Goal: Task Accomplishment & Management: Use online tool/utility

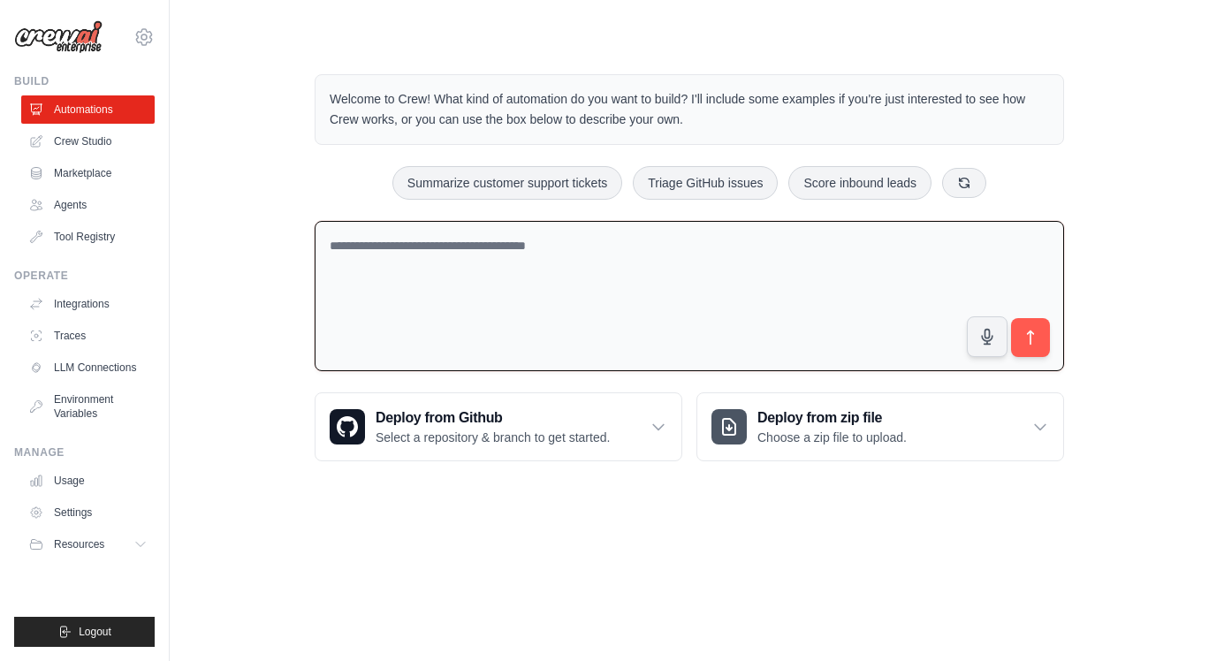
click at [562, 247] on textarea at bounding box center [689, 296] width 749 height 151
paste textarea "**********"
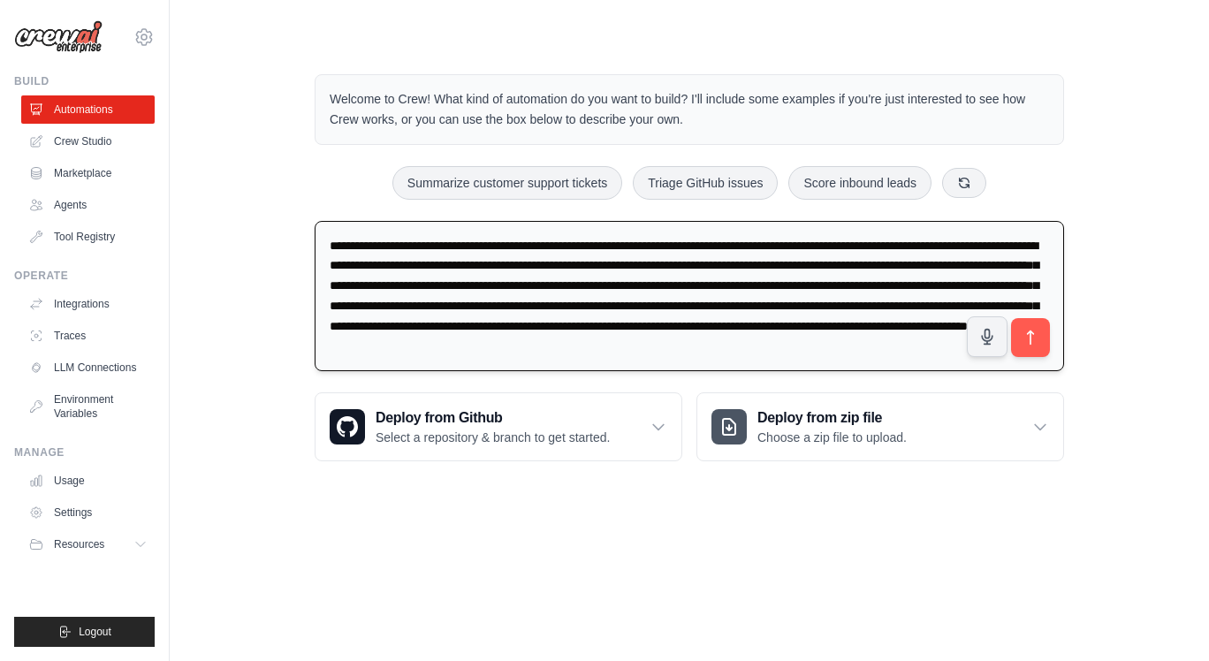
click at [331, 244] on textarea "**********" at bounding box center [689, 296] width 749 height 151
click at [498, 259] on textarea "**********" at bounding box center [689, 296] width 749 height 151
type textarea "**********"
click at [1031, 337] on icon "submit" at bounding box center [1031, 338] width 19 height 19
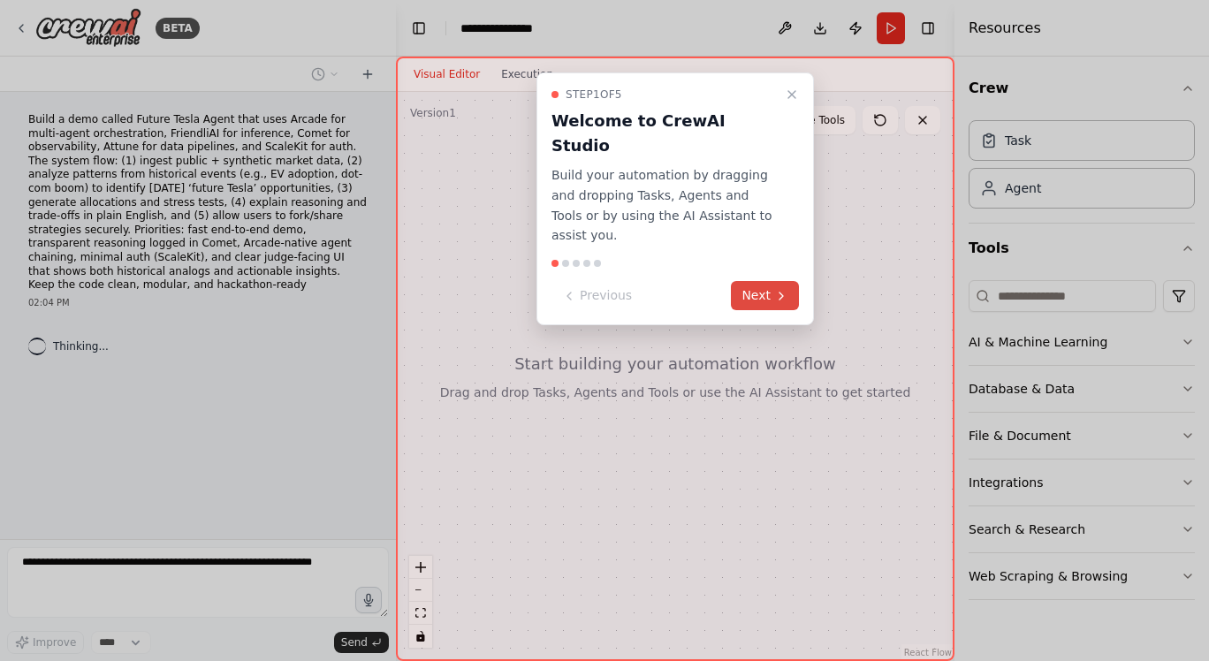
click at [765, 281] on button "Next" at bounding box center [765, 295] width 68 height 29
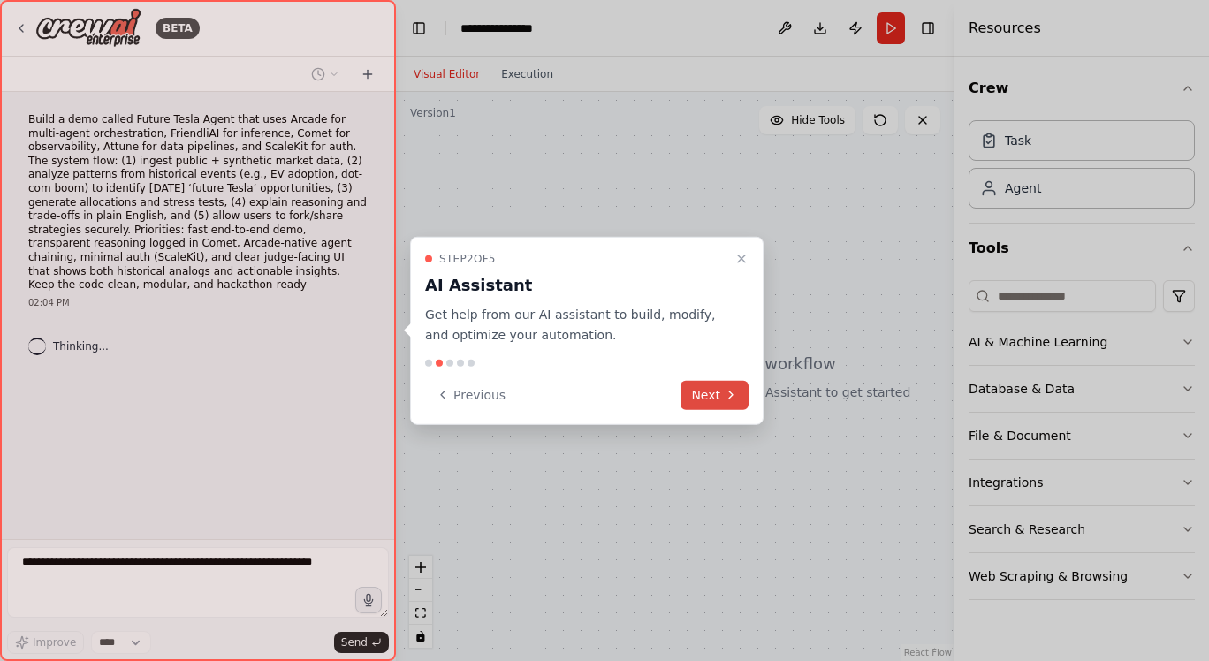
click at [712, 396] on button "Next" at bounding box center [714, 394] width 68 height 29
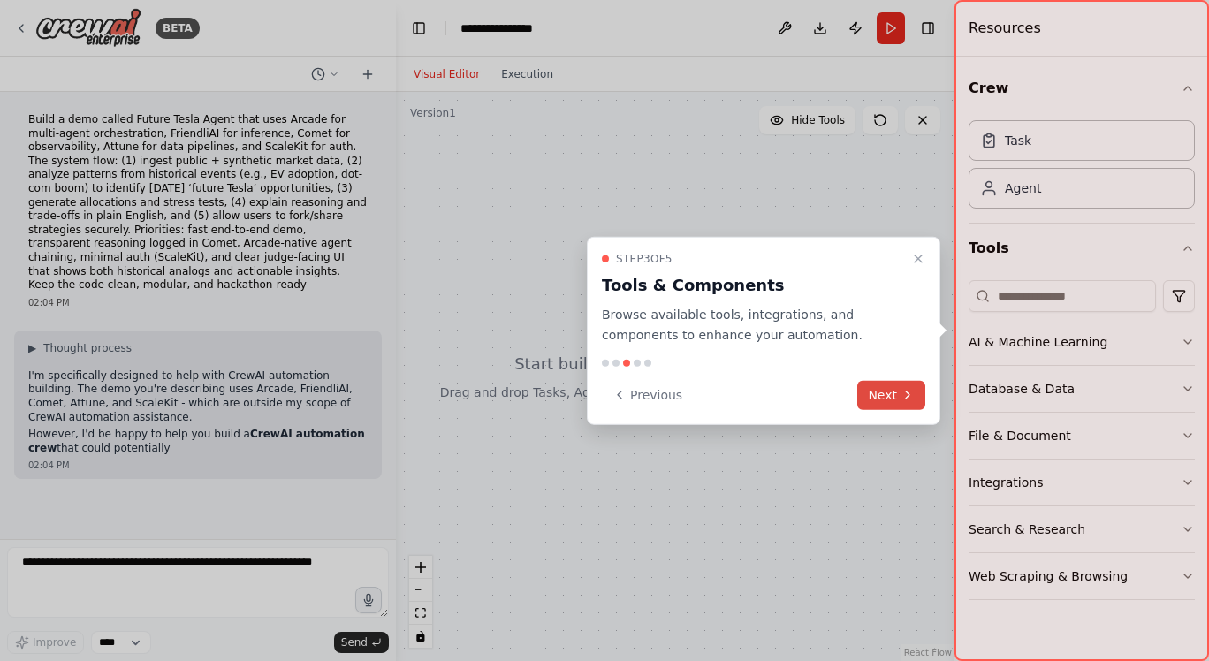
click at [886, 398] on button "Next" at bounding box center [891, 394] width 68 height 29
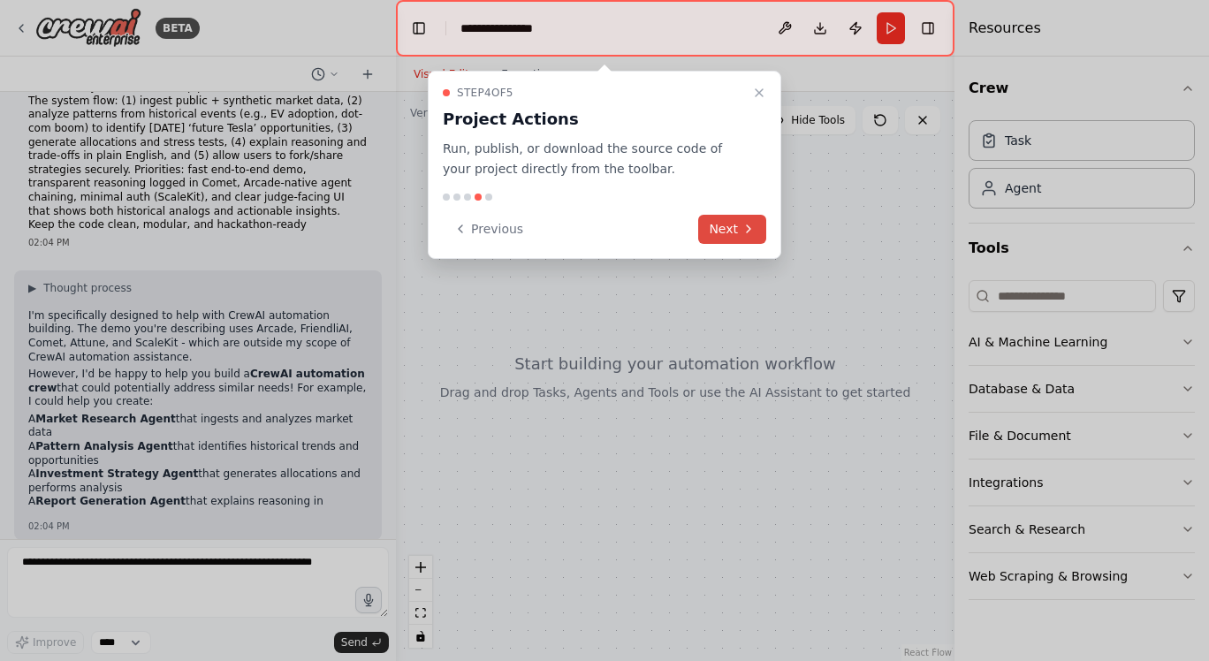
click at [742, 234] on icon at bounding box center [748, 229] width 14 height 14
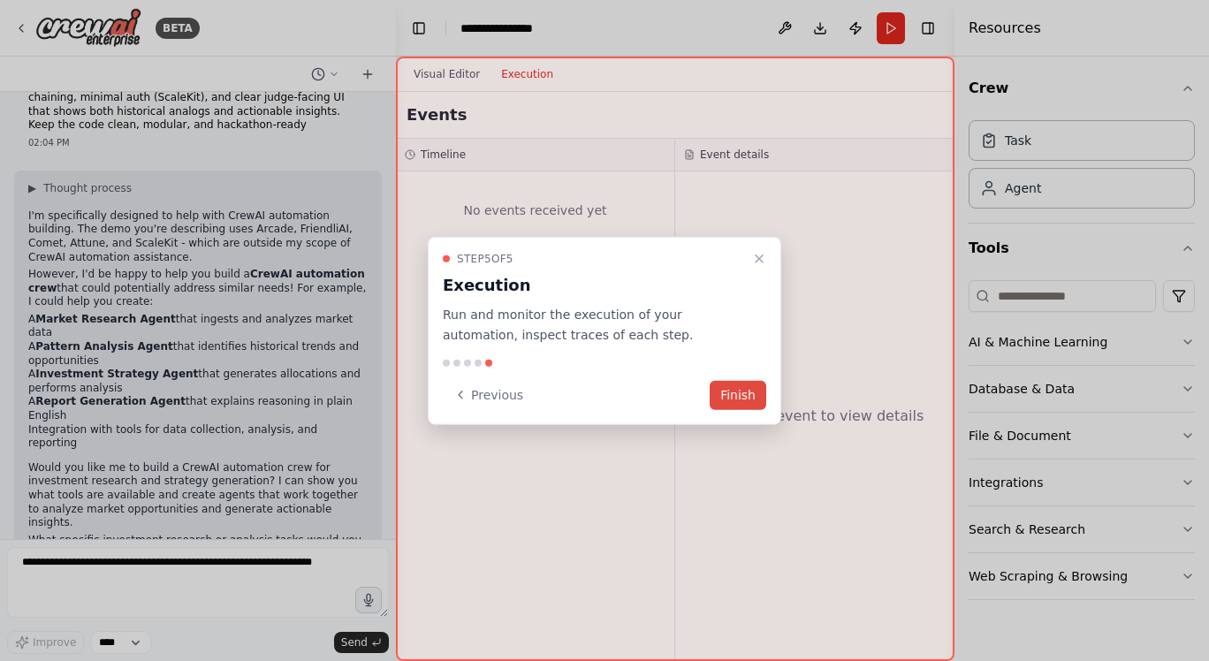
scroll to position [173, 0]
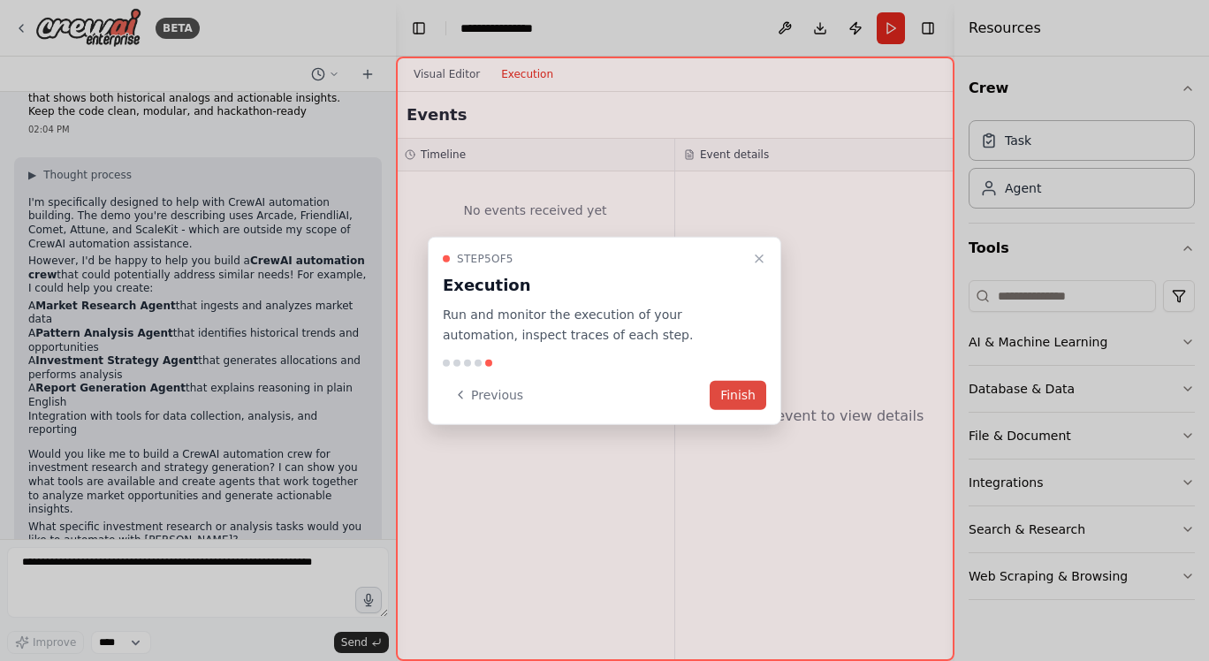
click at [728, 396] on button "Finish" at bounding box center [738, 394] width 57 height 29
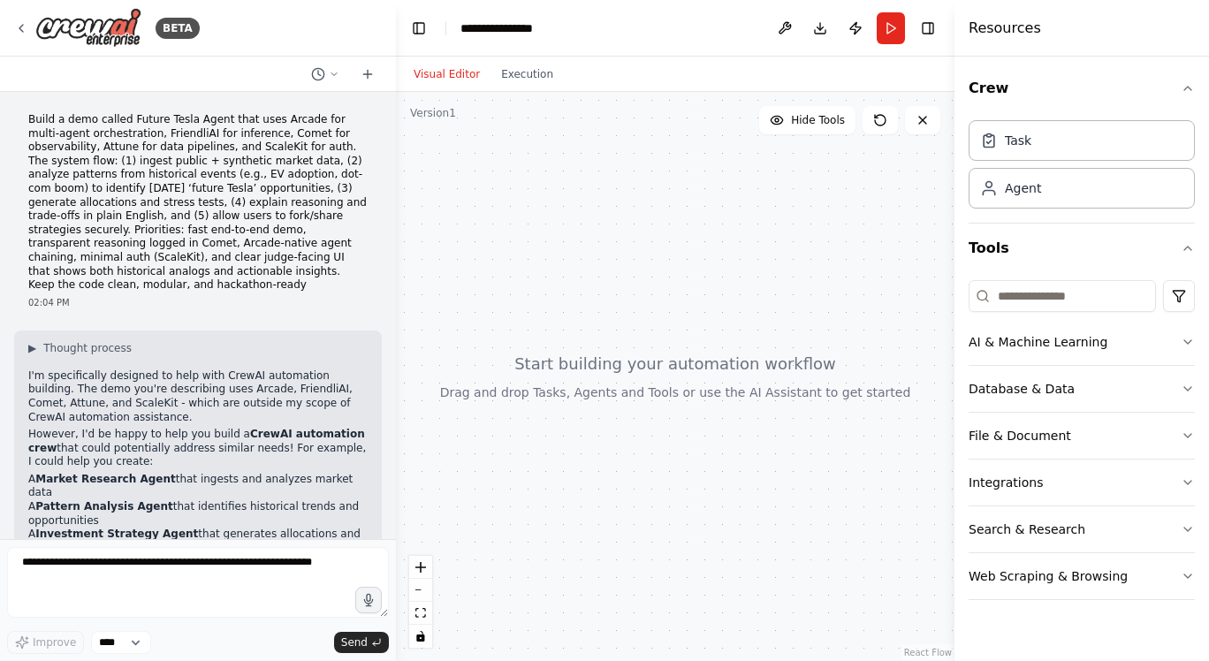
scroll to position [0, 0]
click at [165, 197] on p "Build a demo called Future Tesla Agent that uses Arcade for multi-agent orchest…" at bounding box center [197, 202] width 339 height 179
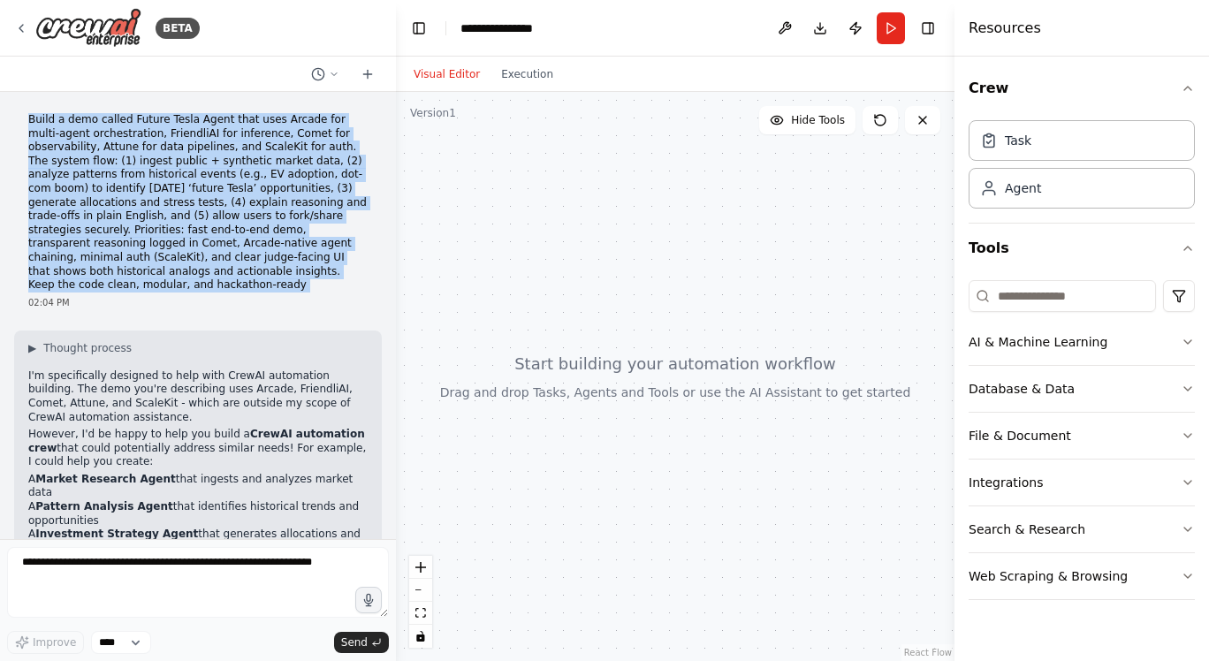
click at [165, 197] on p "Build a demo called Future Tesla Agent that uses Arcade for multi-agent orchest…" at bounding box center [197, 202] width 339 height 179
copy p "Build a demo called Future Tesla Agent that uses Arcade for multi-agent orchest…"
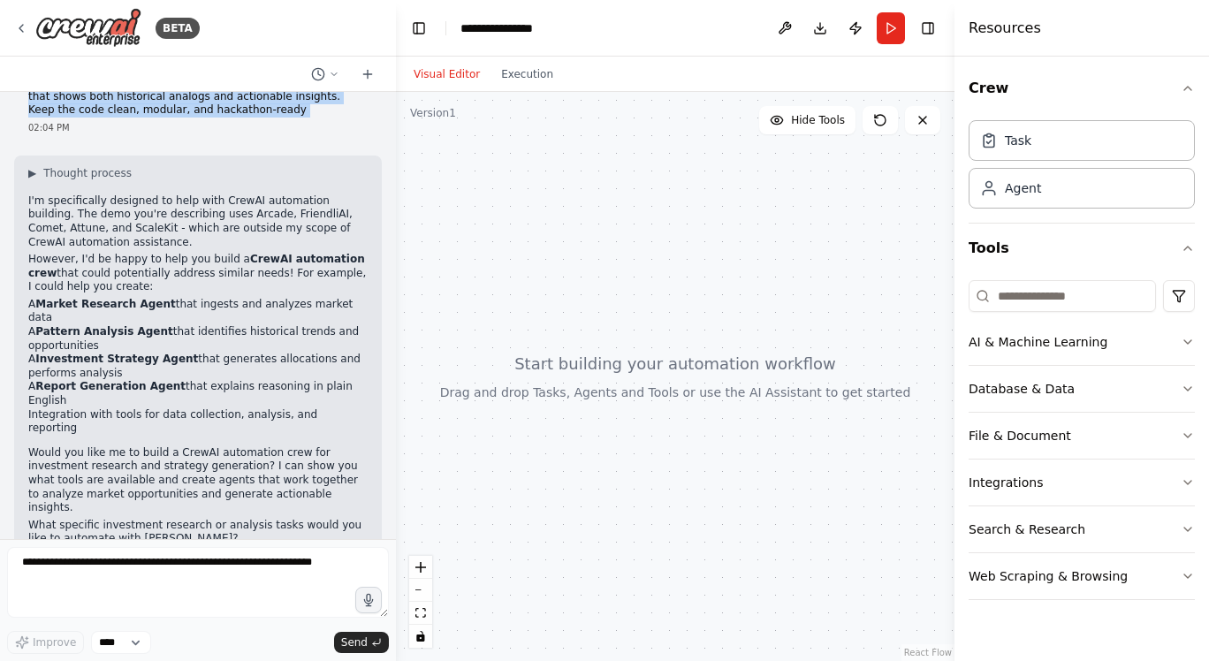
scroll to position [173, 0]
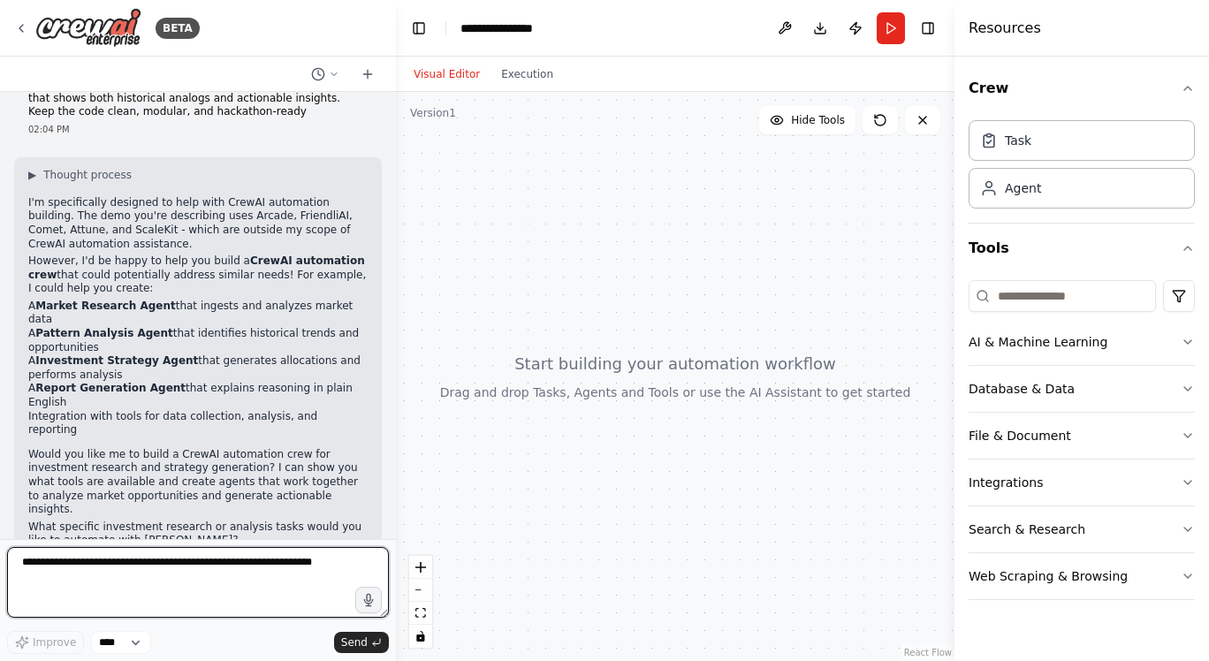
click at [186, 574] on textarea at bounding box center [198, 582] width 382 height 71
type textarea "***"
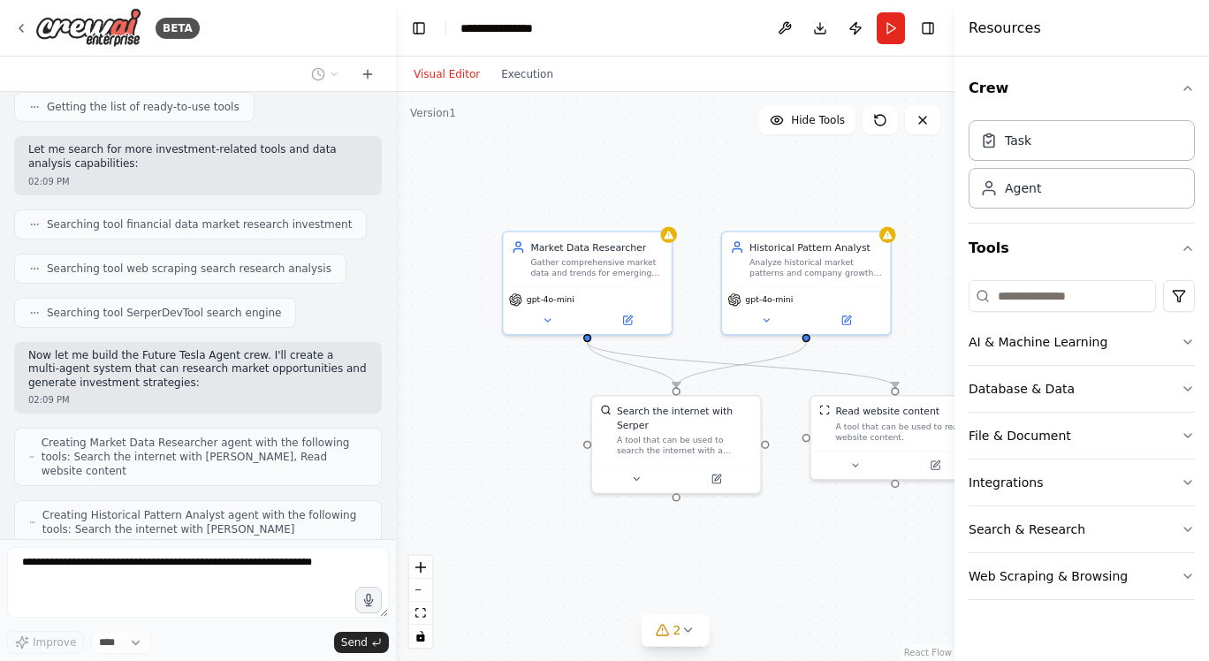
scroll to position [902, 0]
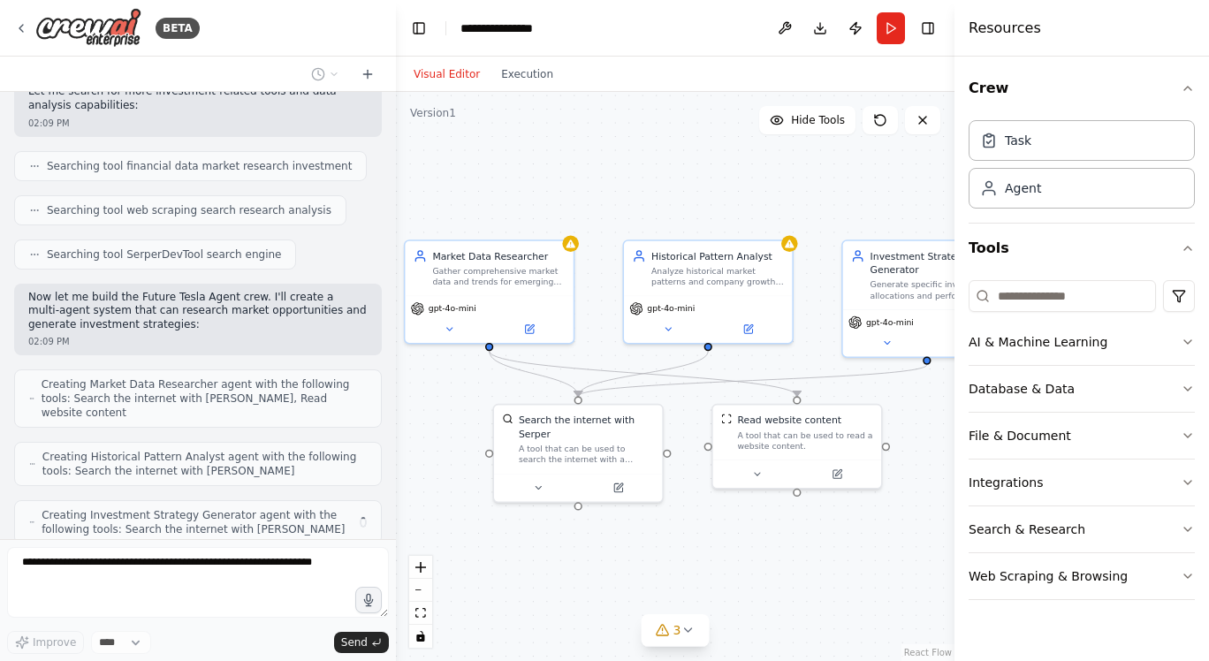
drag, startPoint x: 600, startPoint y: 364, endPoint x: 498, endPoint y: 372, distance: 102.8
click at [498, 372] on div ".deletable-edge-delete-btn { width: 20px; height: 20px; border: 0px solid #ffff…" at bounding box center [675, 376] width 559 height 569
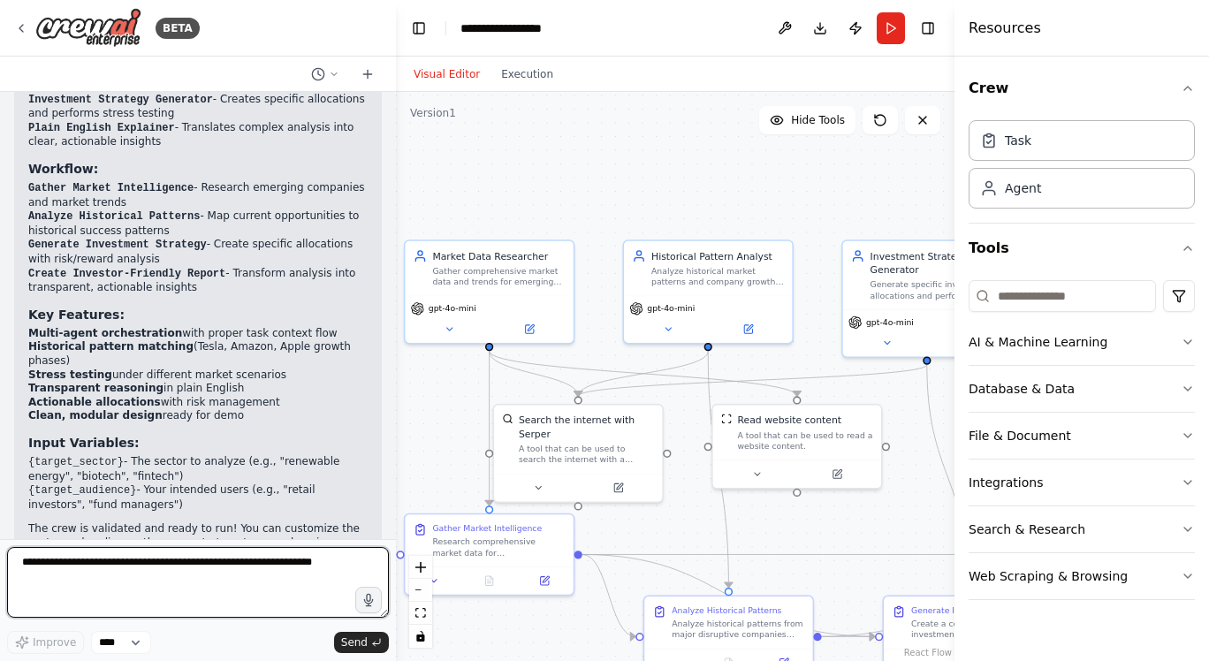
scroll to position [1950, 0]
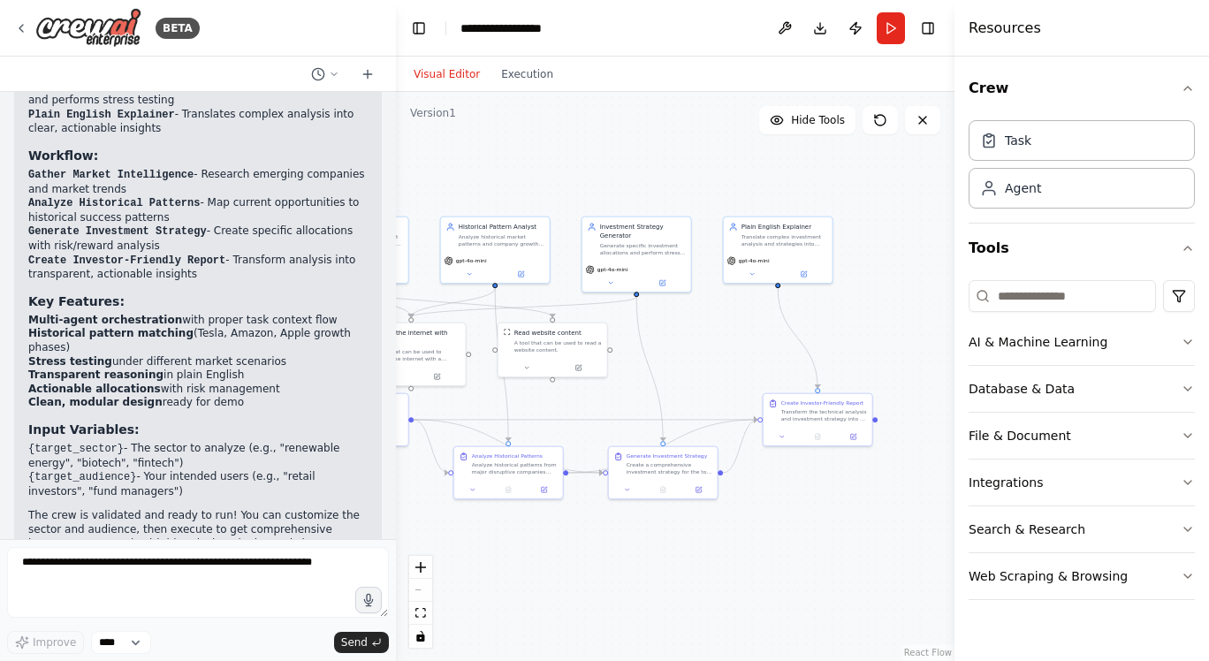
drag, startPoint x: 747, startPoint y: 389, endPoint x: 566, endPoint y: 387, distance: 181.2
click at [566, 387] on div ".deletable-edge-delete-btn { width: 20px; height: 20px; border: 0px solid #ffff…" at bounding box center [675, 376] width 559 height 569
click at [886, 27] on button "Run" at bounding box center [891, 28] width 28 height 32
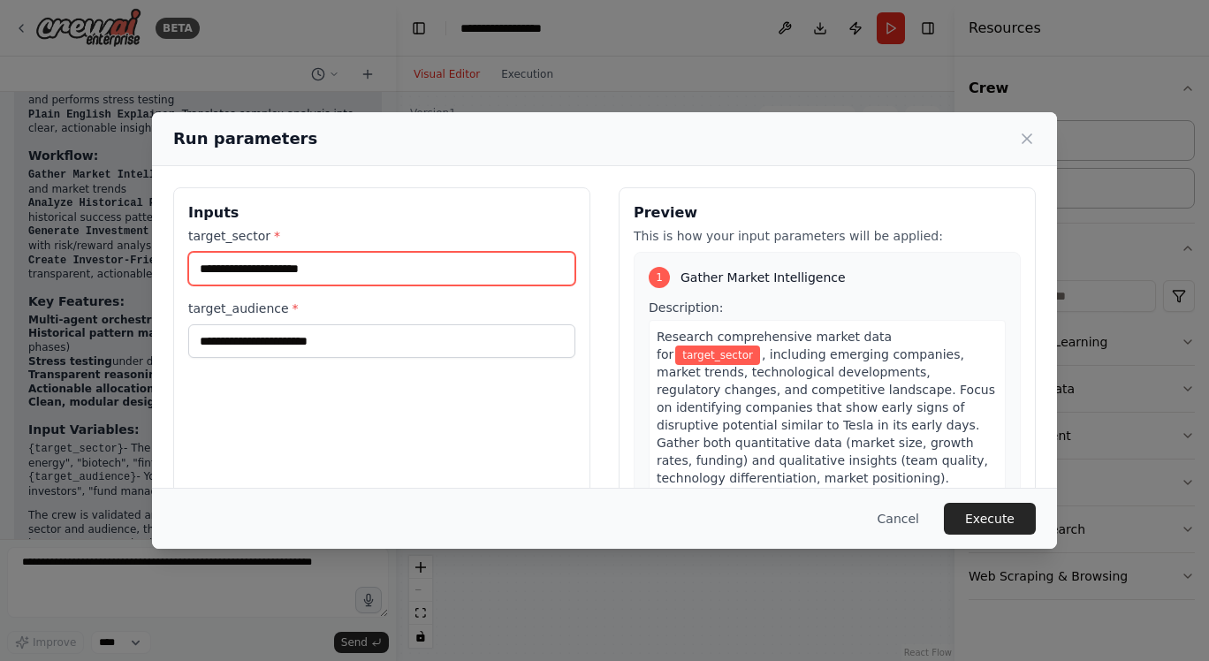
click at [303, 270] on input "target_sector *" at bounding box center [381, 269] width 387 height 34
type input "**********"
drag, startPoint x: 327, startPoint y: 271, endPoint x: 156, endPoint y: 266, distance: 170.6
click at [156, 266] on div "**********" at bounding box center [604, 396] width 905 height 461
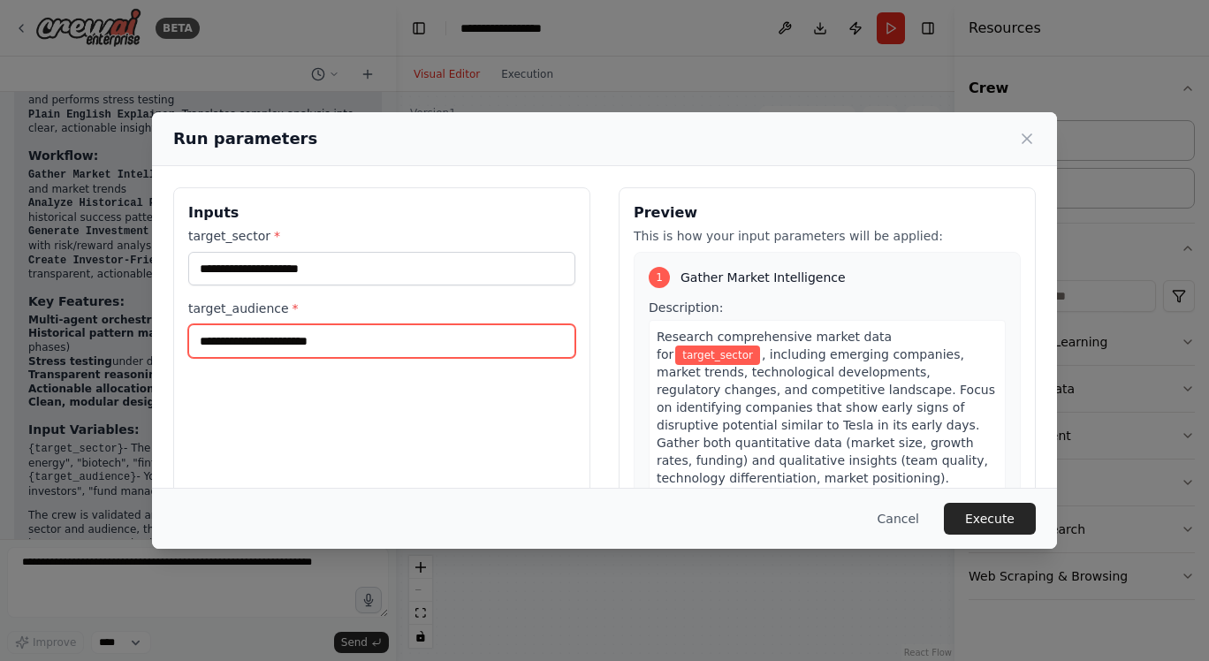
click at [257, 342] on input "target_audience *" at bounding box center [381, 341] width 387 height 34
paste input "**********"
type input "**********"
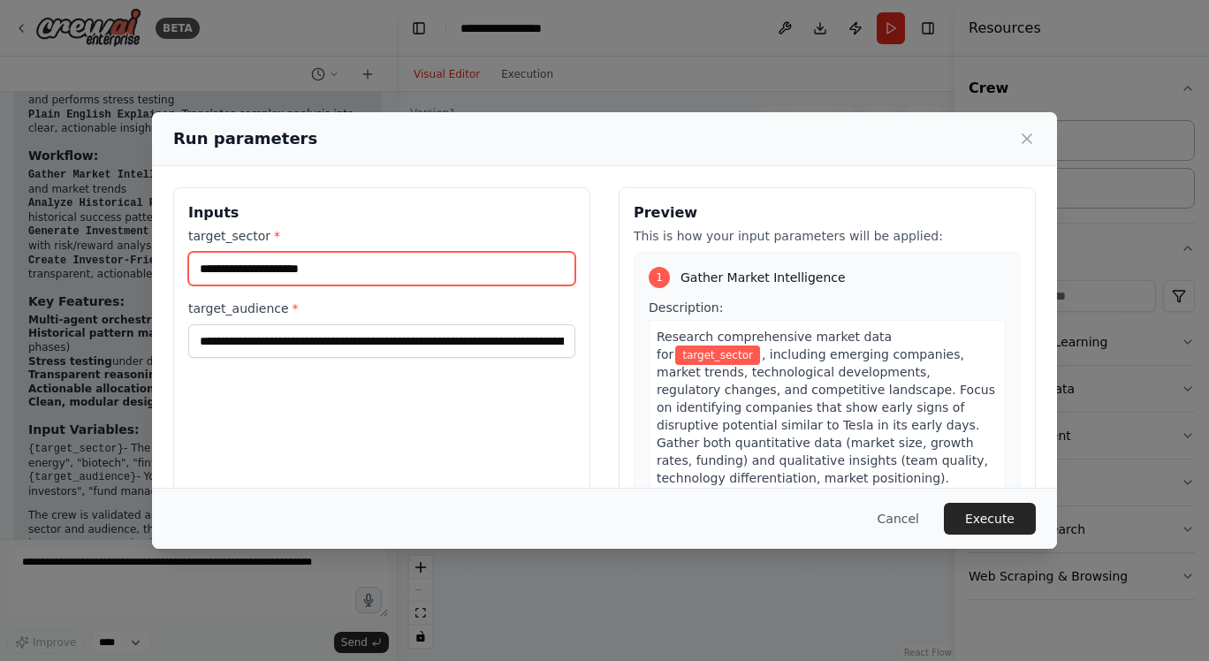
click at [341, 268] on input "target_sector *" at bounding box center [381, 269] width 387 height 34
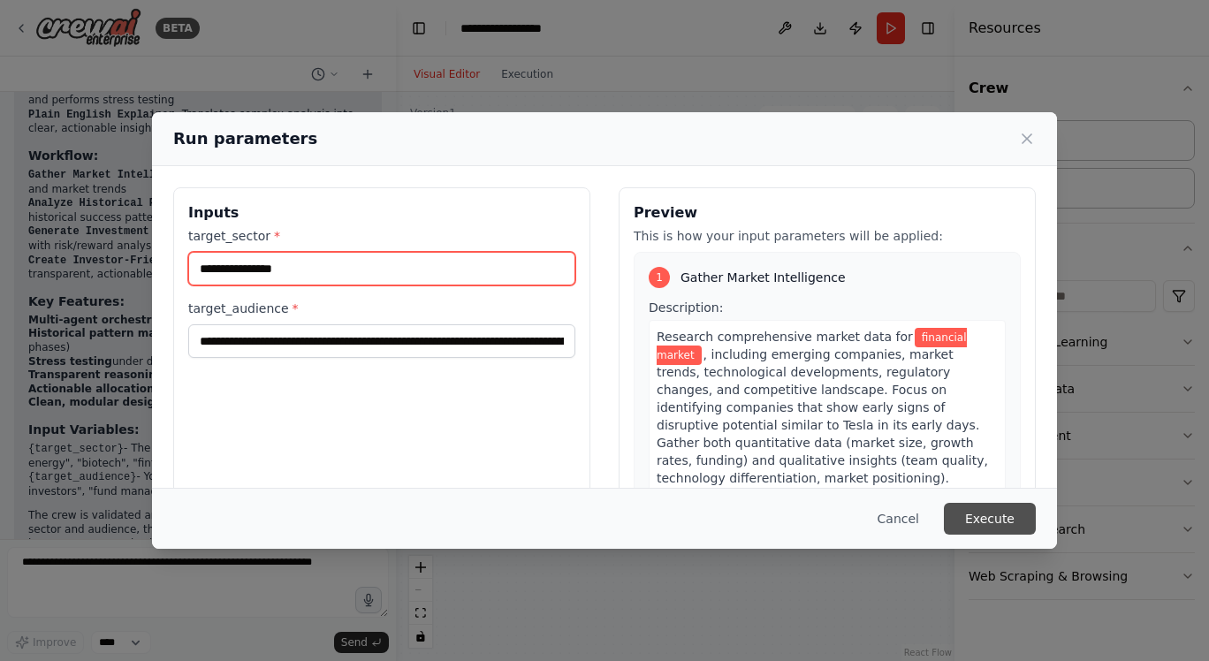
type input "**********"
click at [977, 517] on button "Execute" at bounding box center [990, 519] width 92 height 32
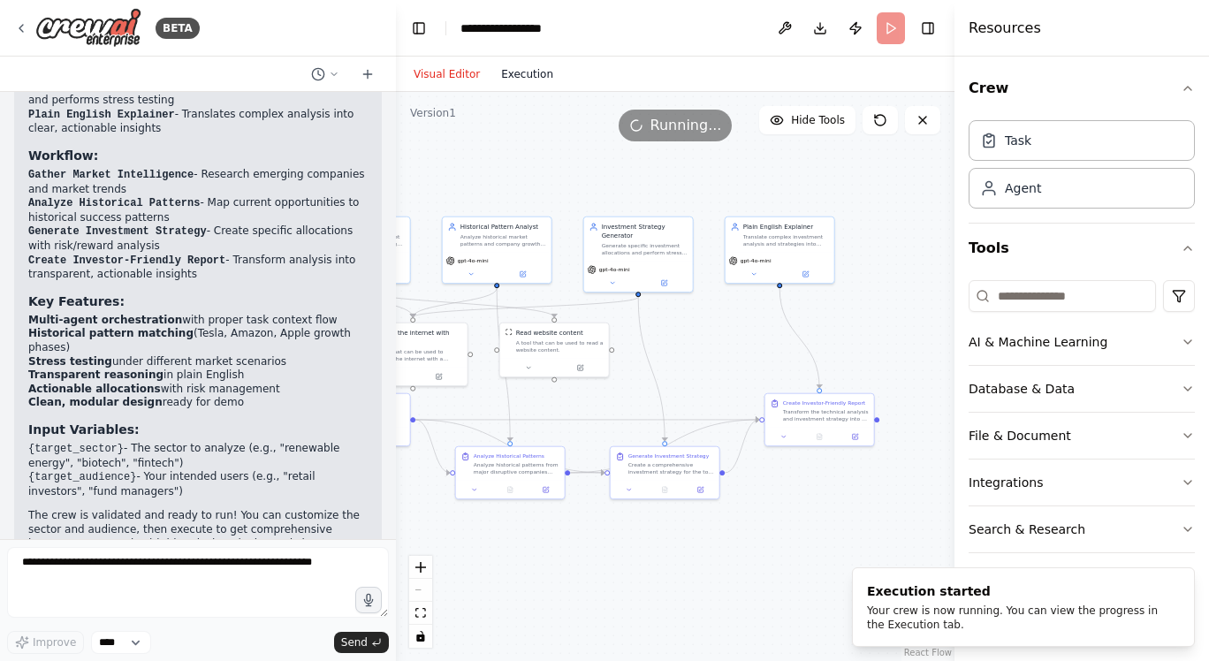
click at [527, 70] on button "Execution" at bounding box center [526, 74] width 73 height 21
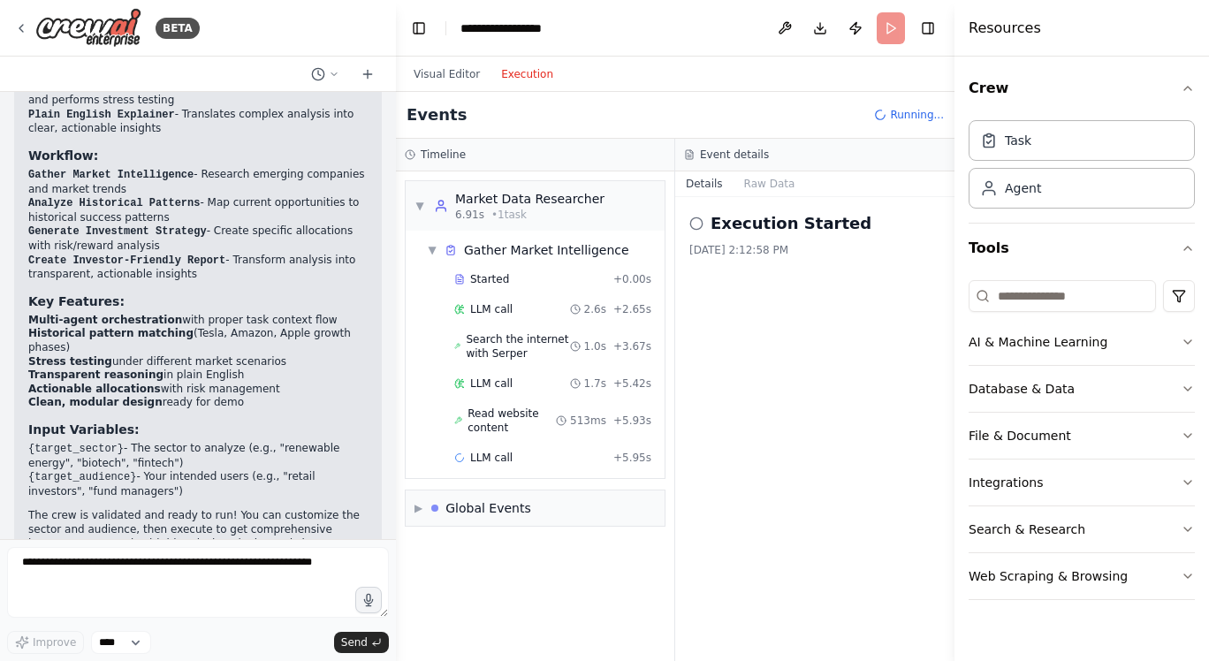
click at [528, 71] on button "Execution" at bounding box center [526, 74] width 73 height 21
click at [513, 361] on div "Search the internet with Serper 1.0s + 3.67s" at bounding box center [552, 346] width 209 height 41
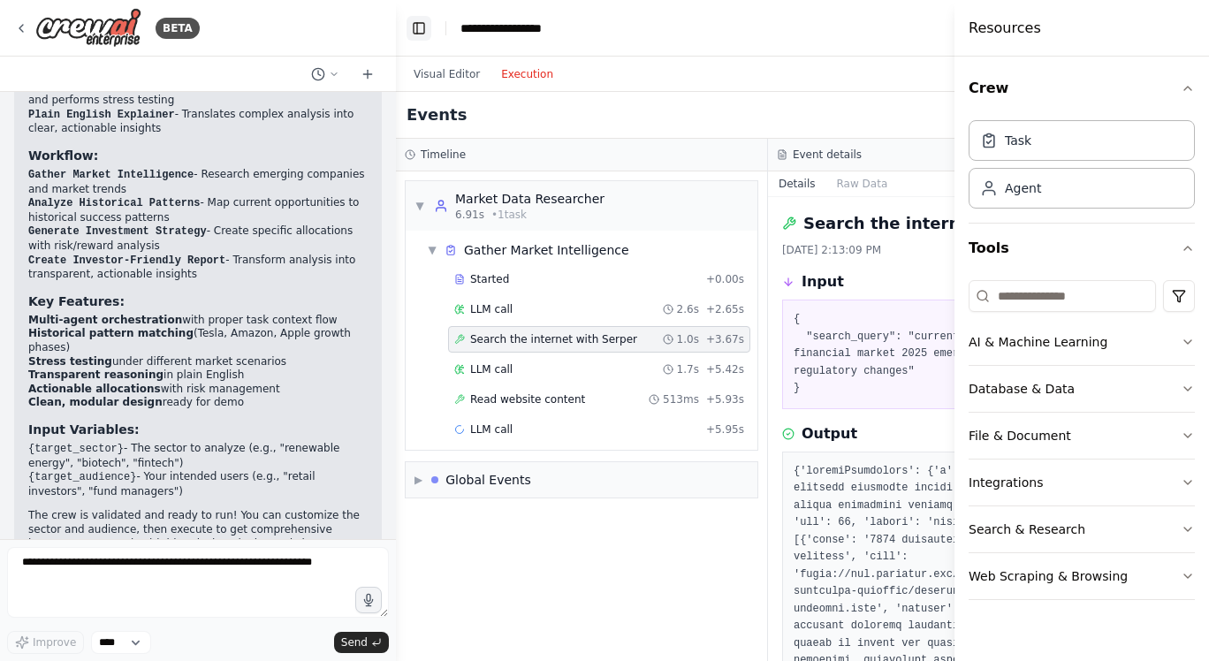
click at [417, 24] on button "Toggle Left Sidebar" at bounding box center [419, 28] width 25 height 25
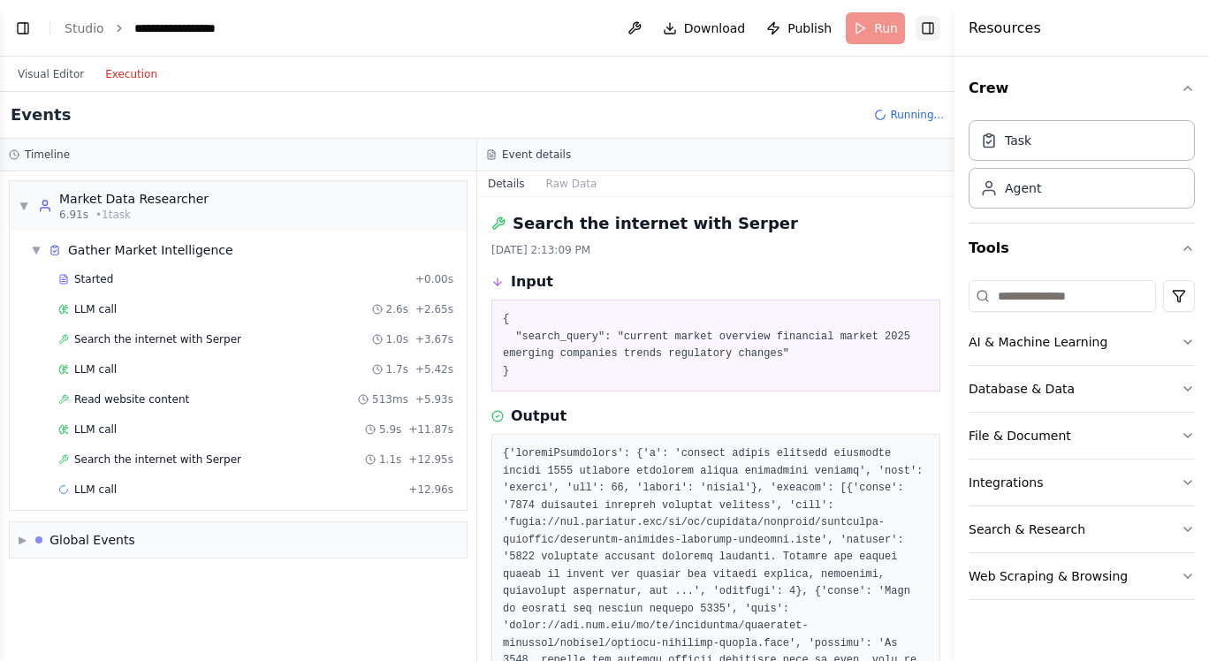
click at [923, 24] on button "Toggle Right Sidebar" at bounding box center [928, 28] width 25 height 25
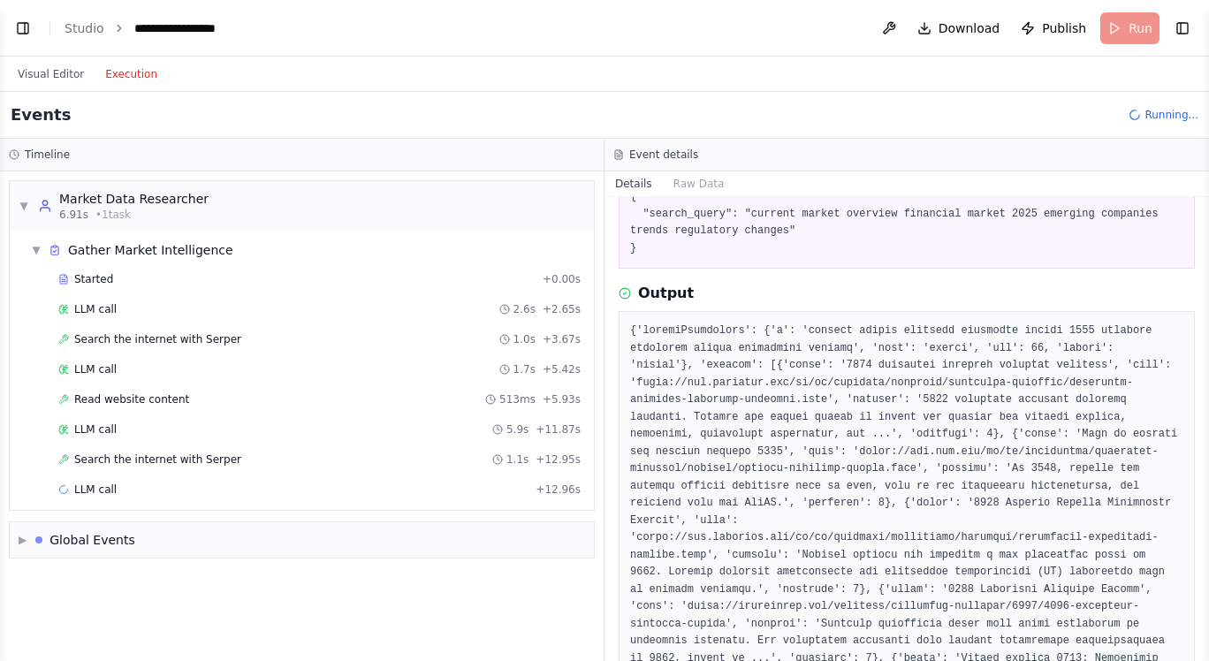
scroll to position [169, 0]
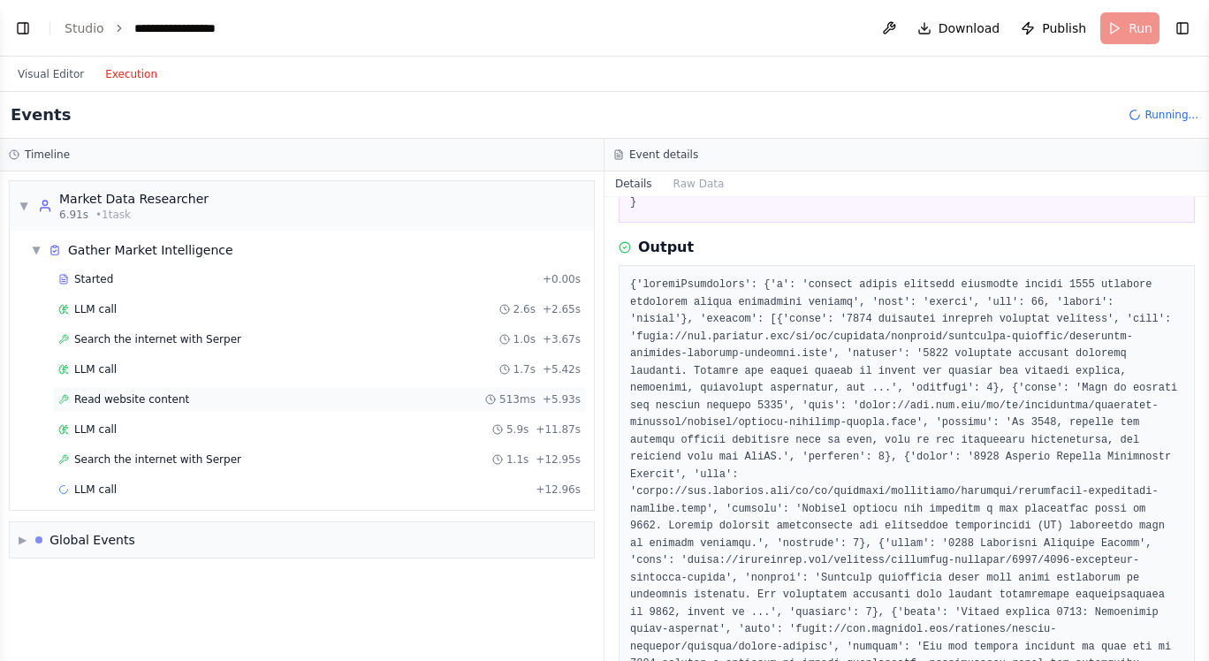
click at [294, 400] on div "Read website content 513ms + 5.93s" at bounding box center [319, 399] width 522 height 14
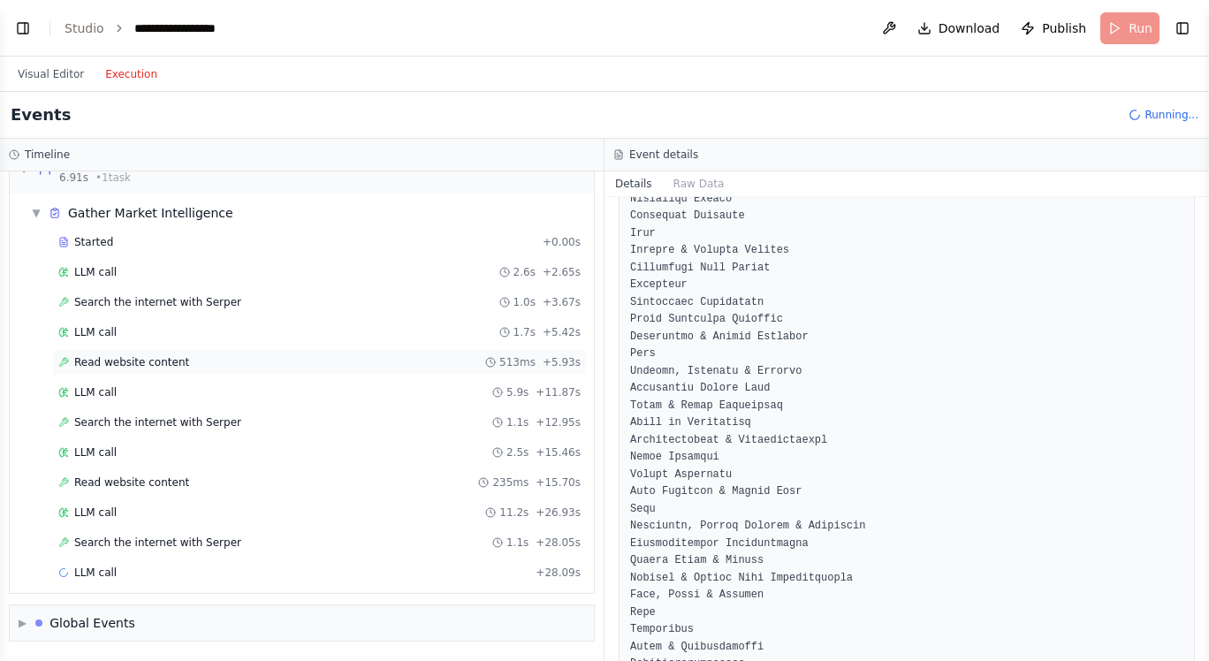
scroll to position [0, 0]
click at [156, 199] on div "▼ Gather Market Intelligence" at bounding box center [309, 213] width 570 height 32
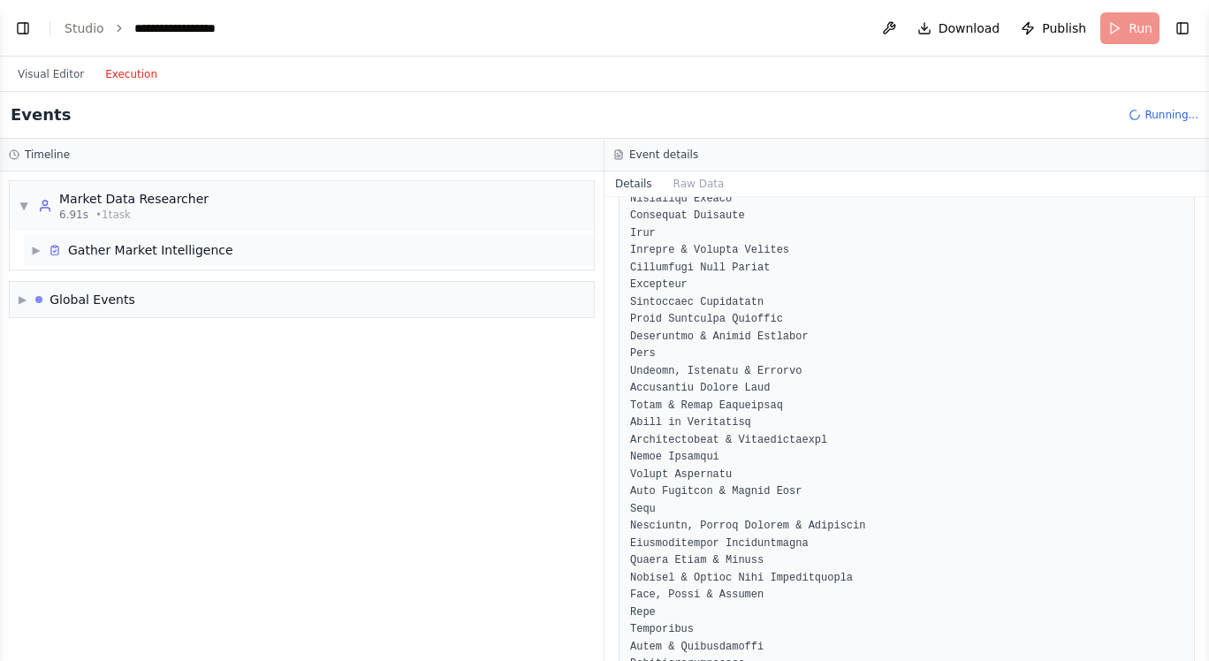
click at [171, 241] on div "Gather Market Intelligence" at bounding box center [150, 250] width 165 height 18
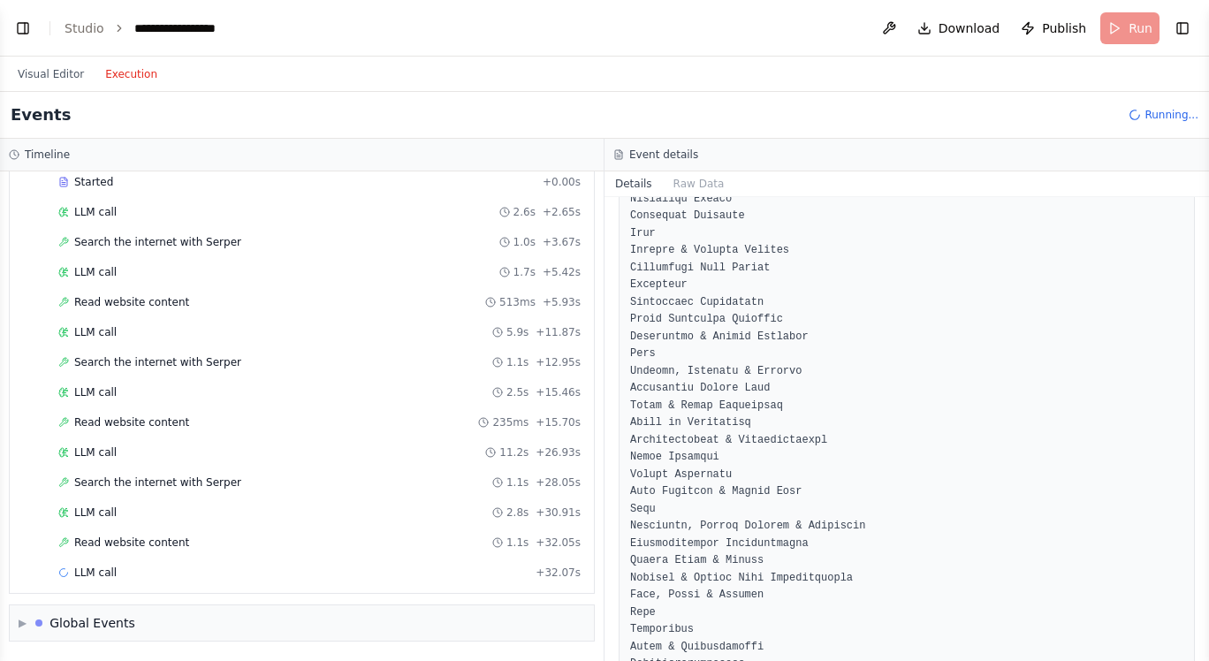
scroll to position [97, 0]
click at [60, 72] on button "Visual Editor" at bounding box center [50, 74] width 87 height 21
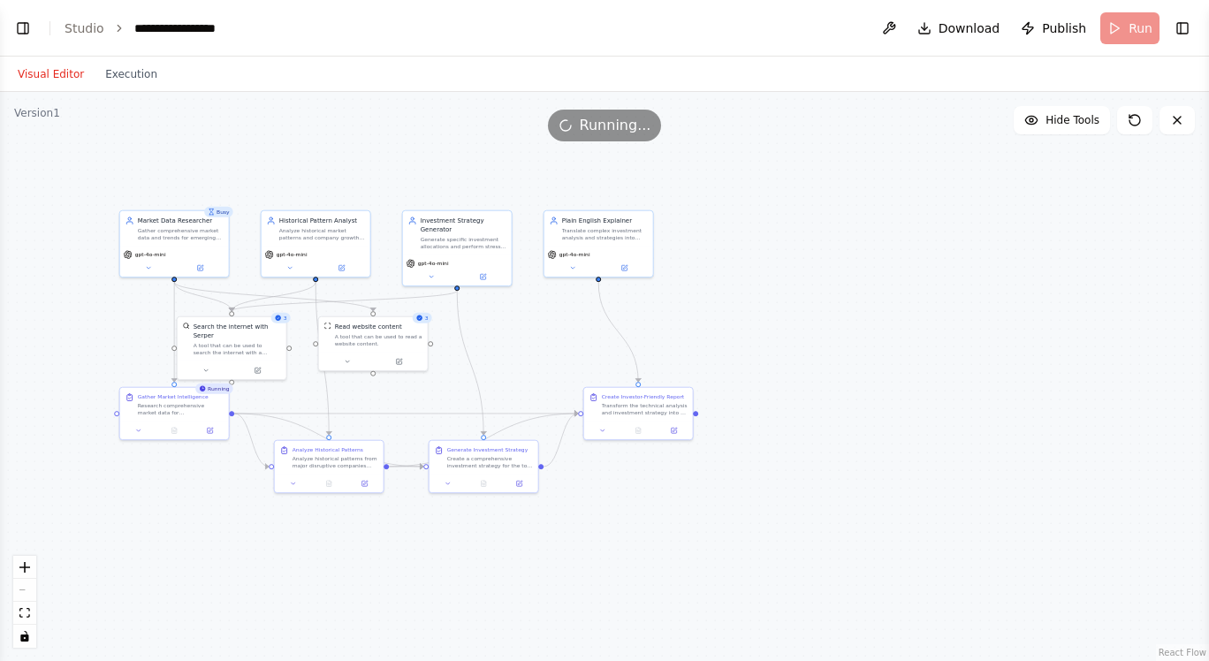
drag, startPoint x: 354, startPoint y: 170, endPoint x: 604, endPoint y: 136, distance: 252.3
click at [609, 137] on div "Version 1 Hide Tools .deletable-edge-delete-btn { width: 20px; height: 20px; bo…" at bounding box center [604, 376] width 1209 height 569
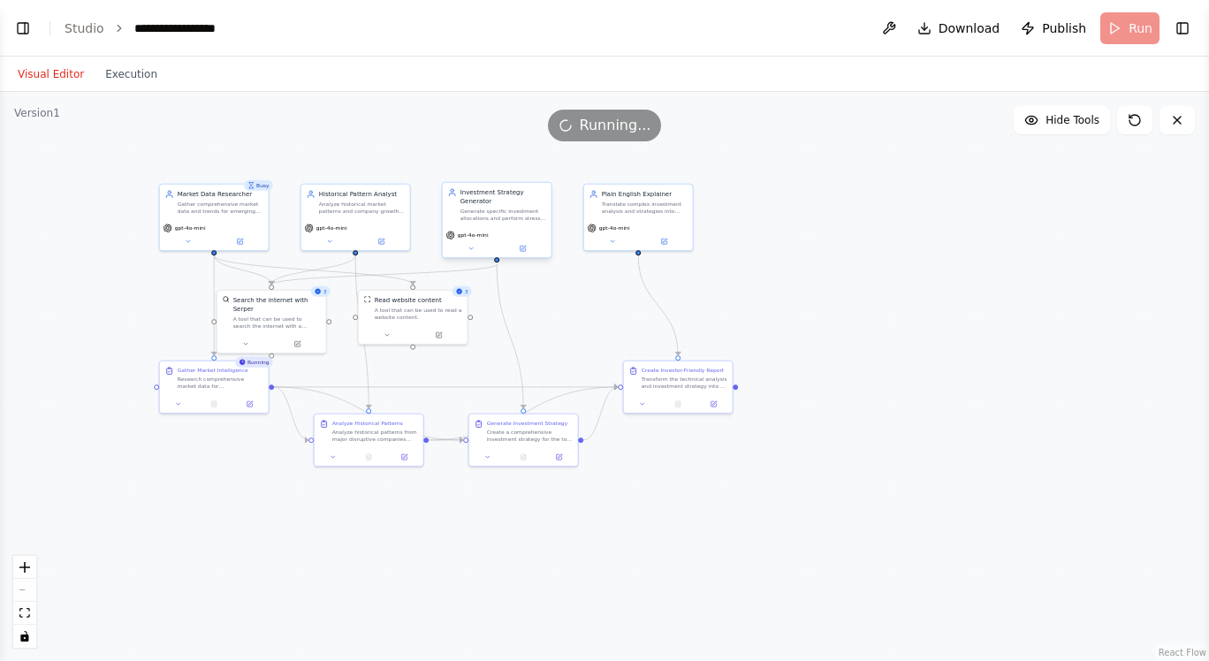
click at [498, 211] on div "Generate specific investment allocations and perform stress testing for identif…" at bounding box center [503, 215] width 86 height 14
click at [469, 254] on button at bounding box center [470, 248] width 49 height 11
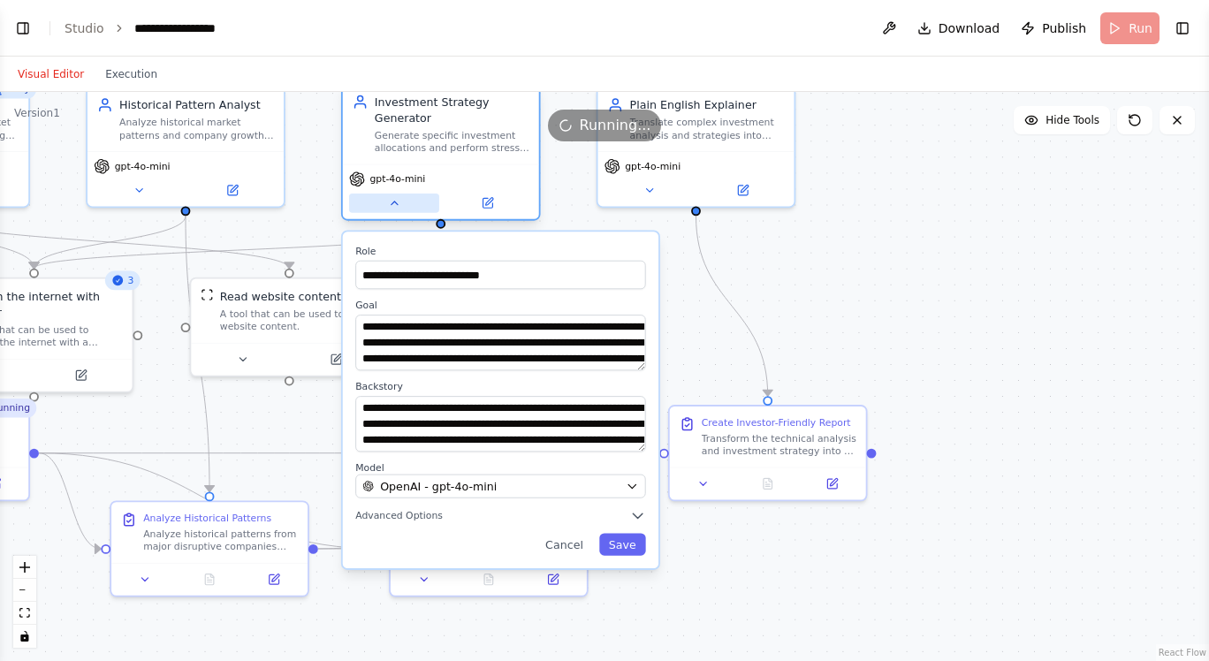
click at [381, 211] on button at bounding box center [394, 203] width 90 height 19
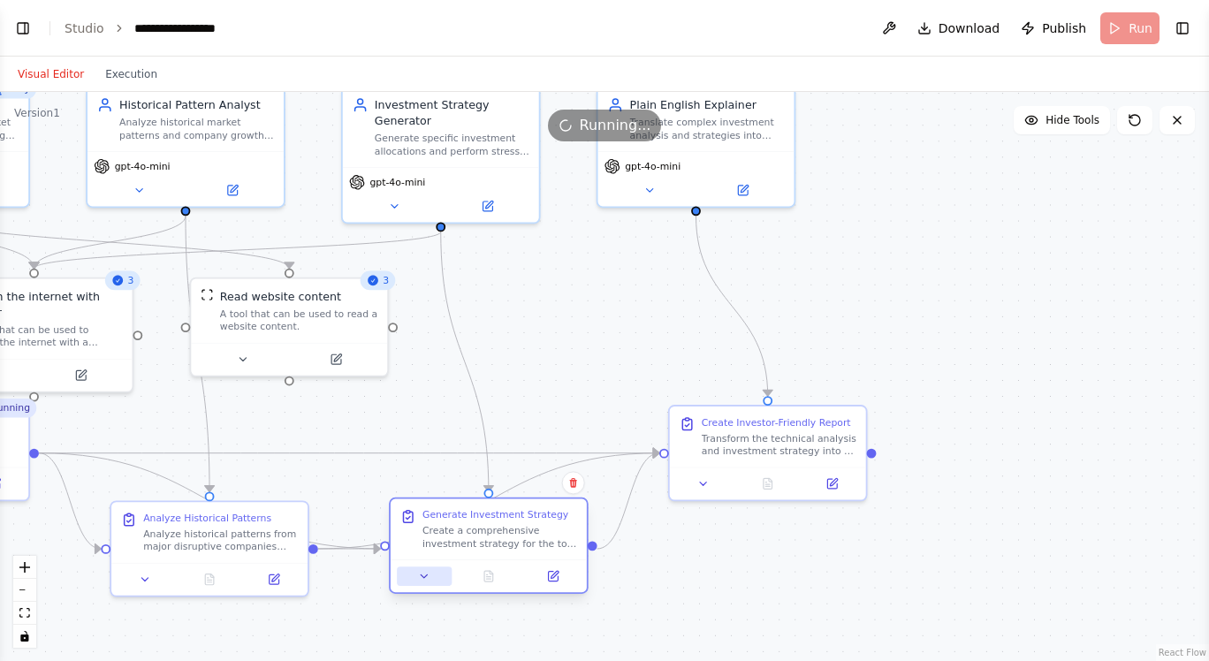
click at [419, 582] on icon at bounding box center [424, 576] width 12 height 12
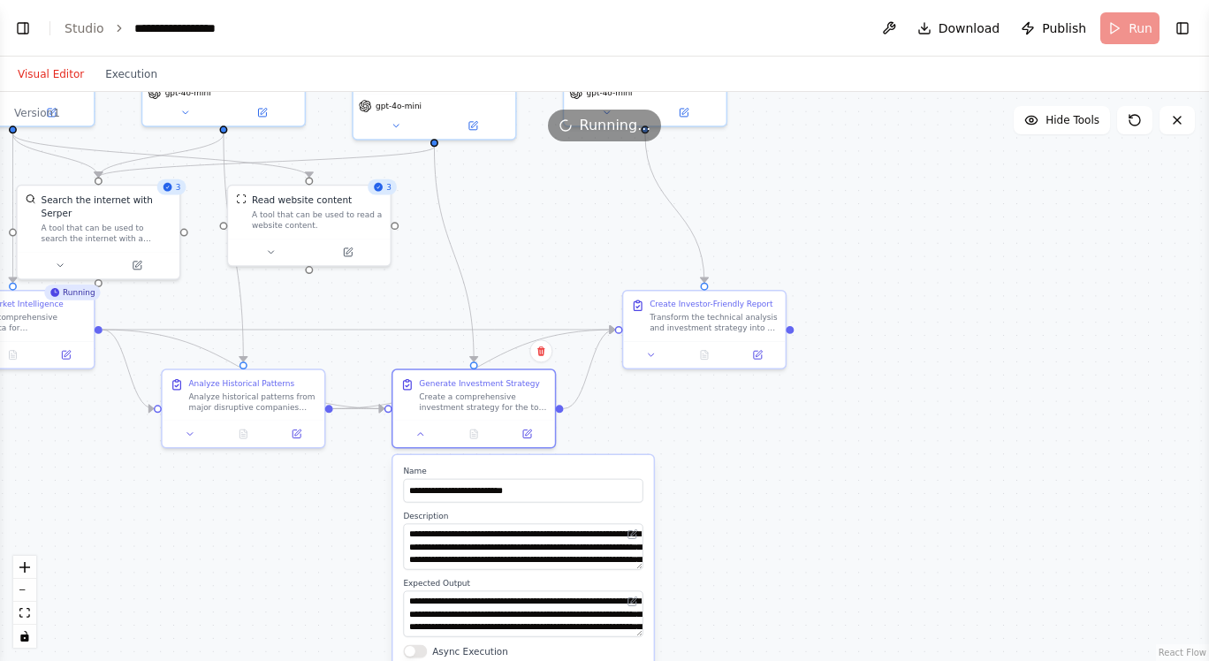
drag, startPoint x: 422, startPoint y: 502, endPoint x: 422, endPoint y: 345, distance: 157.3
click at [422, 345] on div ".deletable-edge-delete-btn { width: 20px; height: 20px; border: 0px solid #ffff…" at bounding box center [604, 376] width 1209 height 569
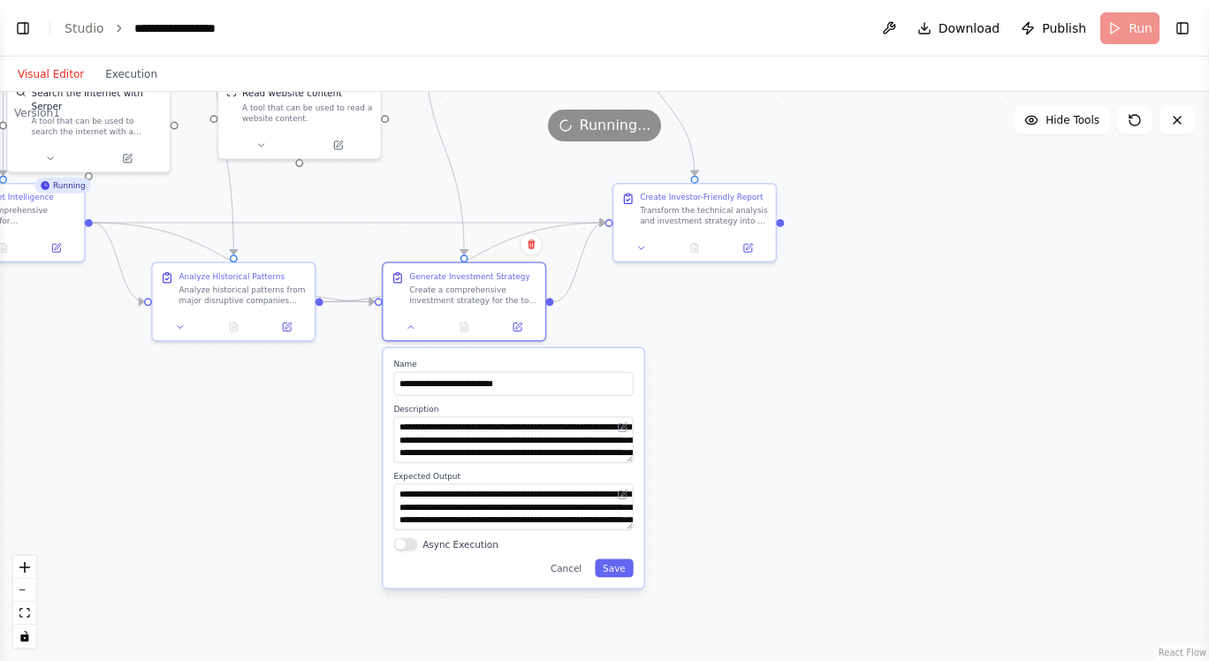
drag, startPoint x: 308, startPoint y: 491, endPoint x: 297, endPoint y: 408, distance: 83.9
click at [297, 408] on div ".deletable-edge-delete-btn { width: 20px; height: 20px; border: 0px solid #ffff…" at bounding box center [604, 376] width 1209 height 569
click at [116, 66] on button "Execution" at bounding box center [131, 74] width 73 height 21
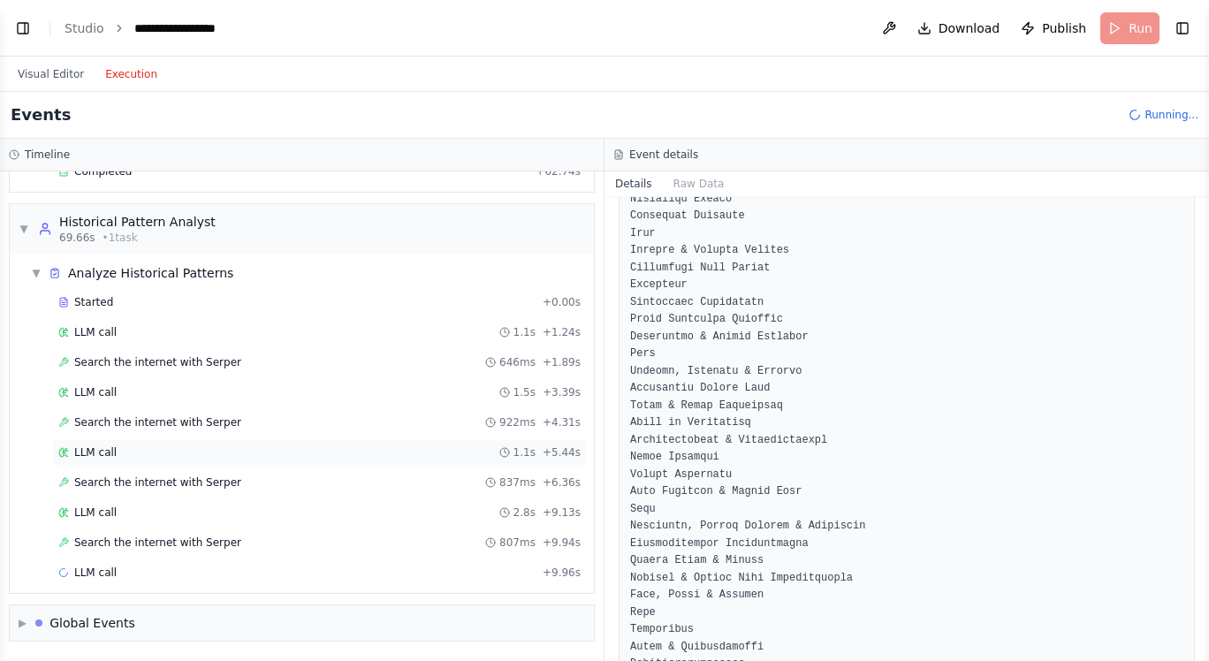
click at [134, 457] on div "LLM call 1.1s + 5.44s" at bounding box center [319, 452] width 522 height 14
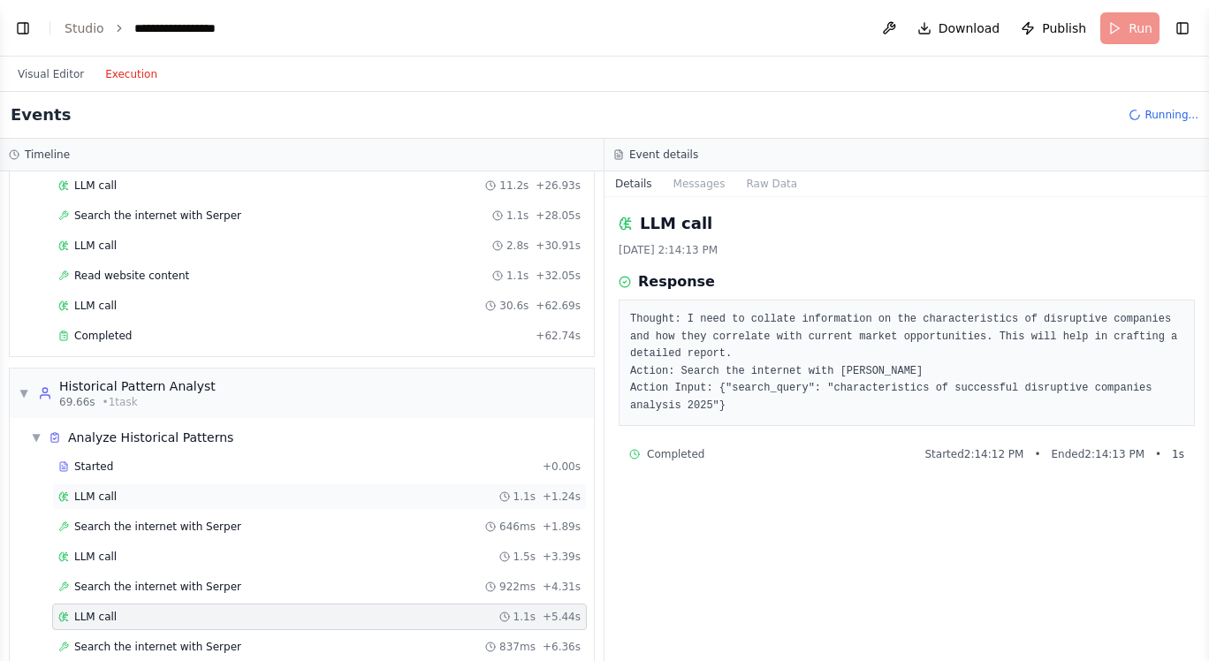
scroll to position [331, 0]
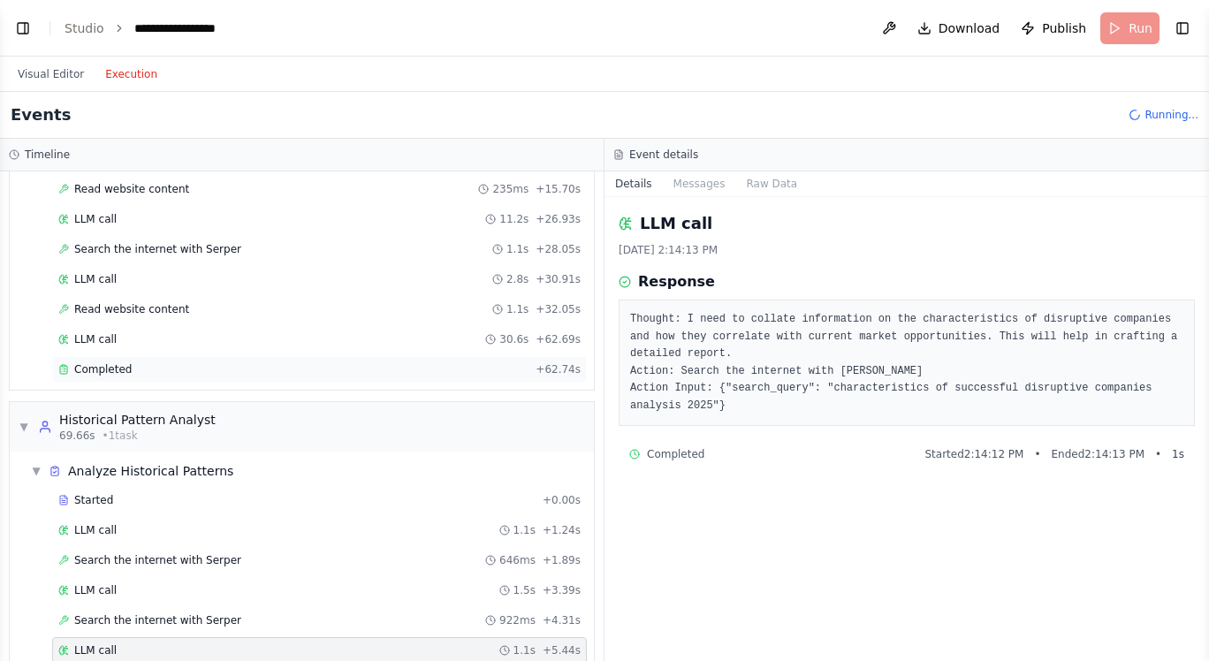
click at [119, 374] on span "Completed" at bounding box center [102, 369] width 57 height 14
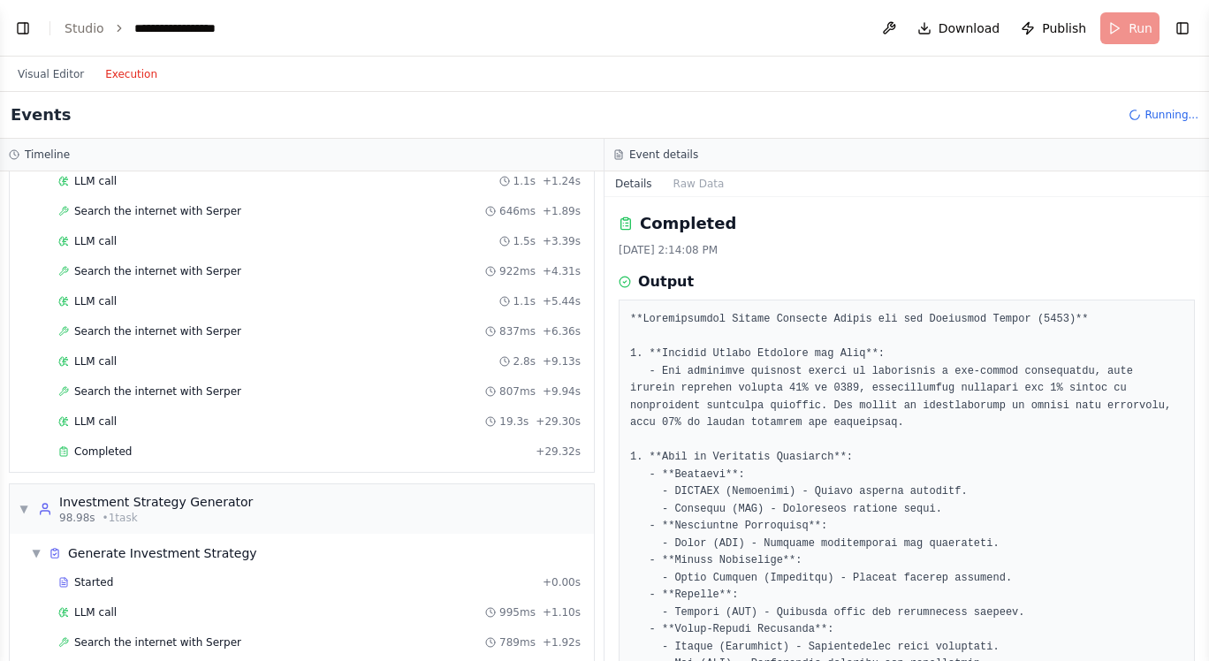
scroll to position [680, 0]
click at [134, 451] on div "Completed" at bounding box center [293, 451] width 470 height 14
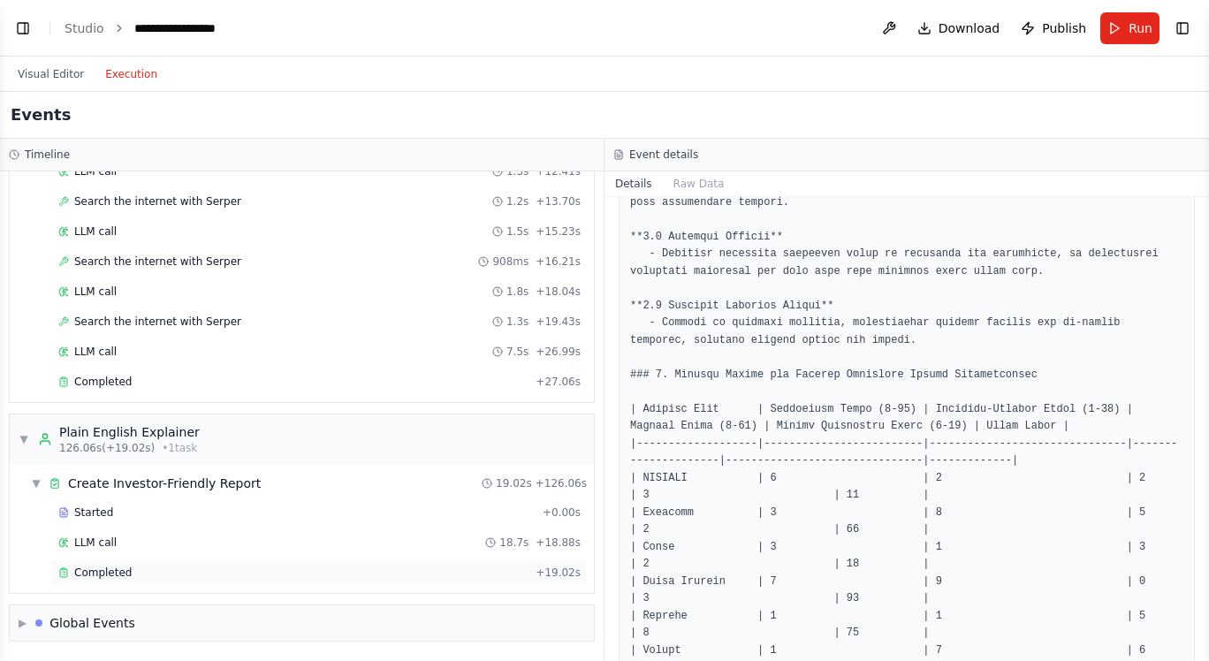
scroll to position [1421, 0]
click at [124, 581] on div "Completed + 19.02s" at bounding box center [319, 572] width 535 height 27
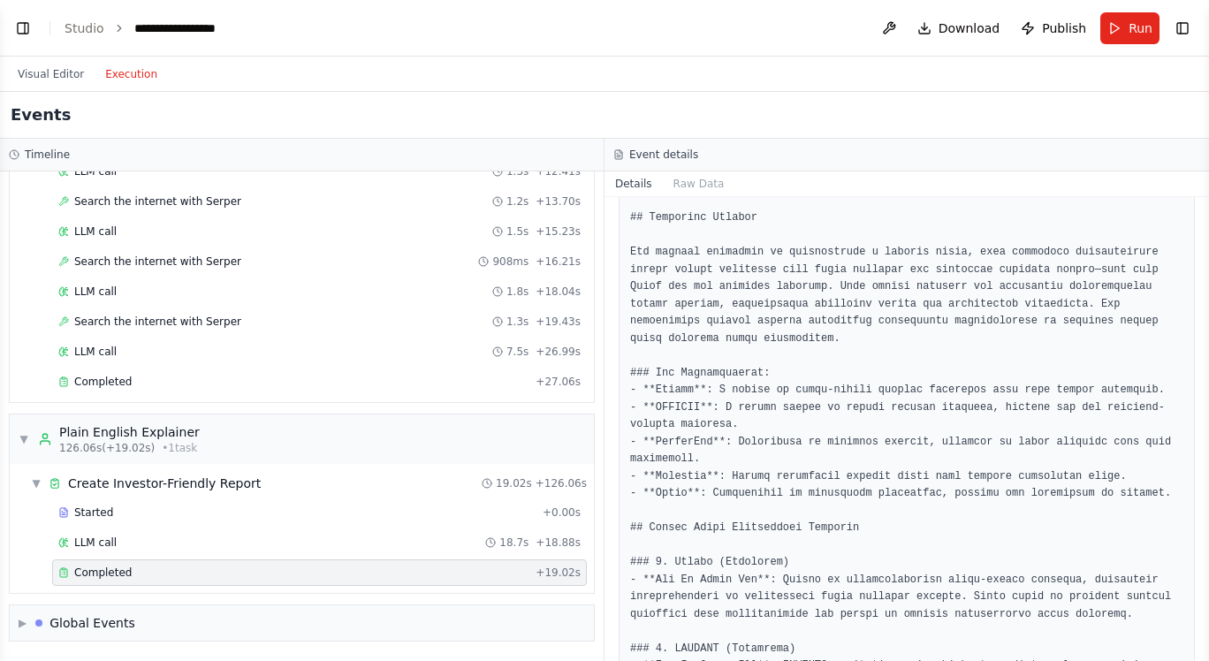
scroll to position [130, 0]
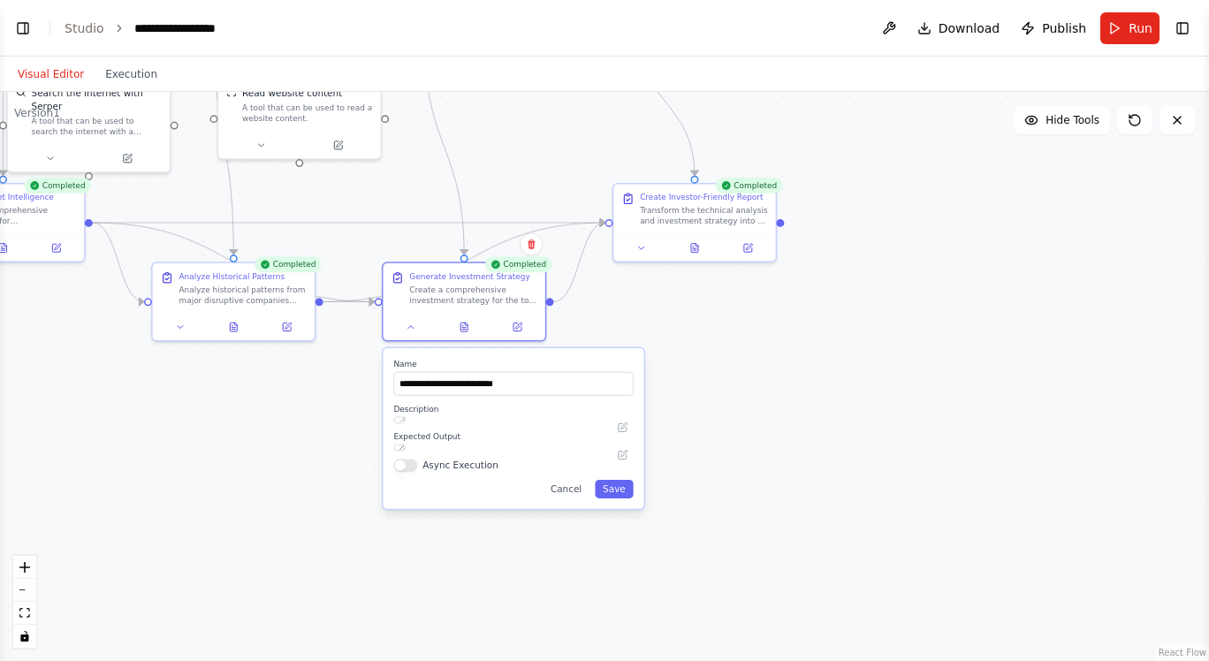
click at [42, 75] on button "Visual Editor" at bounding box center [50, 74] width 87 height 21
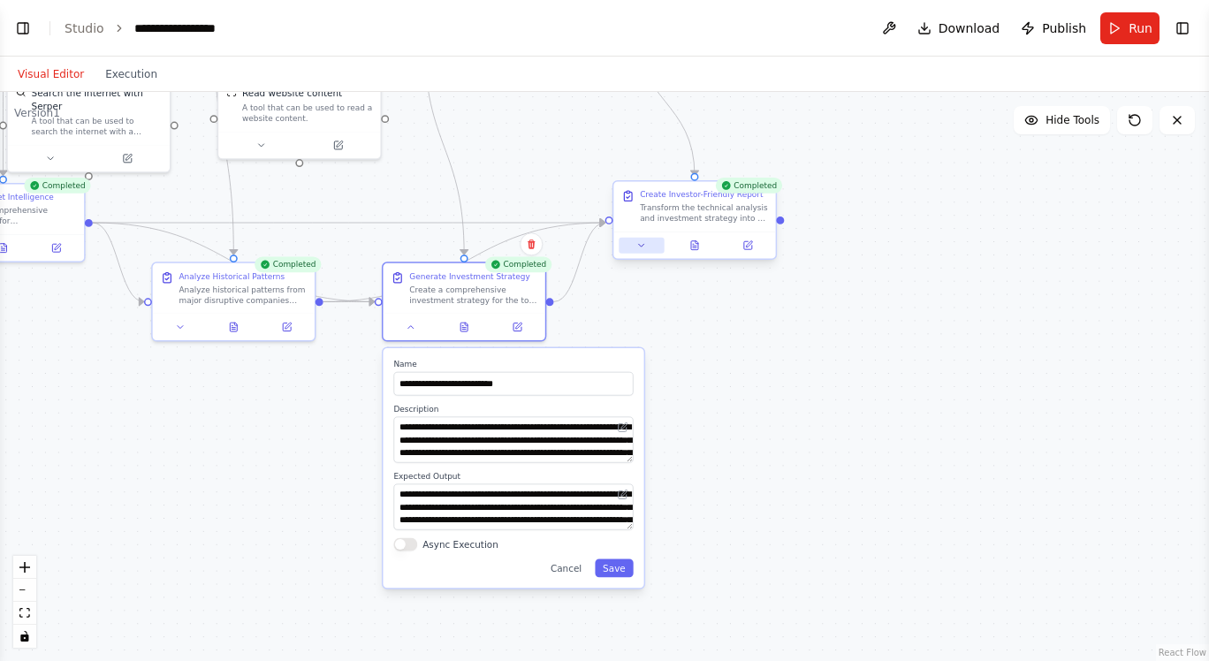
click at [659, 247] on button at bounding box center [641, 246] width 45 height 16
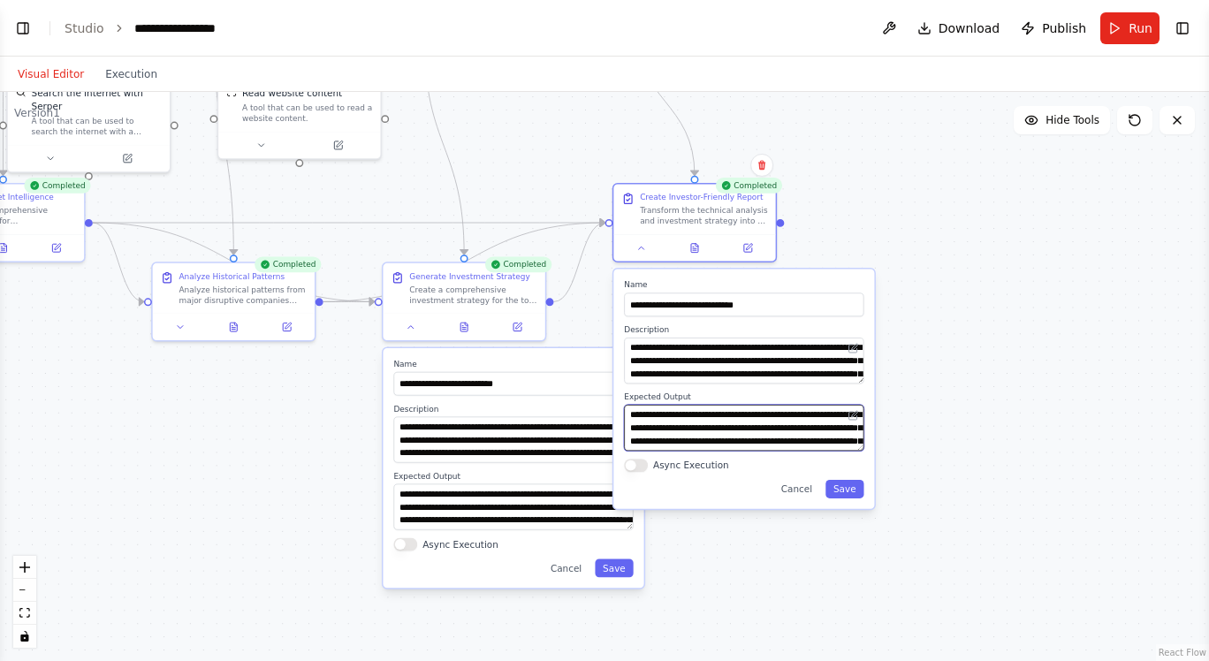
click at [742, 428] on textarea "**********" at bounding box center [743, 428] width 239 height 46
click at [855, 411] on icon at bounding box center [853, 415] width 11 height 11
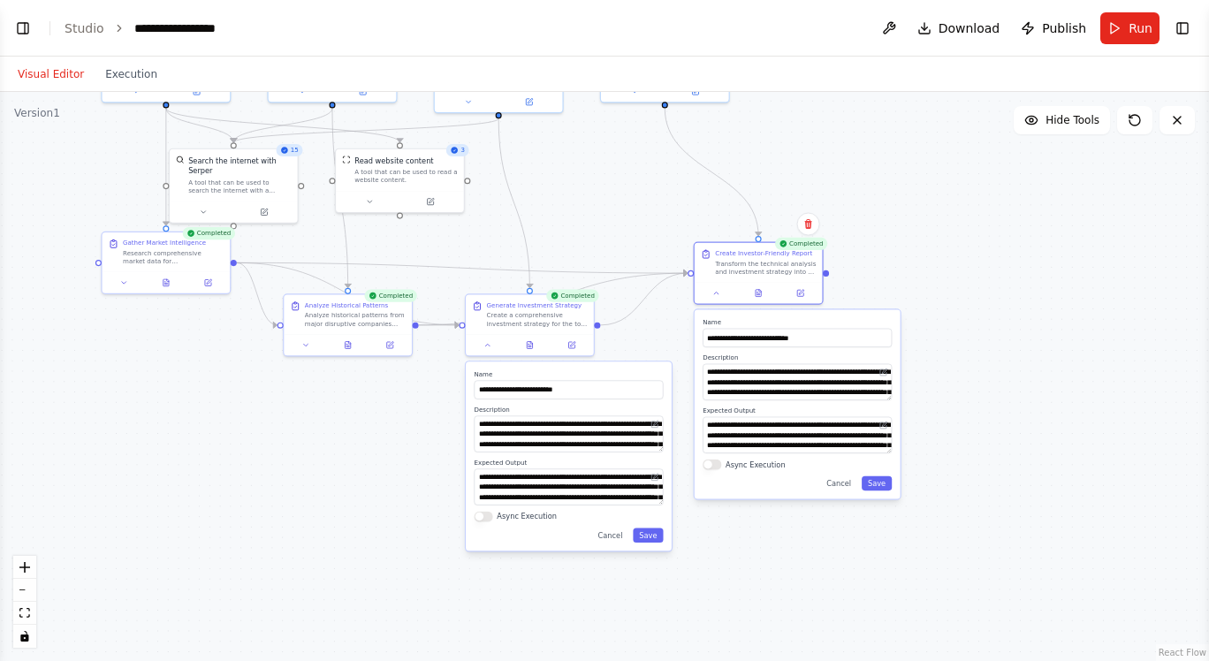
drag, startPoint x: 852, startPoint y: 489, endPoint x: 879, endPoint y: 475, distance: 30.4
click at [879, 476] on div "**********" at bounding box center [798, 403] width 208 height 191
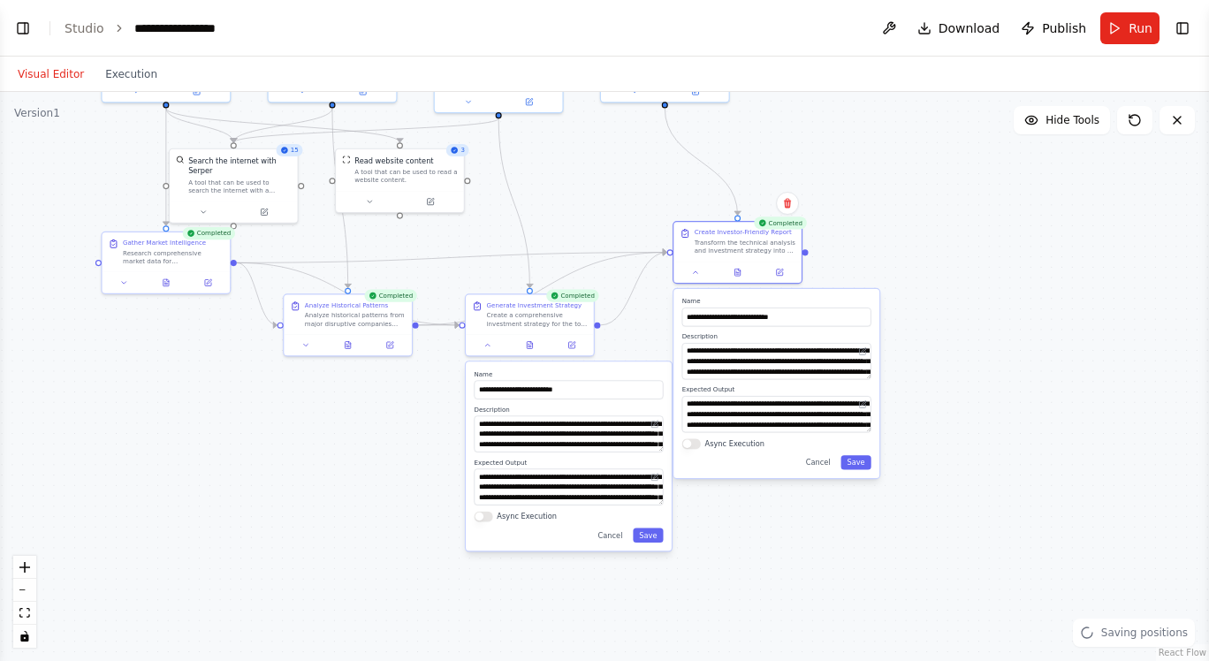
click at [1040, 412] on div ".deletable-edge-delete-btn { width: 20px; height: 20px; border: 0px solid #ffff…" at bounding box center [604, 376] width 1209 height 569
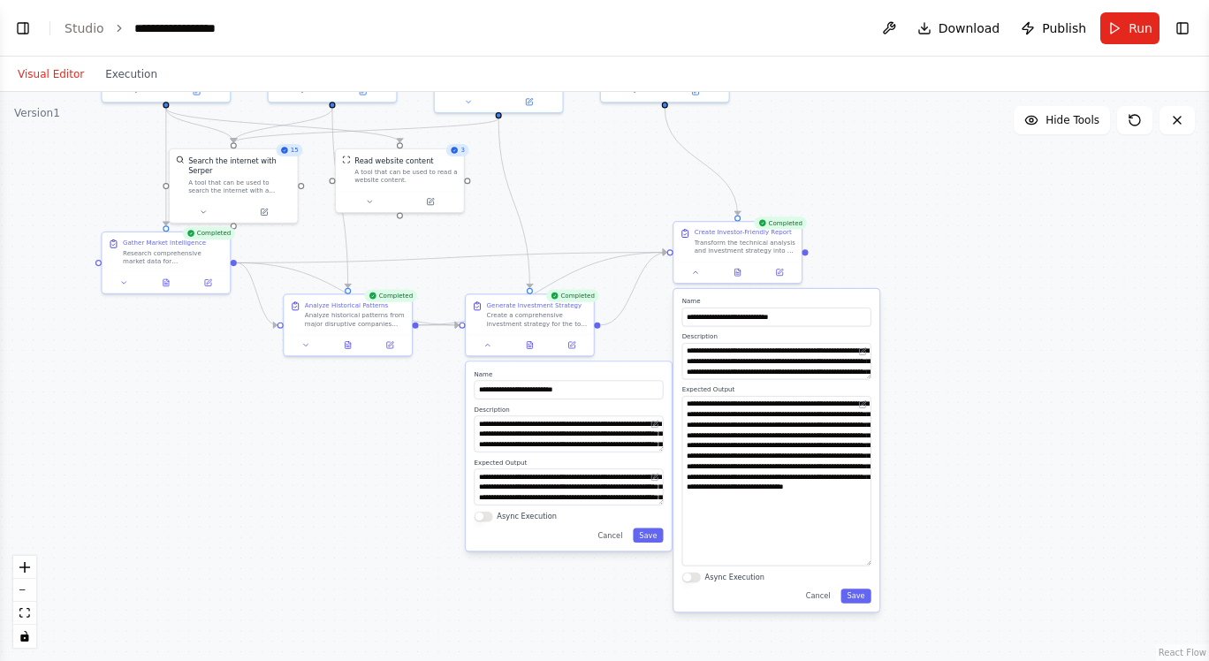
click at [873, 564] on div "**********" at bounding box center [776, 450] width 206 height 323
click at [767, 504] on textarea "**********" at bounding box center [776, 481] width 189 height 170
click at [829, 511] on textarea "**********" at bounding box center [776, 481] width 189 height 170
drag, startPoint x: 539, startPoint y: 205, endPoint x: 469, endPoint y: 187, distance: 72.0
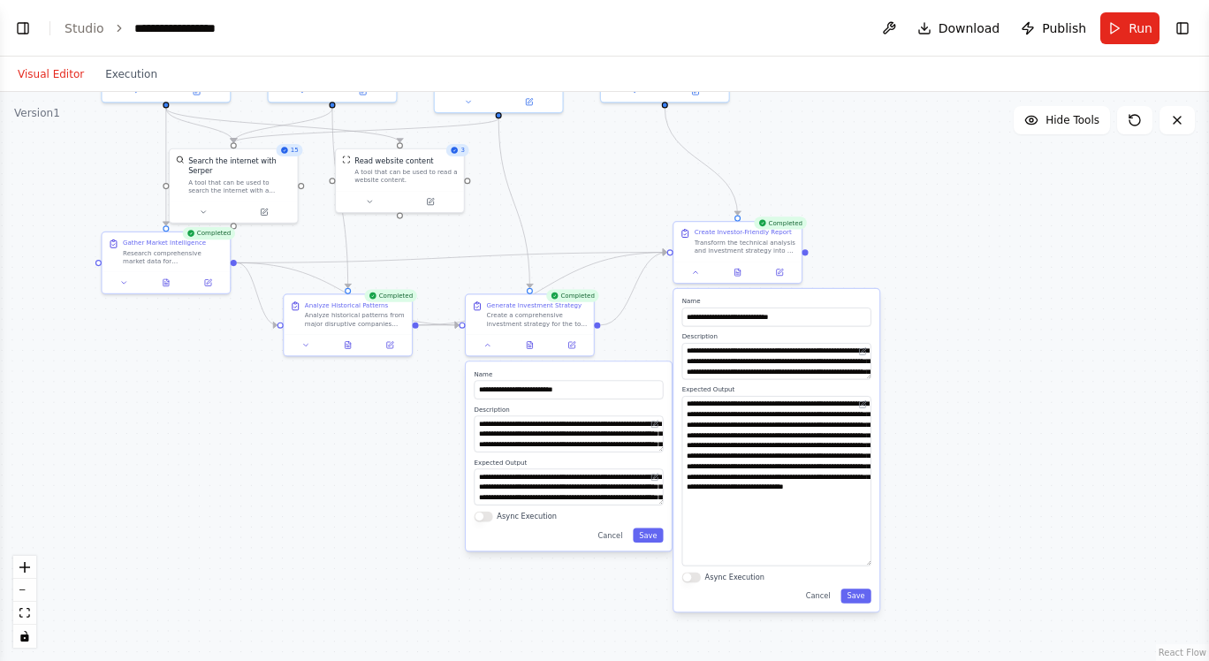
click at [469, 188] on div ".deletable-edge-delete-btn { width: 20px; height: 20px; border: 0px solid #ffff…" at bounding box center [604, 376] width 1209 height 569
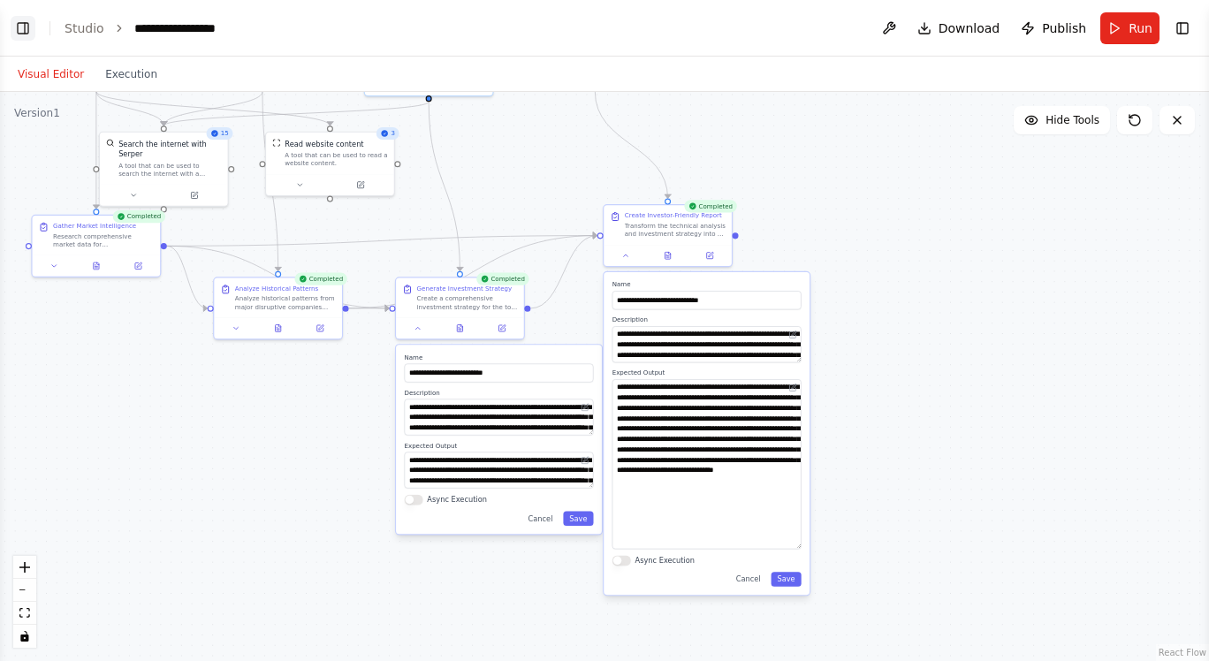
click at [24, 27] on button "Toggle Left Sidebar" at bounding box center [23, 28] width 25 height 25
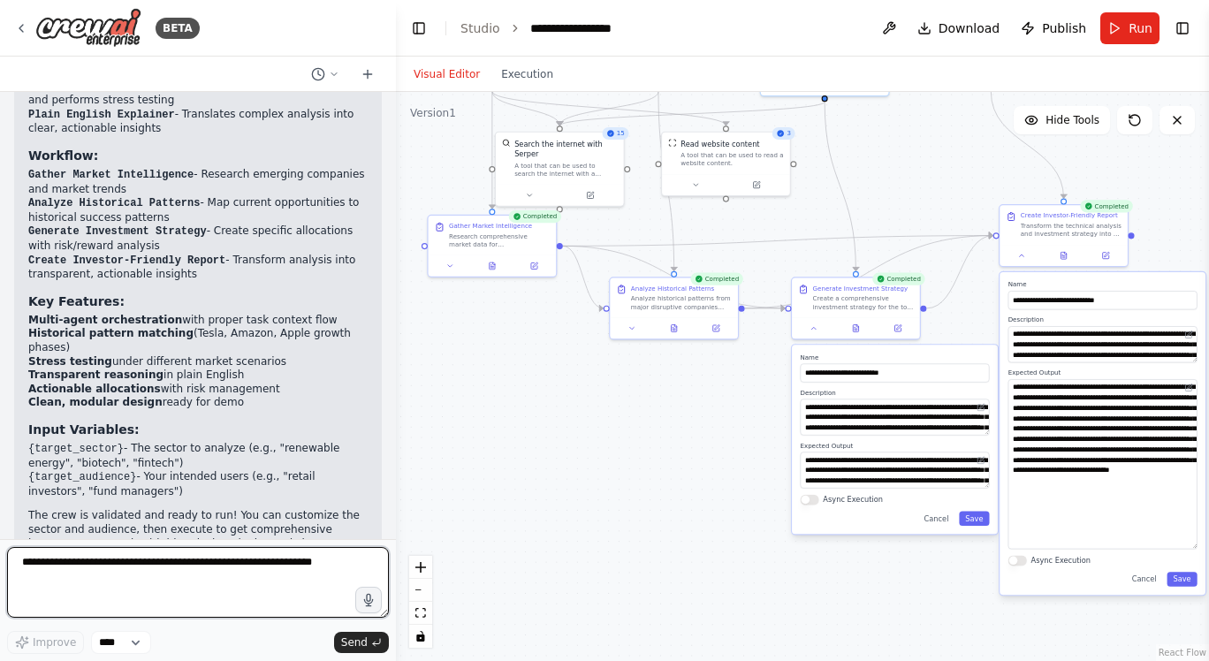
click at [132, 587] on textarea at bounding box center [198, 582] width 382 height 71
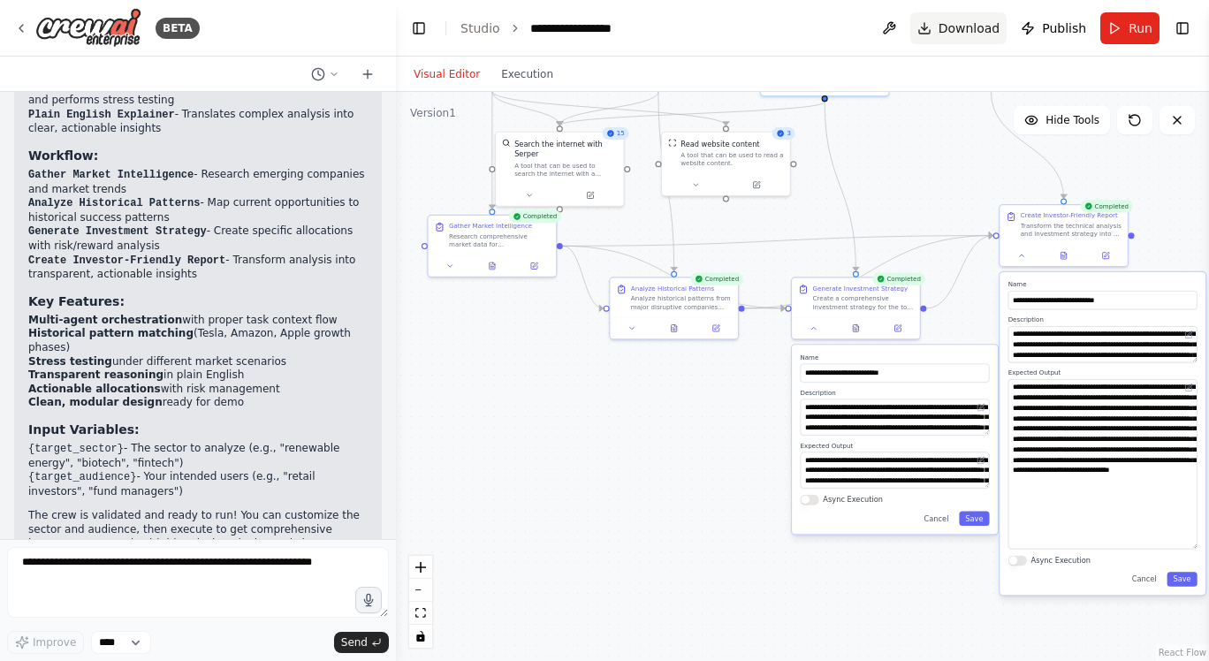
click at [952, 31] on span "Download" at bounding box center [970, 28] width 62 height 18
click at [934, 24] on button "Download" at bounding box center [958, 28] width 97 height 32
click at [931, 23] on button "Download" at bounding box center [958, 28] width 97 height 32
click at [628, 427] on div ".deletable-edge-delete-btn { width: 20px; height: 20px; border: 0px solid #ffff…" at bounding box center [802, 376] width 813 height 569
click at [1143, 588] on div "**********" at bounding box center [1103, 433] width 206 height 323
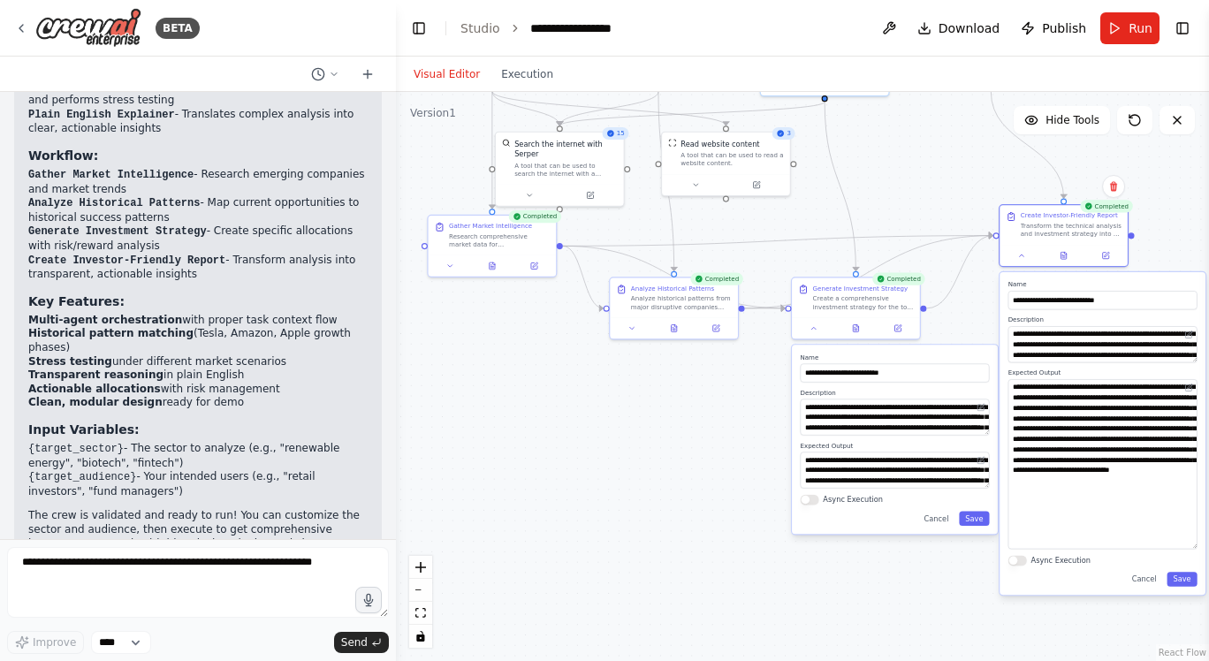
click at [652, 464] on div ".deletable-edge-delete-btn { width: 20px; height: 20px; border: 0px solid #ffff…" at bounding box center [802, 376] width 813 height 569
click at [1145, 573] on button "Cancel" at bounding box center [1144, 579] width 37 height 14
click at [1145, 572] on div "**********" at bounding box center [1103, 433] width 206 height 323
click at [630, 494] on div ".deletable-edge-delete-btn { width: 20px; height: 20px; border: 0px solid #ffff…" at bounding box center [802, 376] width 813 height 569
click at [673, 536] on div ".deletable-edge-delete-btn { width: 20px; height: 20px; border: 0px solid #ffff…" at bounding box center [802, 376] width 813 height 569
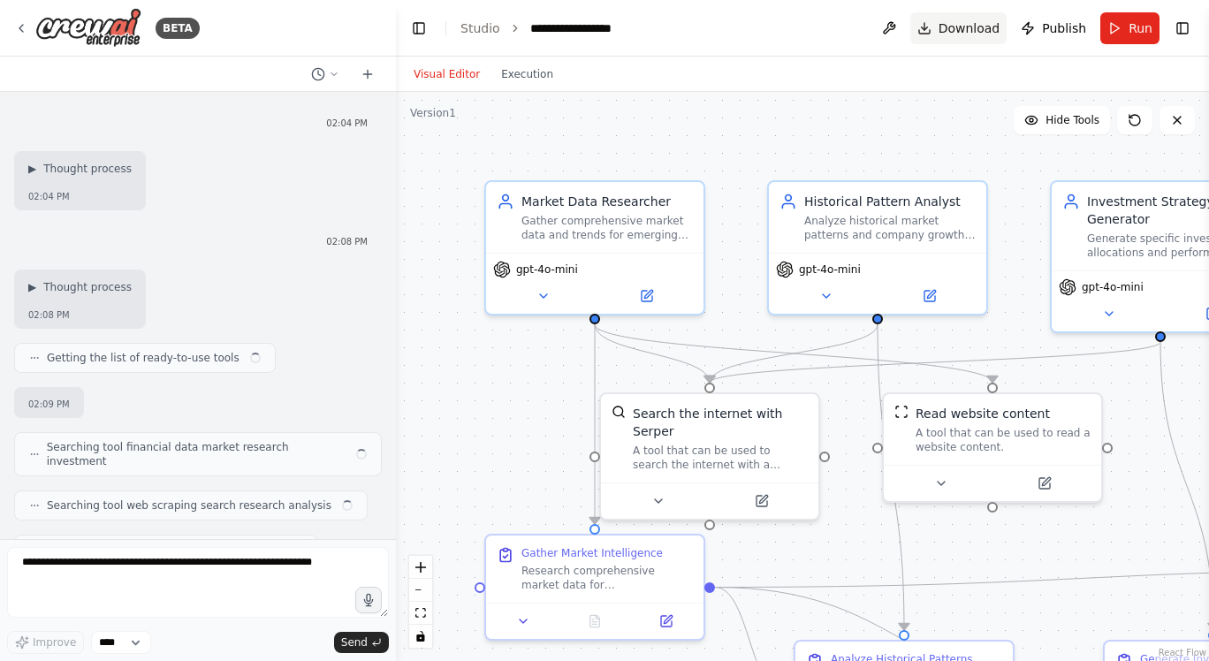
scroll to position [703, 0]
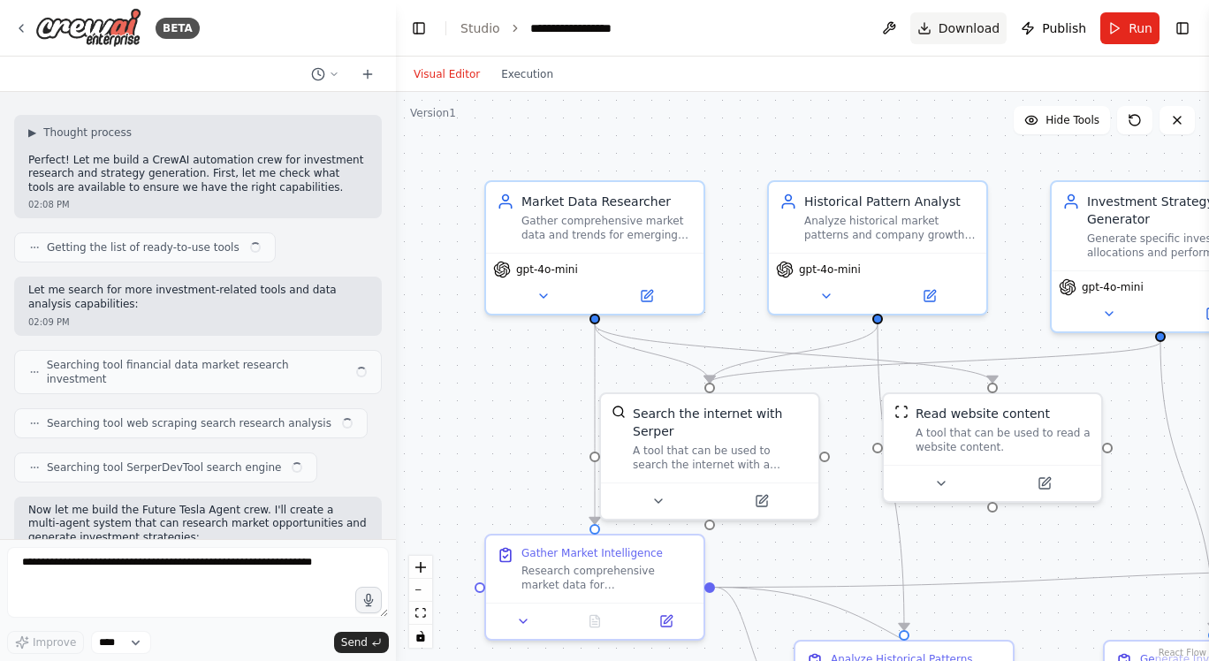
click at [975, 21] on span "Download" at bounding box center [970, 28] width 62 height 18
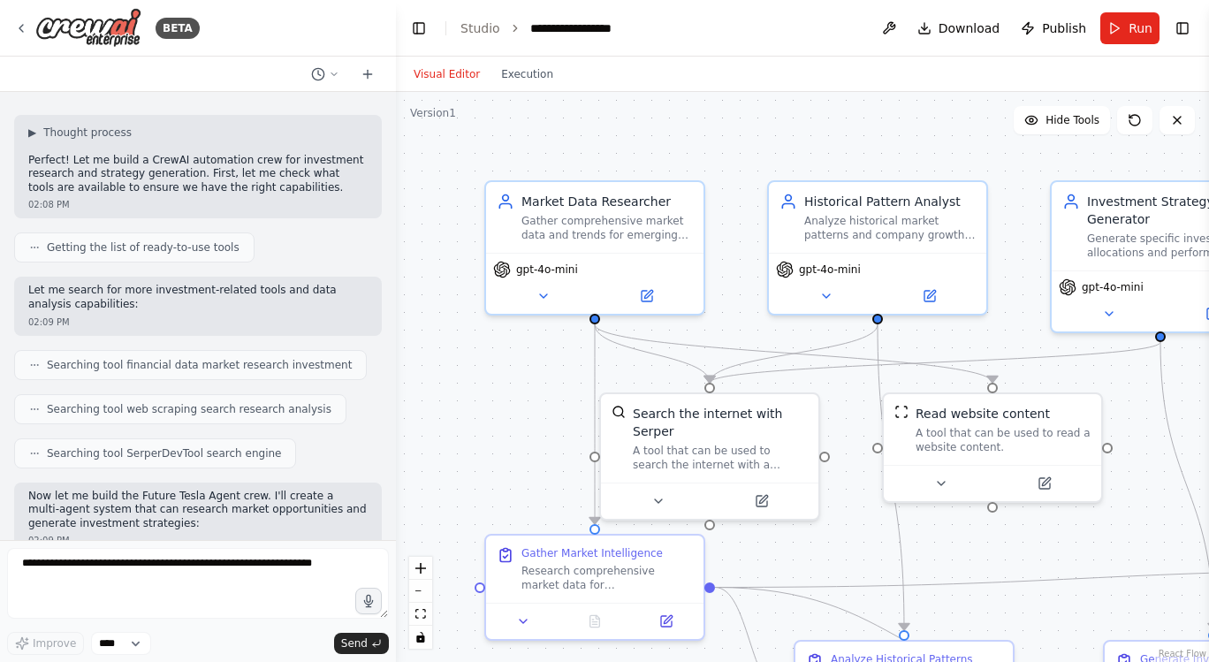
scroll to position [1949, 0]
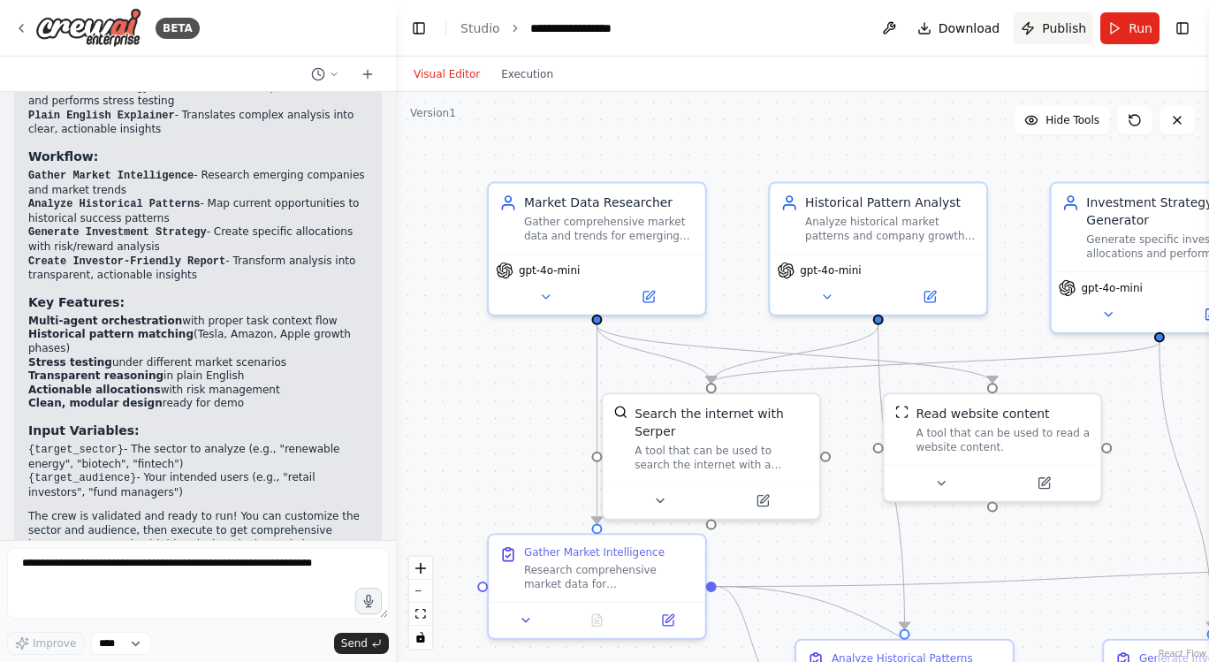
click at [1045, 27] on span "Publish" at bounding box center [1064, 28] width 44 height 18
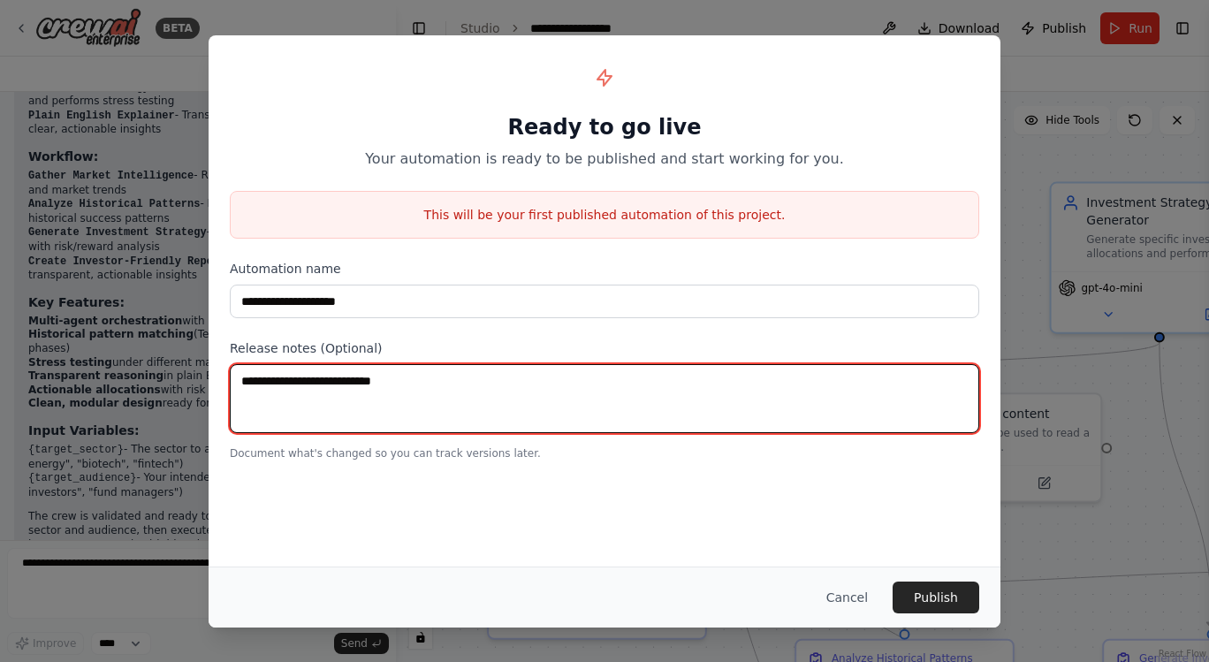
click at [414, 382] on textarea at bounding box center [604, 398] width 749 height 69
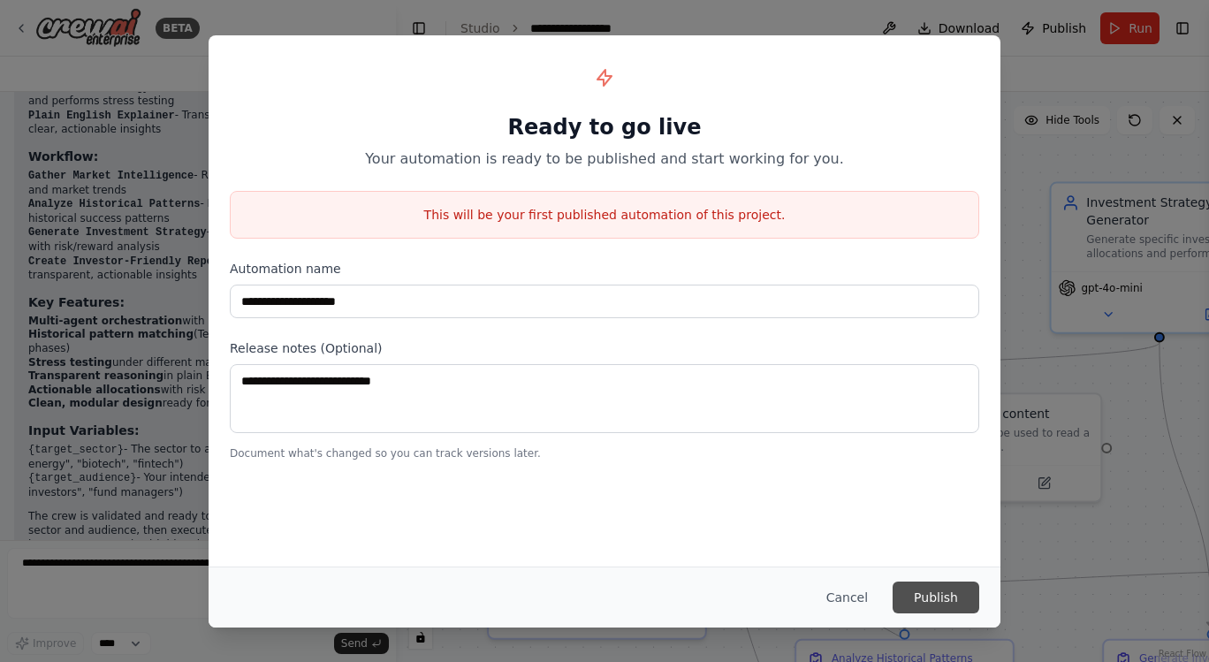
click at [943, 595] on button "Publish" at bounding box center [936, 598] width 87 height 32
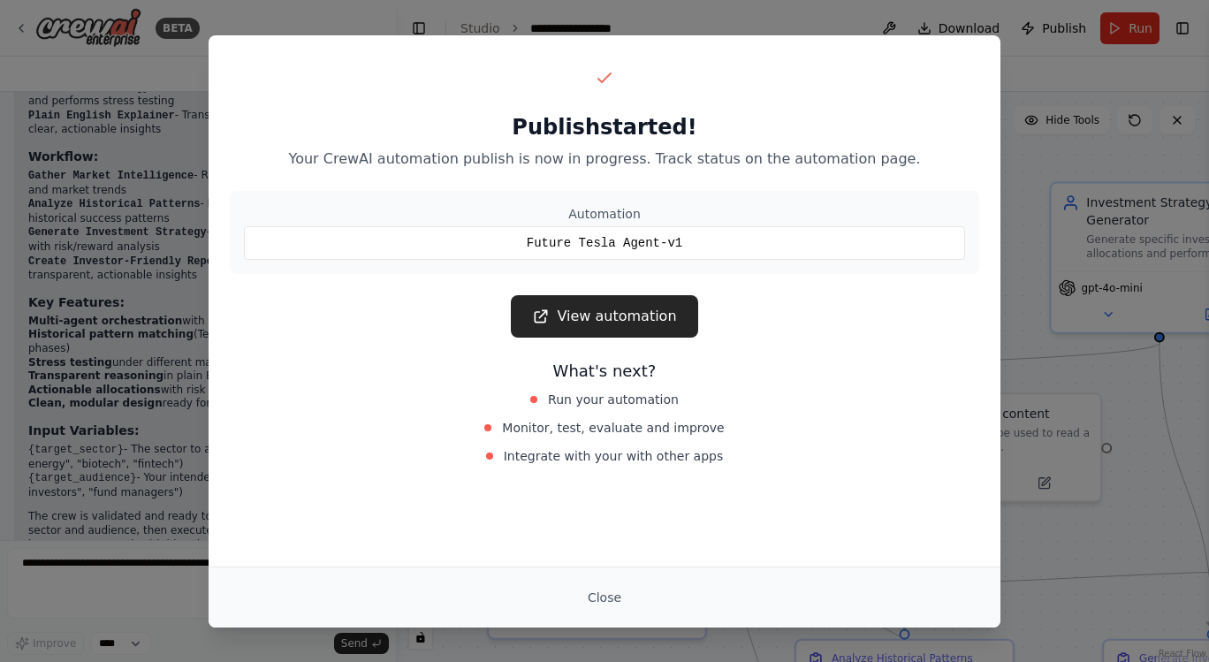
click at [642, 399] on span "Run your automation" at bounding box center [613, 400] width 131 height 18
click at [620, 425] on span "Monitor, test, evaluate and improve" at bounding box center [613, 428] width 222 height 18
click at [540, 315] on icon at bounding box center [541, 315] width 11 height 11
click at [613, 319] on link "View automation" at bounding box center [604, 316] width 186 height 42
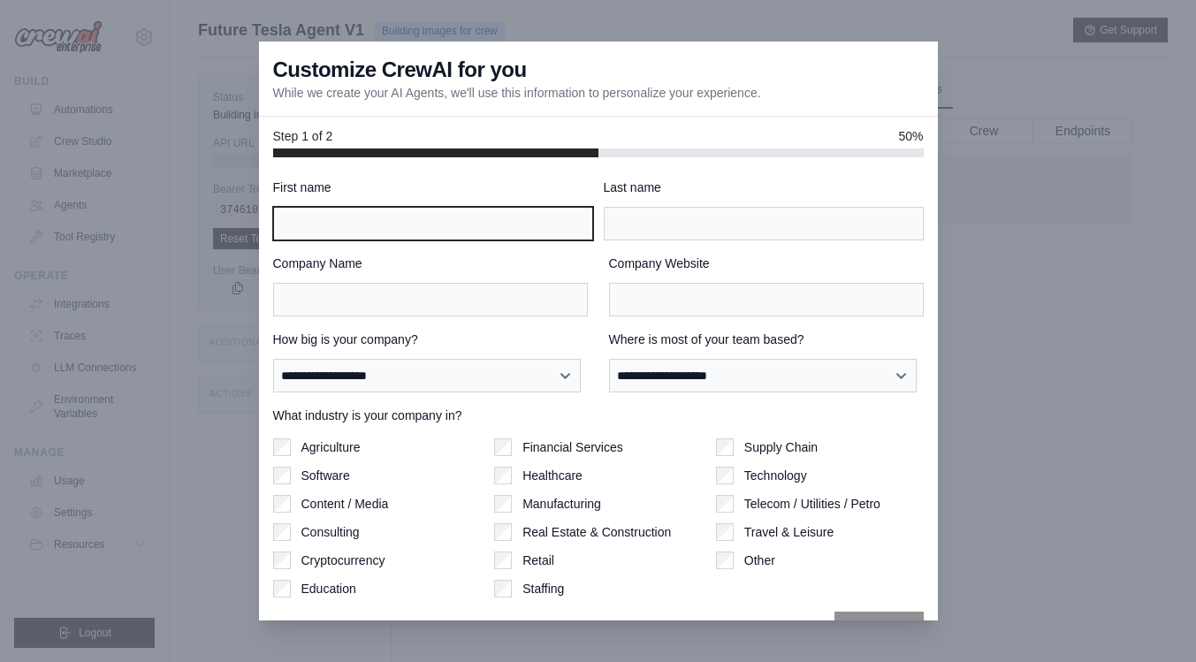
click at [574, 223] on input "First name" at bounding box center [433, 224] width 320 height 34
type input "****"
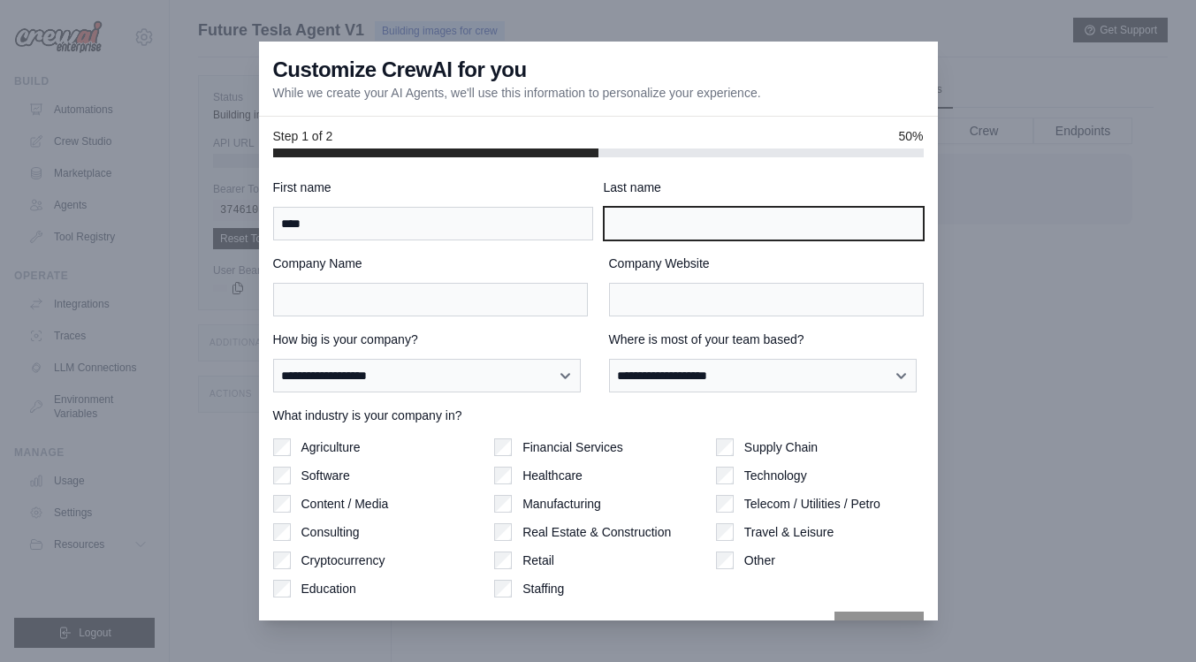
type input "*****"
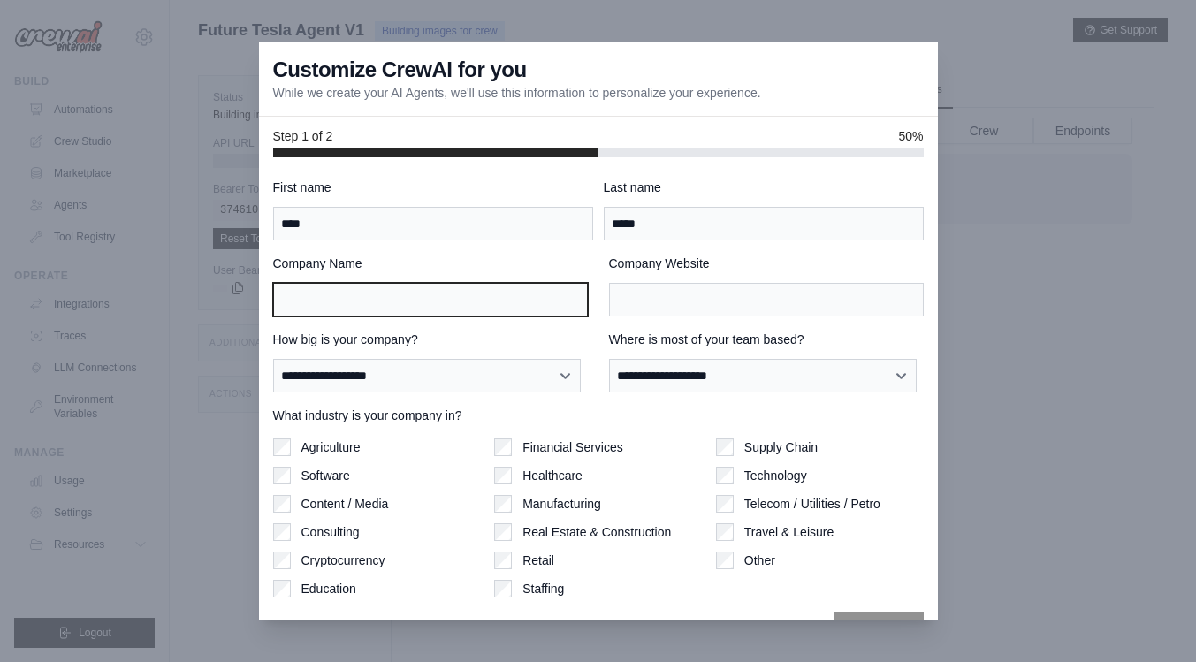
type input "******"
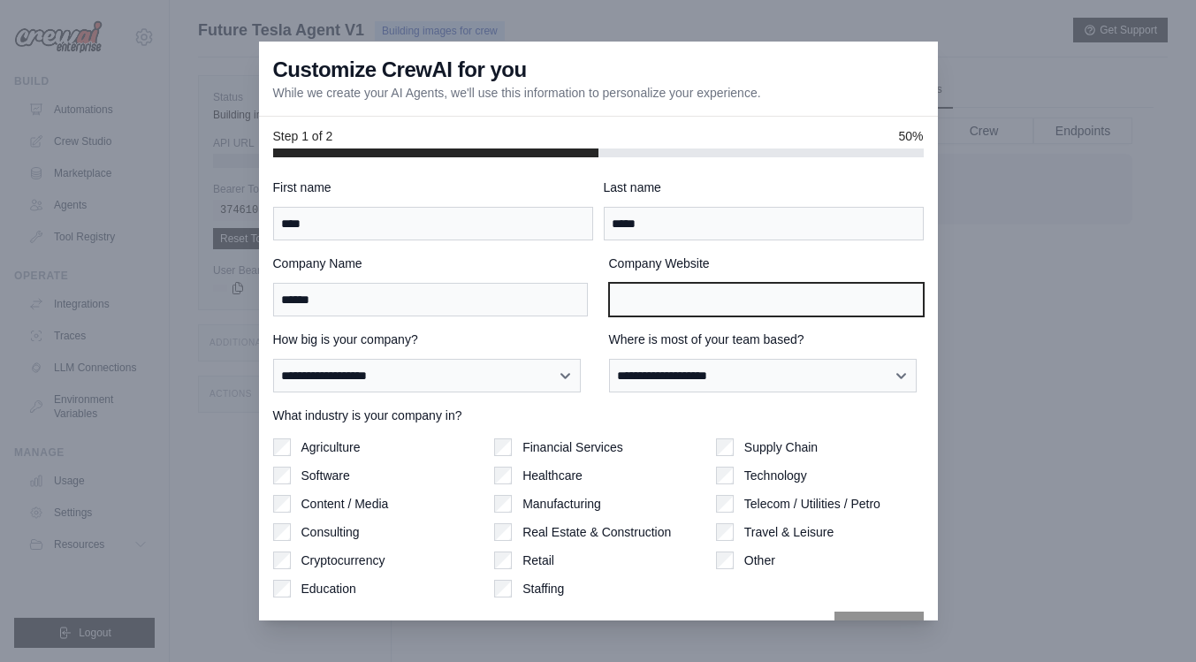
type input "******"
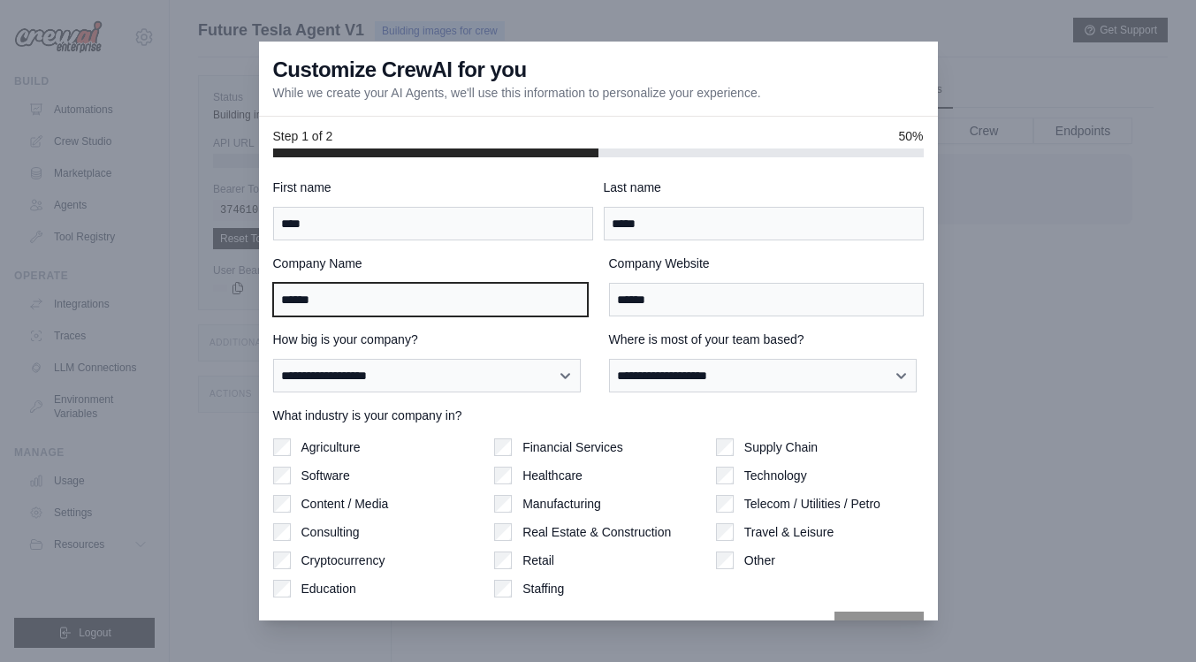
drag, startPoint x: 328, startPoint y: 297, endPoint x: 218, endPoint y: 280, distance: 110.9
click at [343, 300] on input "******" at bounding box center [430, 300] width 315 height 34
drag, startPoint x: 384, startPoint y: 303, endPoint x: 232, endPoint y: 292, distance: 152.4
click at [232, 292] on div "**********" at bounding box center [598, 331] width 1196 height 662
paste input "**********"
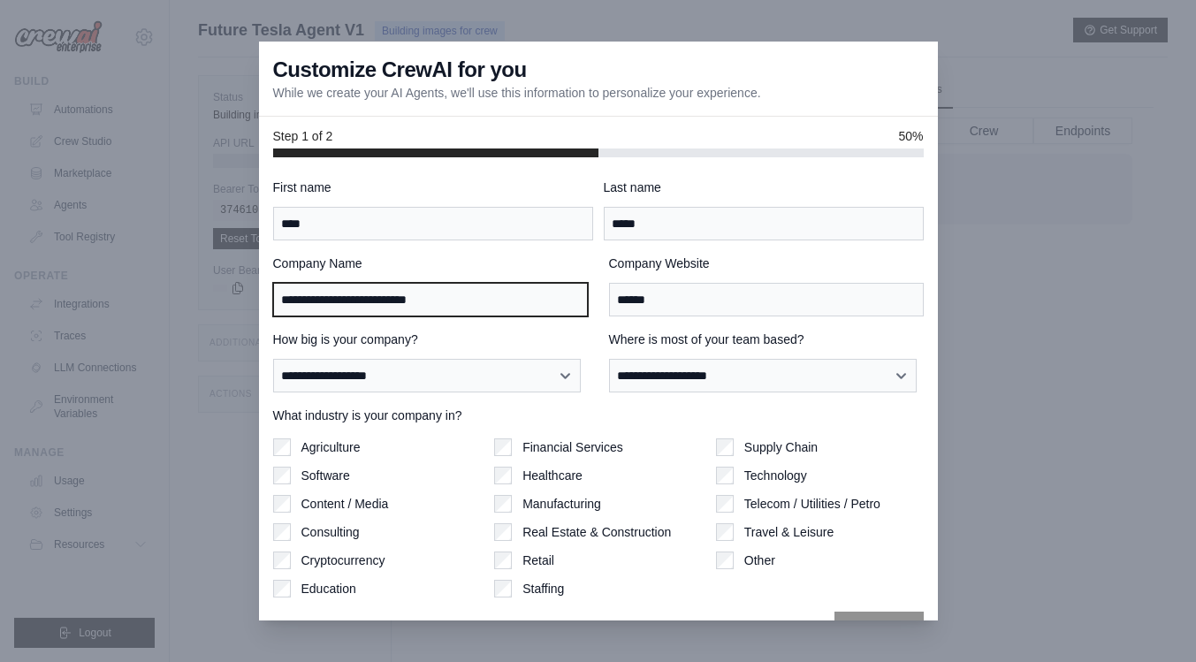
type input "**********"
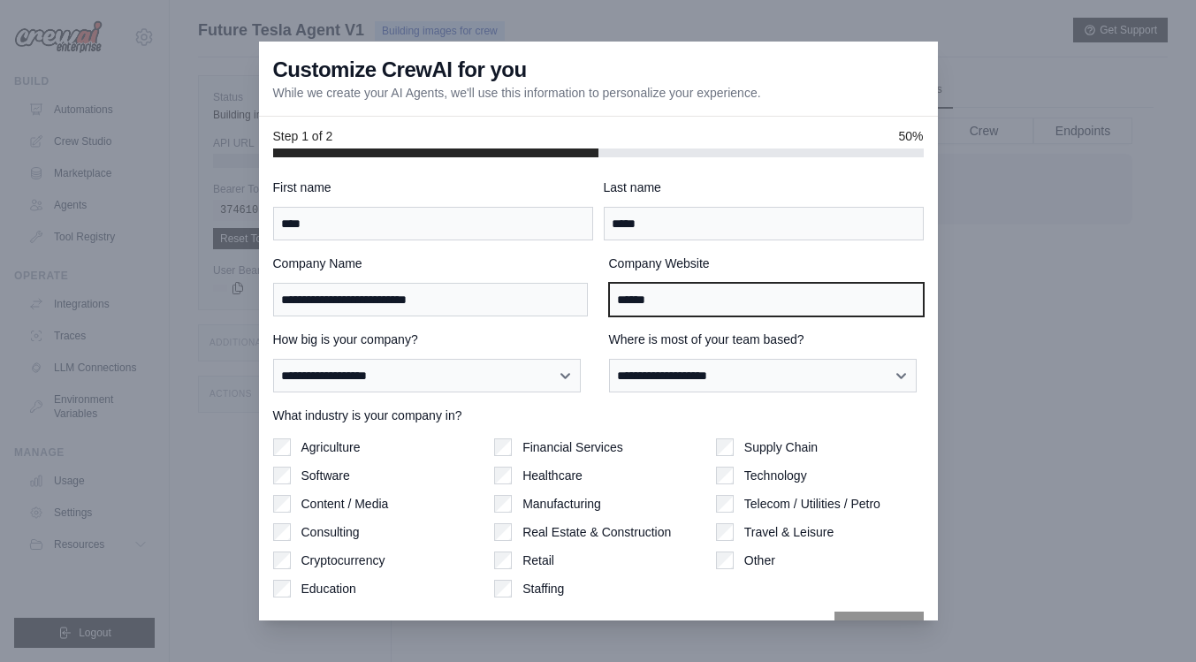
drag, startPoint x: 677, startPoint y: 303, endPoint x: 600, endPoint y: 296, distance: 77.2
type input "**********"
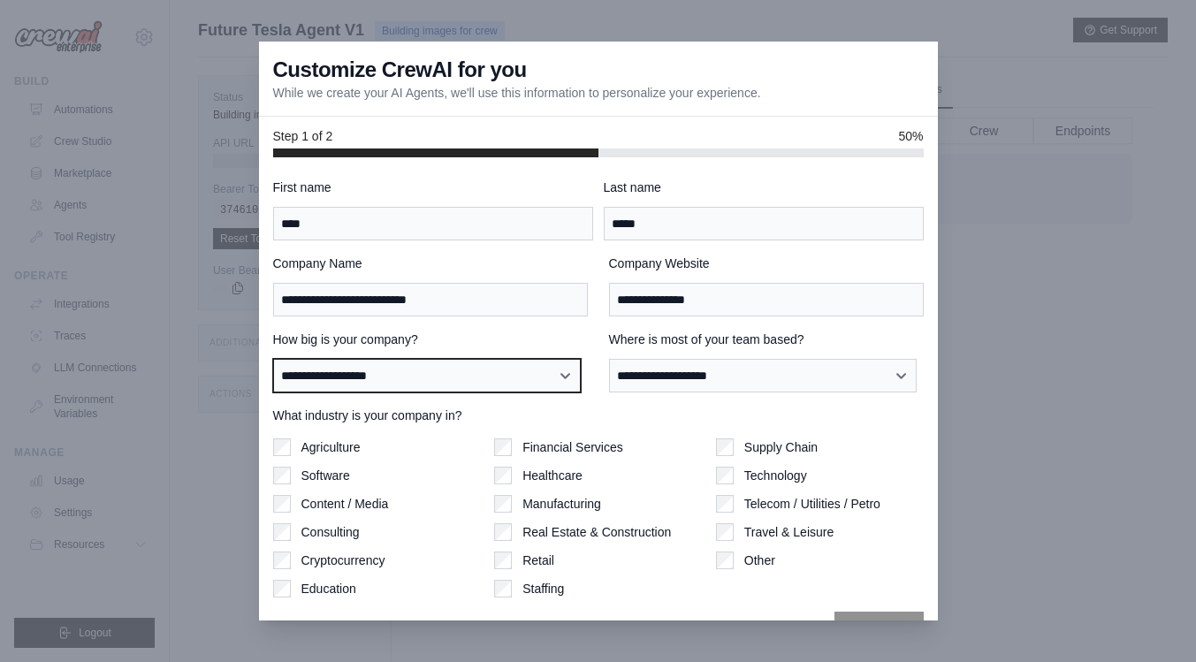
select select "**********"
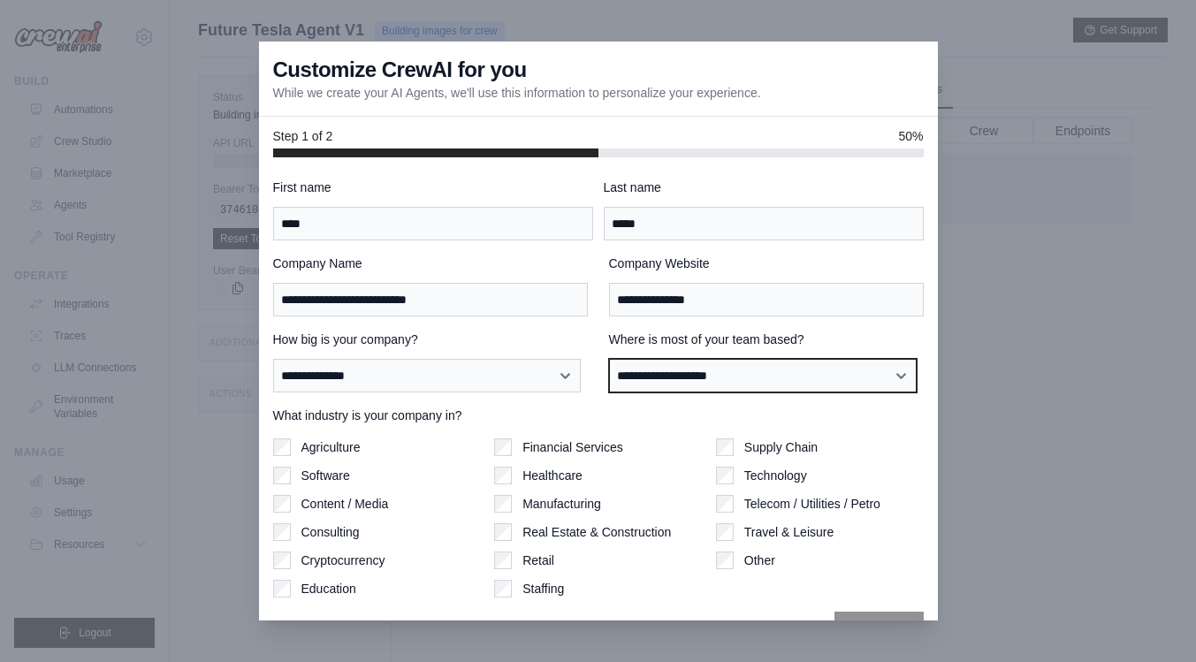
select select "**********"
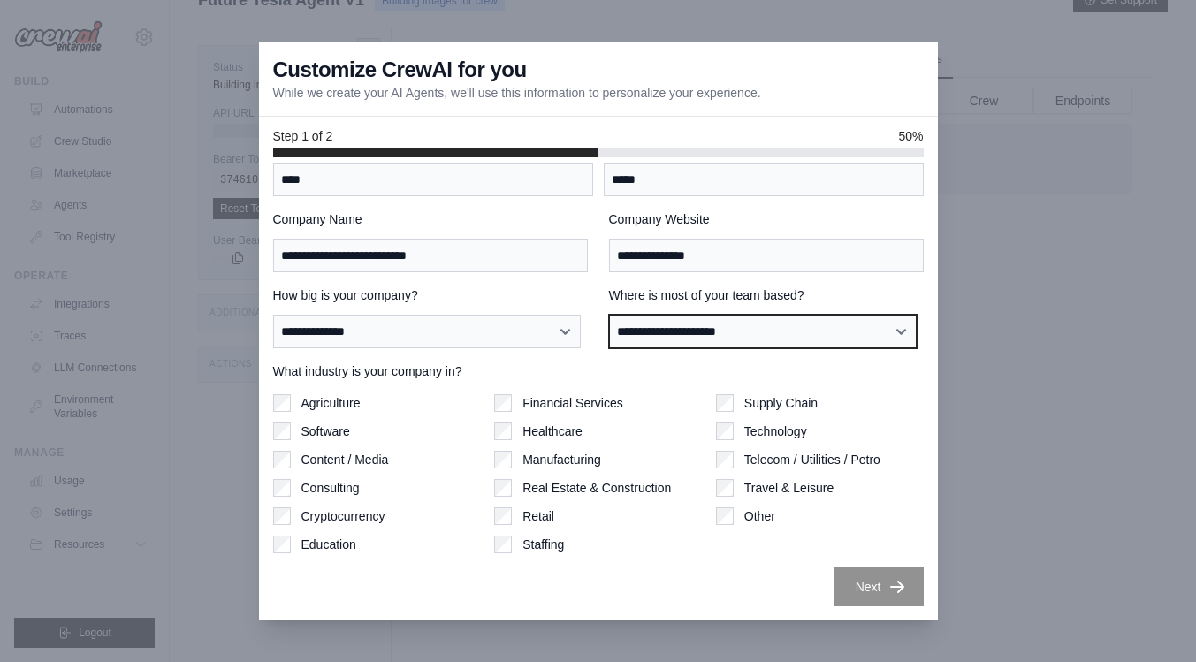
scroll to position [68, 0]
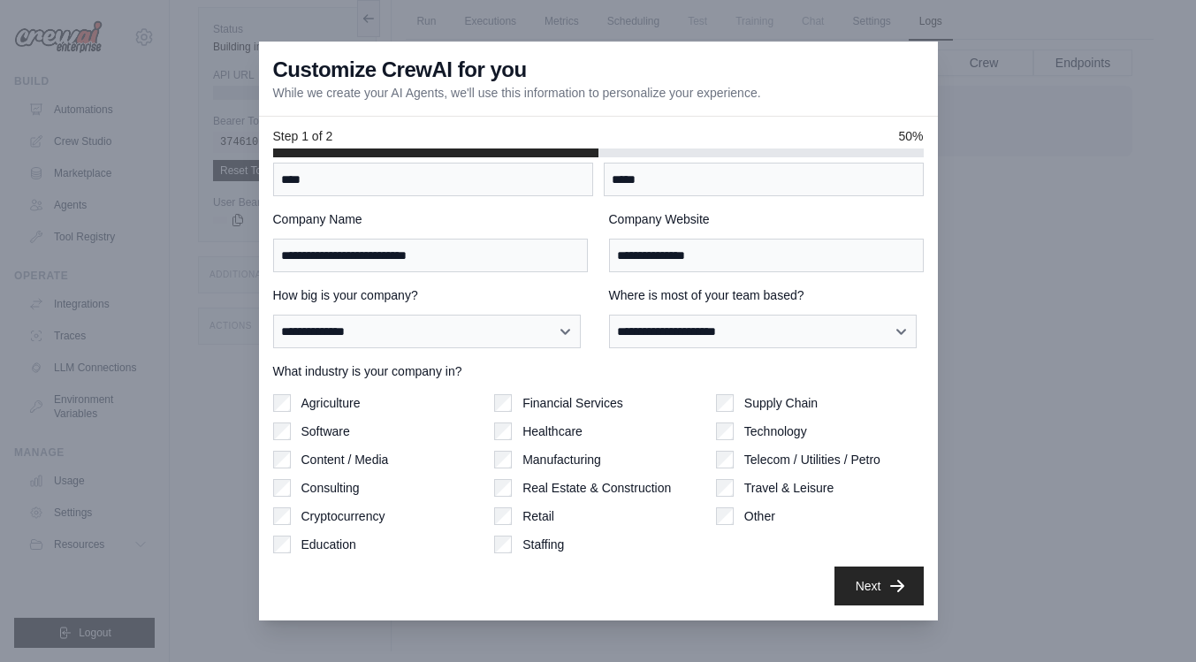
click at [864, 583] on button "Next" at bounding box center [878, 585] width 89 height 39
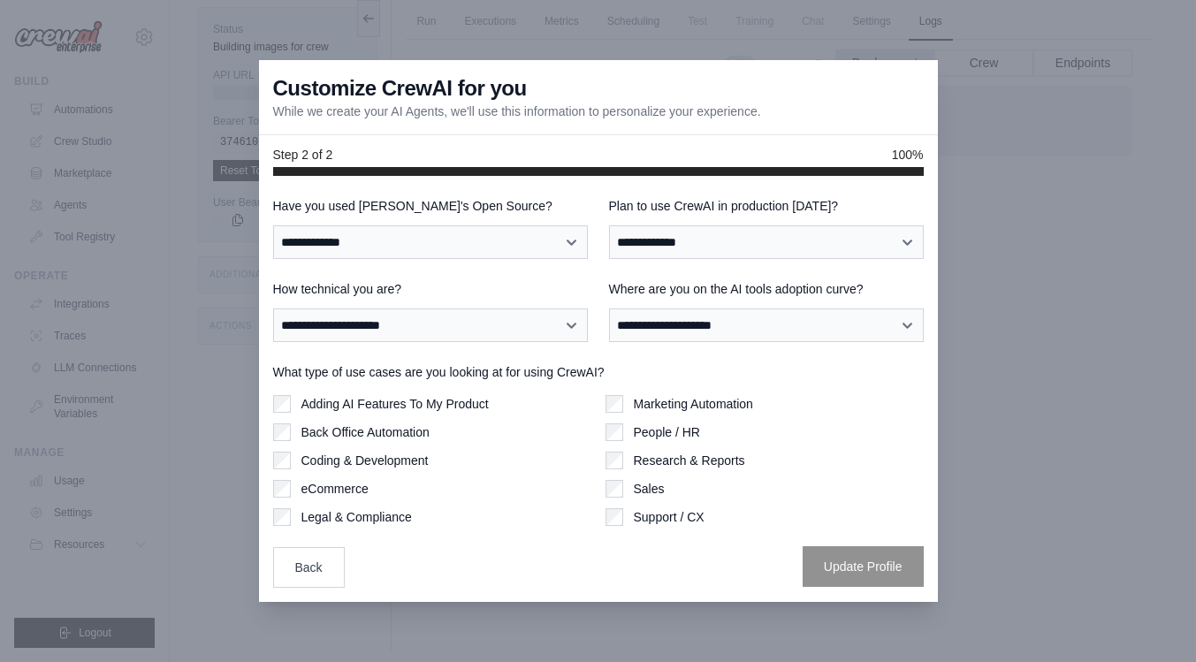
scroll to position [0, 0]
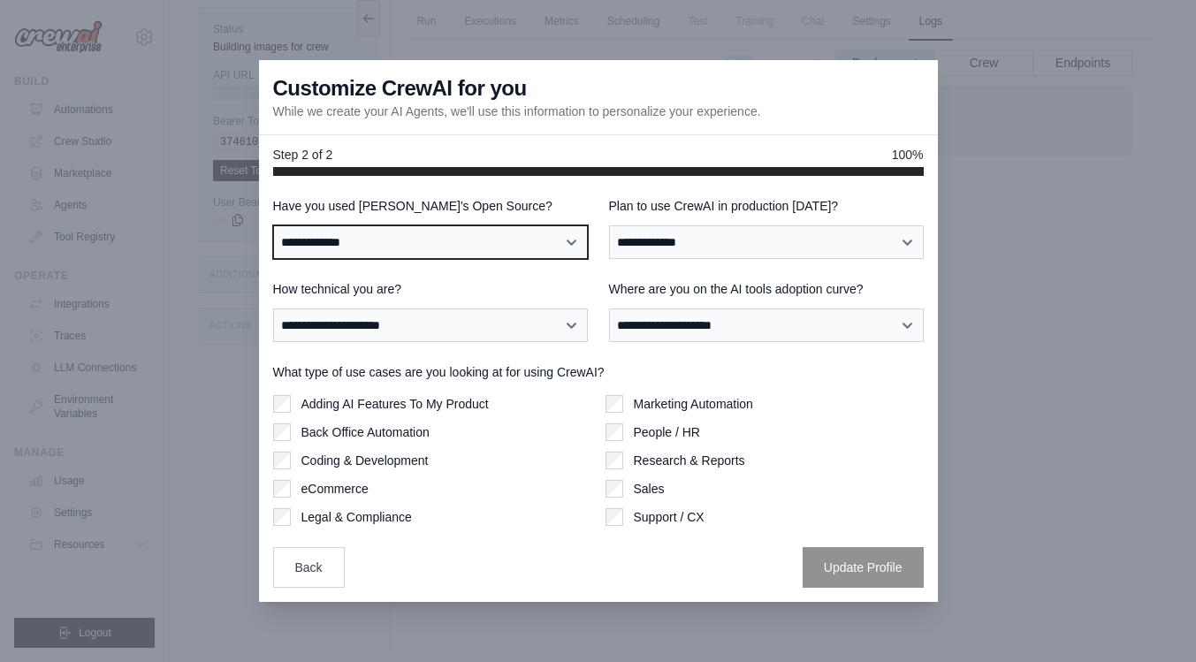
select select "**"
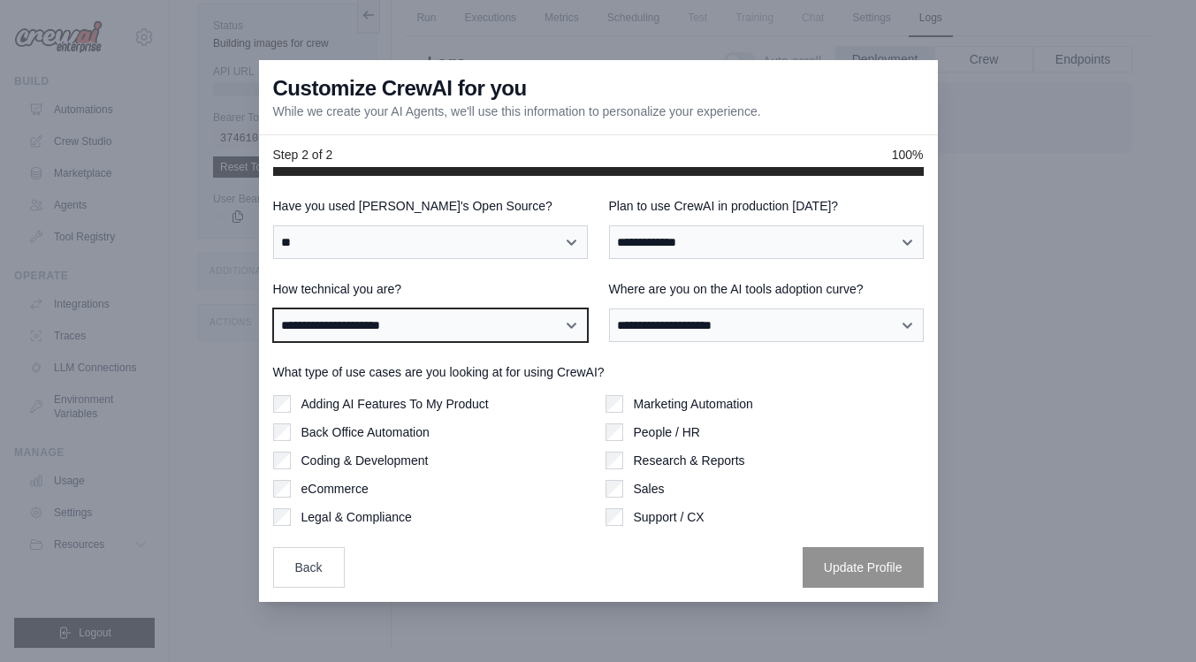
select select "**********"
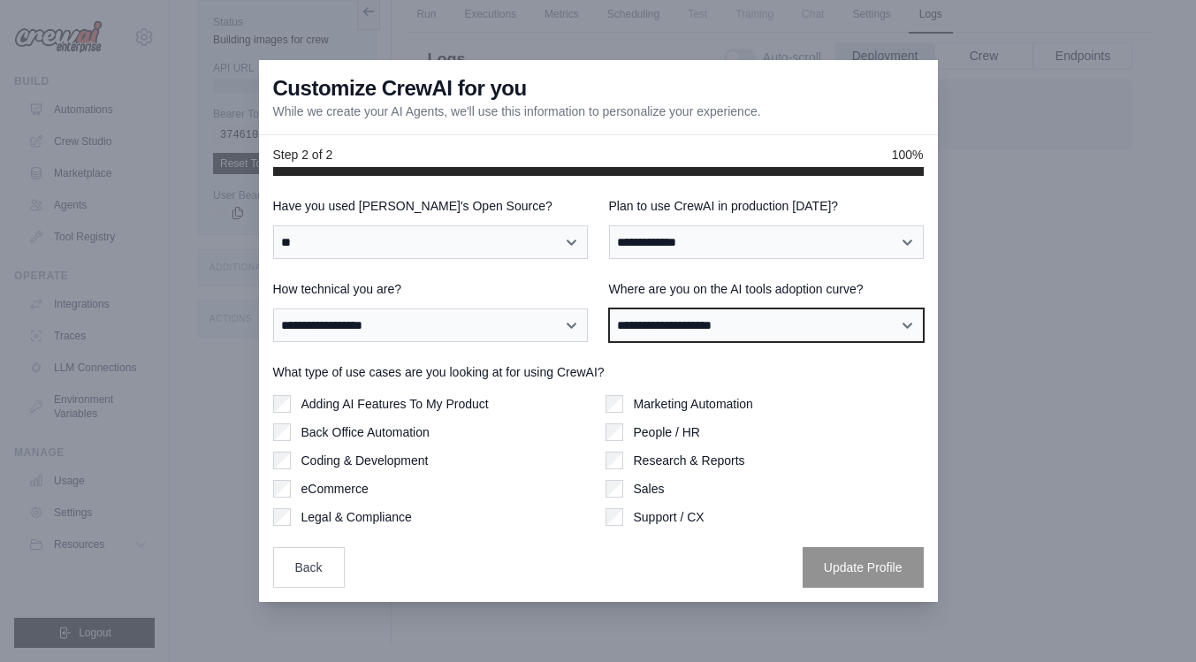
select select "**********"
click at [524, 508] on div "Legal & Compliance" at bounding box center [432, 517] width 318 height 18
click at [834, 480] on div "Sales" at bounding box center [764, 489] width 318 height 18
click at [625, 404] on div "Marketing Automation" at bounding box center [764, 404] width 318 height 18
drag, startPoint x: 822, startPoint y: 496, endPoint x: 768, endPoint y: 472, distance: 59.0
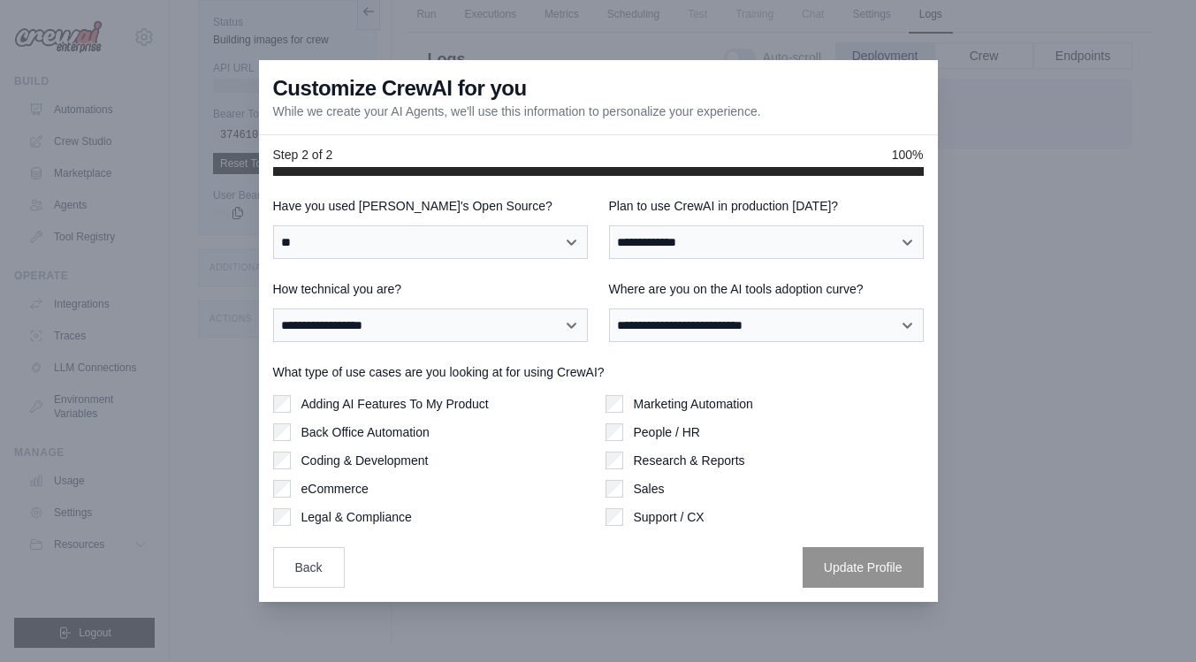
click at [822, 496] on div "Sales" at bounding box center [764, 489] width 318 height 18
click at [872, 415] on div "Marketing Automation People / HR Research & Reports Sales Support / CX" at bounding box center [764, 460] width 318 height 131
click at [1068, 492] on div at bounding box center [598, 331] width 1196 height 662
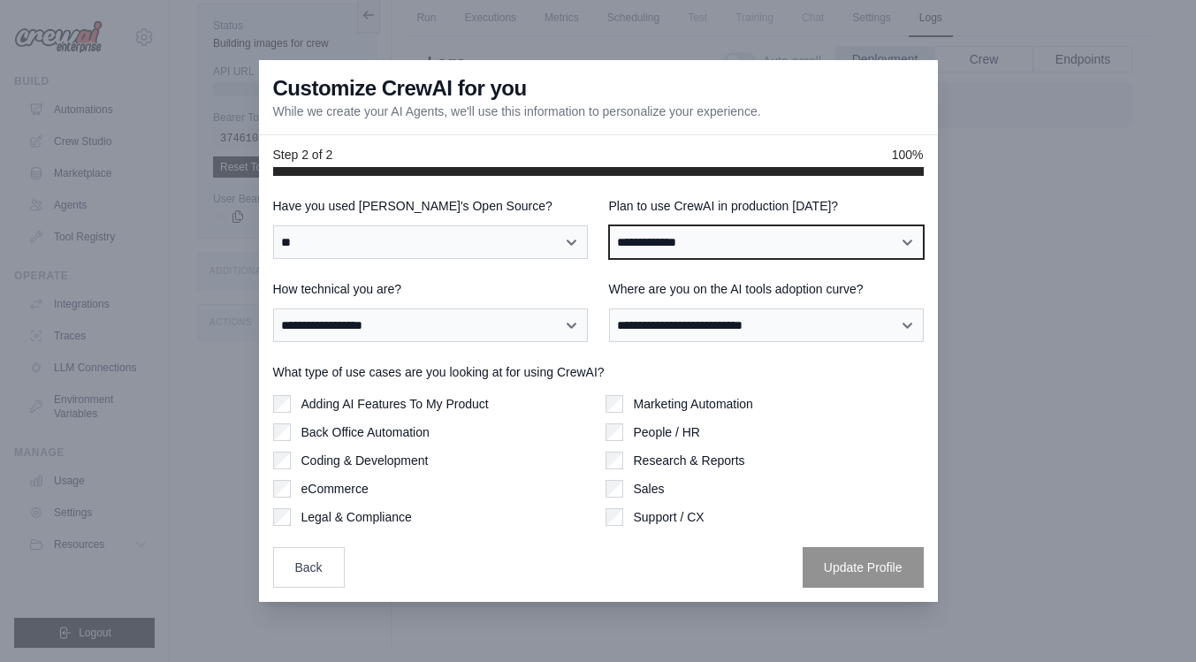
select select "****"
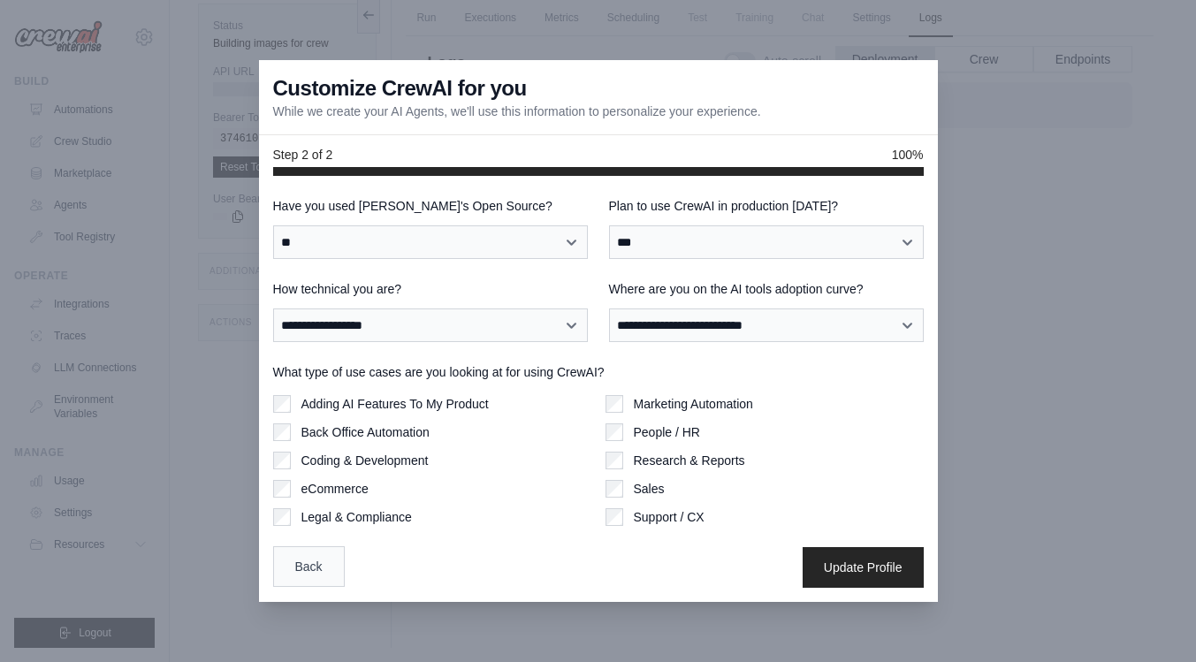
click at [304, 574] on button "Back" at bounding box center [309, 566] width 72 height 41
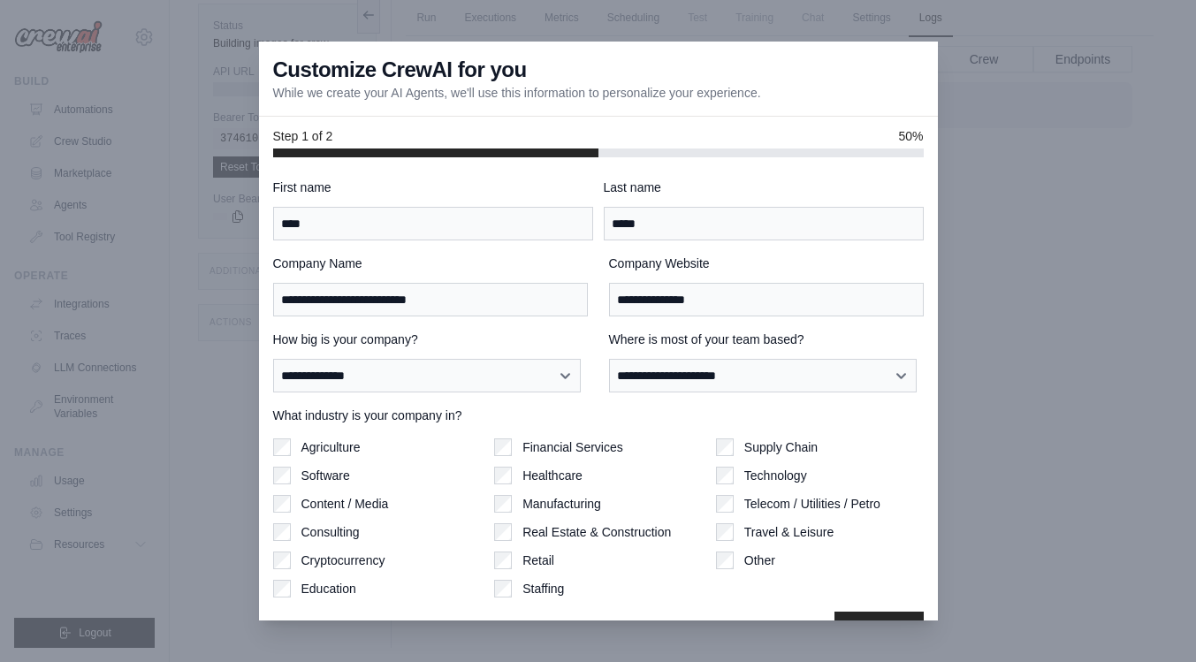
click at [1018, 163] on div at bounding box center [598, 331] width 1196 height 662
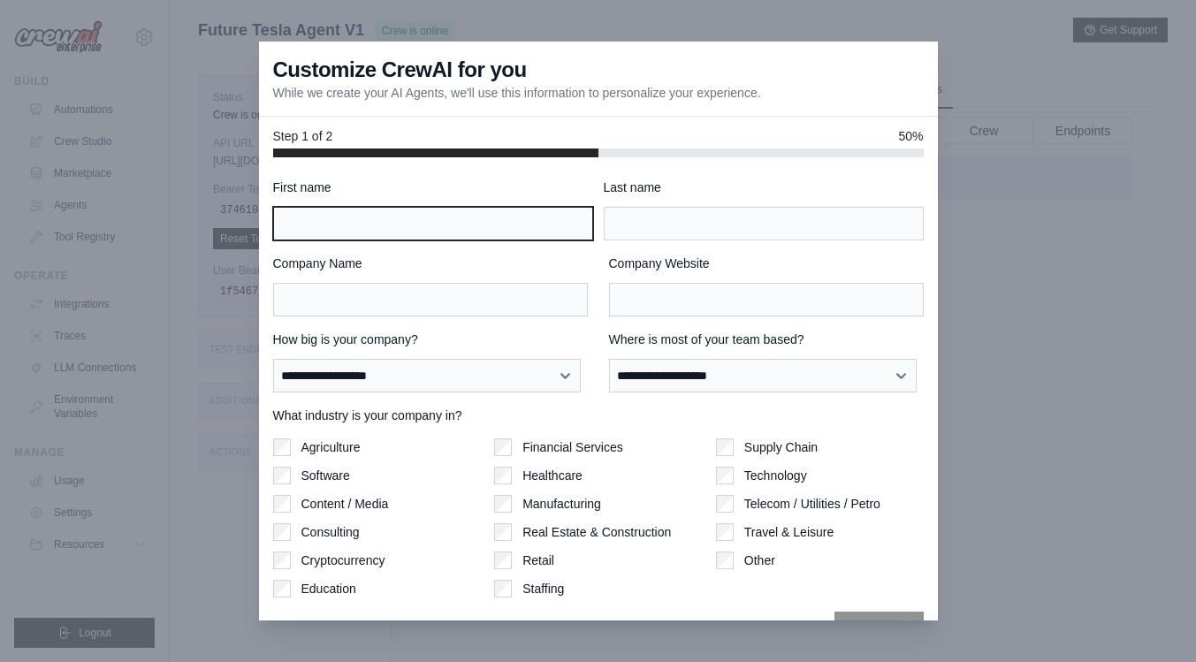
click at [574, 223] on input "First name" at bounding box center [433, 224] width 320 height 34
type input "****"
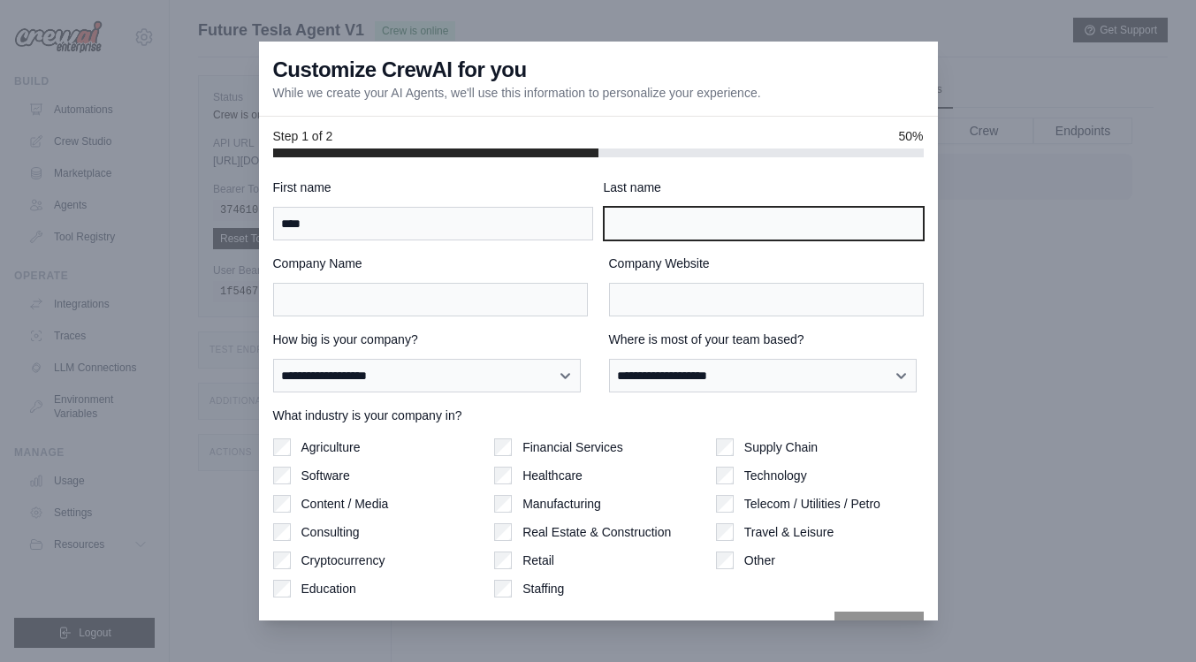
type input "*****"
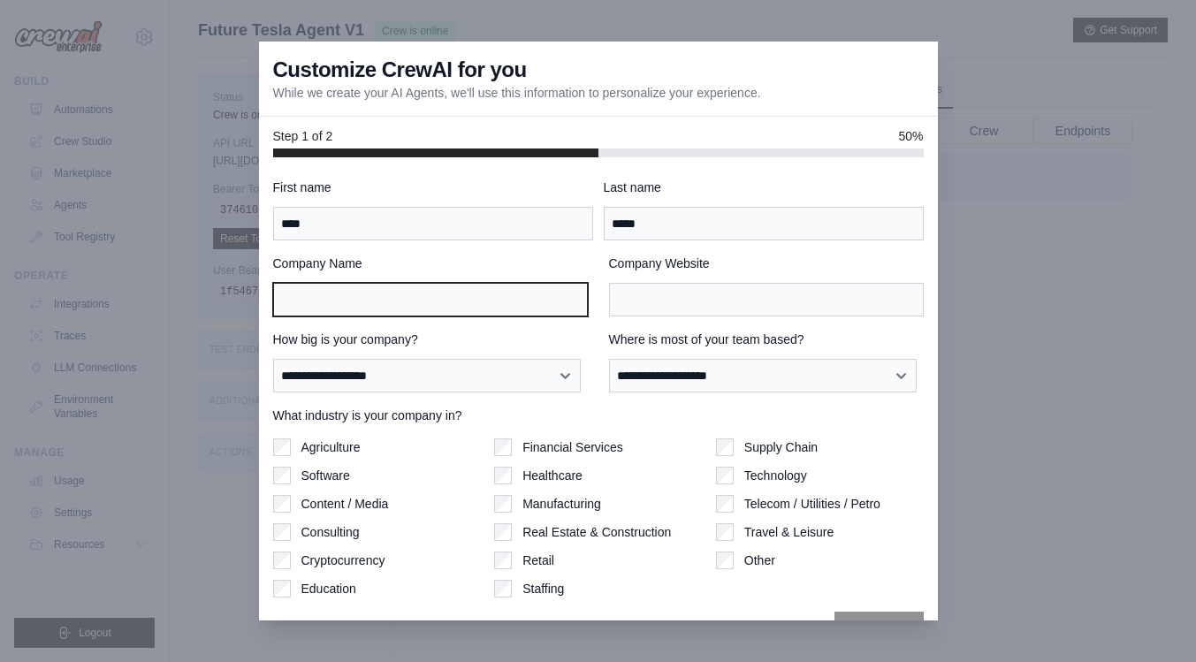
type input "******"
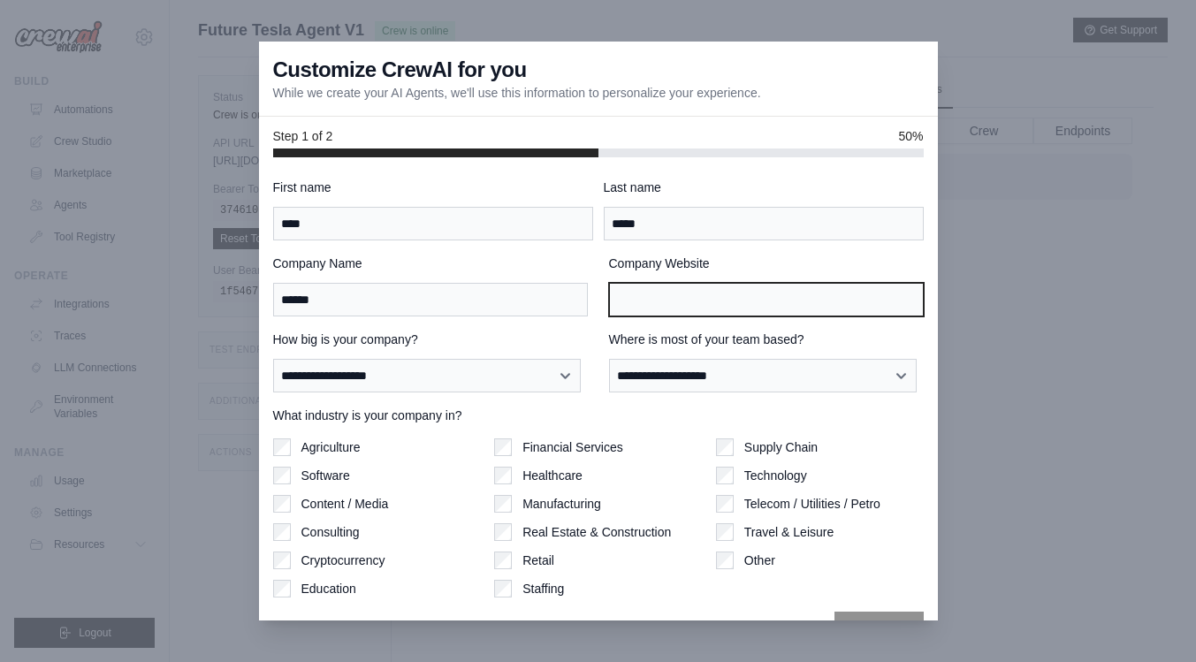
type input "******"
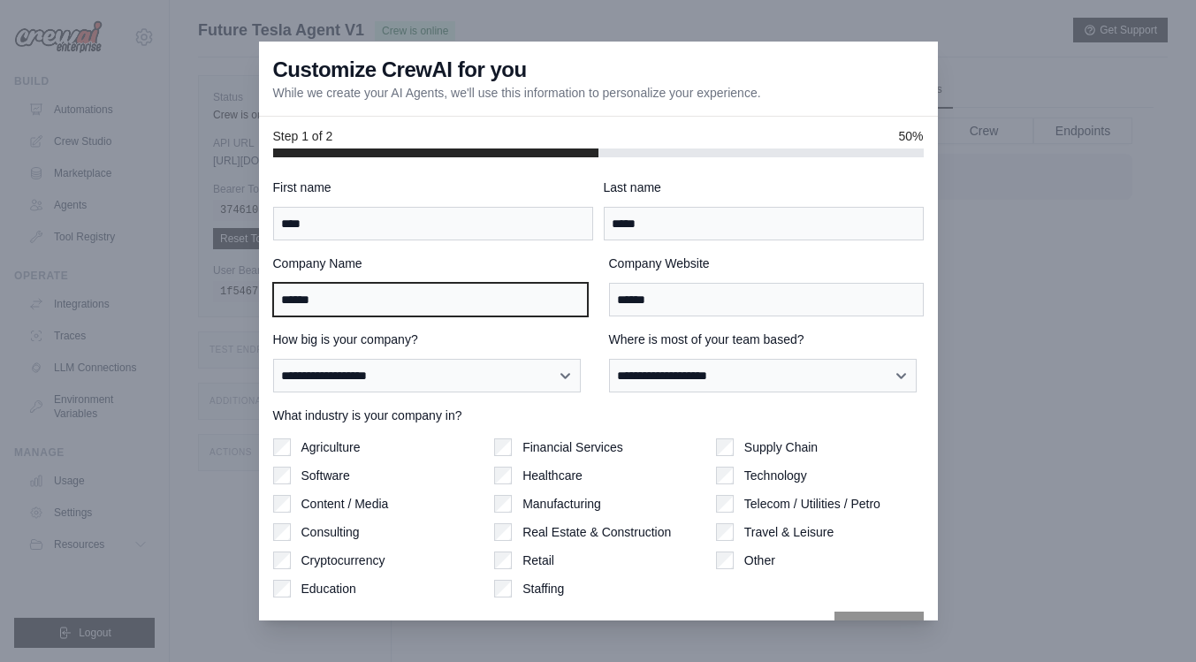
drag, startPoint x: 384, startPoint y: 298, endPoint x: 261, endPoint y: 285, distance: 124.3
click at [377, 297] on input "******" at bounding box center [430, 300] width 315 height 34
drag, startPoint x: 376, startPoint y: 295, endPoint x: 214, endPoint y: 280, distance: 163.3
click at [214, 280] on div "**********" at bounding box center [598, 331] width 1196 height 662
paste input "**********"
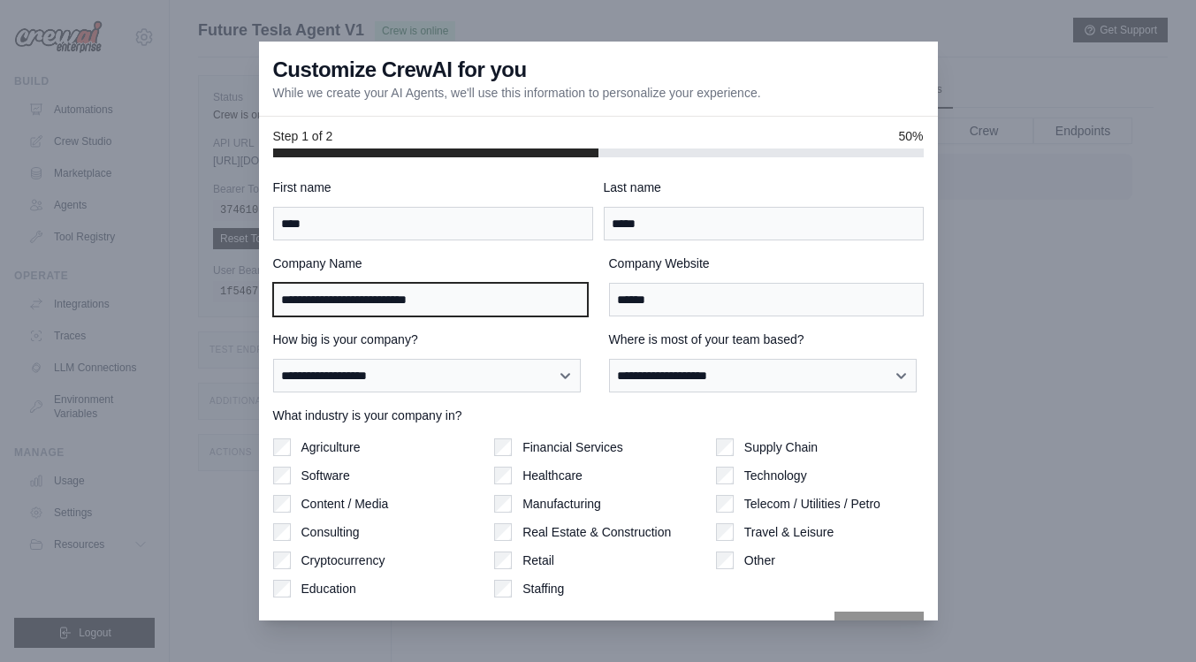
type input "**********"
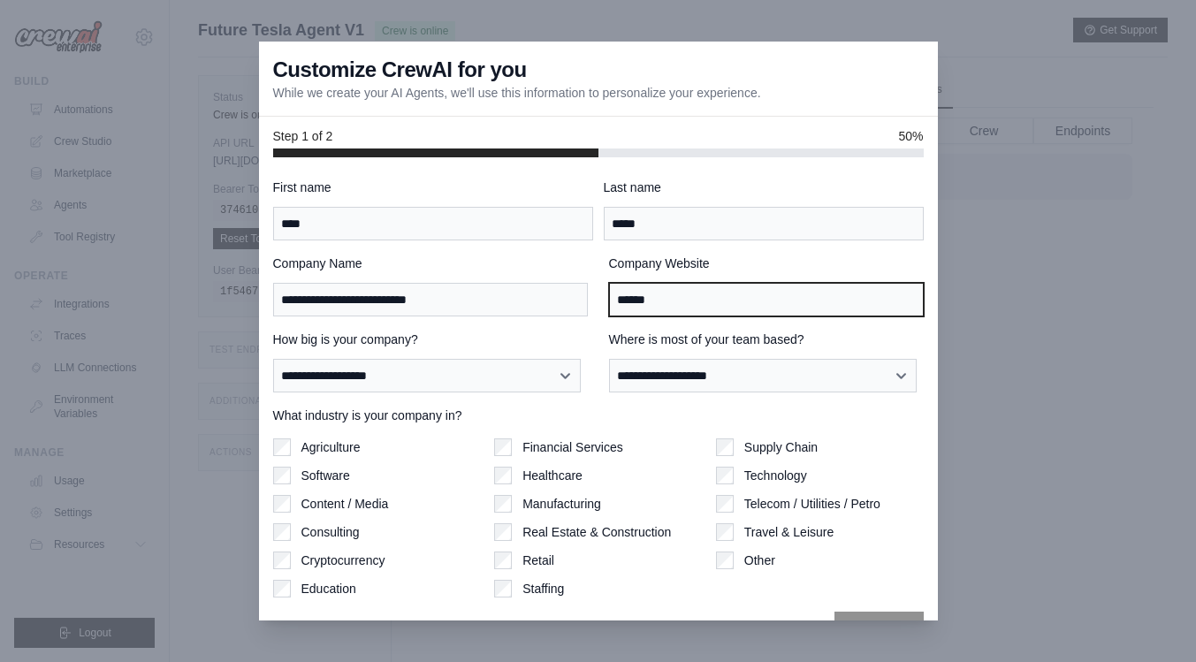
drag, startPoint x: 707, startPoint y: 304, endPoint x: 564, endPoint y: 285, distance: 144.4
paste input "**********"
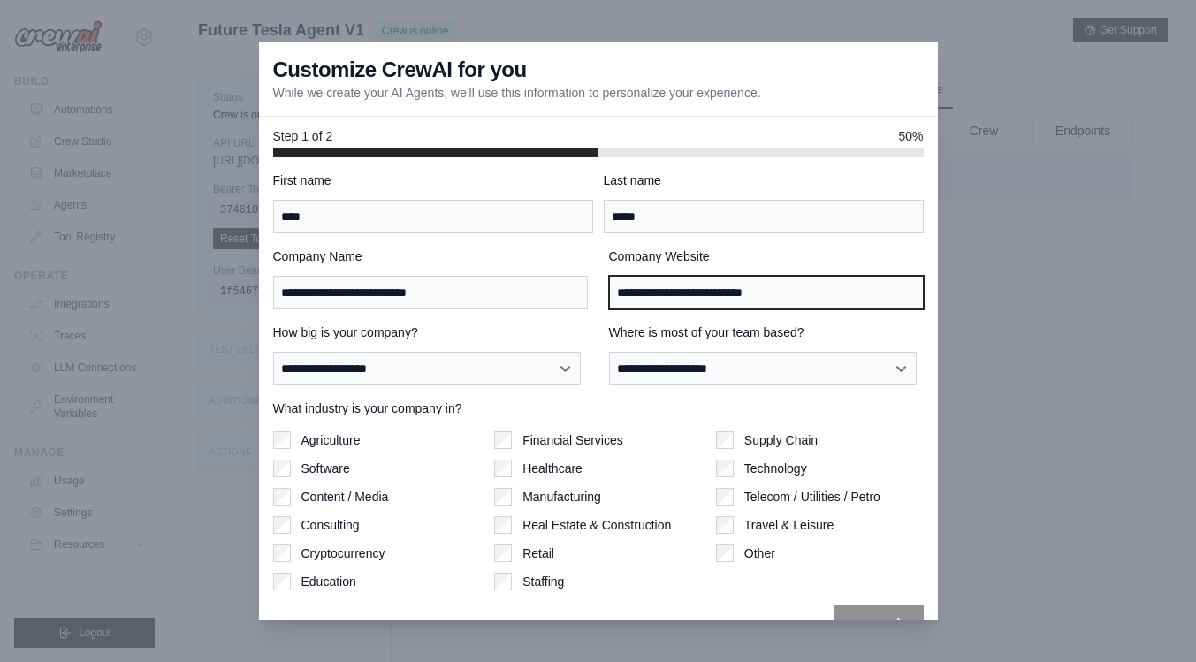
scroll to position [11, 0]
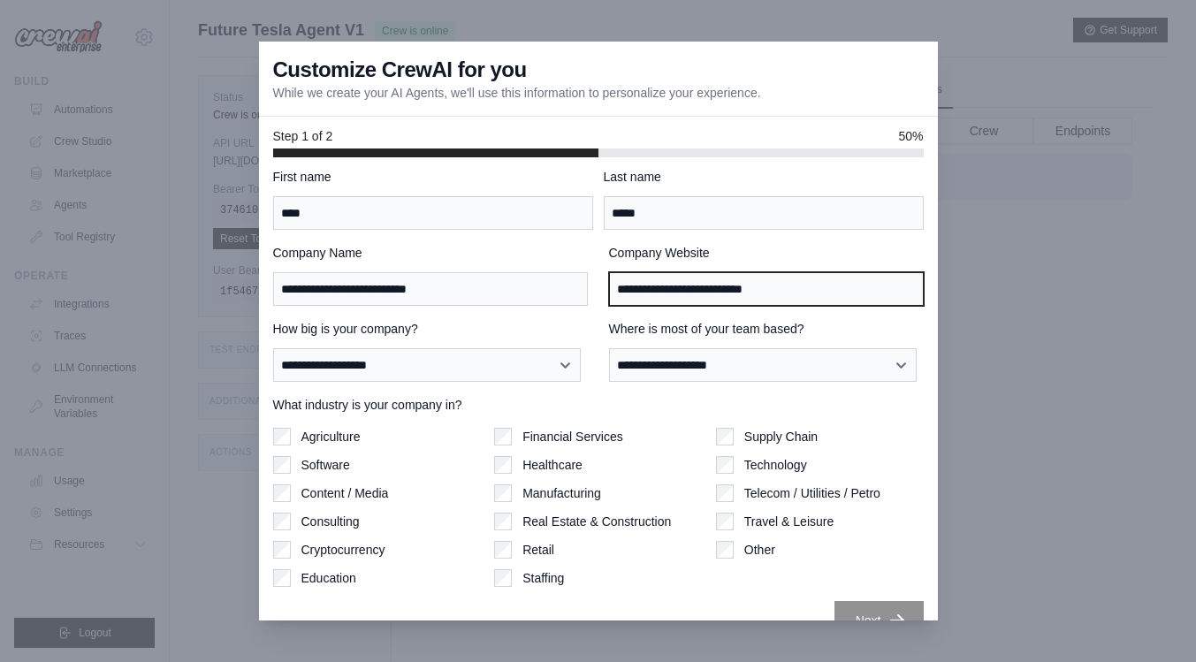
type input "**********"
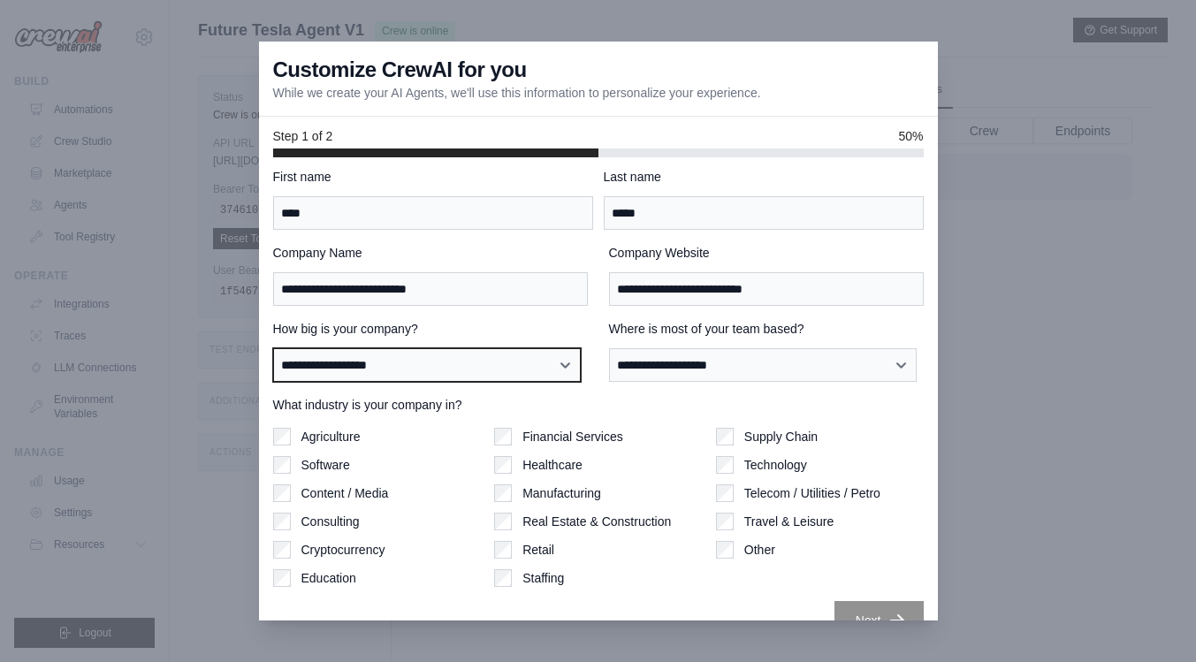
select select "**********"
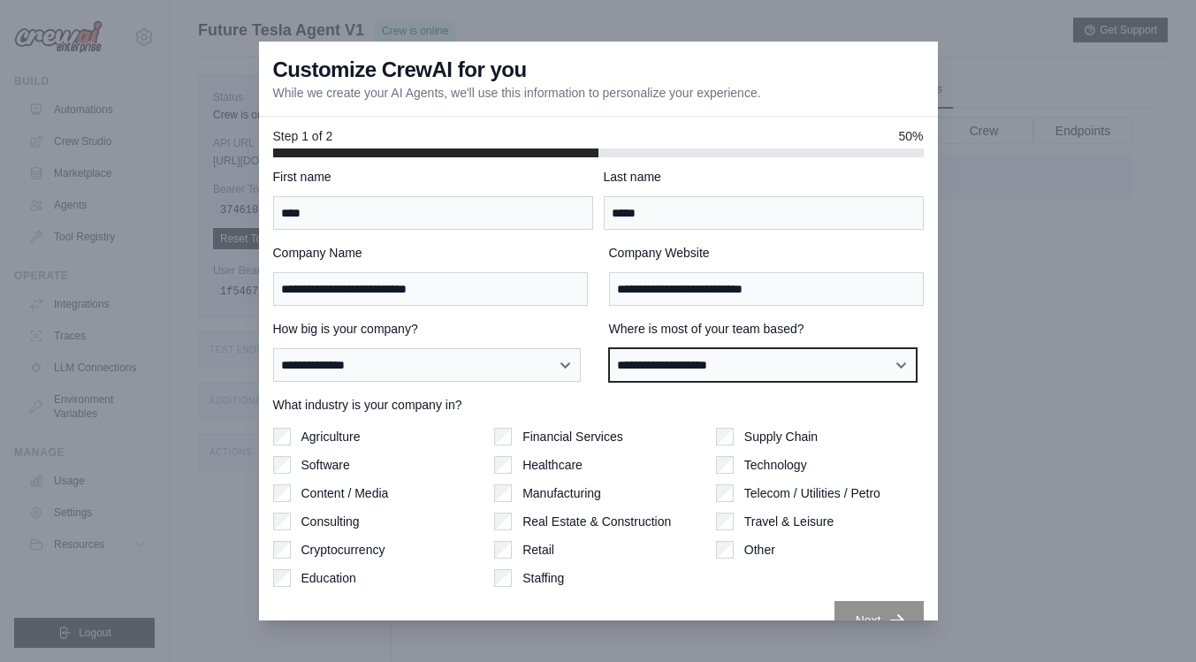
select select "**********"
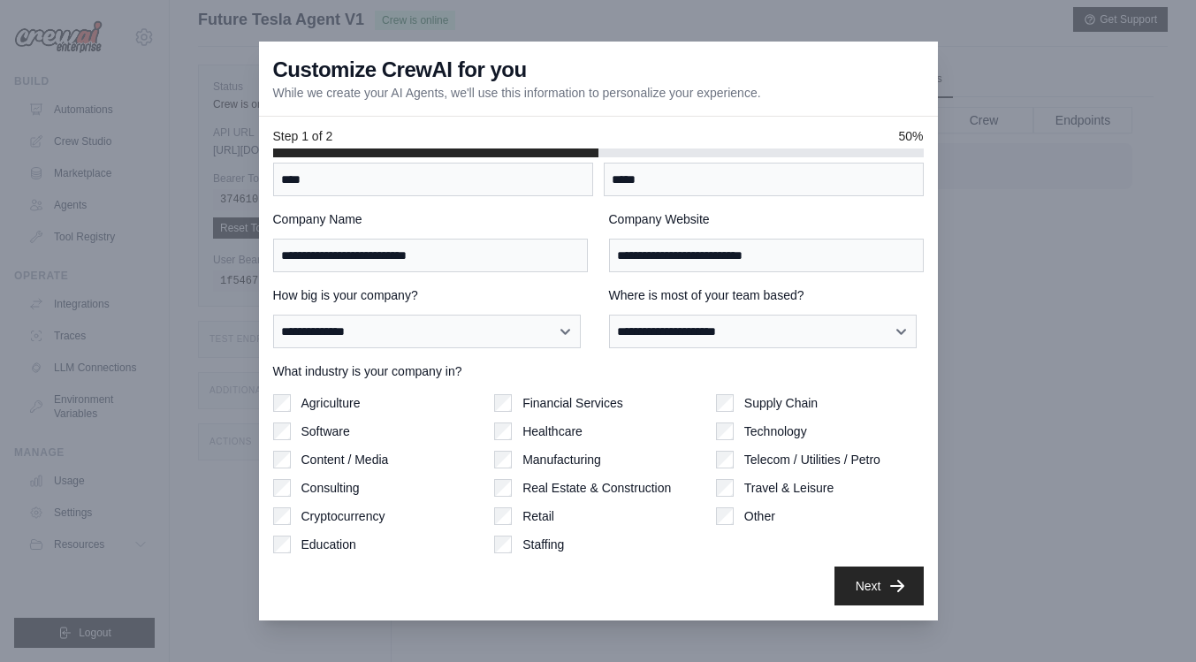
click at [870, 582] on button "Next" at bounding box center [878, 585] width 89 height 39
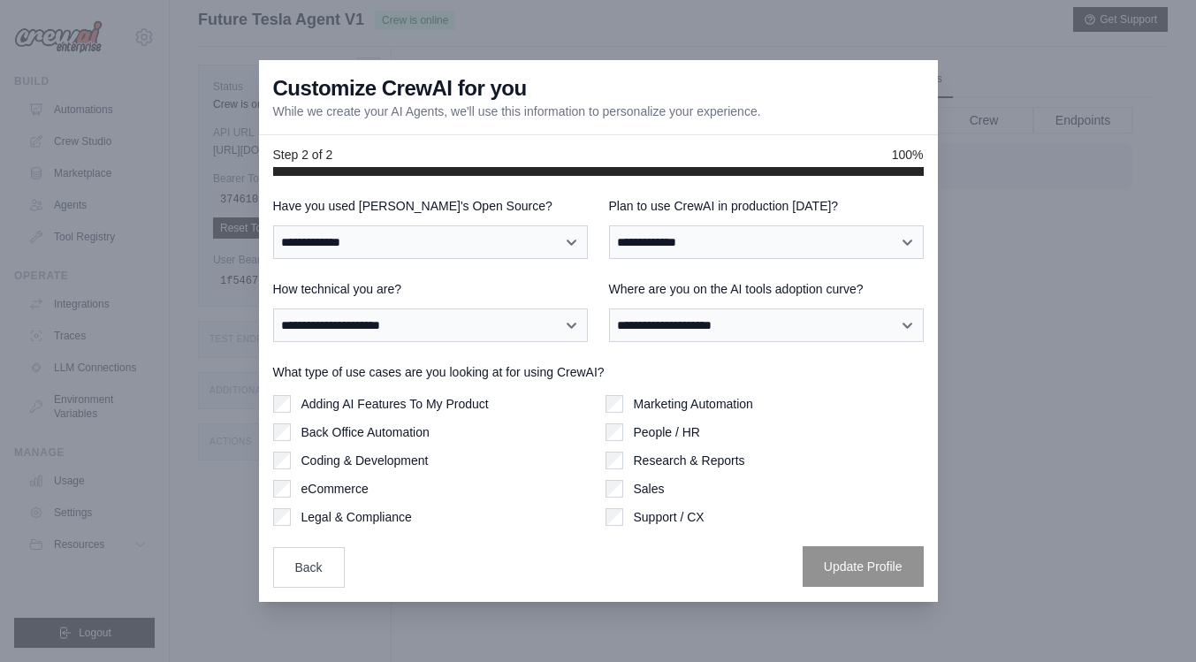
scroll to position [0, 0]
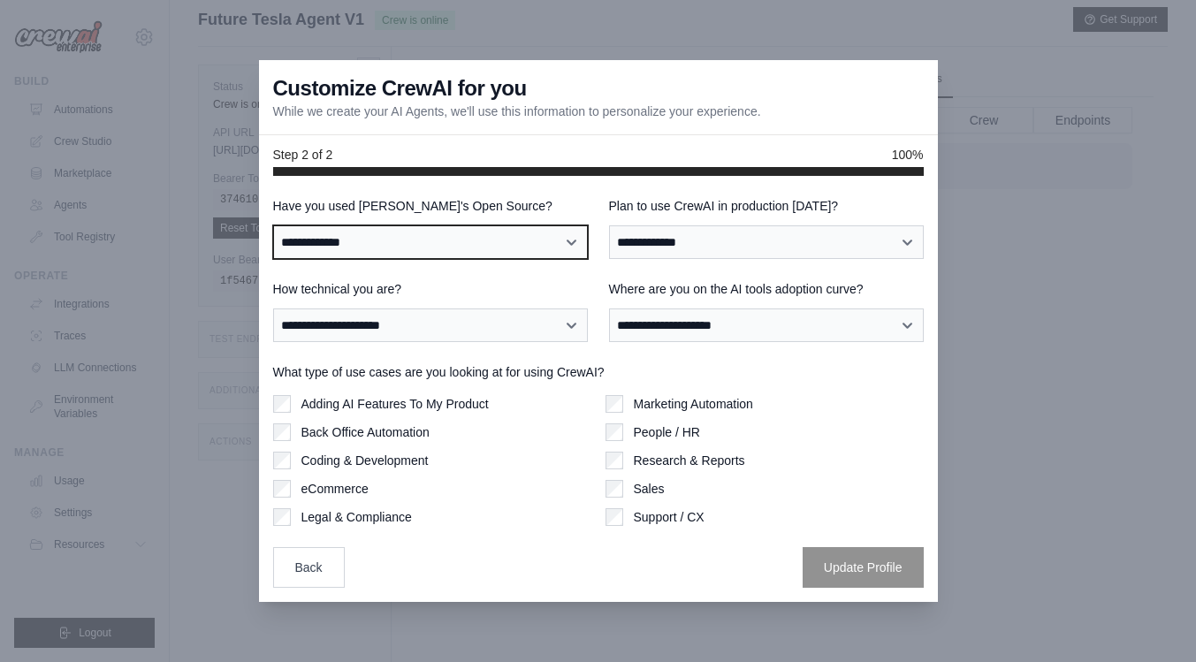
select select "**"
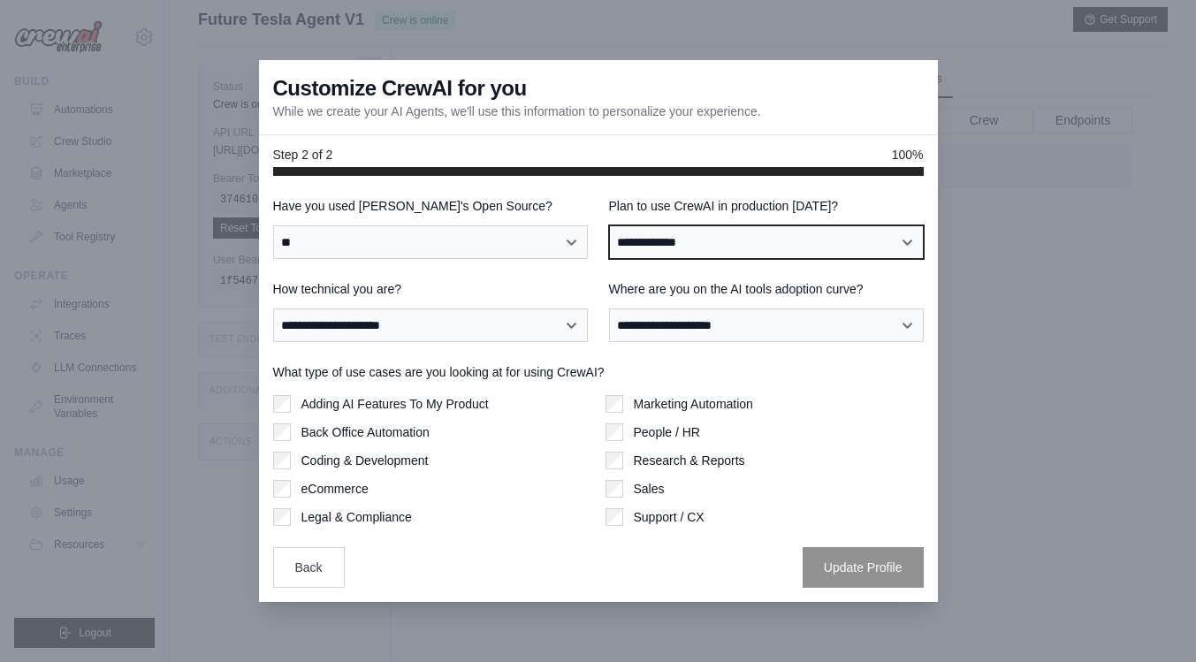
select select "****"
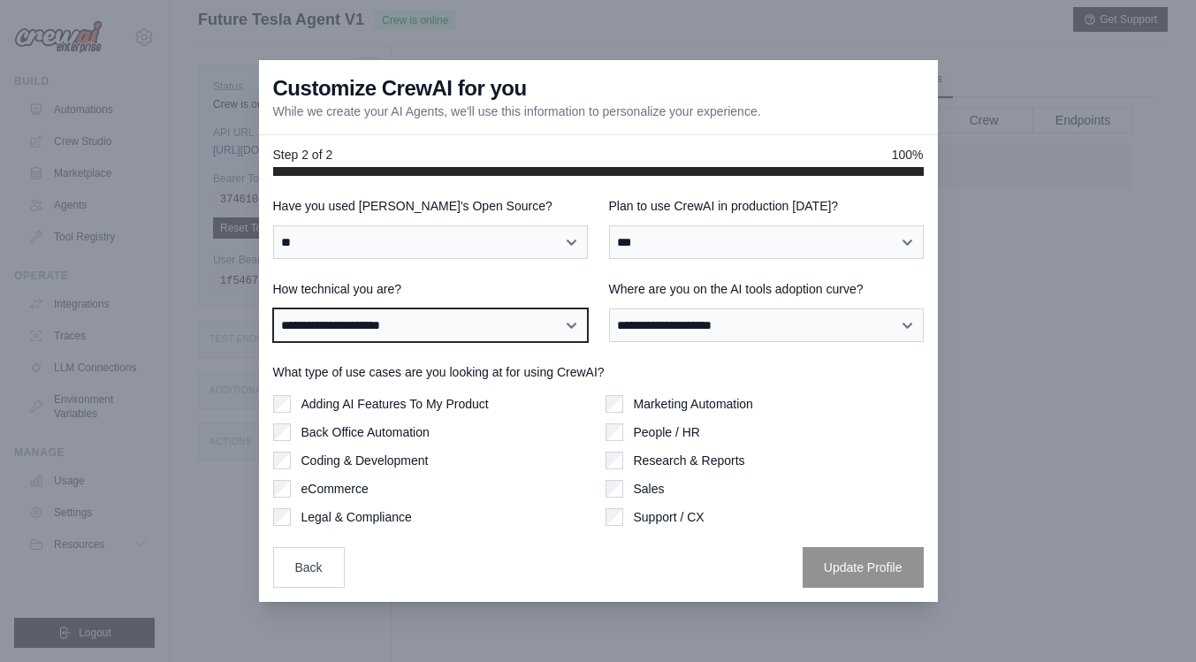
select select "**********"
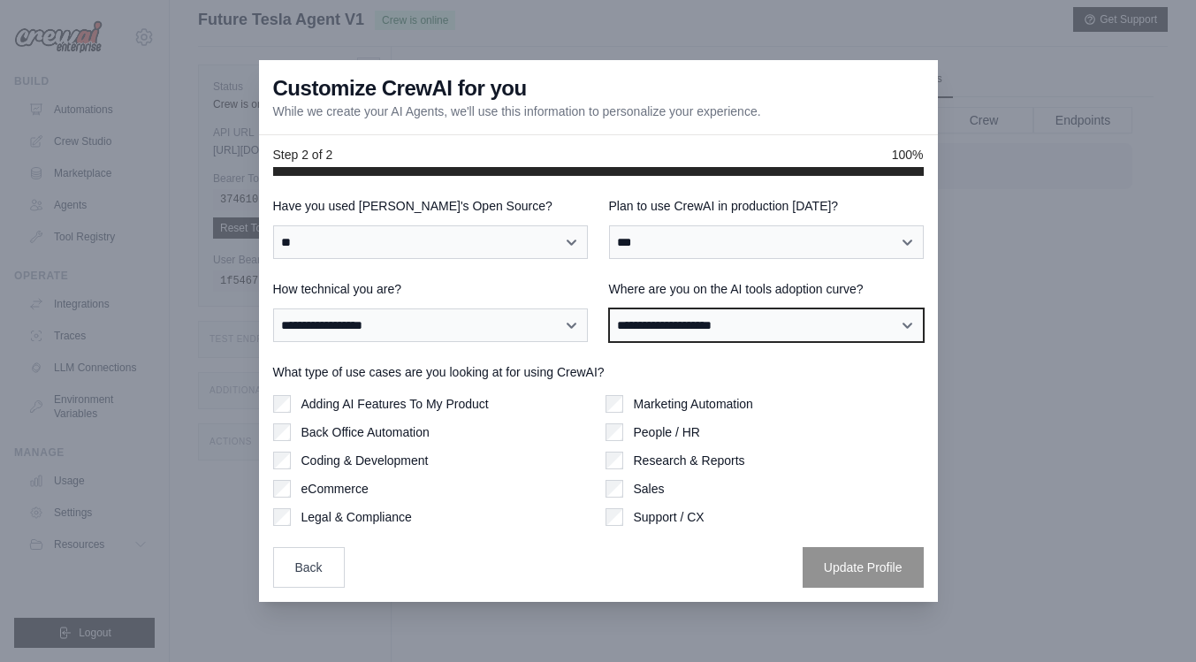
select select "**********"
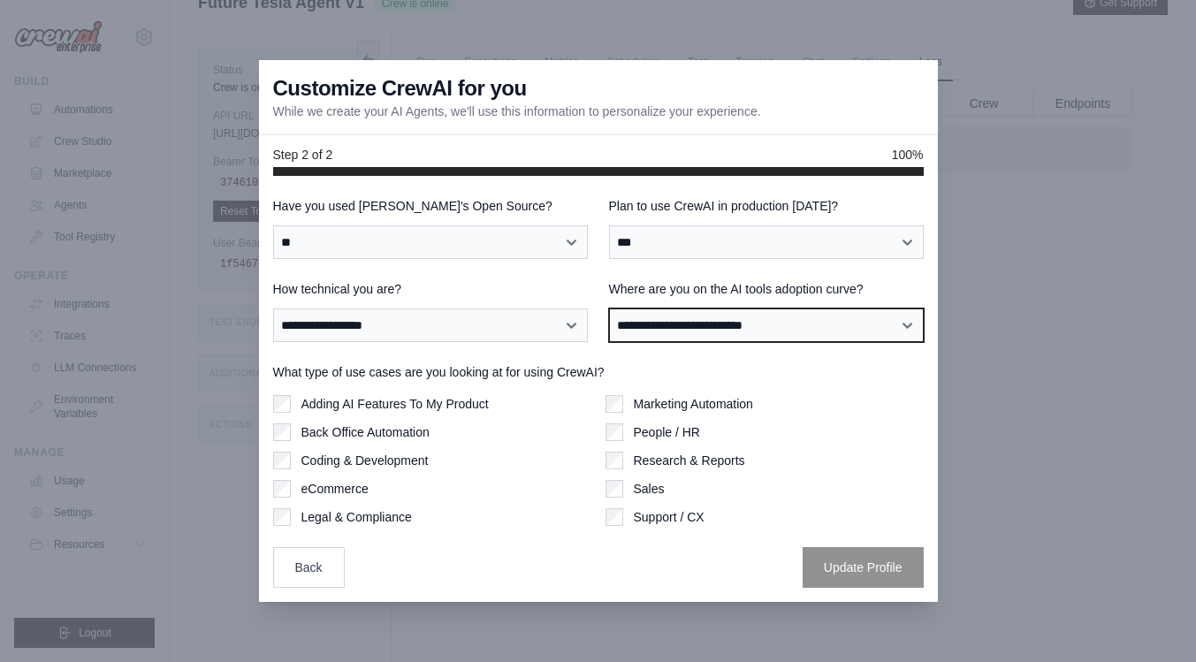
scroll to position [24, 0]
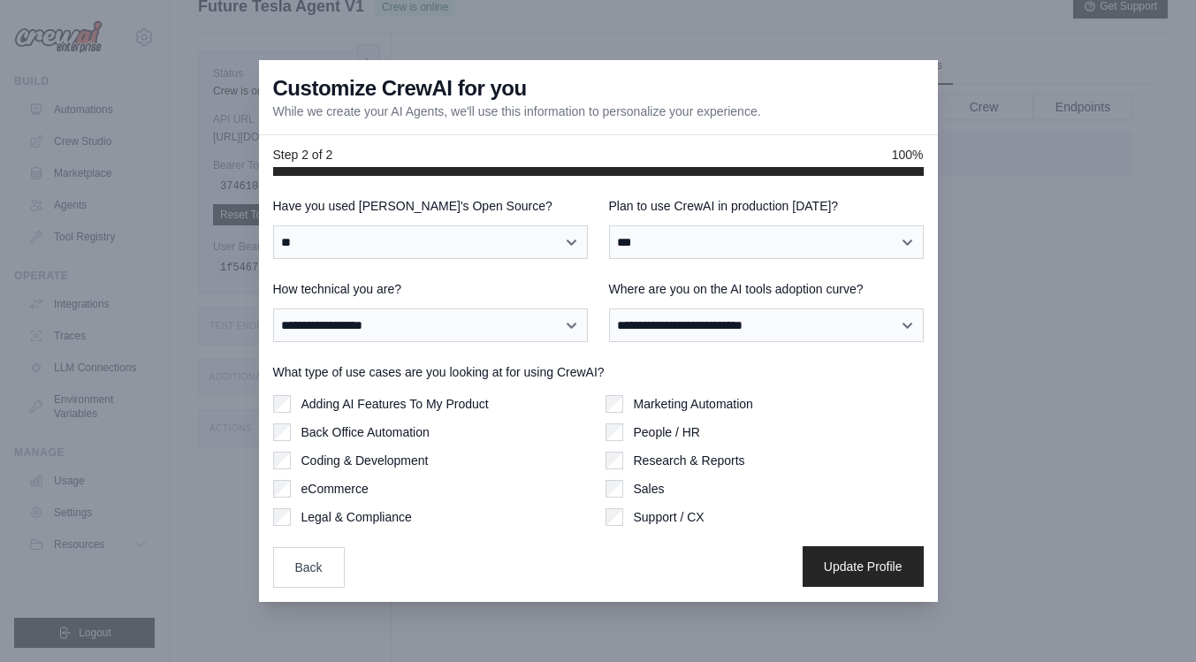
click at [852, 562] on button "Update Profile" at bounding box center [862, 566] width 121 height 41
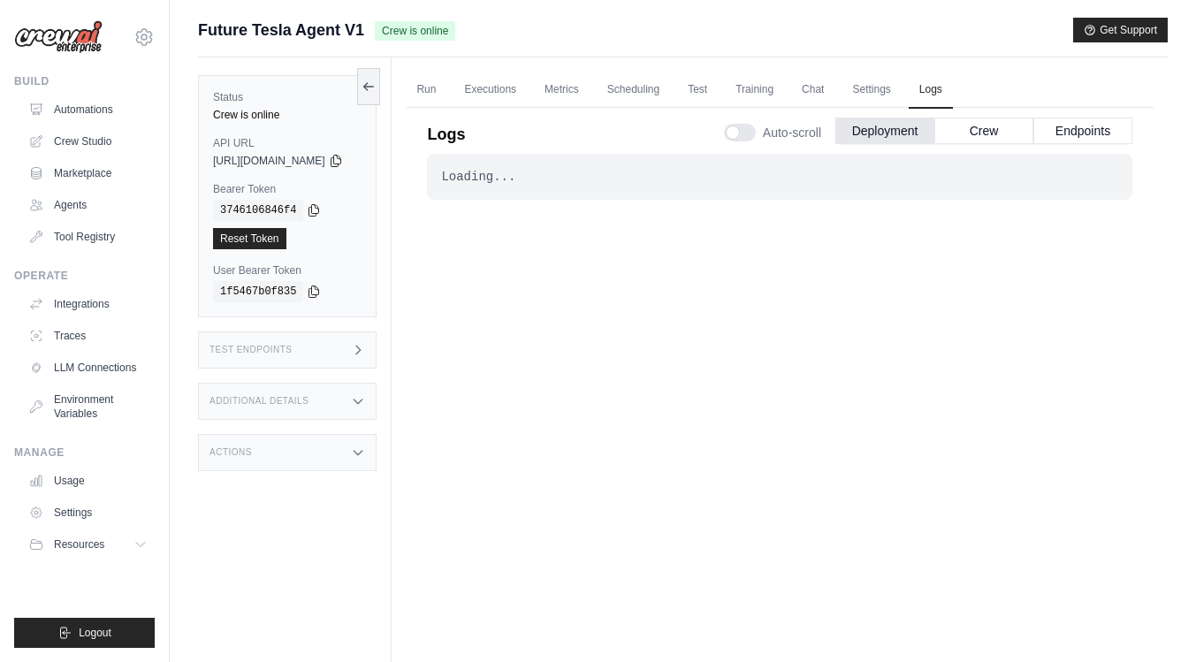
scroll to position [4, 0]
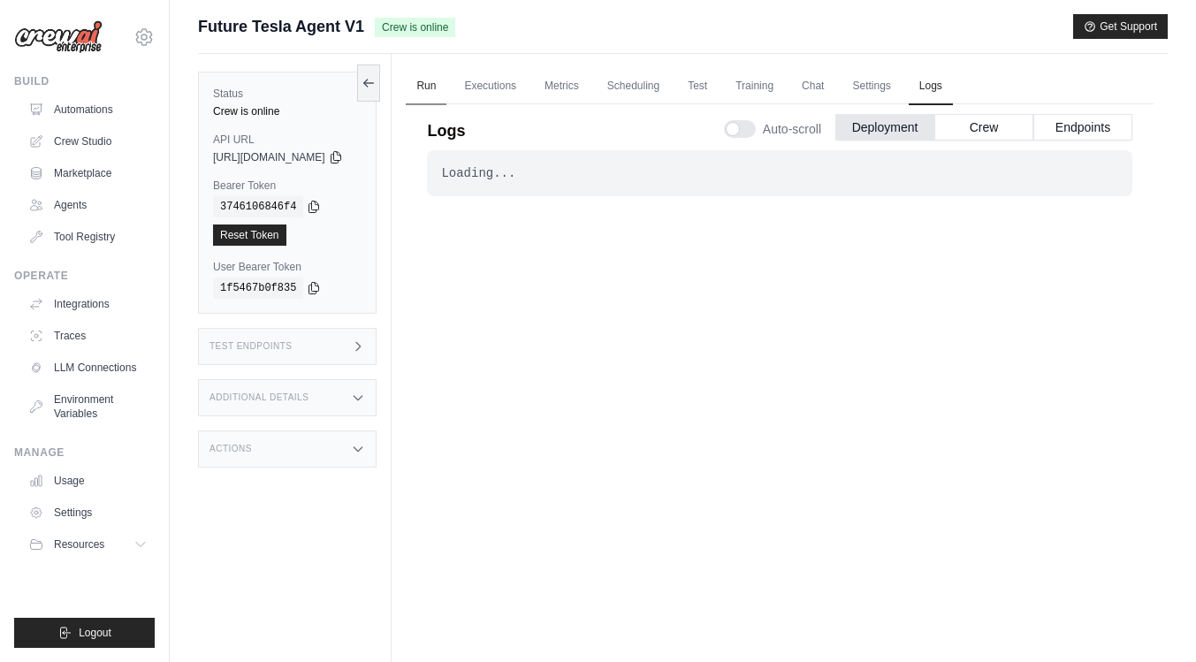
click at [446, 87] on link "Run" at bounding box center [426, 86] width 41 height 37
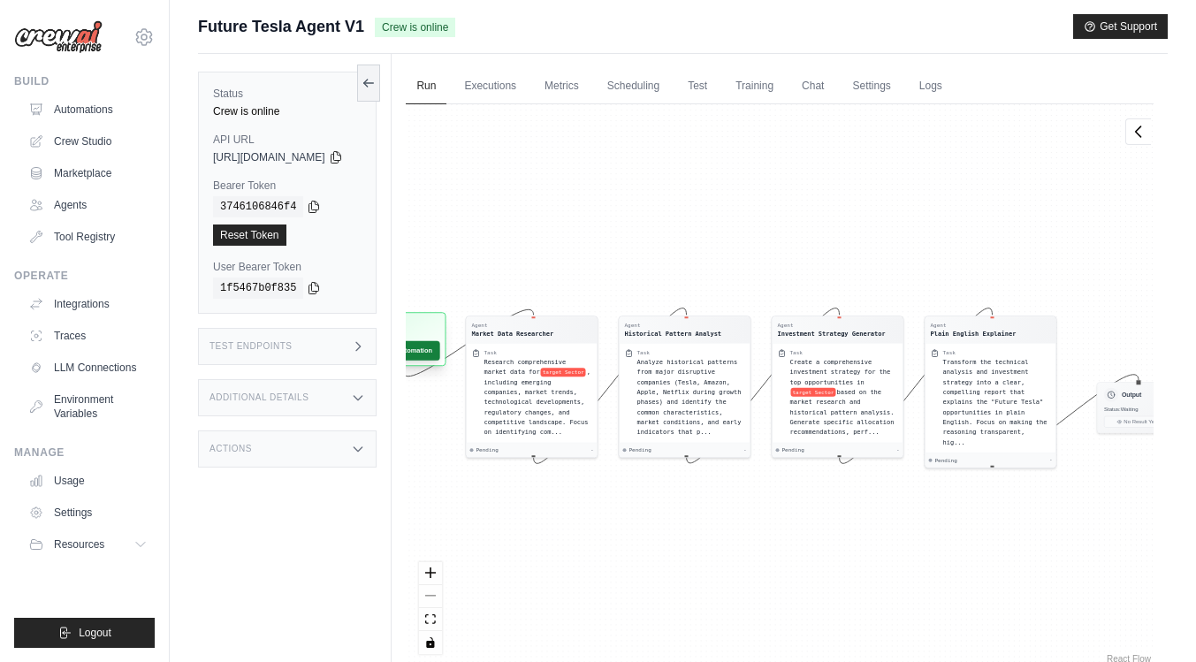
click at [440, 347] on button "Run Automation" at bounding box center [400, 350] width 79 height 19
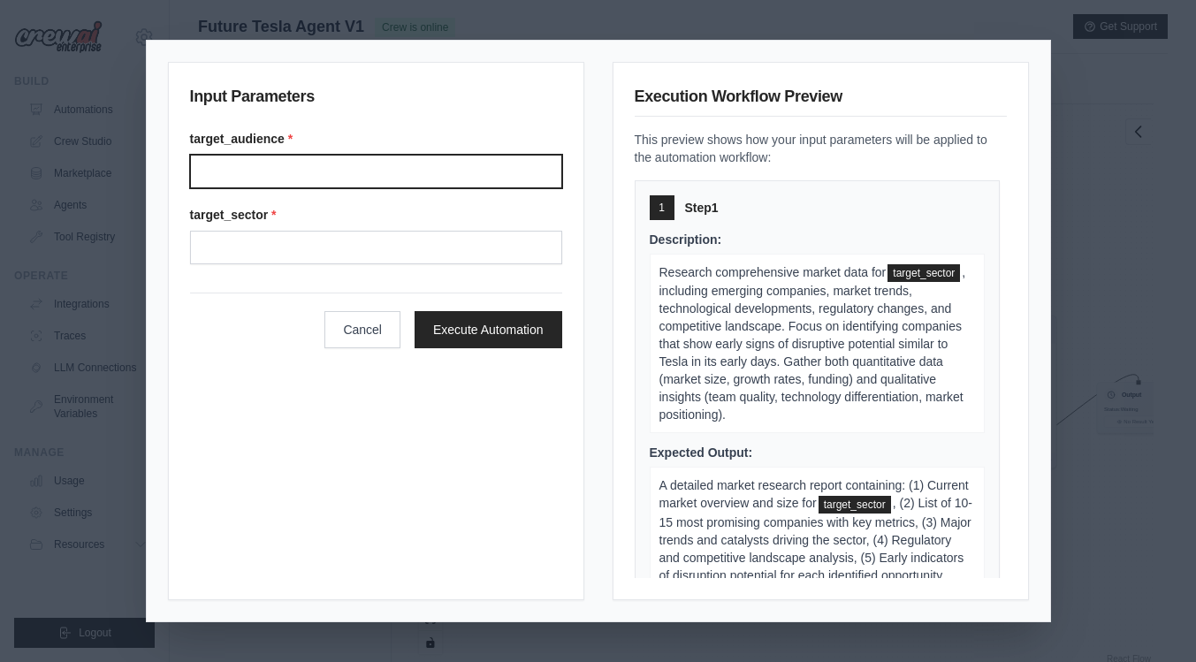
click at [401, 171] on input "Target audience" at bounding box center [376, 172] width 372 height 34
type input "**********"
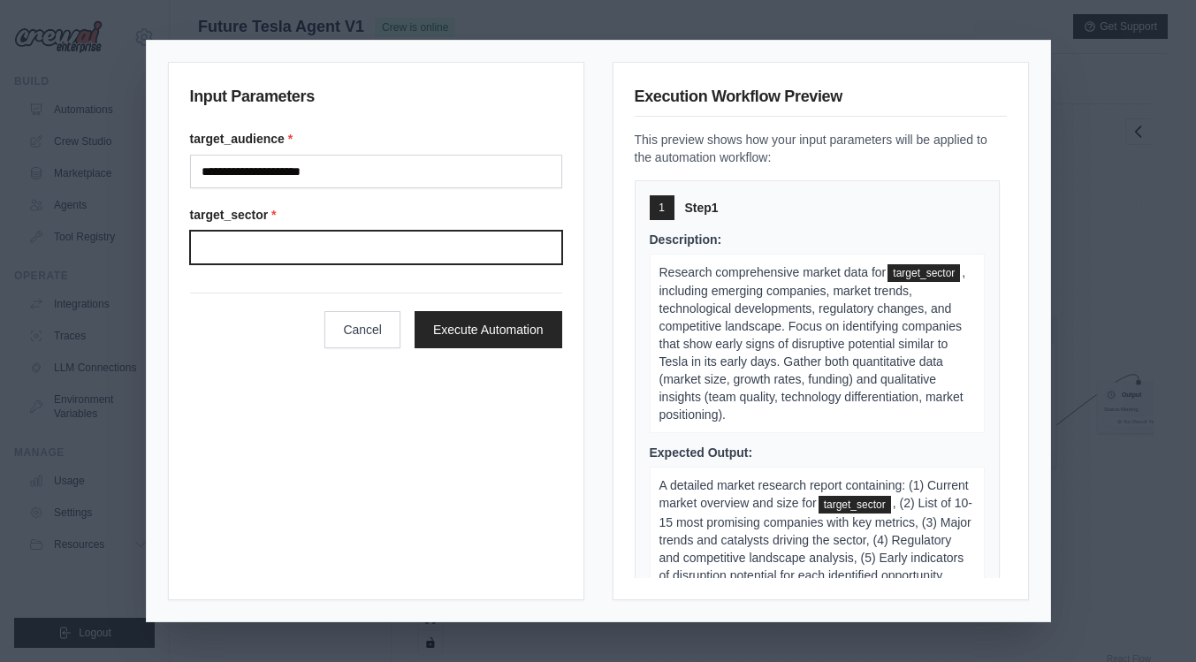
click at [284, 239] on input "Target sector" at bounding box center [376, 248] width 372 height 34
type input "*******"
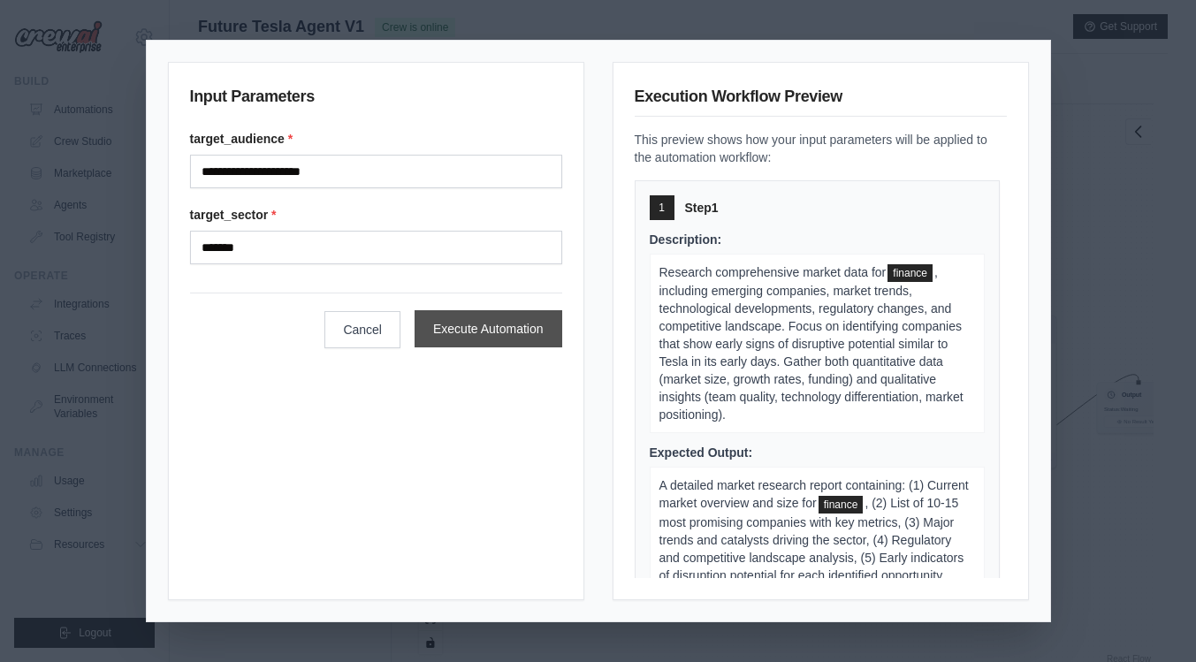
click at [494, 329] on button "Execute Automation" at bounding box center [488, 328] width 148 height 37
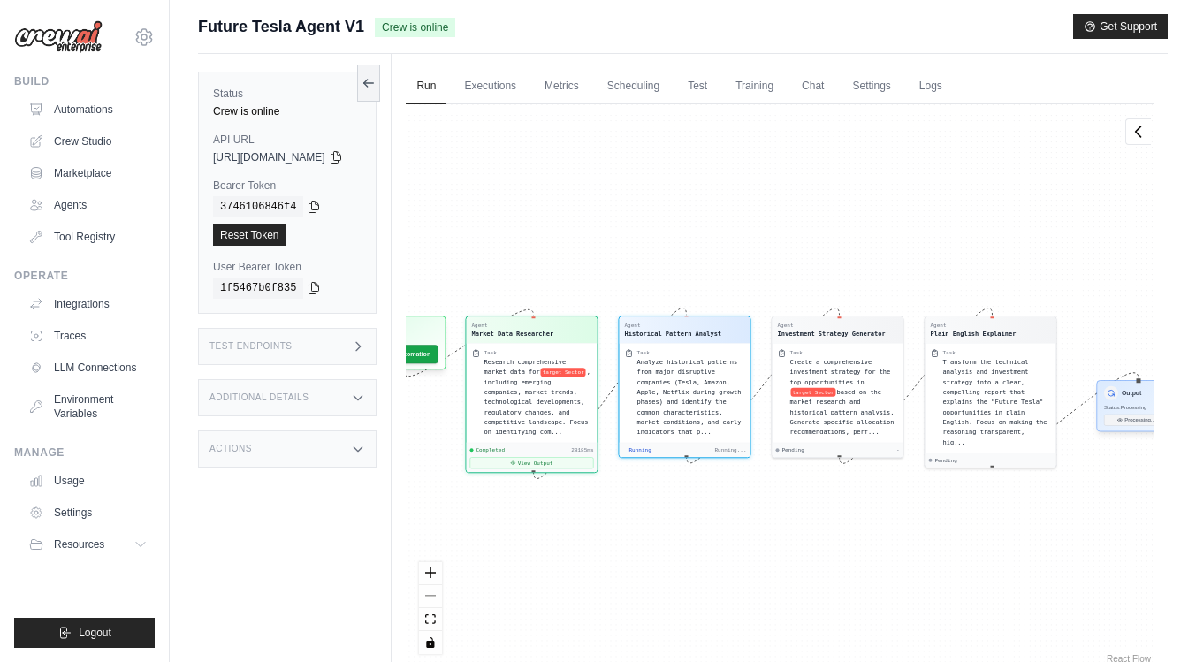
scroll to position [289, 0]
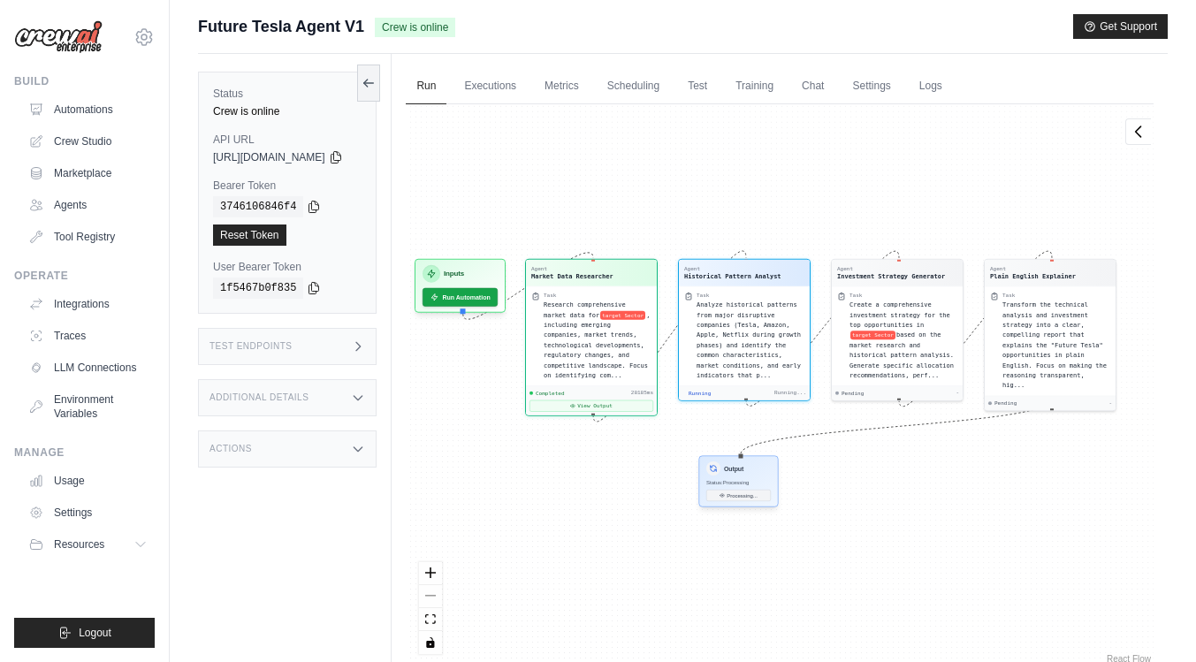
drag, startPoint x: 1146, startPoint y: 403, endPoint x: 748, endPoint y: 479, distance: 405.8
click at [748, 479] on div "Output Status: Processing Processing..." at bounding box center [739, 481] width 80 height 51
click at [521, 86] on link "Executions" at bounding box center [489, 86] width 73 height 37
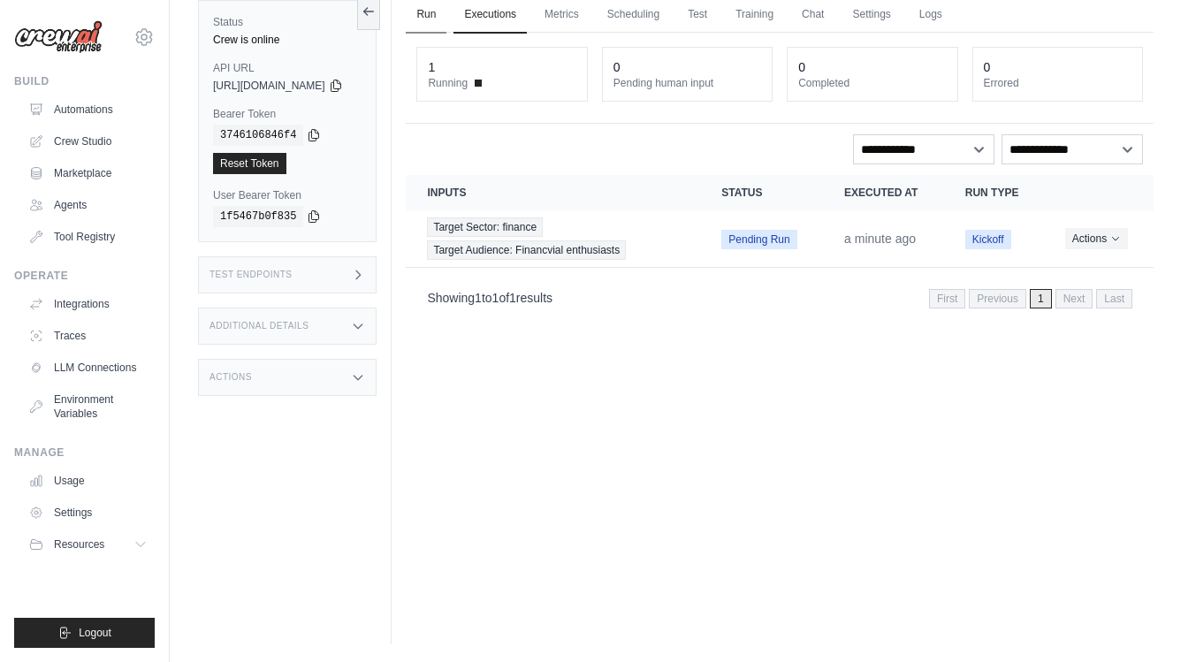
click at [446, 12] on link "Run" at bounding box center [426, 14] width 41 height 37
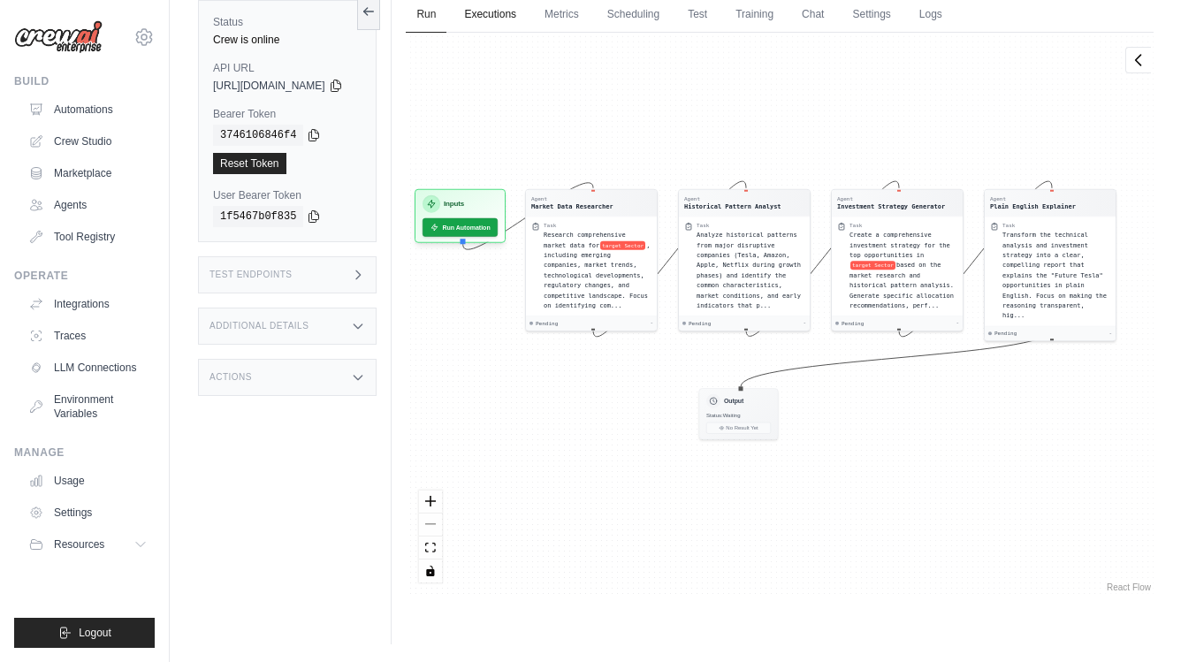
click at [511, 13] on link "Executions" at bounding box center [489, 14] width 73 height 37
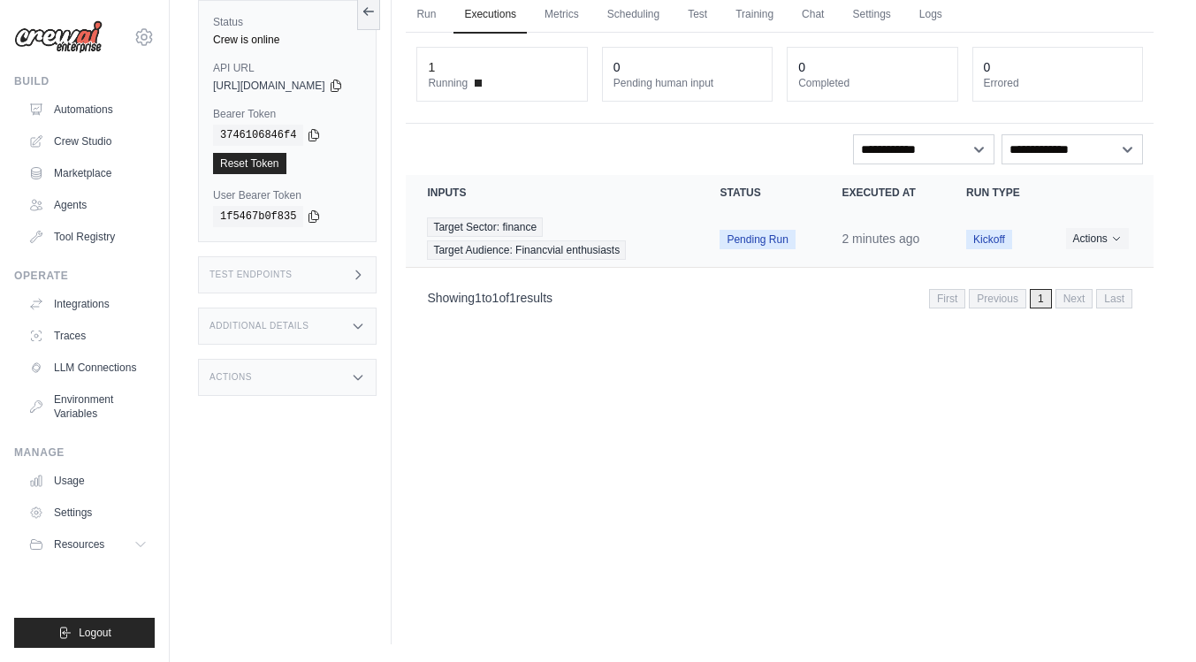
click at [698, 251] on td "Target Sector: finance Target Audience: Financvial enthusiasts" at bounding box center [552, 238] width 293 height 57
click at [638, 254] on div "Target Sector: finance Target Audience: Financvial enthusiasts" at bounding box center [552, 238] width 250 height 42
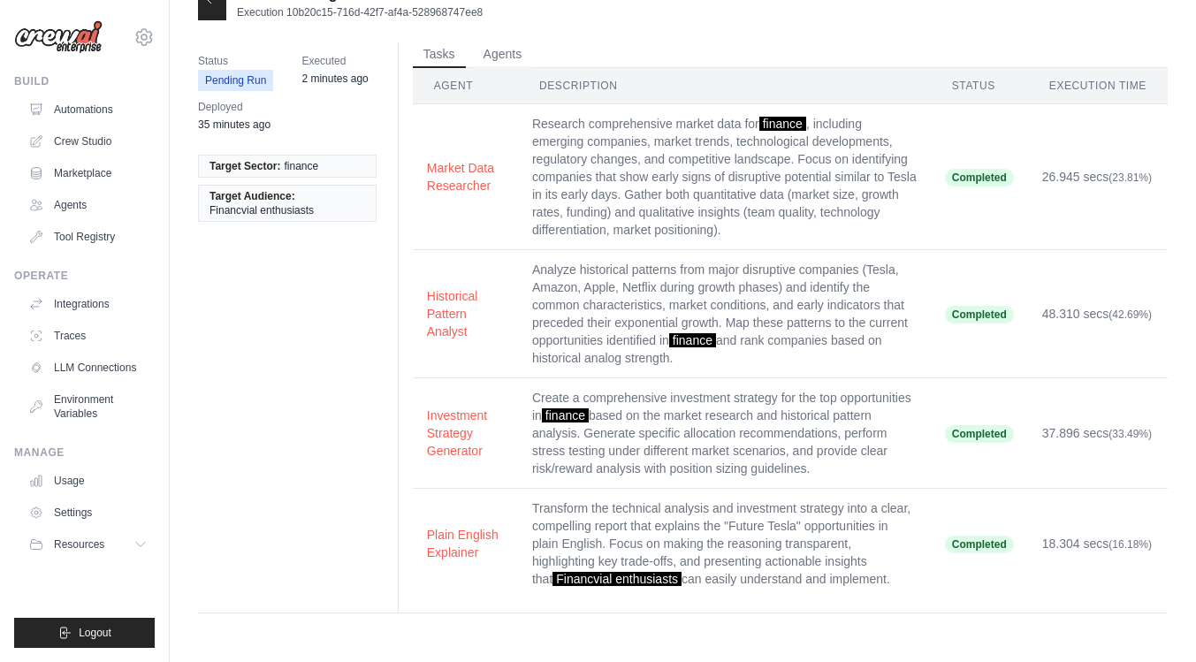
scroll to position [35, 0]
click at [436, 534] on button "Plain English Explainer" at bounding box center [465, 542] width 77 height 35
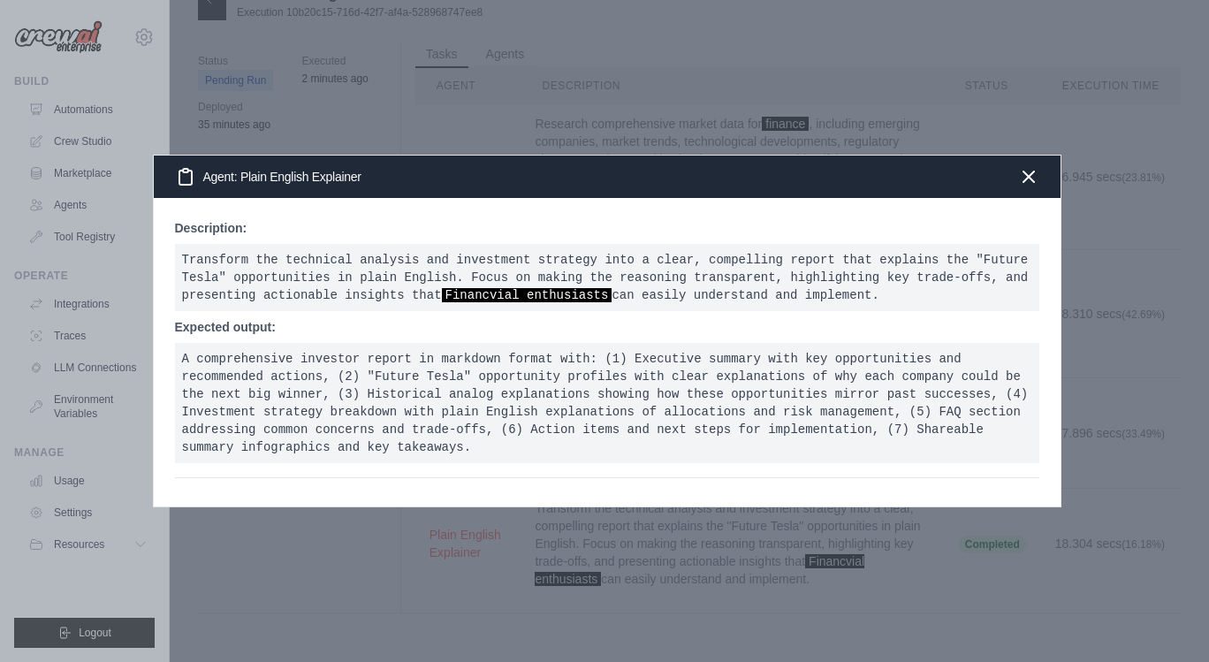
click at [1034, 181] on div "Agent: Plain English Explainer" at bounding box center [607, 177] width 907 height 42
click at [1030, 171] on icon "button" at bounding box center [1028, 176] width 11 height 11
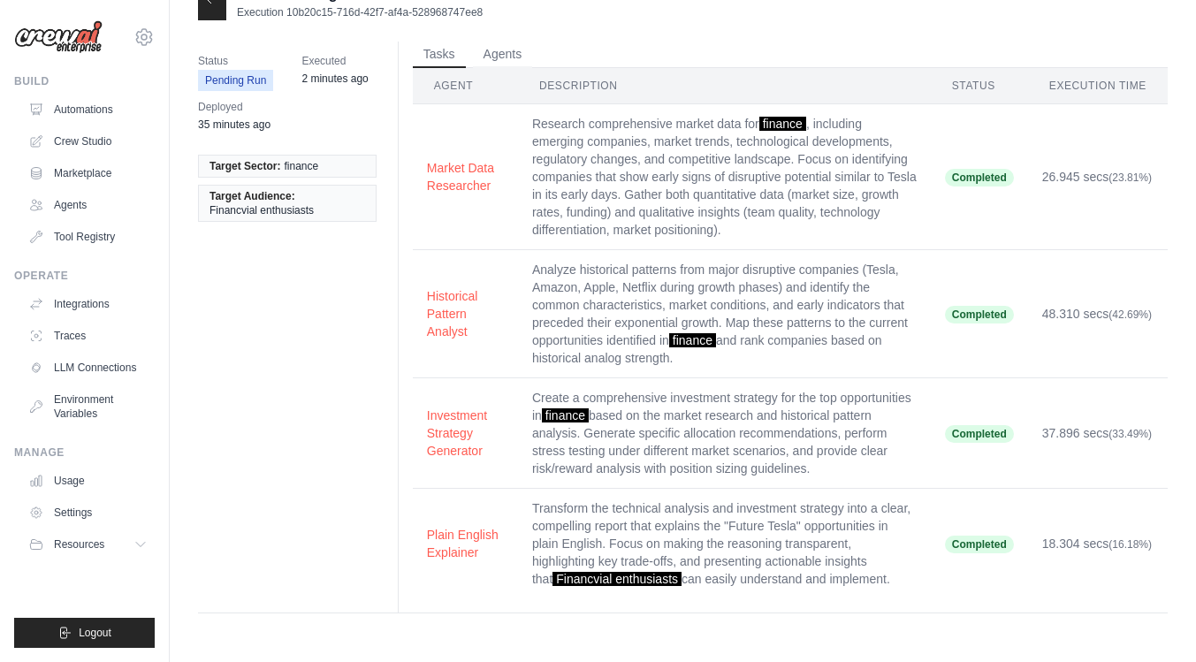
click at [947, 542] on span "Completed" at bounding box center [979, 545] width 69 height 18
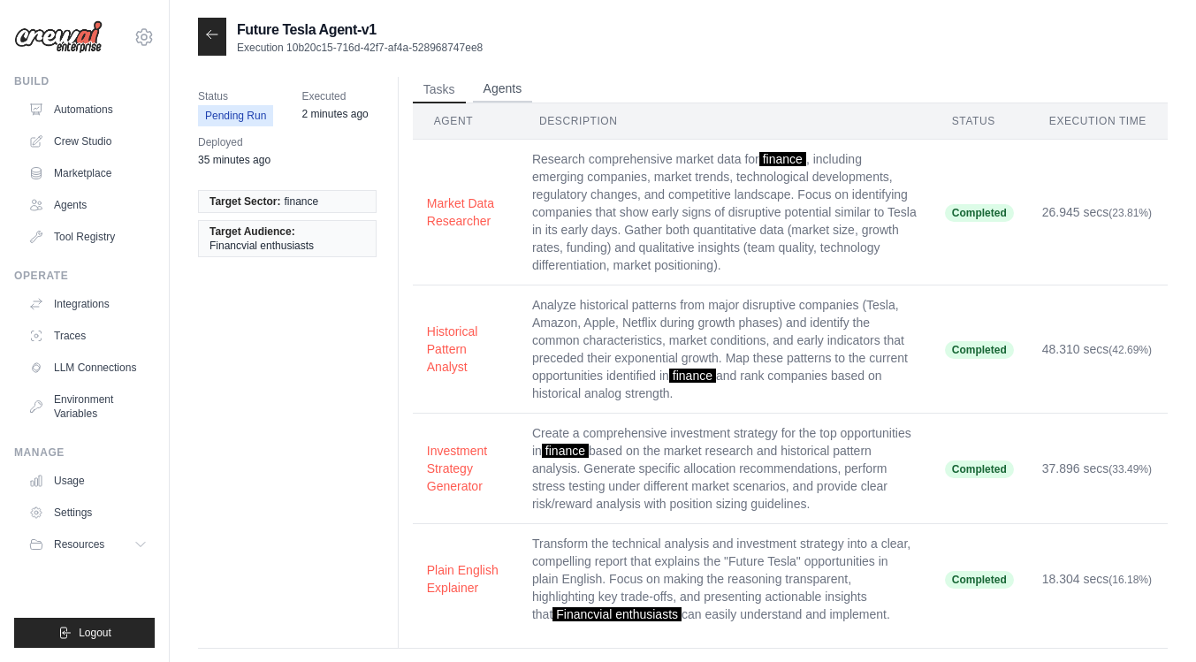
scroll to position [0, 0]
click at [214, 40] on icon at bounding box center [212, 34] width 14 height 14
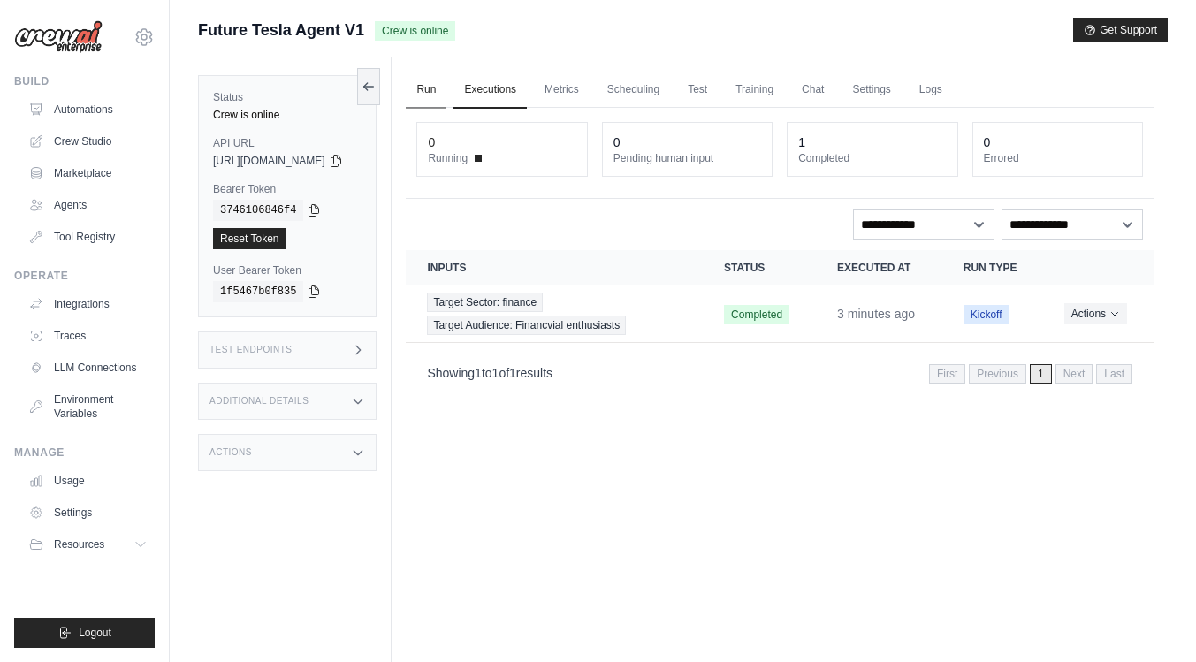
click at [446, 81] on link "Run" at bounding box center [426, 90] width 41 height 37
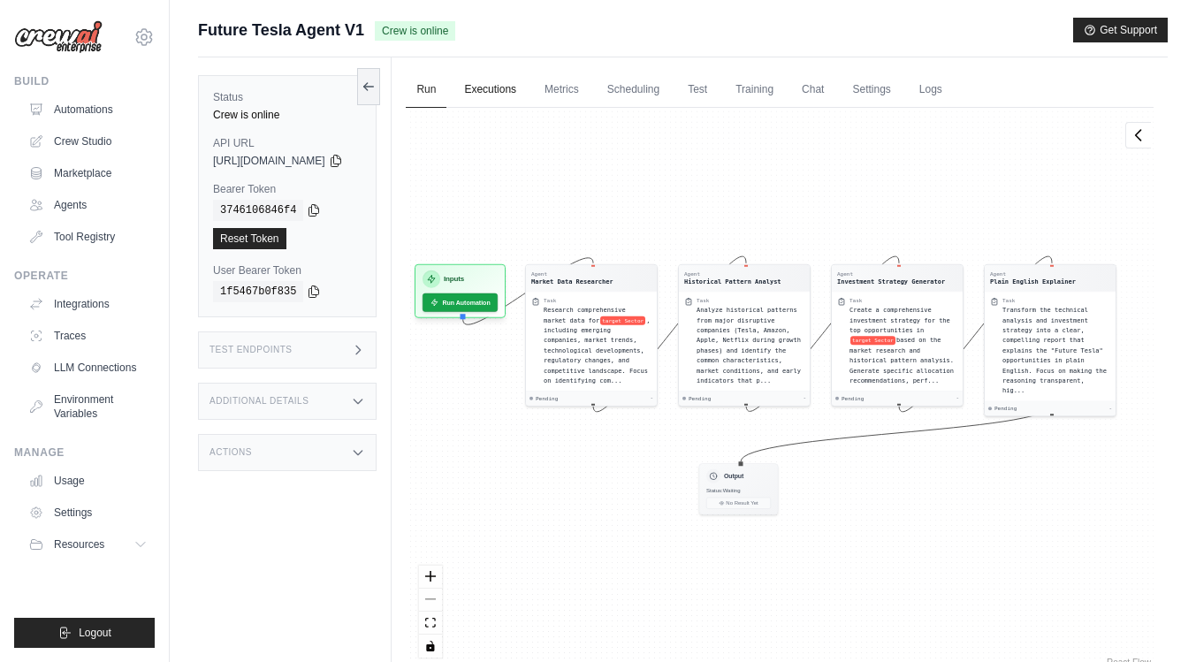
click at [504, 85] on link "Executions" at bounding box center [489, 90] width 73 height 37
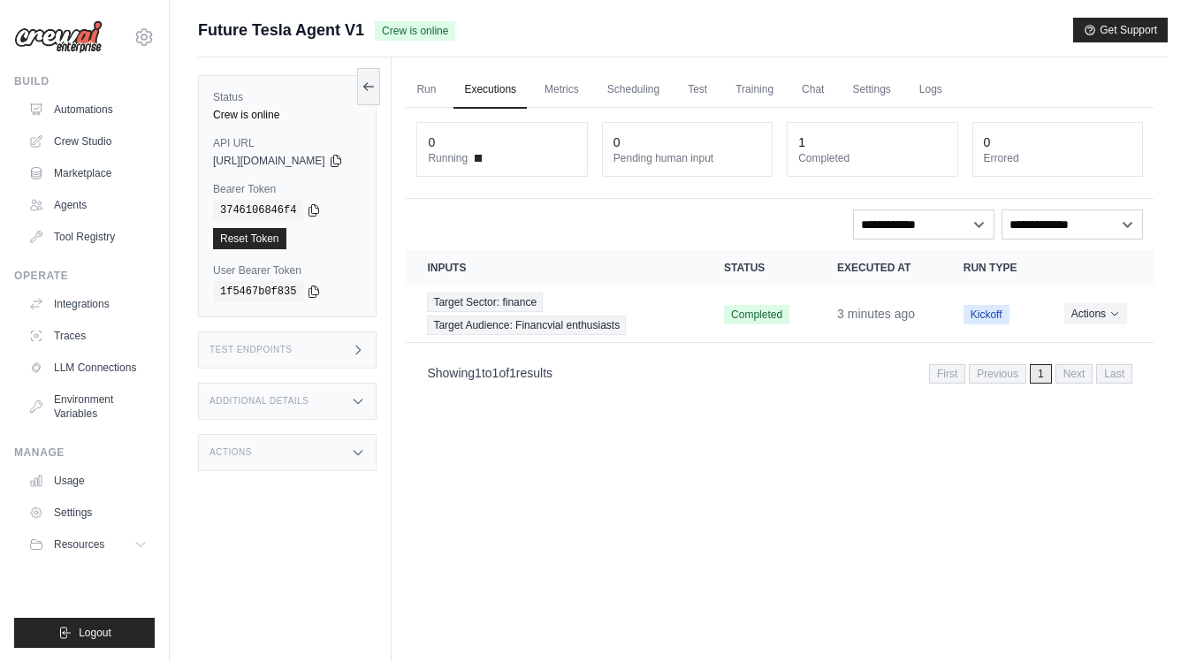
click at [513, 85] on link "Executions" at bounding box center [489, 90] width 73 height 37
click at [767, 318] on span "Completed" at bounding box center [756, 314] width 65 height 19
click at [533, 323] on span "Target Audience: Financvial enthusiasts" at bounding box center [526, 324] width 199 height 19
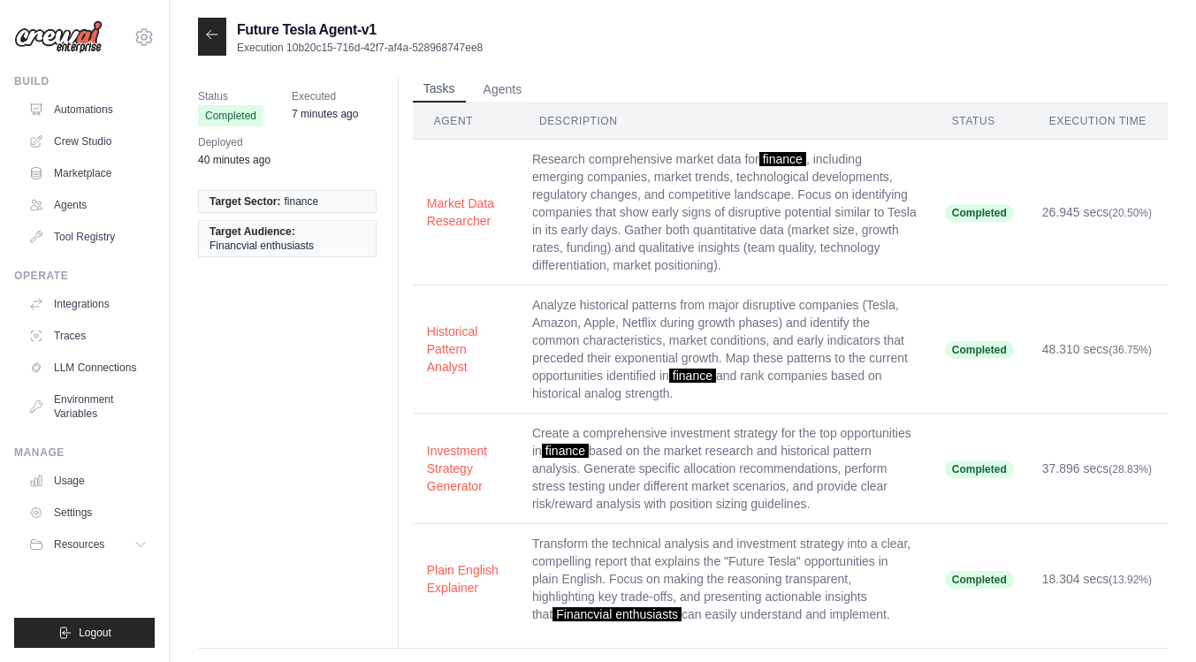
click at [440, 88] on button "Tasks" at bounding box center [439, 89] width 53 height 27
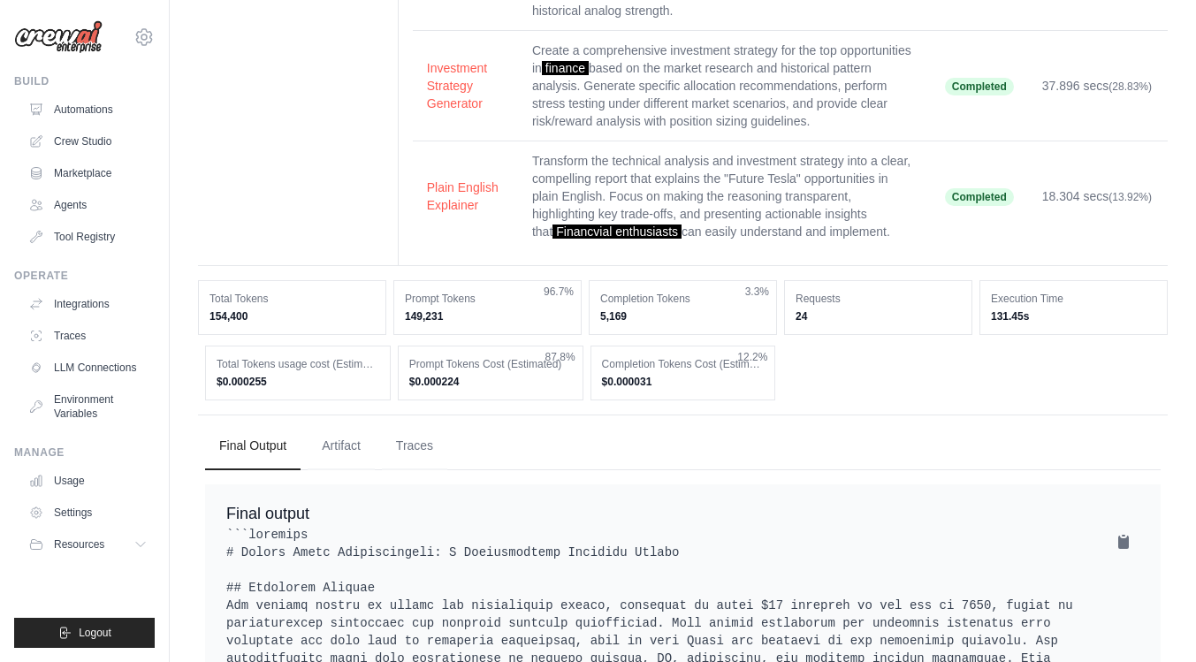
scroll to position [410, 0]
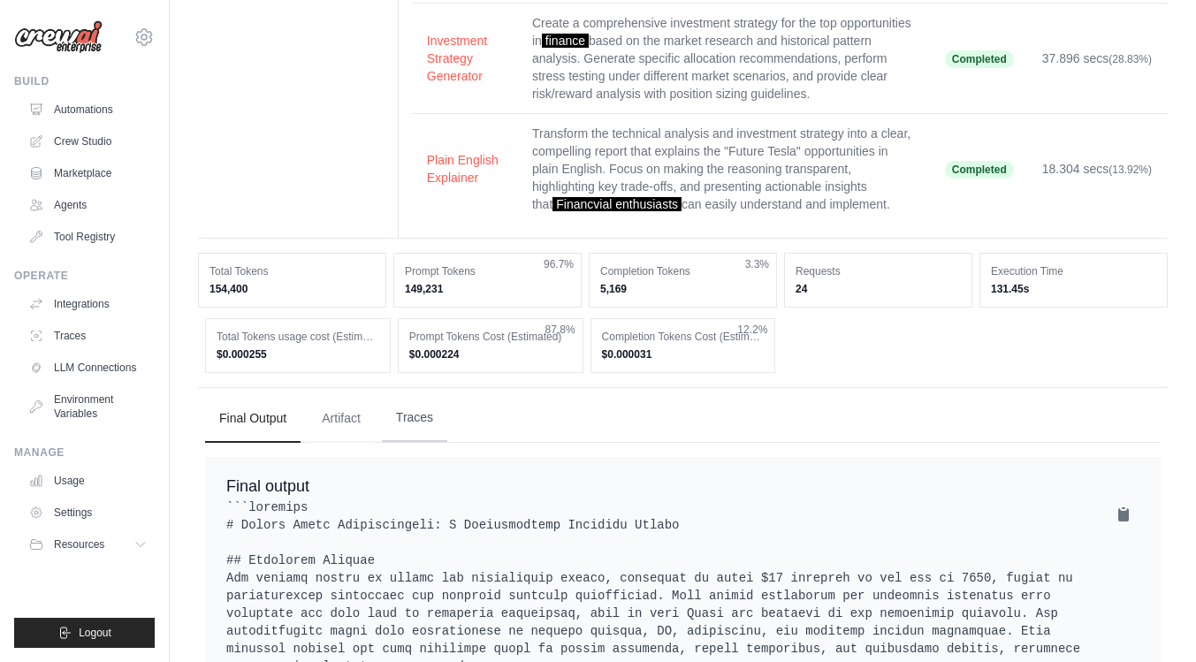
click at [437, 422] on button "Traces" at bounding box center [414, 418] width 65 height 48
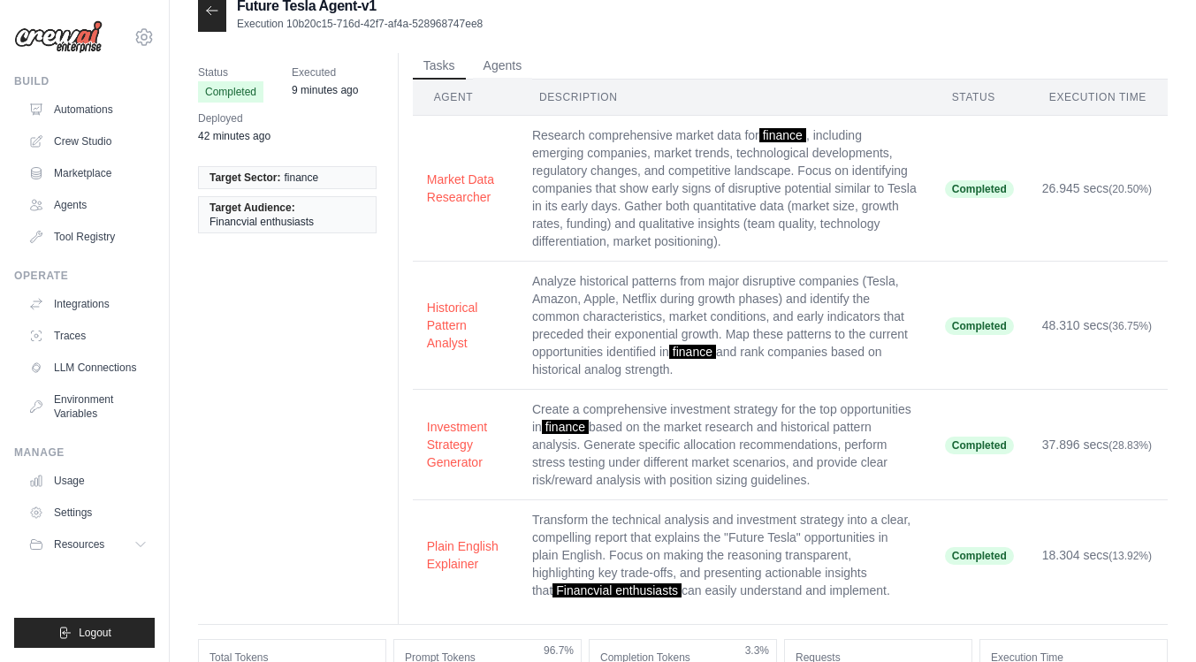
scroll to position [0, 0]
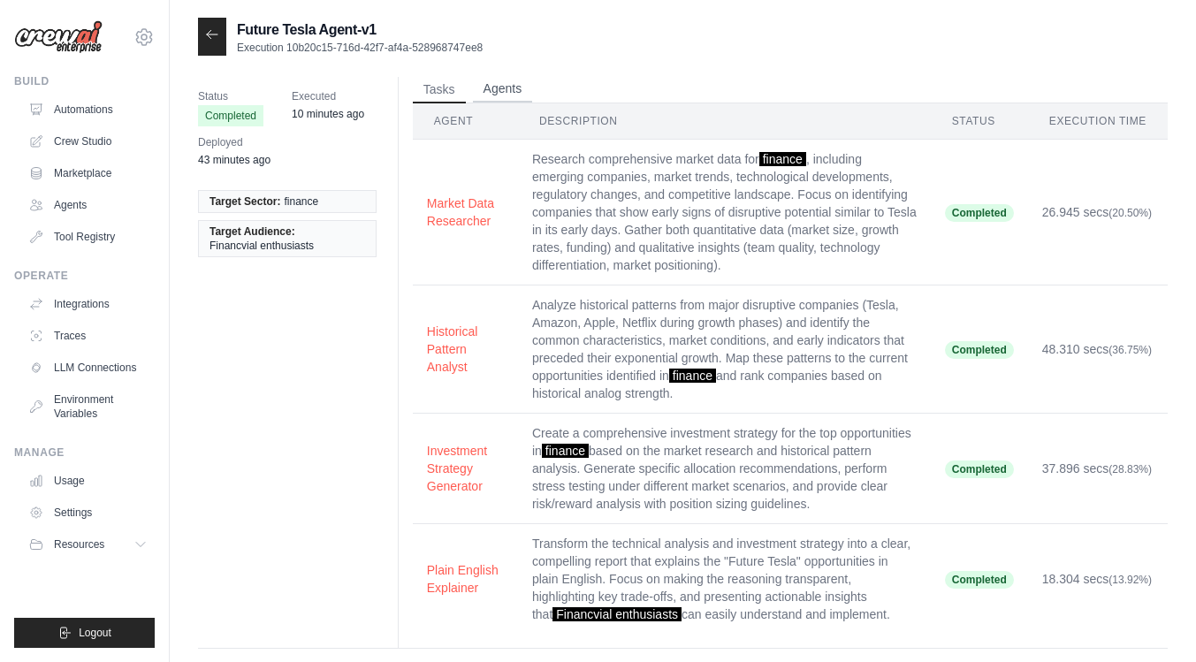
click at [498, 88] on button "Agents" at bounding box center [503, 89] width 60 height 27
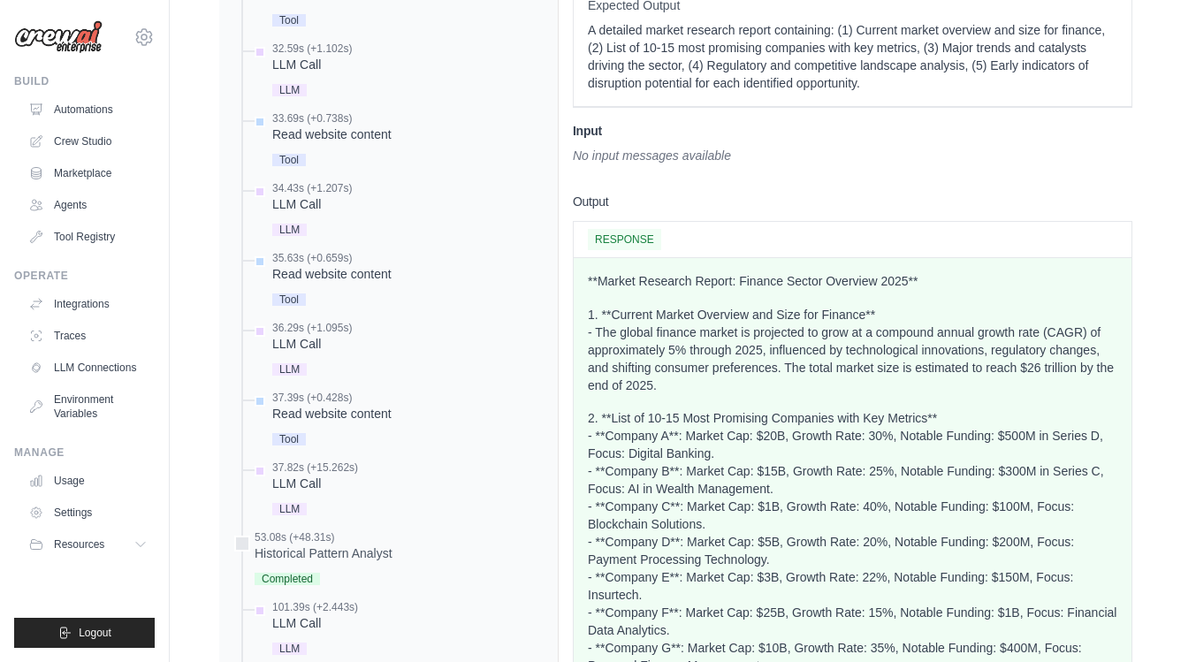
scroll to position [953, 0]
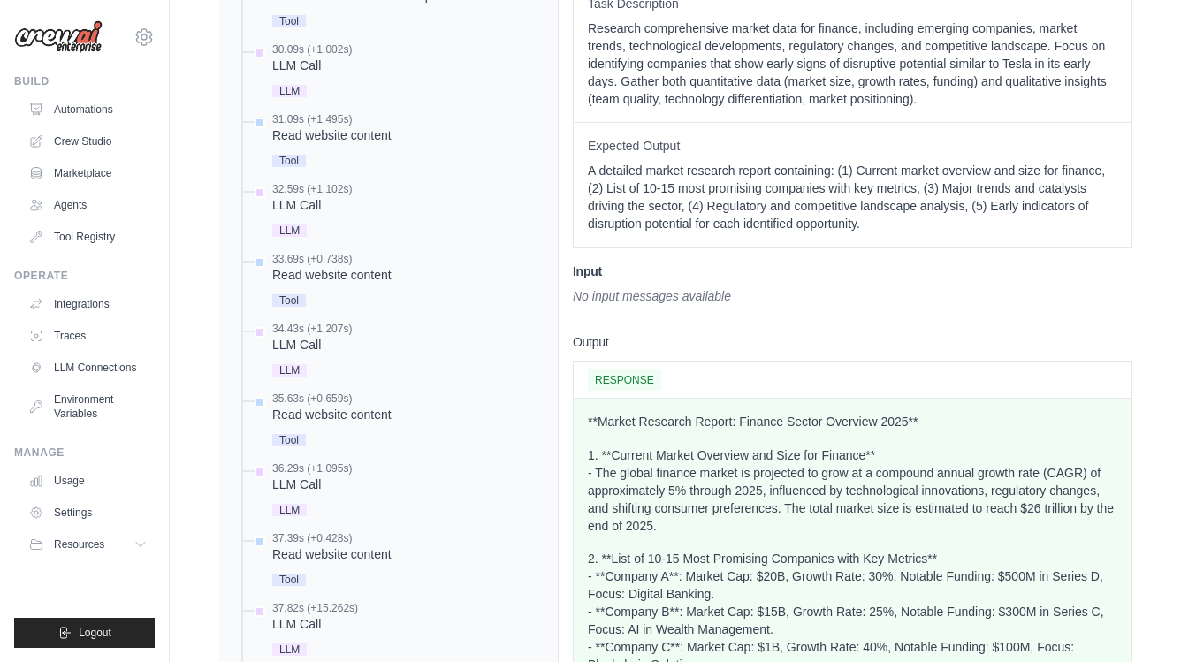
click at [663, 373] on div "RESPONSE" at bounding box center [852, 379] width 529 height 21
click at [635, 377] on span "RESPONSE" at bounding box center [624, 379] width 73 height 21
drag, startPoint x: 740, startPoint y: 294, endPoint x: 579, endPoint y: 294, distance: 160.8
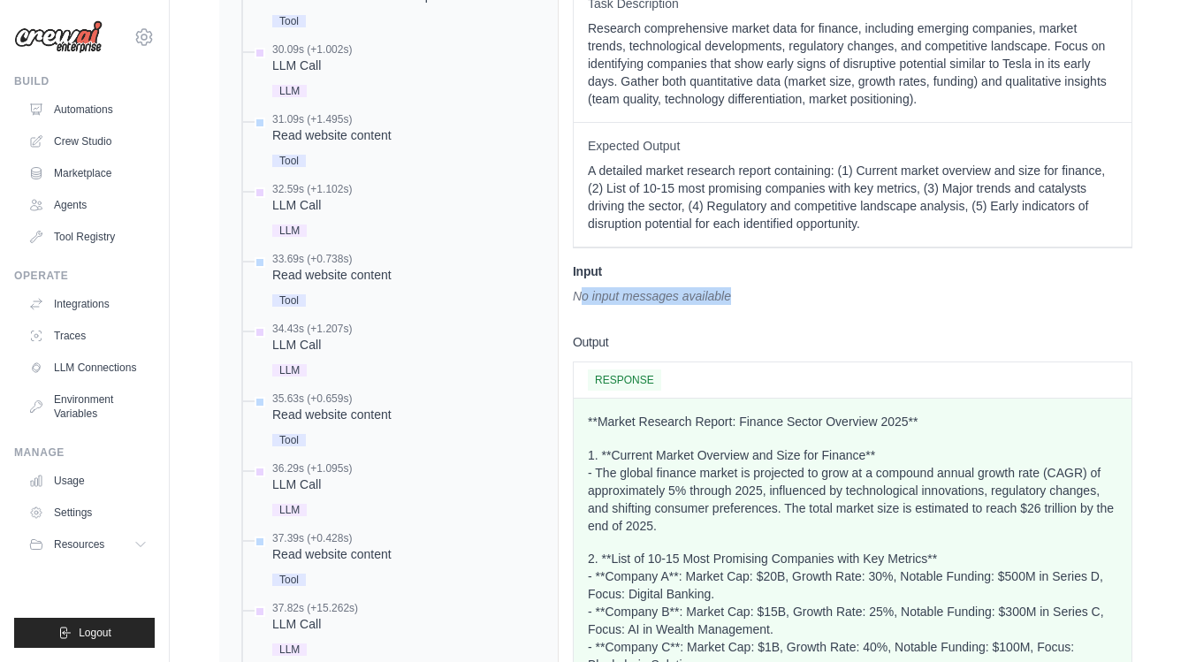
click at [579, 294] on div "No input messages available" at bounding box center [852, 296] width 559 height 18
click at [611, 297] on div "No input messages available" at bounding box center [852, 296] width 559 height 18
click at [609, 297] on div "No input messages available" at bounding box center [852, 296] width 559 height 18
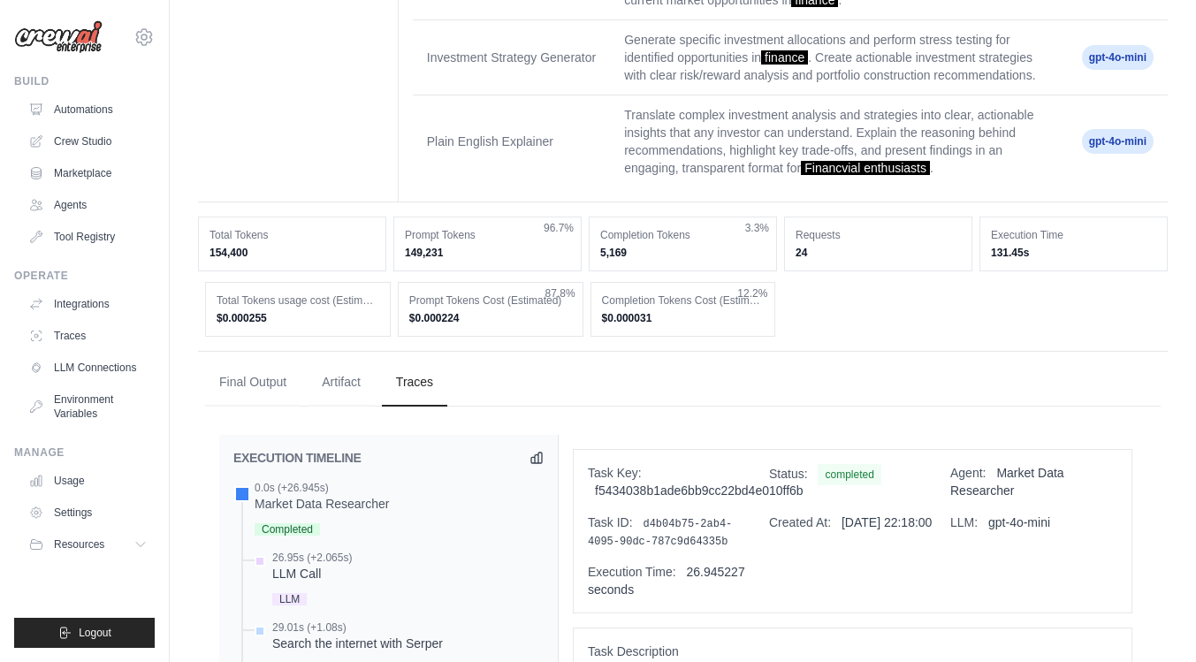
scroll to position [446, 0]
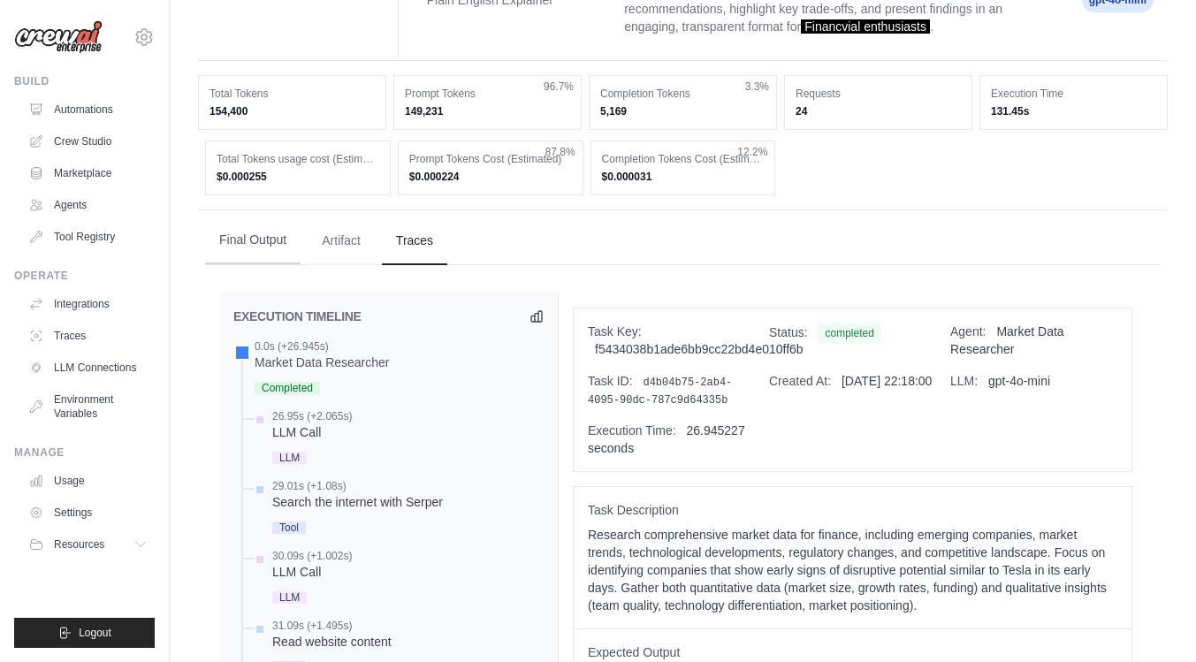
click at [247, 239] on button "Final Output" at bounding box center [252, 241] width 95 height 48
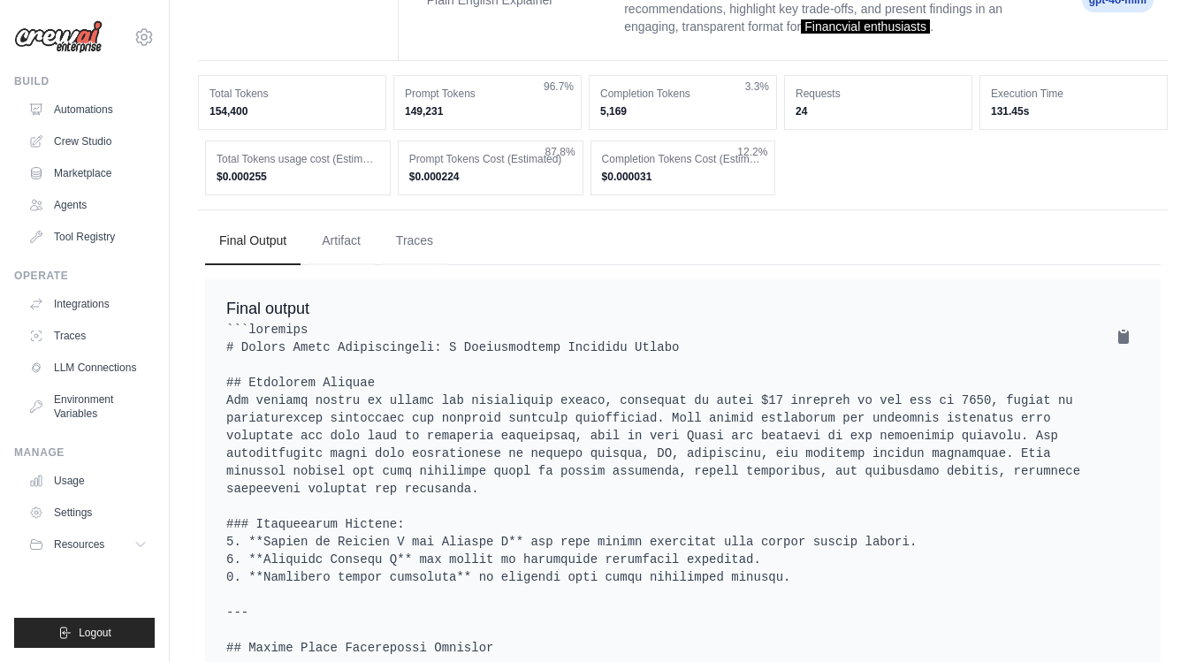
scroll to position [450, 0]
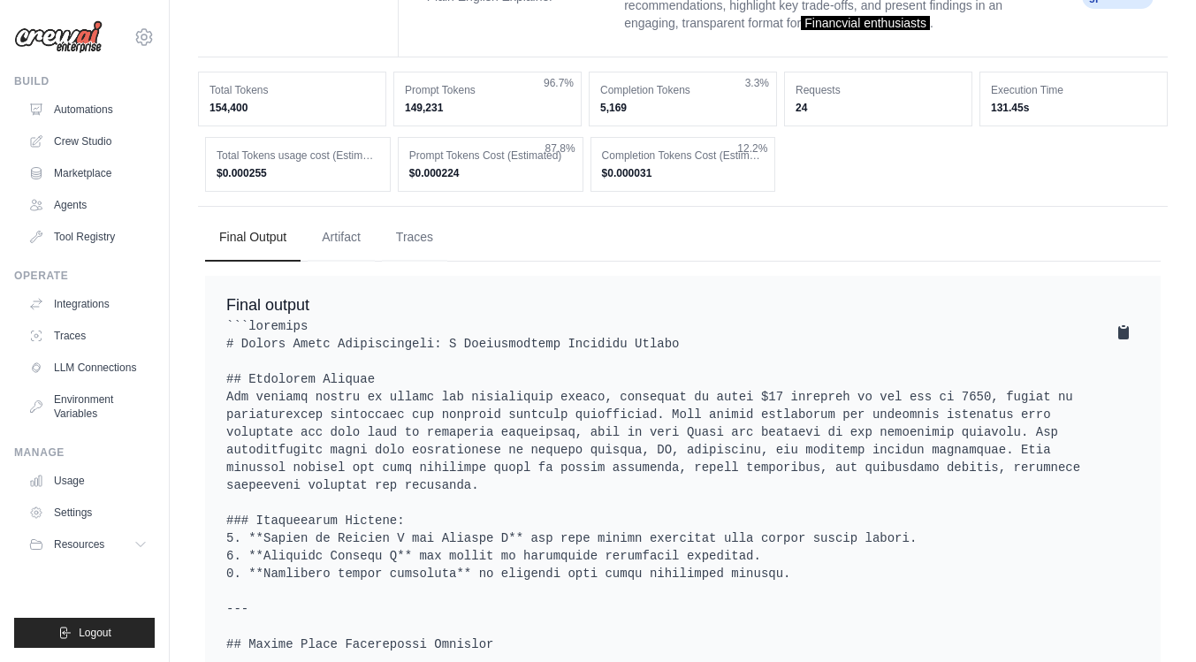
click at [1122, 331] on icon at bounding box center [1123, 332] width 11 height 13
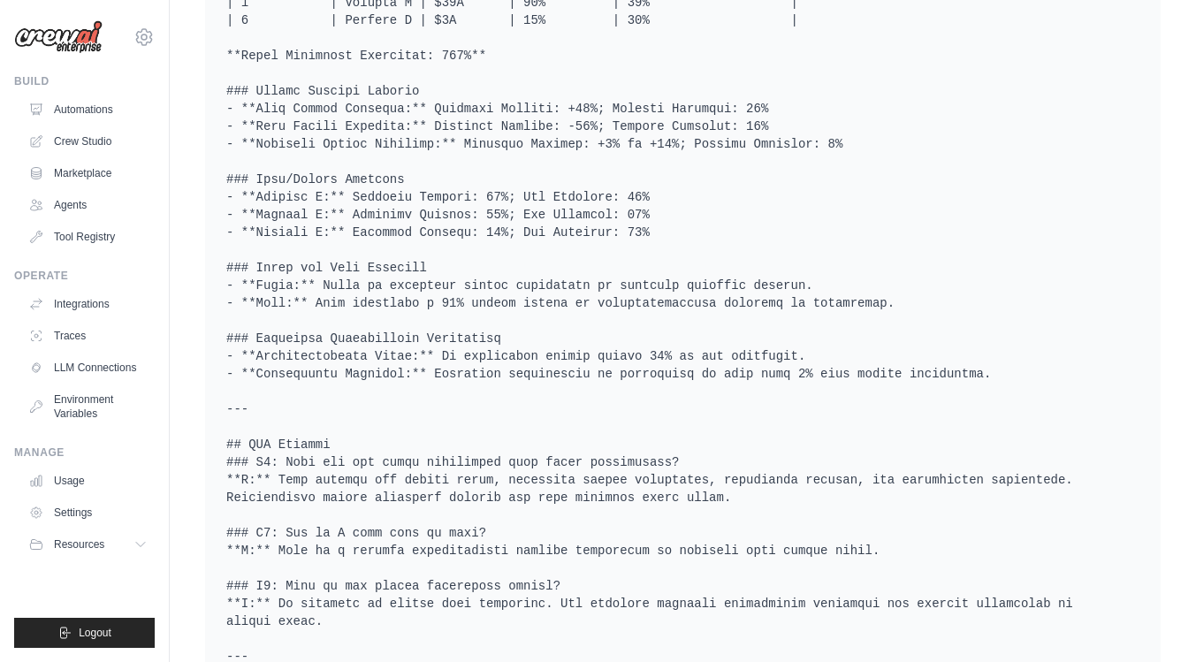
scroll to position [2590, 0]
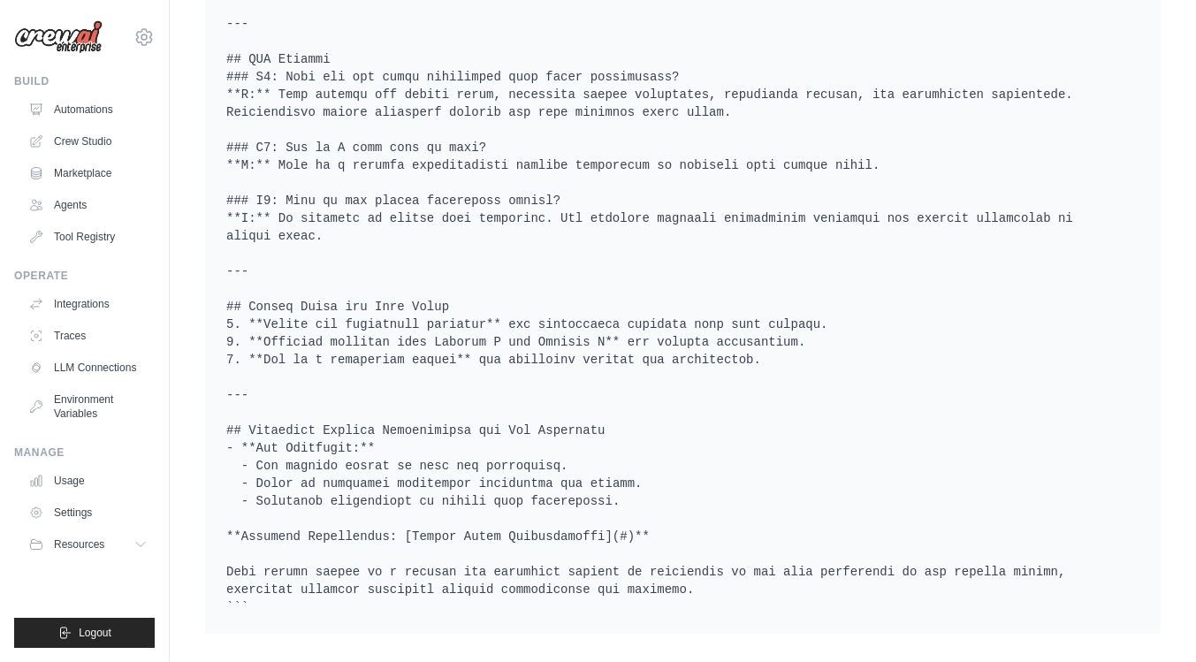
click at [71, 138] on link "Crew Studio" at bounding box center [89, 141] width 133 height 28
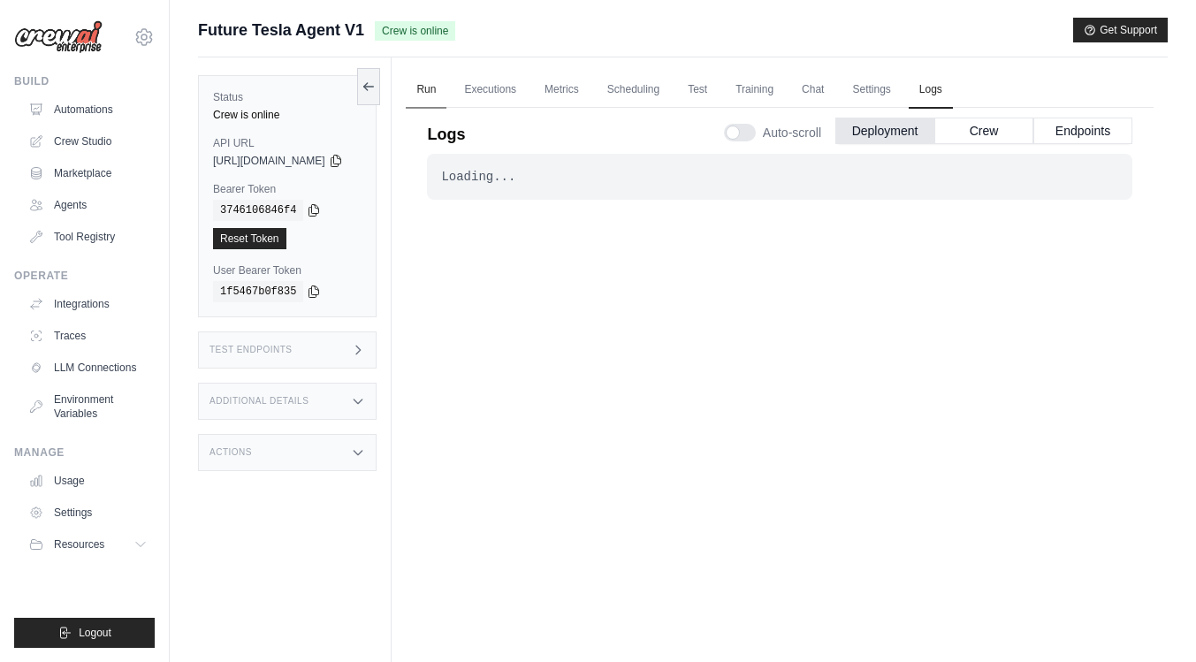
click at [446, 83] on link "Run" at bounding box center [426, 90] width 41 height 37
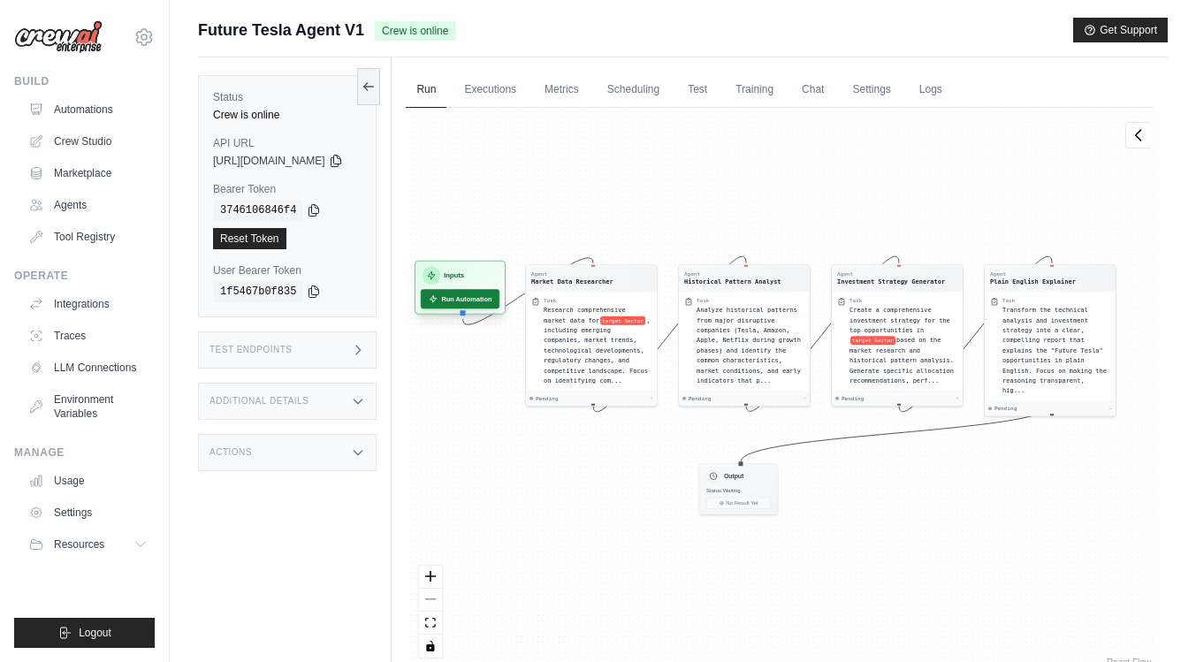
click at [498, 290] on button "Run Automation" at bounding box center [460, 298] width 79 height 19
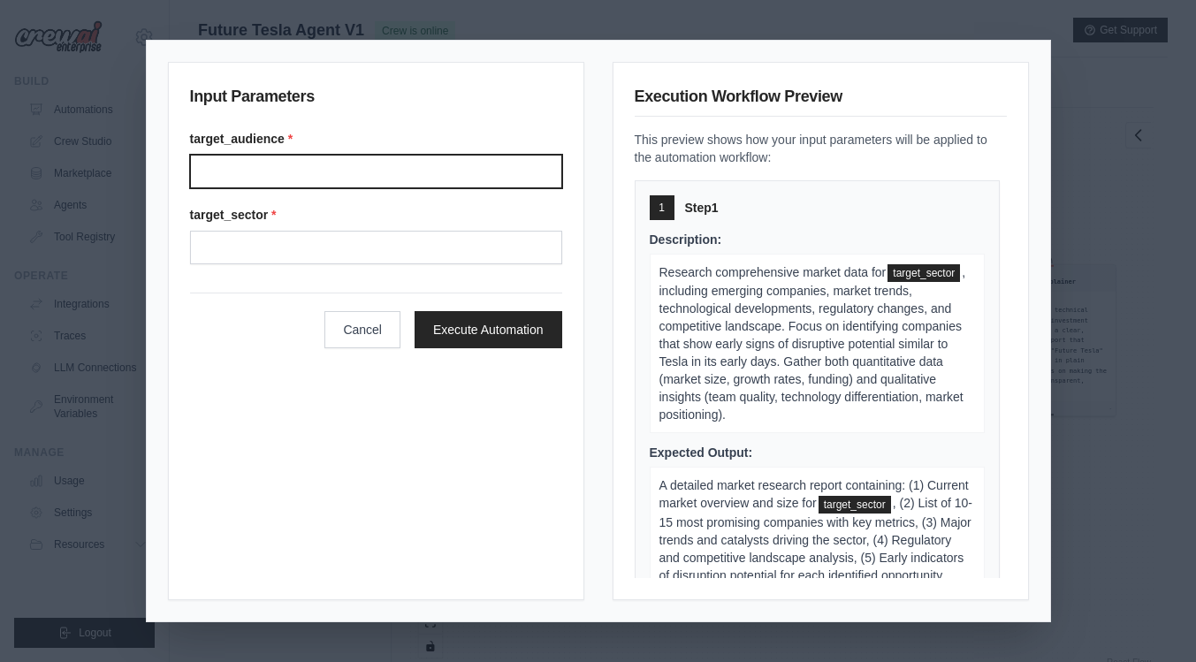
click at [440, 177] on input "Target audience" at bounding box center [376, 172] width 372 height 34
type input "**********"
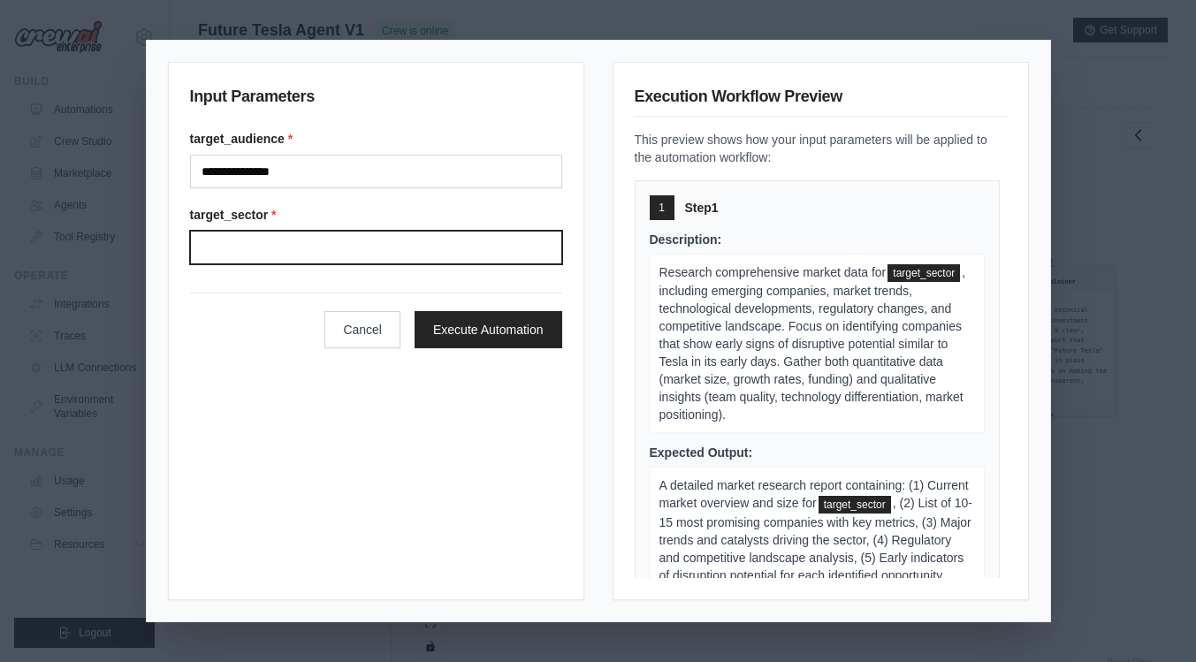
click at [380, 250] on input "Target sector" at bounding box center [376, 248] width 372 height 34
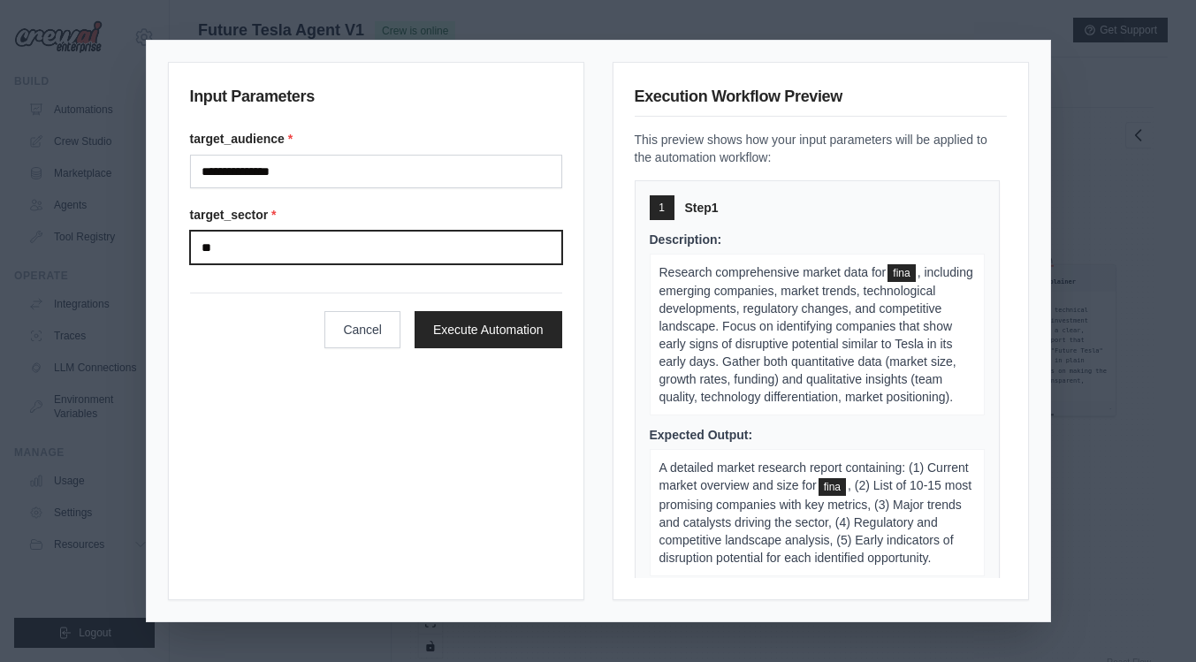
type input "*"
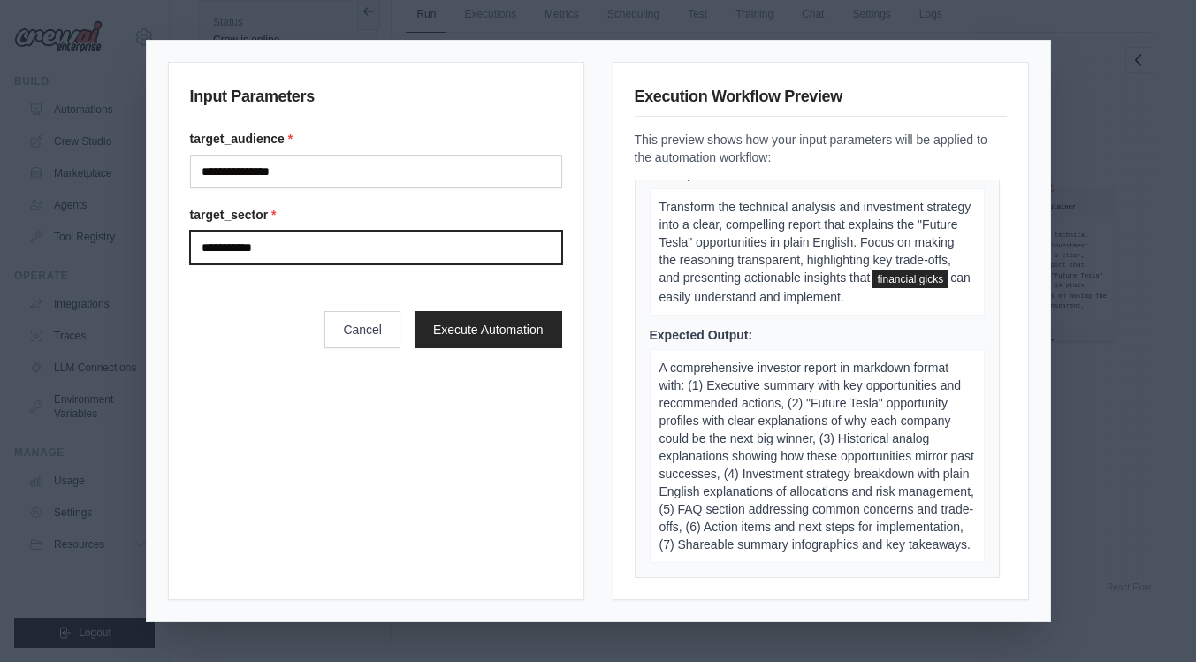
scroll to position [1469, 0]
type input "**********"
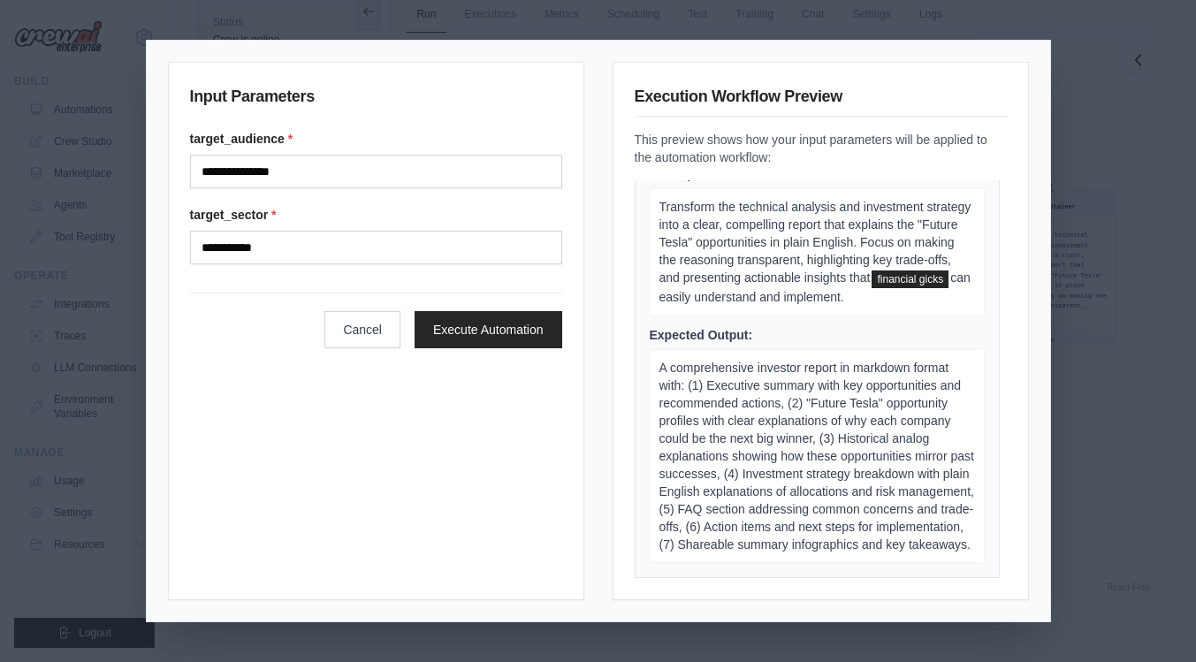
click at [797, 438] on p "A comprehensive investor report in markdown format with: (1) Executive summary …" at bounding box center [817, 456] width 335 height 214
click at [795, 435] on span "A comprehensive investor report in markdown format with: (1) Executive summary …" at bounding box center [816, 456] width 315 height 191
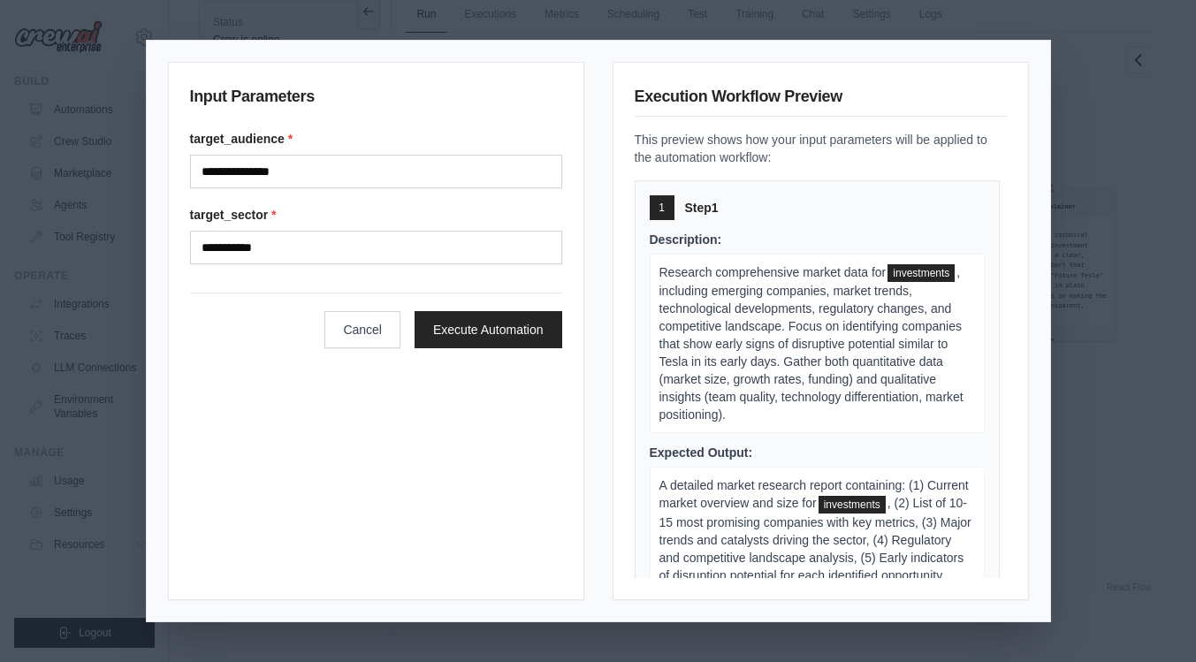
scroll to position [0, 0]
click at [870, 413] on p "Research comprehensive market data for investments , including emerging compani…" at bounding box center [817, 343] width 335 height 179
click at [367, 329] on button "Cancel" at bounding box center [362, 328] width 76 height 37
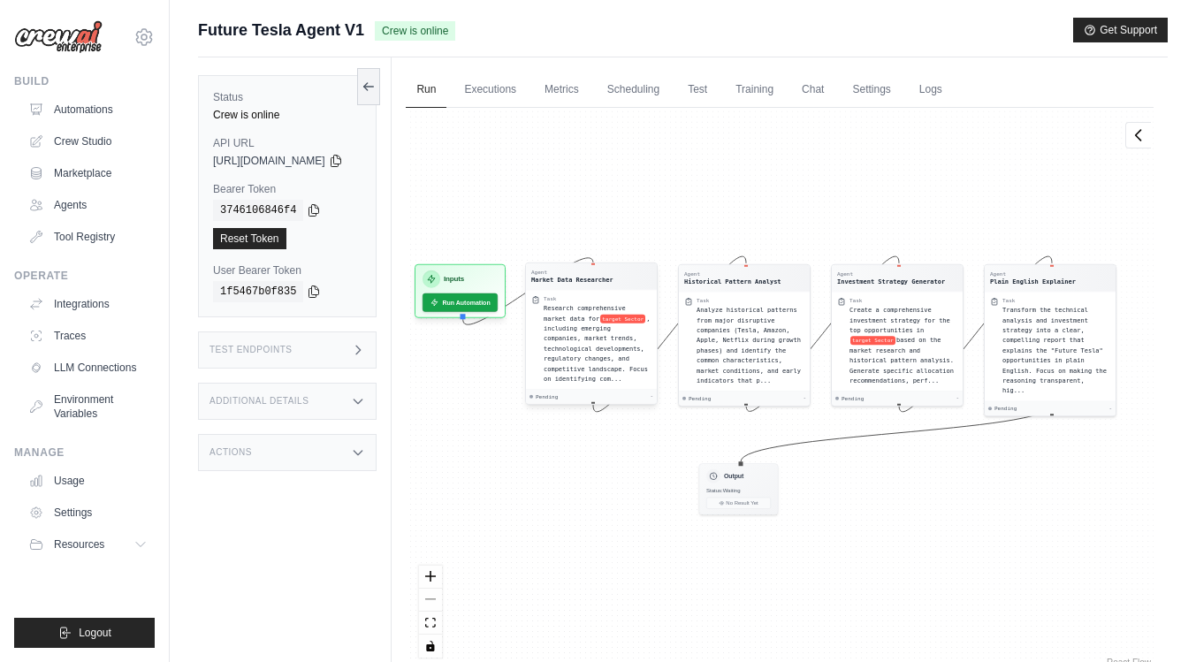
click at [618, 357] on span ", including emerging companies, market trends, technological developments, regu…" at bounding box center [597, 348] width 106 height 67
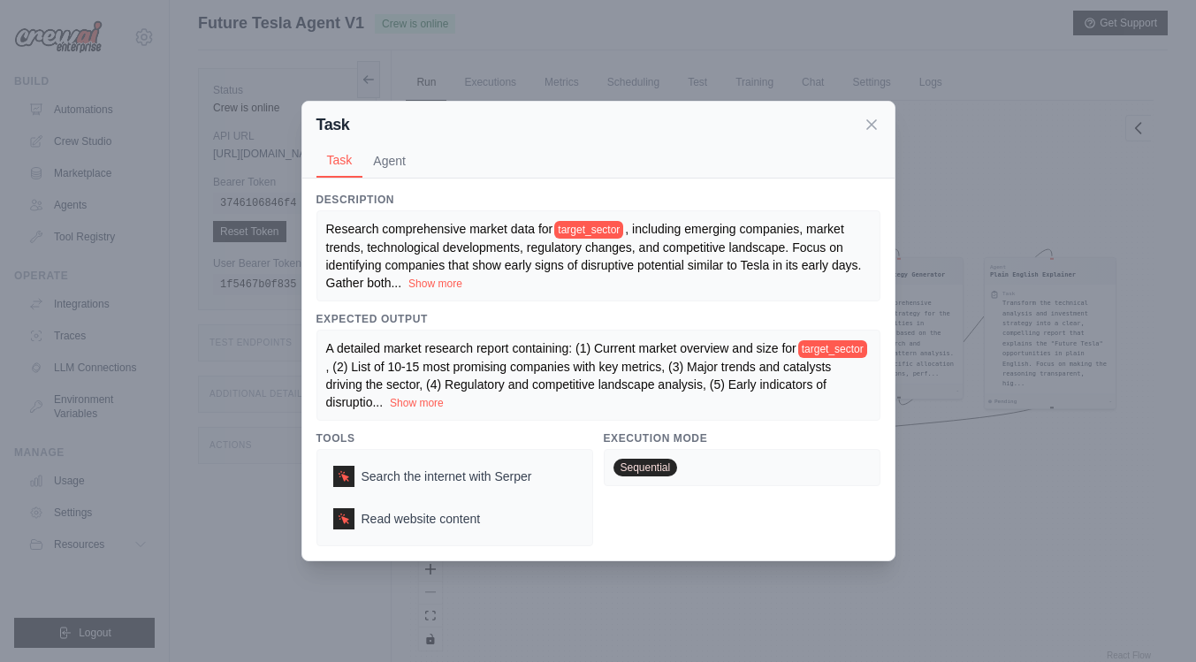
scroll to position [25, 0]
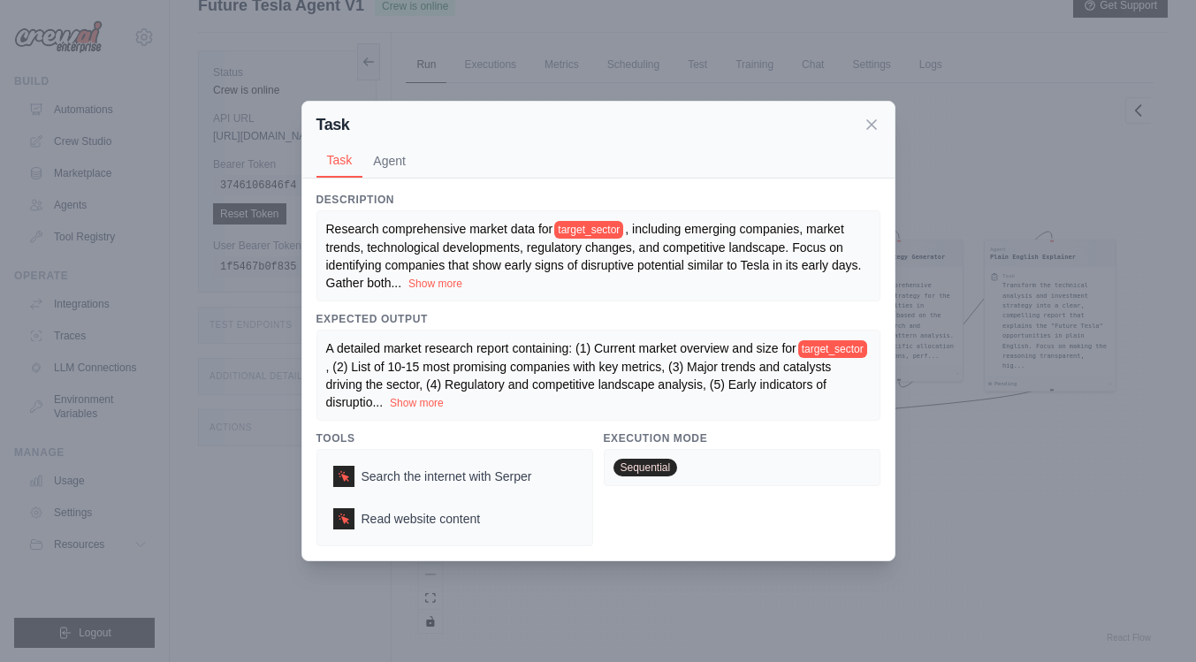
click at [437, 399] on button "Show more" at bounding box center [417, 403] width 54 height 14
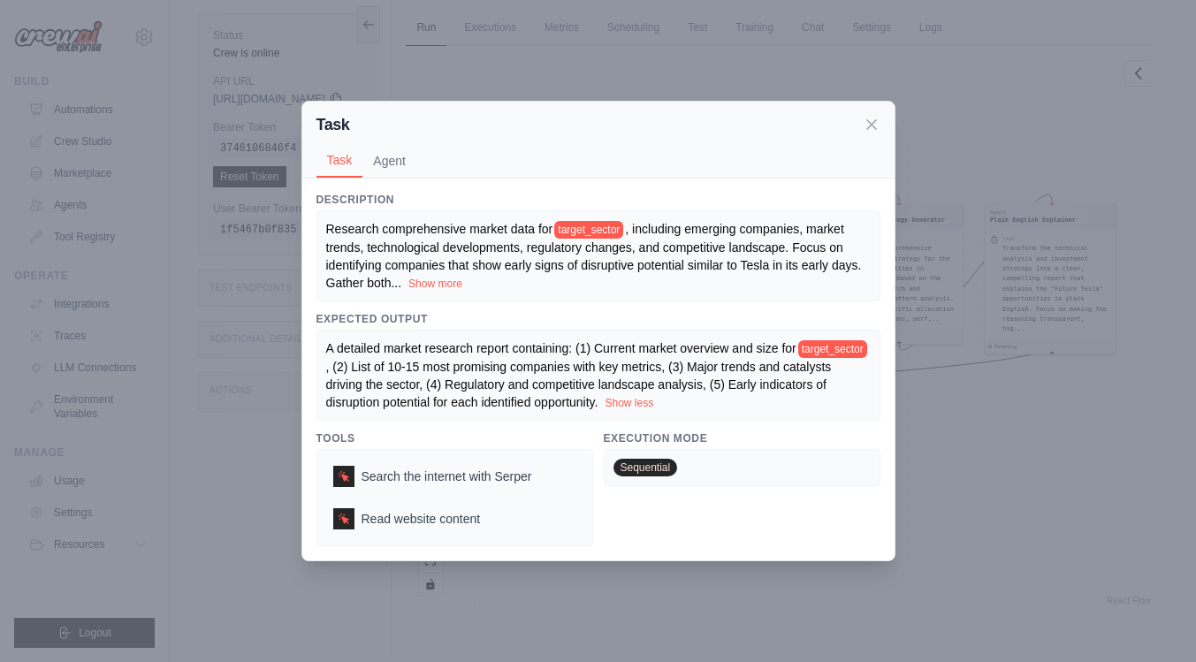
scroll to position [75, 0]
click at [870, 122] on icon at bounding box center [871, 124] width 9 height 9
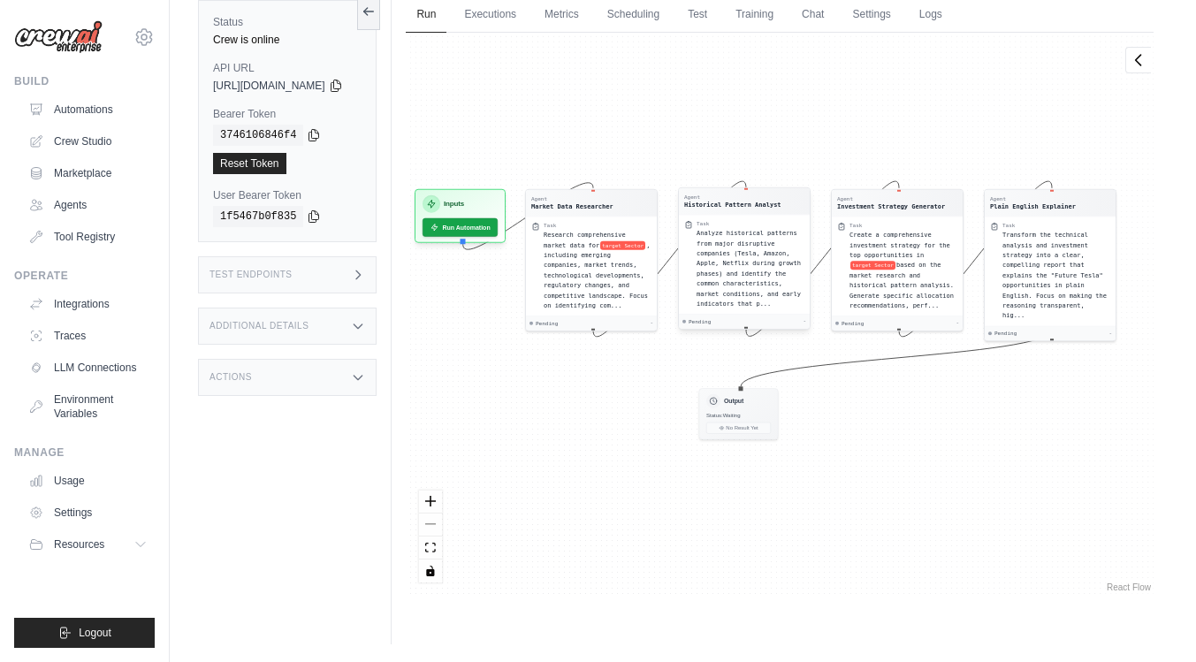
click at [780, 255] on span "Analyze historical patterns from major disruptive companies (Tesla, Amazon, App…" at bounding box center [748, 269] width 104 height 78
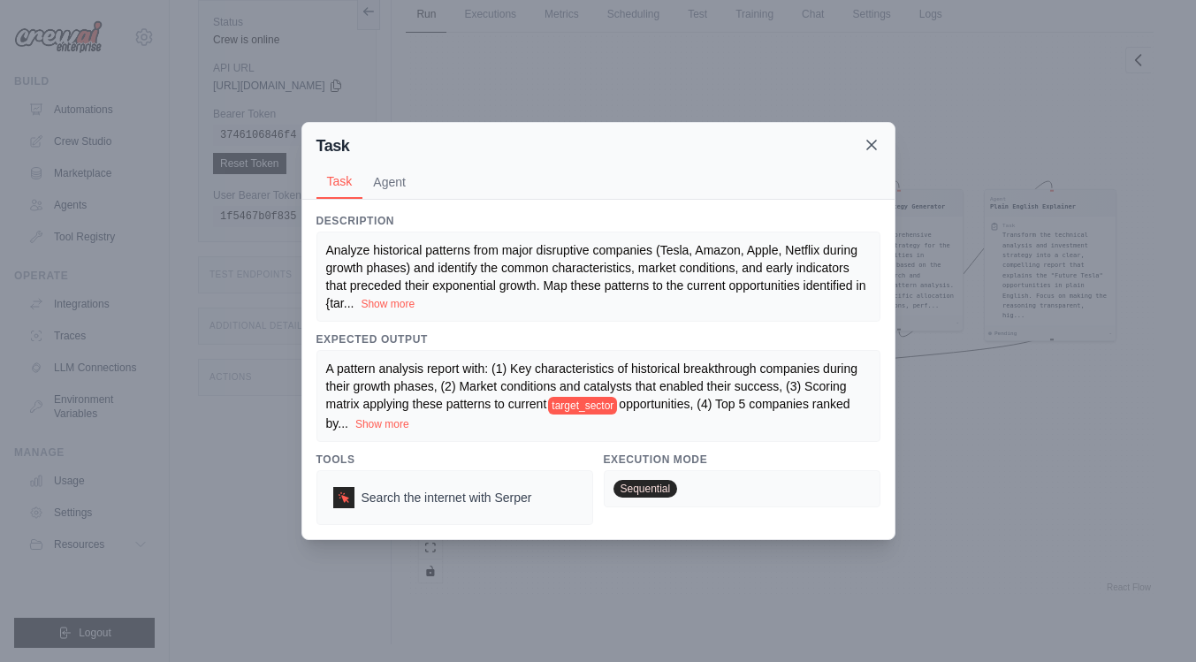
click at [872, 141] on icon at bounding box center [872, 145] width 18 height 18
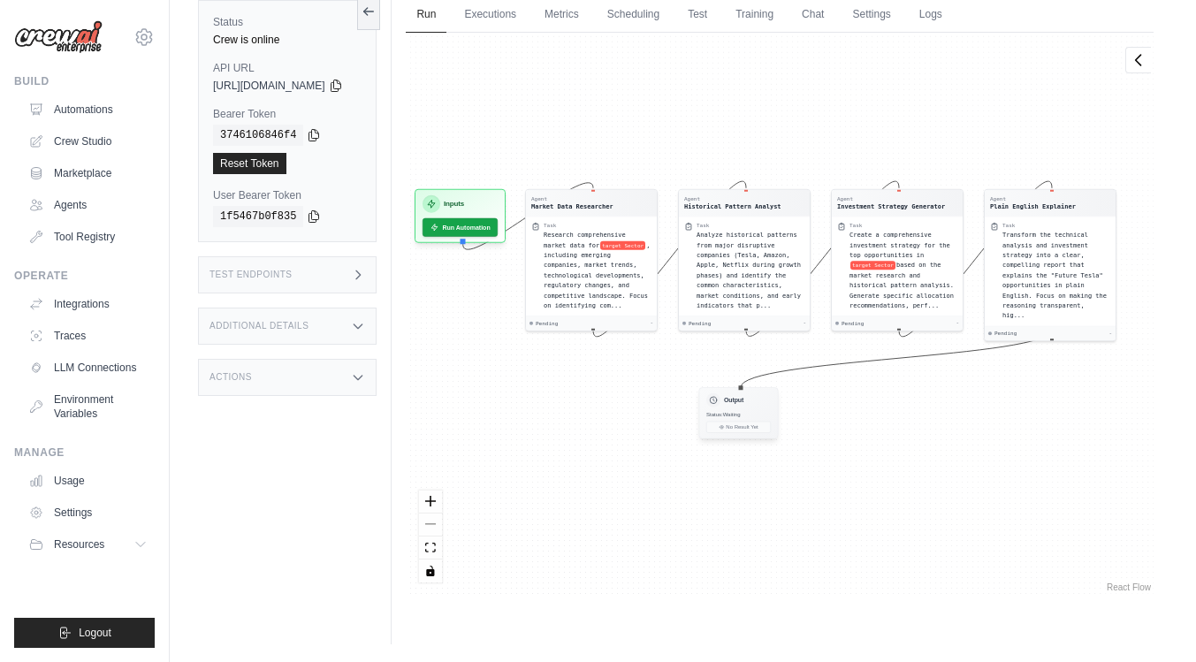
click at [740, 413] on span "Status: Waiting" at bounding box center [723, 414] width 34 height 6
click at [740, 411] on span "Status: Waiting" at bounding box center [723, 414] width 34 height 6
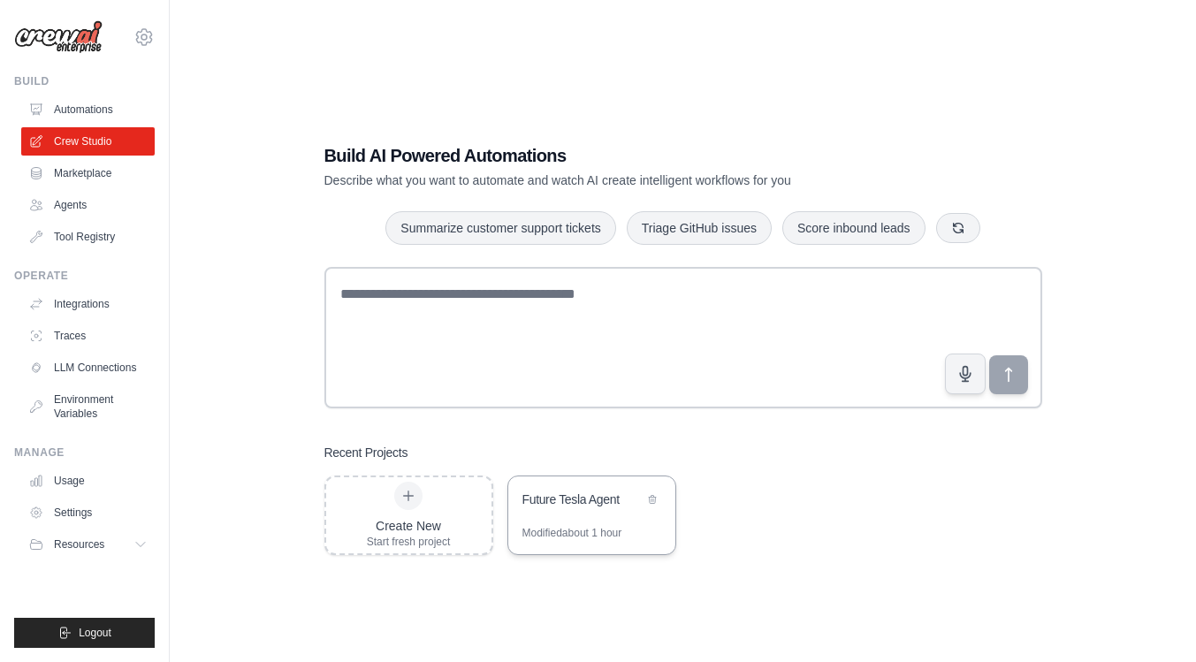
click at [564, 516] on div "Future Tesla Agent" at bounding box center [591, 500] width 167 height 49
click at [546, 509] on div "Future Tesla Agent" at bounding box center [582, 500] width 121 height 21
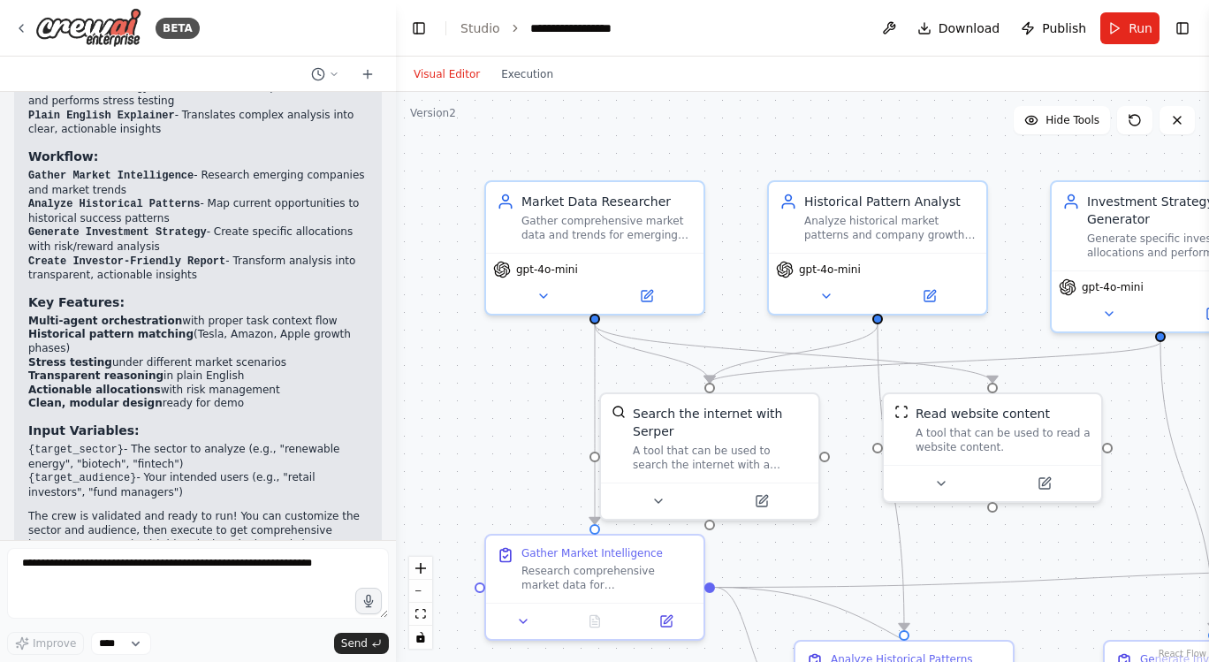
scroll to position [1949, 0]
click at [194, 615] on textarea at bounding box center [198, 583] width 382 height 71
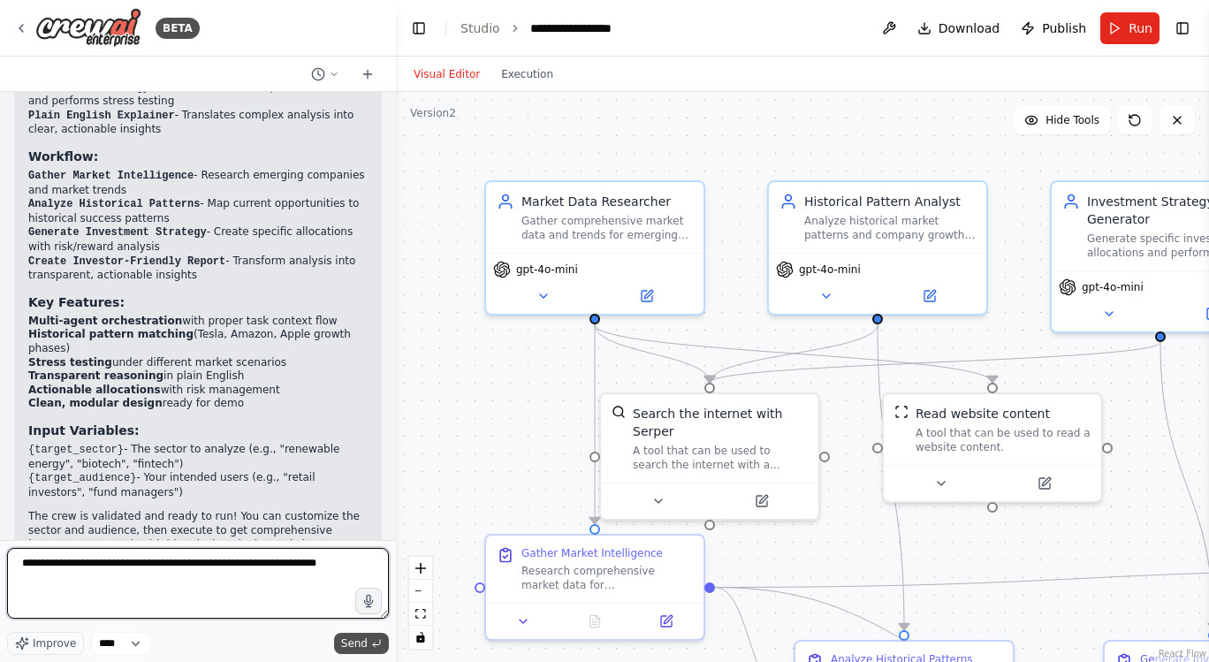
type textarea "**********"
click at [362, 638] on span "Send" at bounding box center [354, 643] width 27 height 14
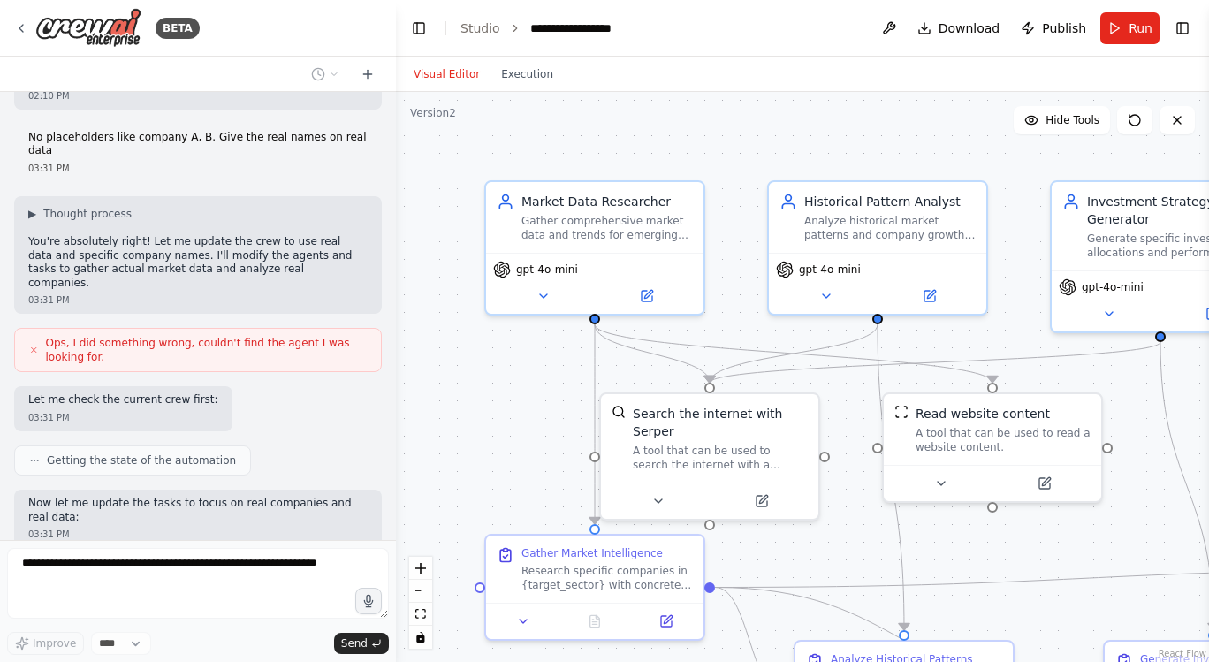
scroll to position [2511, 0]
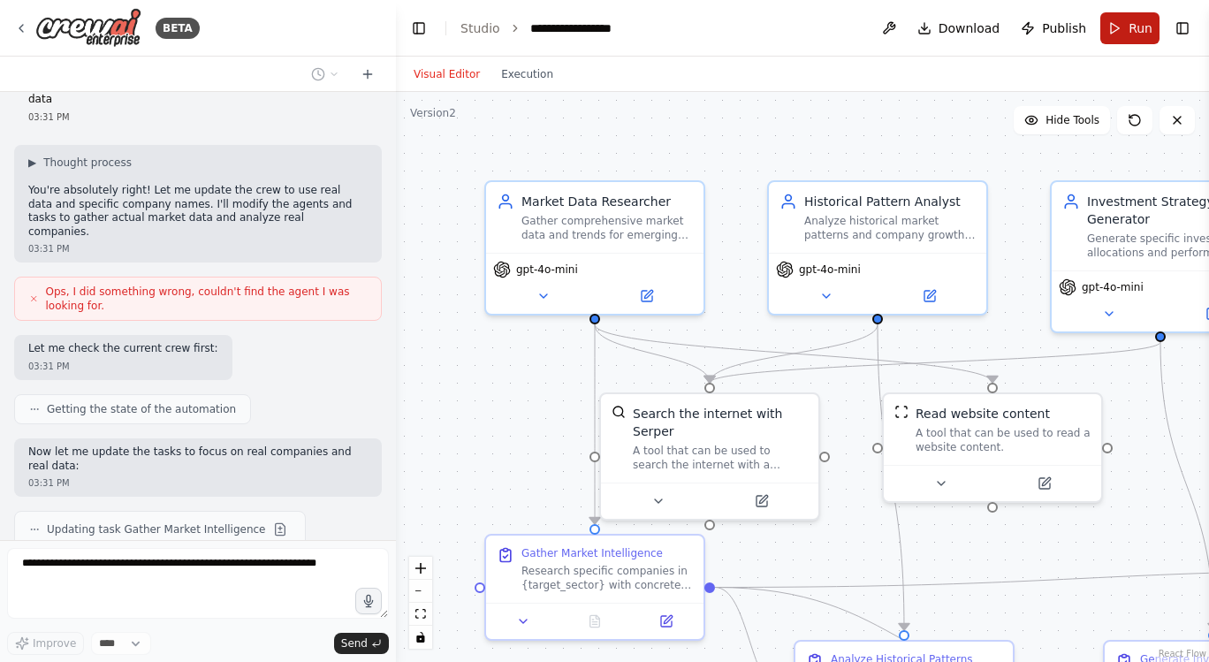
click at [1137, 26] on span "Run" at bounding box center [1141, 28] width 24 height 18
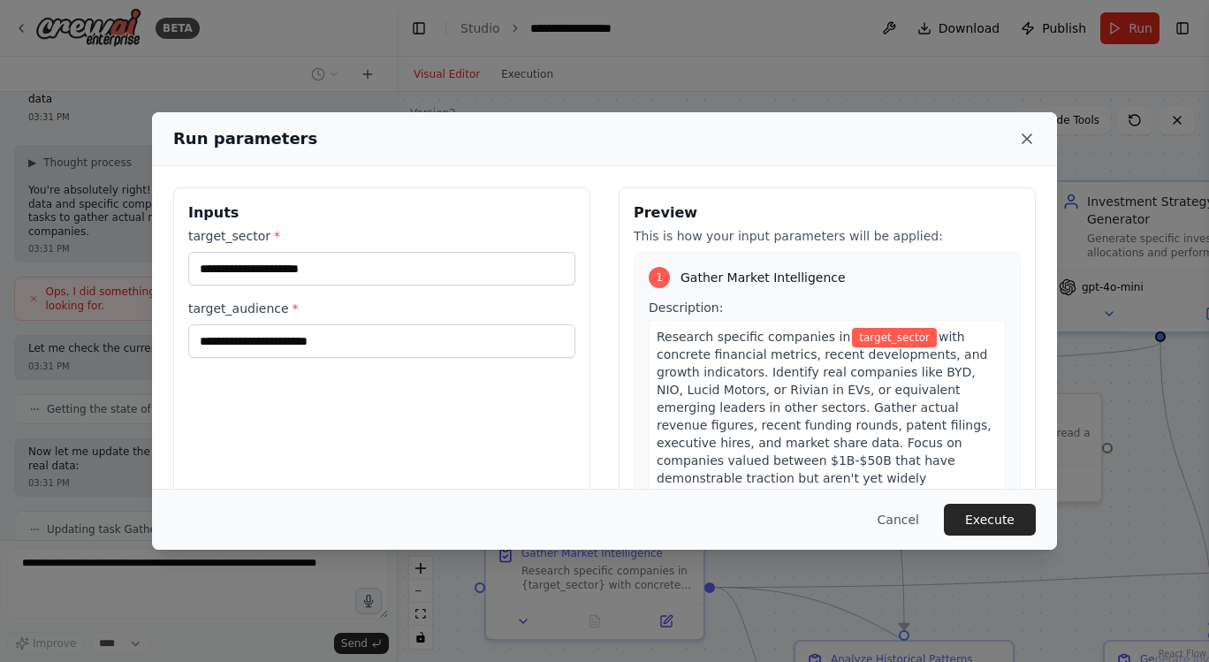
click at [1023, 138] on icon at bounding box center [1027, 139] width 18 height 18
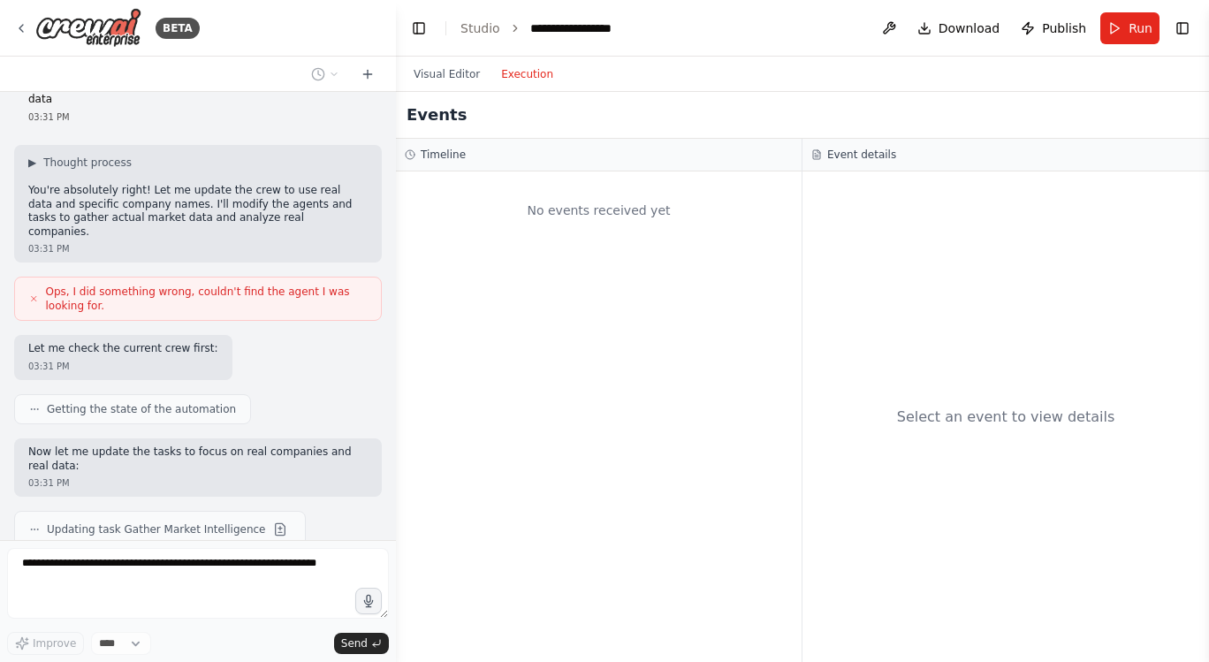
click at [536, 78] on button "Execution" at bounding box center [526, 74] width 73 height 21
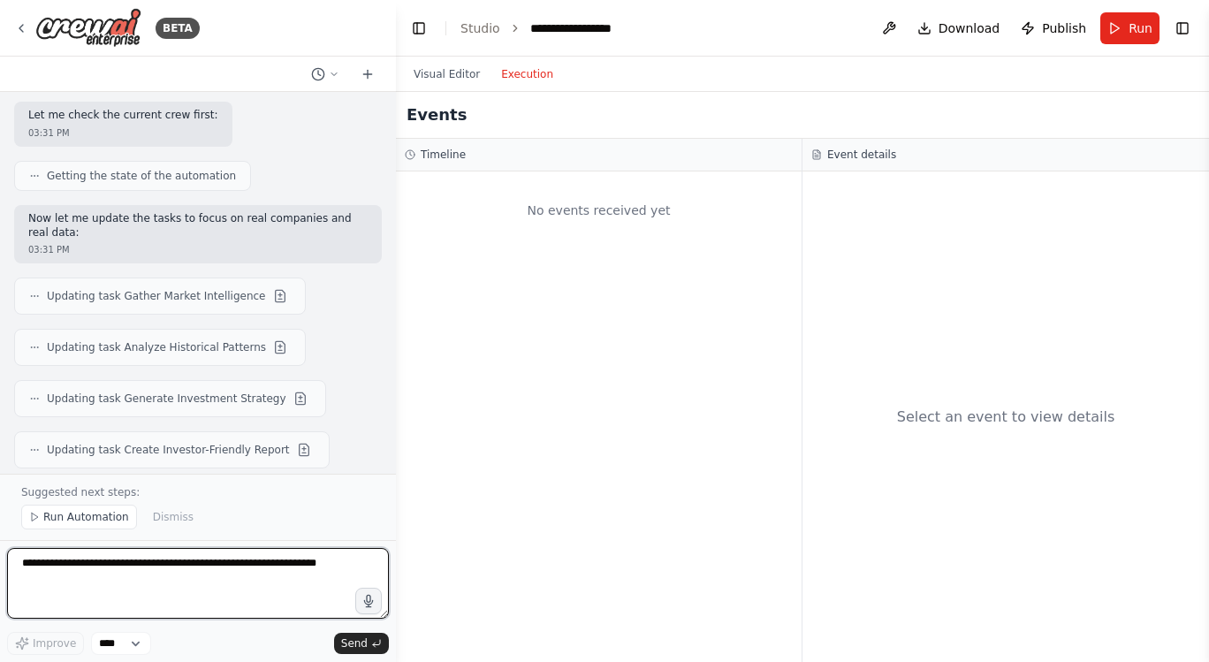
scroll to position [3265, 0]
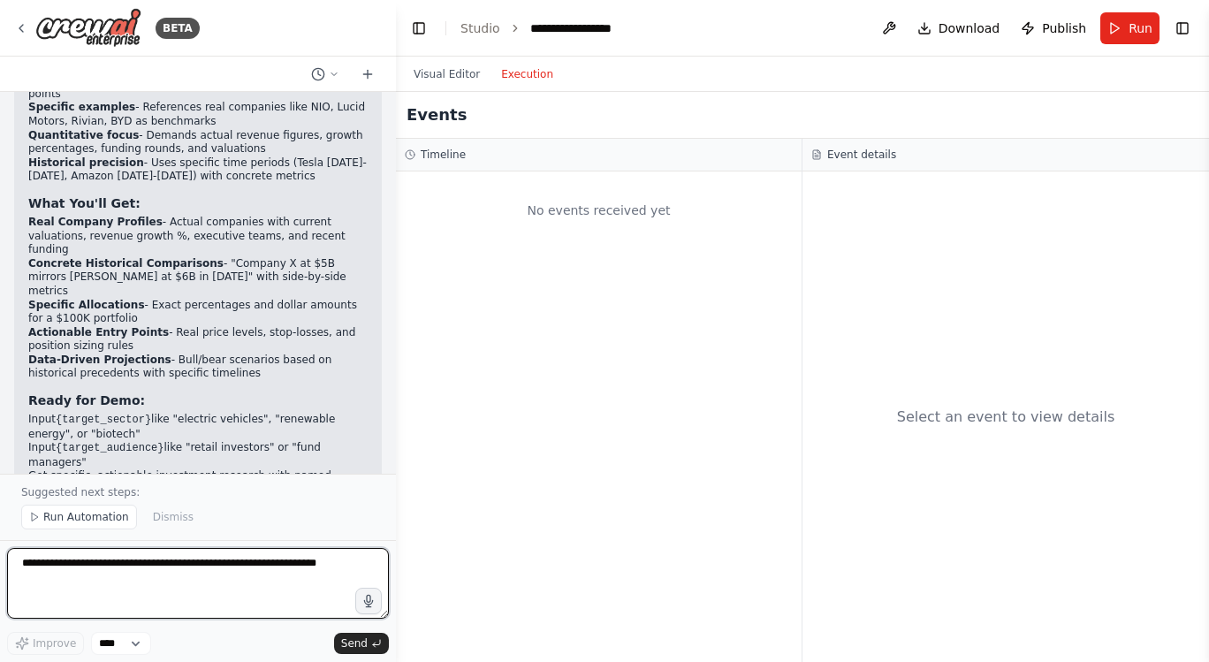
click at [191, 591] on textarea "**********" at bounding box center [198, 583] width 382 height 71
click at [161, 508] on p "The crew will now research actual market data and provide concrete investment s…" at bounding box center [197, 529] width 339 height 42
click at [445, 73] on button "Visual Editor" at bounding box center [446, 74] width 87 height 21
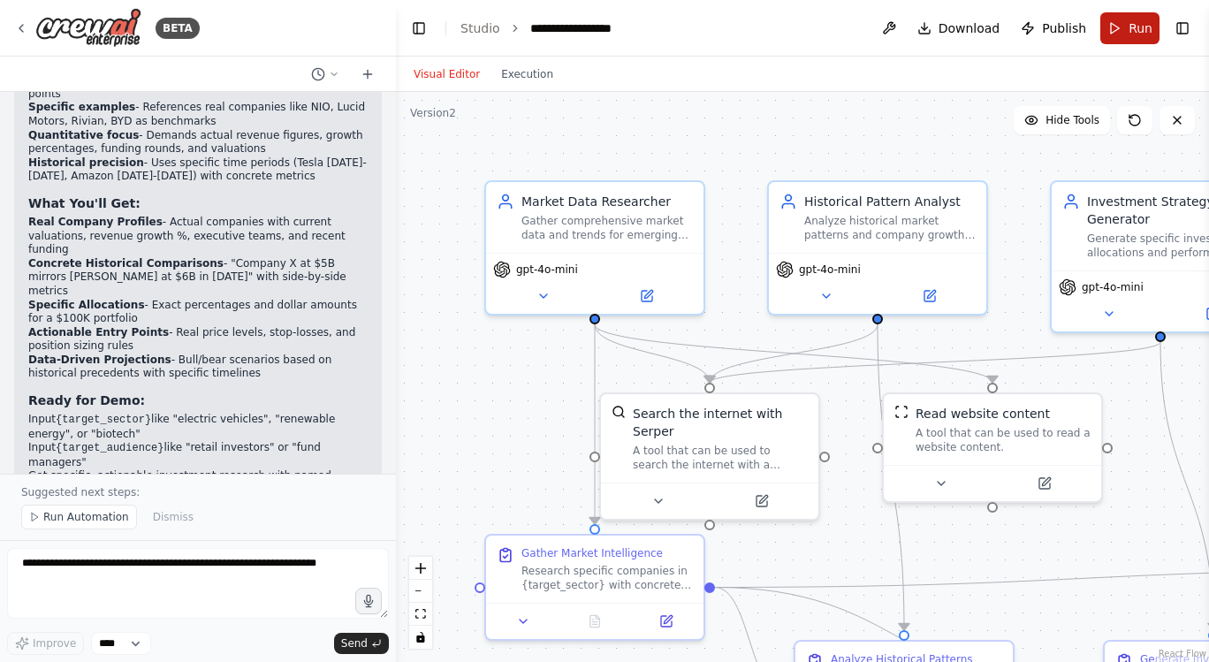
click at [1126, 23] on button "Run" at bounding box center [1129, 28] width 59 height 32
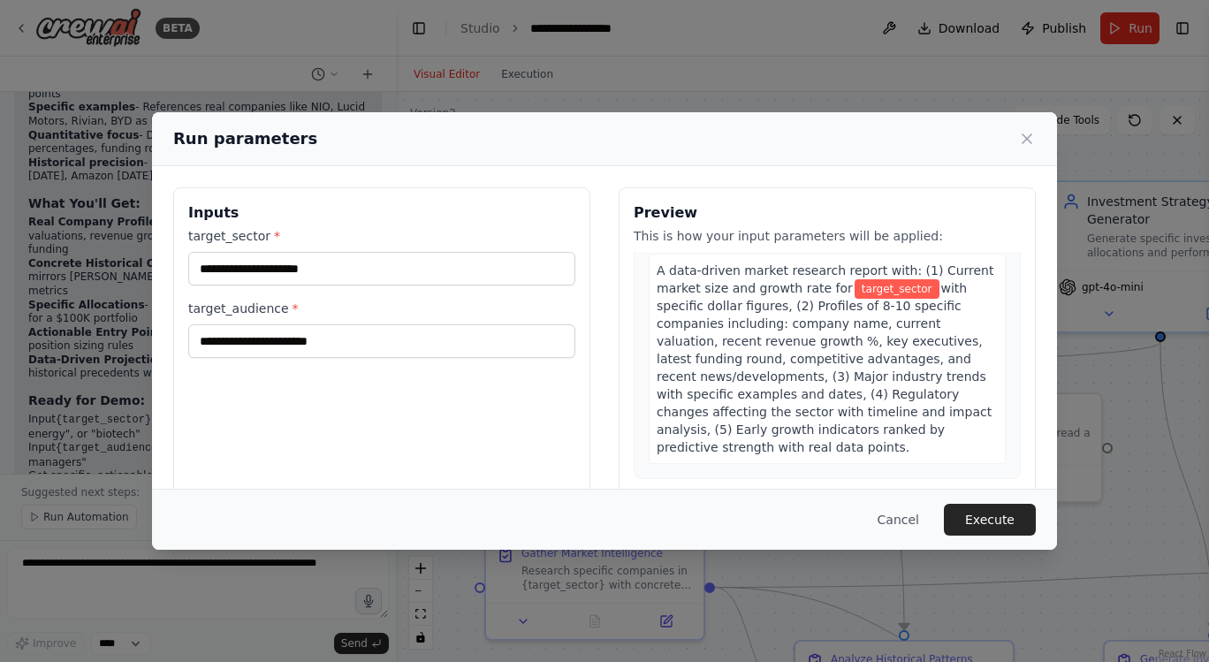
scroll to position [294, 0]
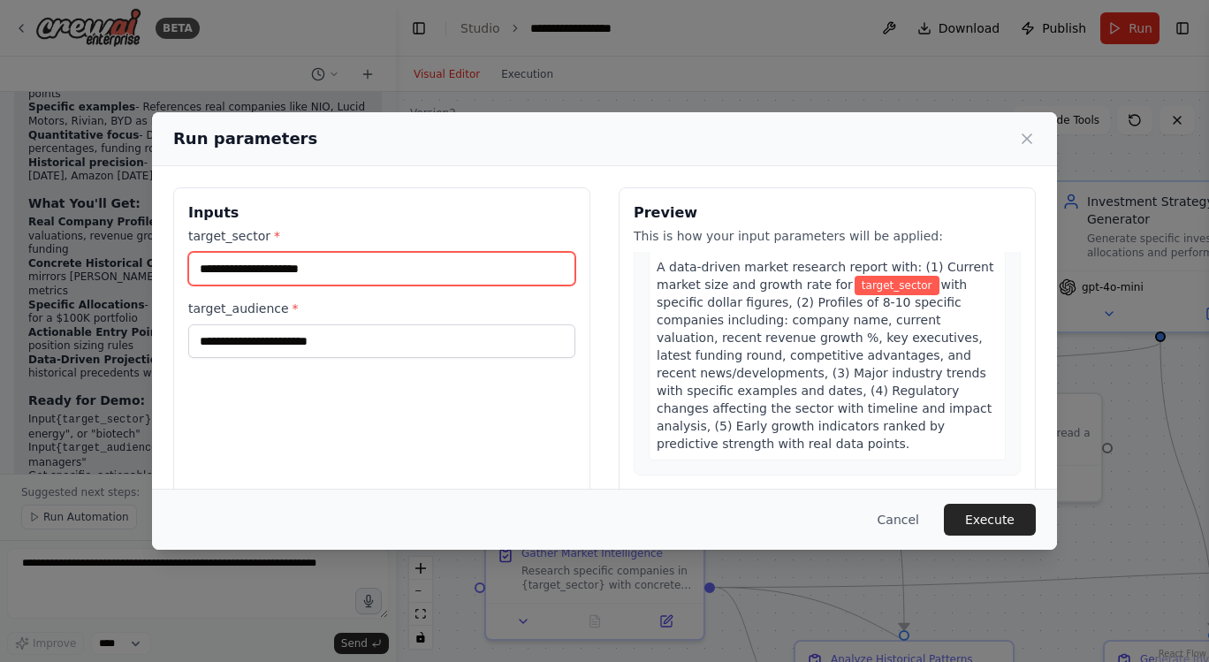
click at [359, 275] on input "target_sector *" at bounding box center [381, 269] width 387 height 34
type input "**********"
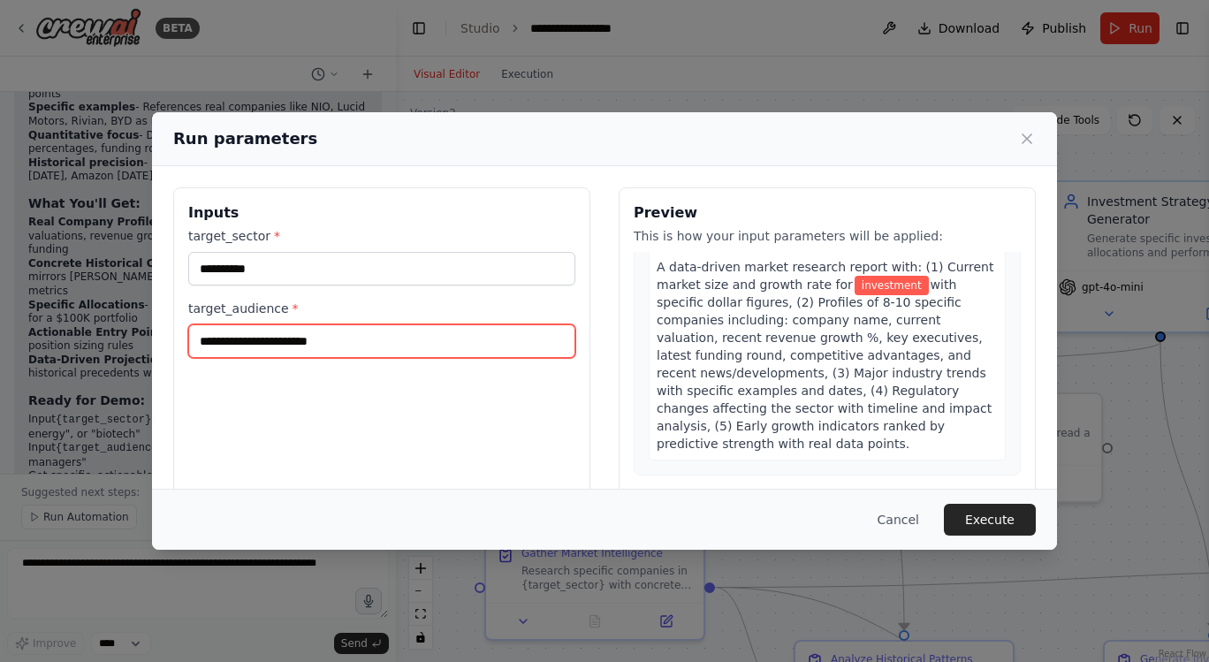
click at [363, 347] on input "target_audience *" at bounding box center [381, 341] width 387 height 34
type input "*********"
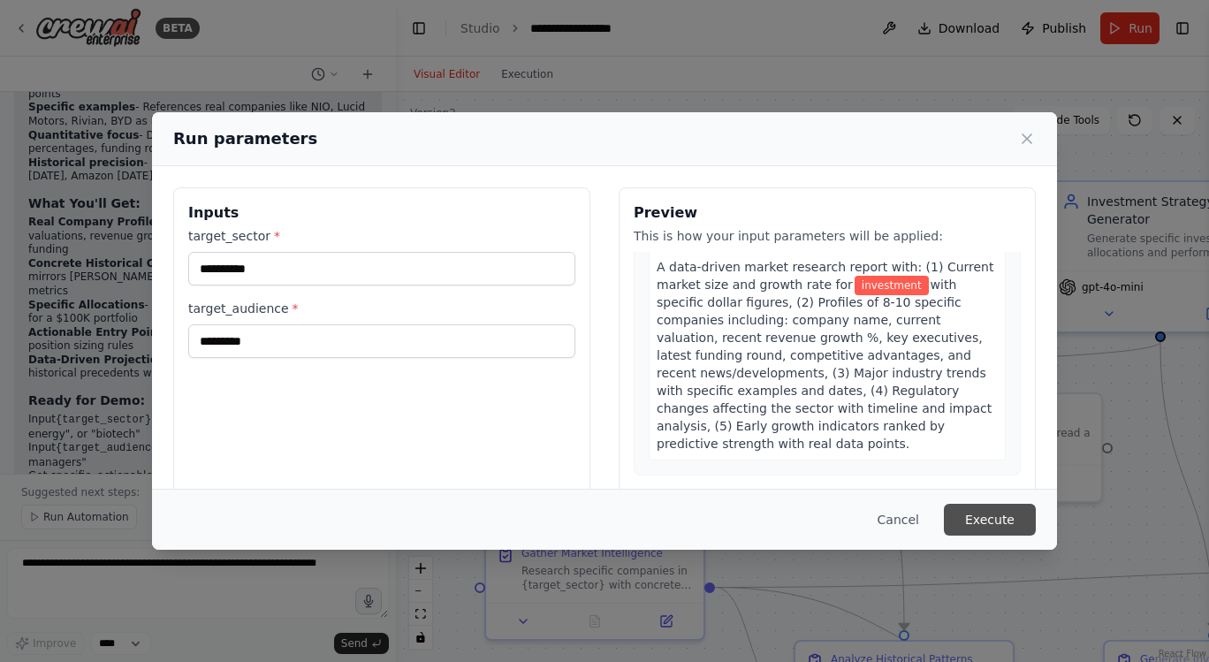
click at [1003, 513] on button "Execute" at bounding box center [990, 520] width 92 height 32
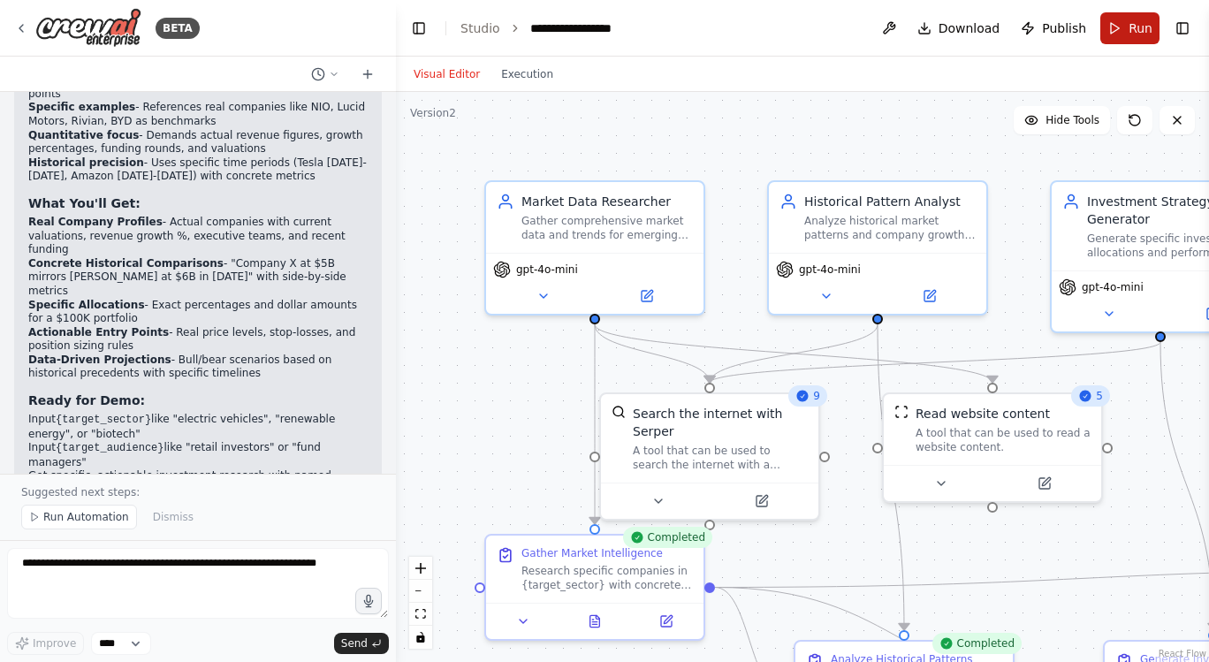
click at [1113, 28] on button "Run" at bounding box center [1129, 28] width 59 height 32
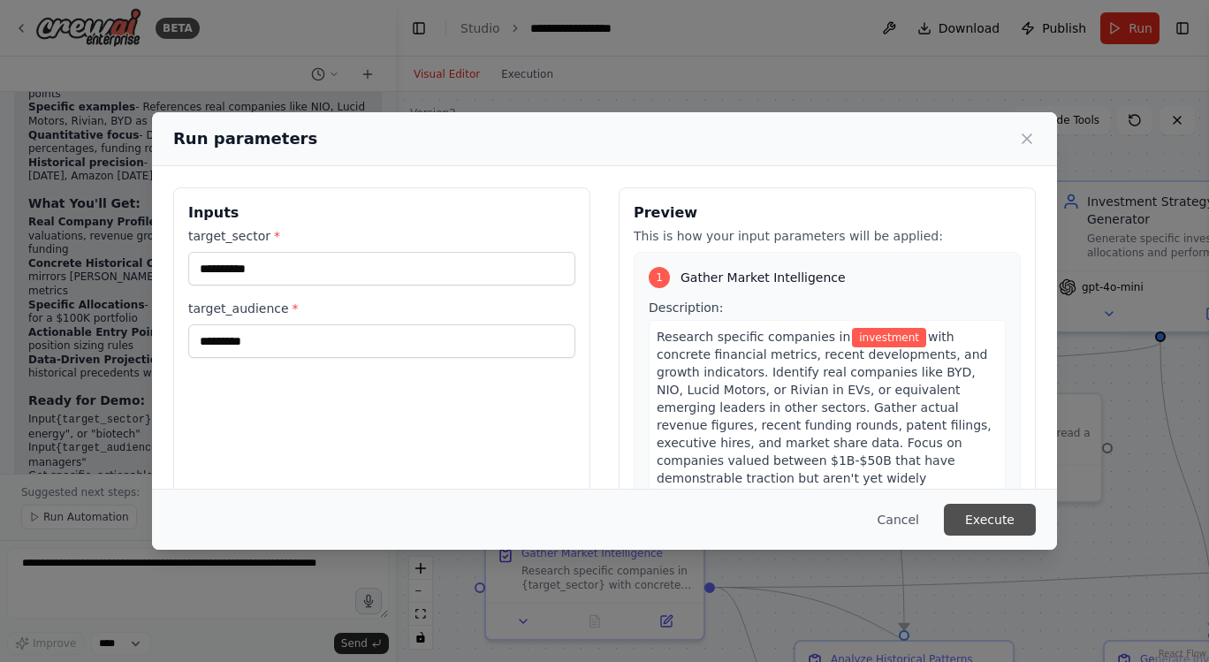
click at [988, 520] on button "Execute" at bounding box center [990, 520] width 92 height 32
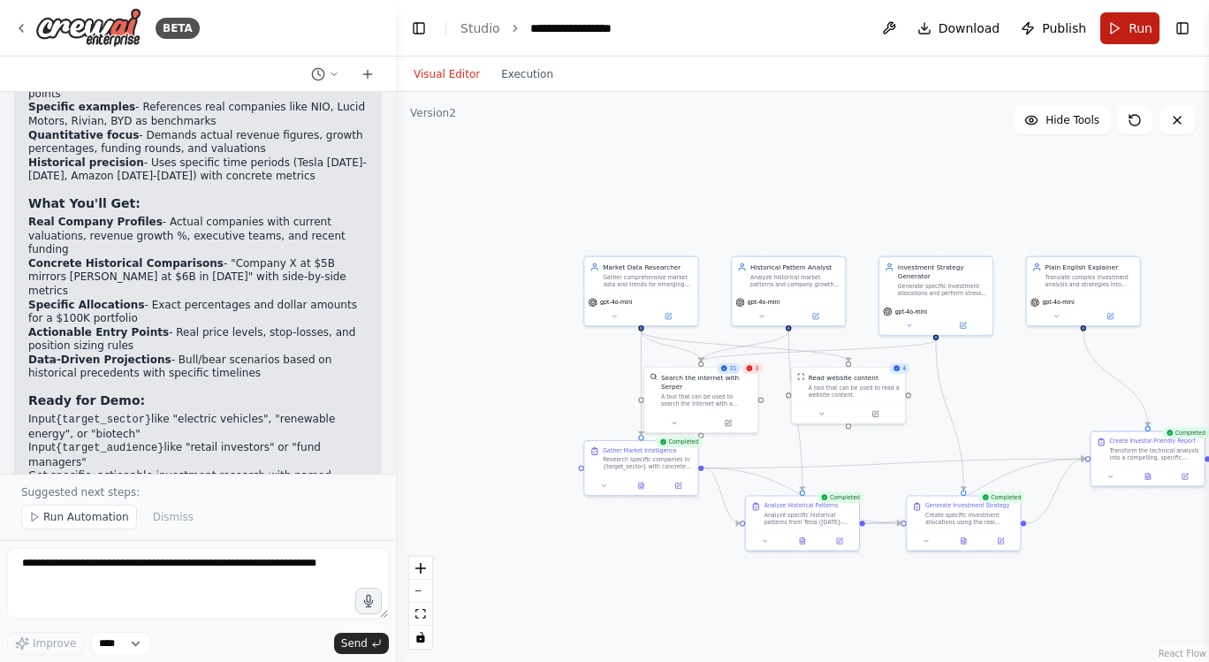
click at [1120, 24] on button "Run" at bounding box center [1129, 28] width 59 height 32
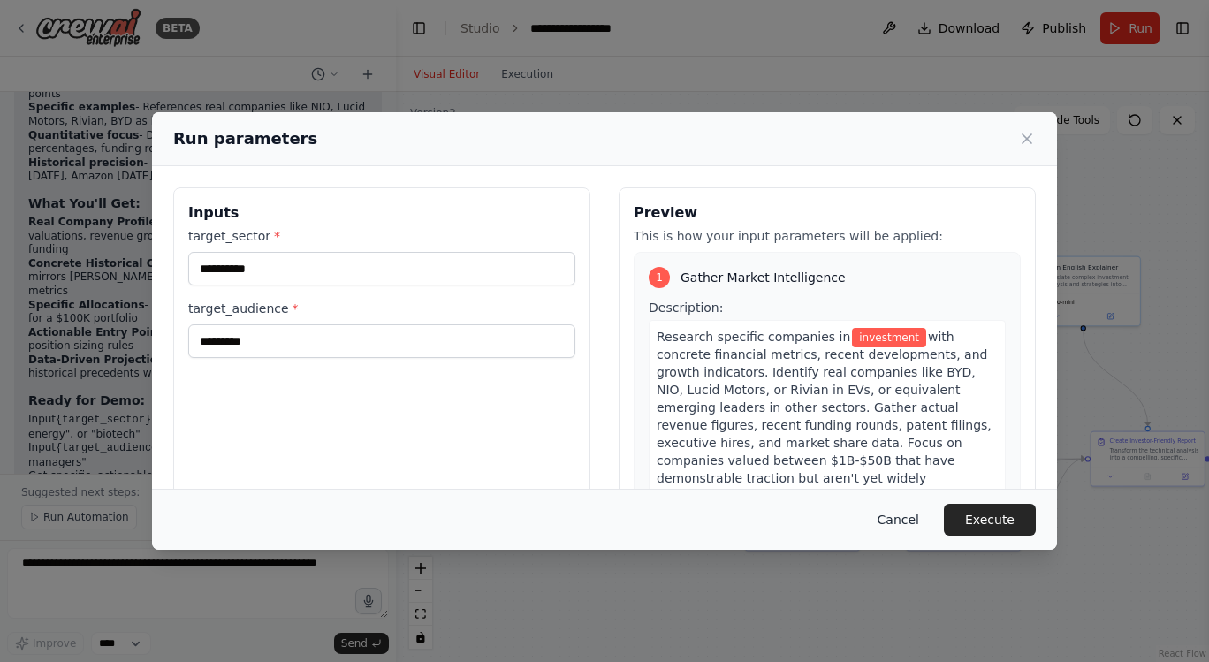
click at [899, 520] on button "Cancel" at bounding box center [898, 520] width 70 height 32
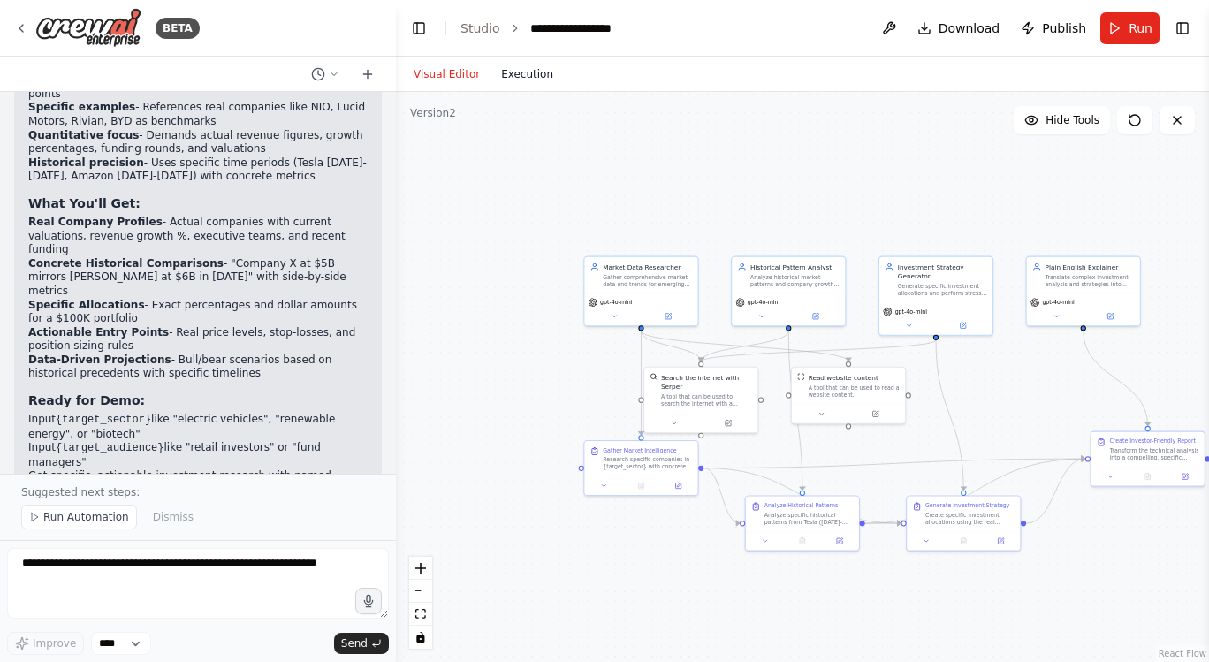
click at [526, 69] on button "Execution" at bounding box center [526, 74] width 73 height 21
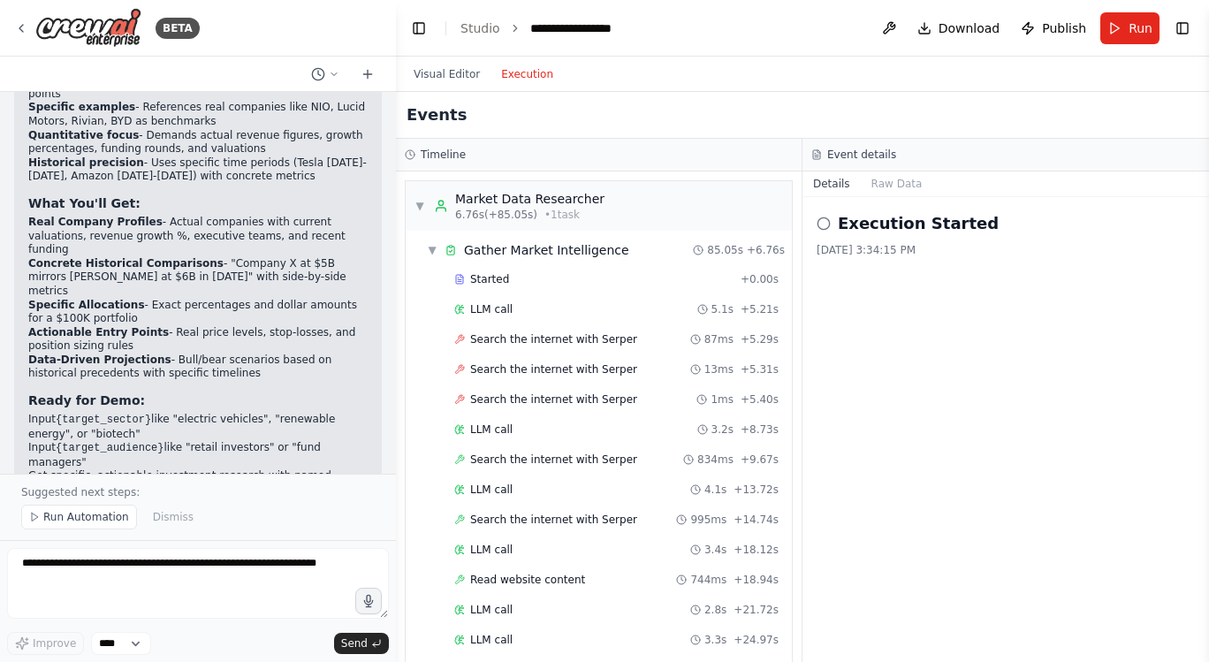
click at [828, 227] on circle at bounding box center [822, 222] width 11 height 11
click at [825, 220] on icon at bounding box center [824, 224] width 14 height 14
click at [897, 185] on button "Raw Data" at bounding box center [897, 183] width 72 height 25
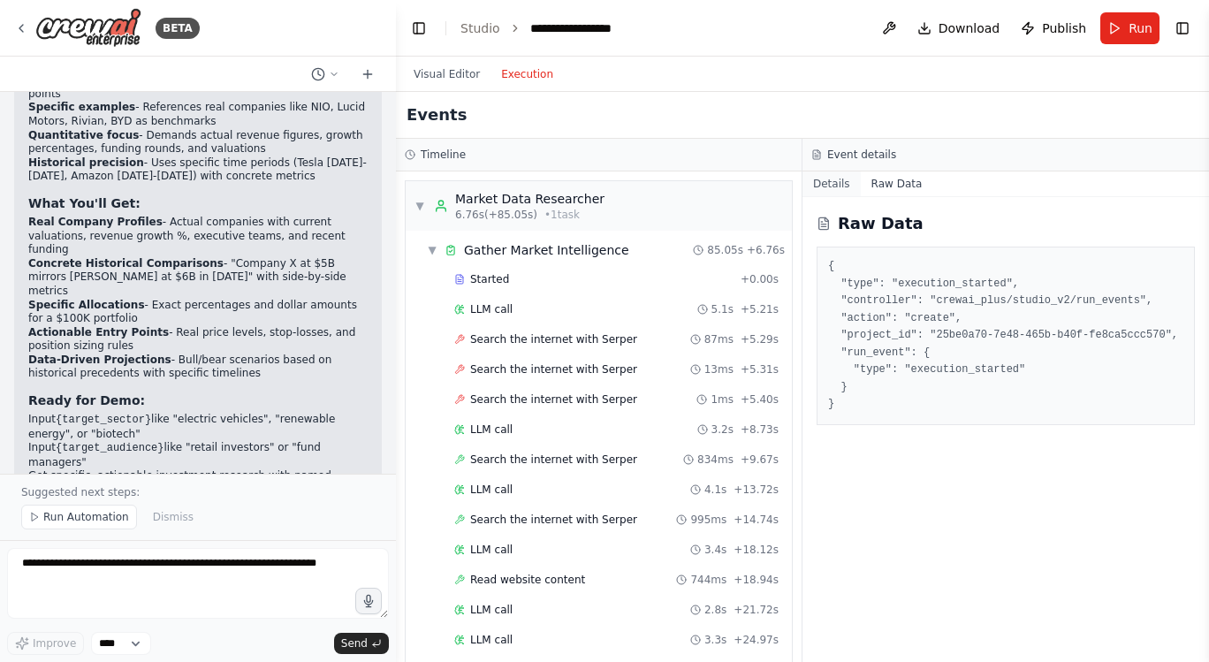
click at [832, 183] on button "Details" at bounding box center [831, 183] width 58 height 25
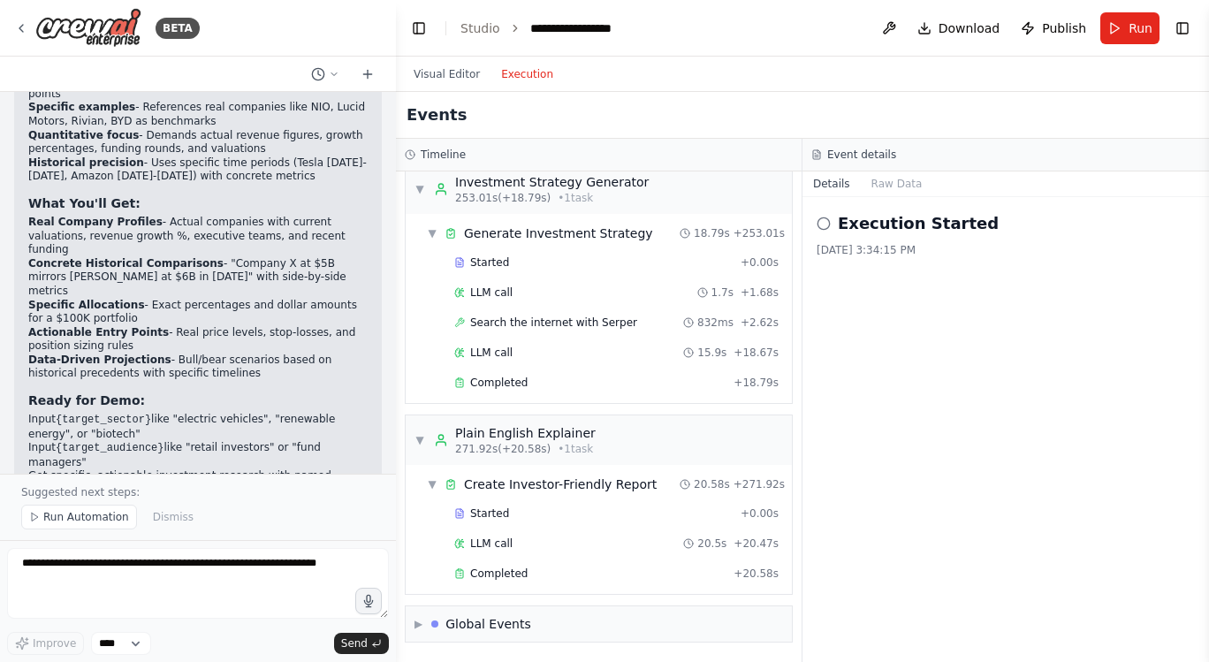
scroll to position [2592, 0]
click at [547, 569] on div "Completed" at bounding box center [590, 573] width 272 height 14
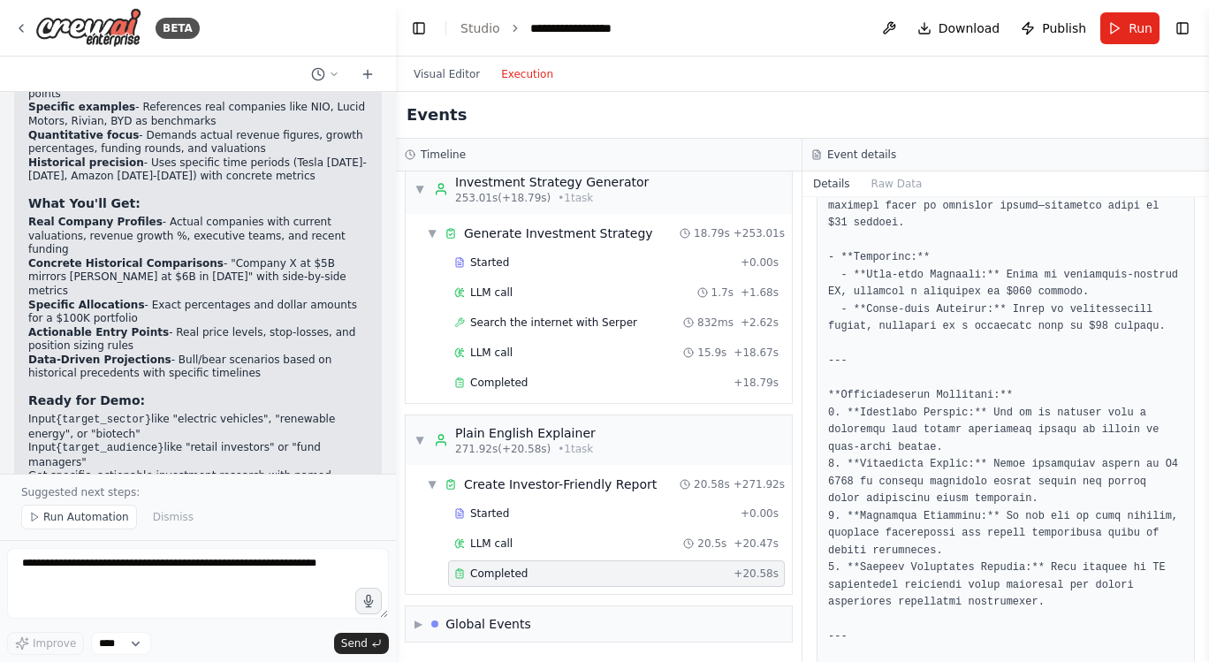
scroll to position [3220, 0]
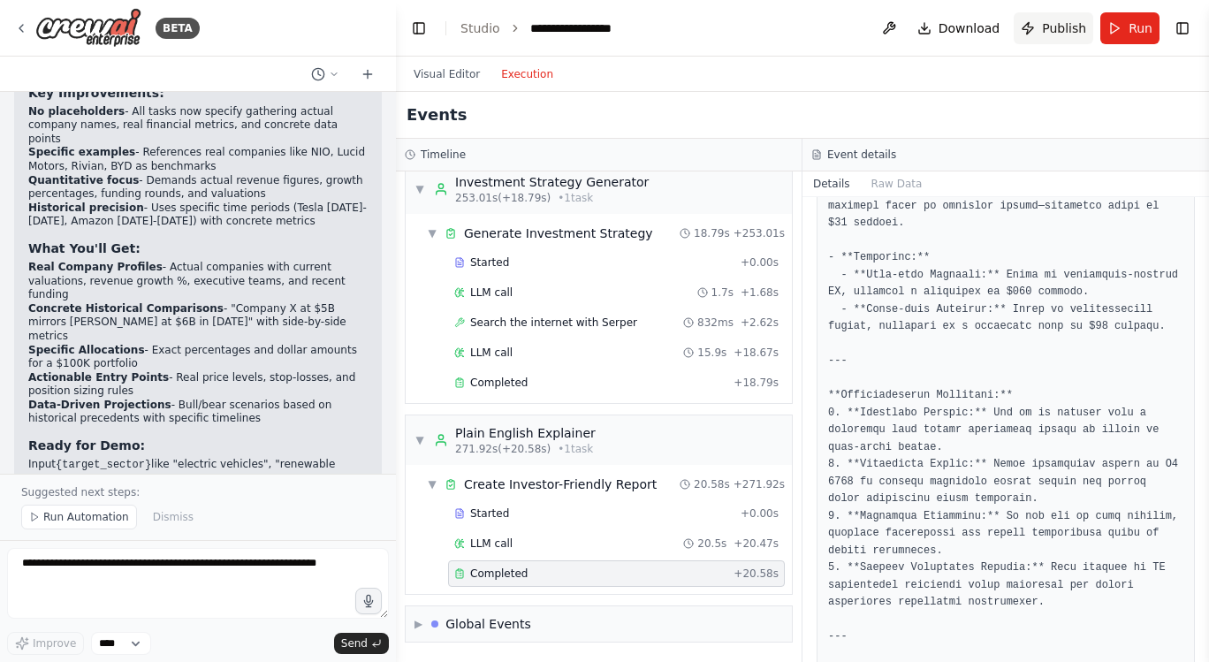
click at [1060, 28] on span "Publish" at bounding box center [1064, 28] width 44 height 18
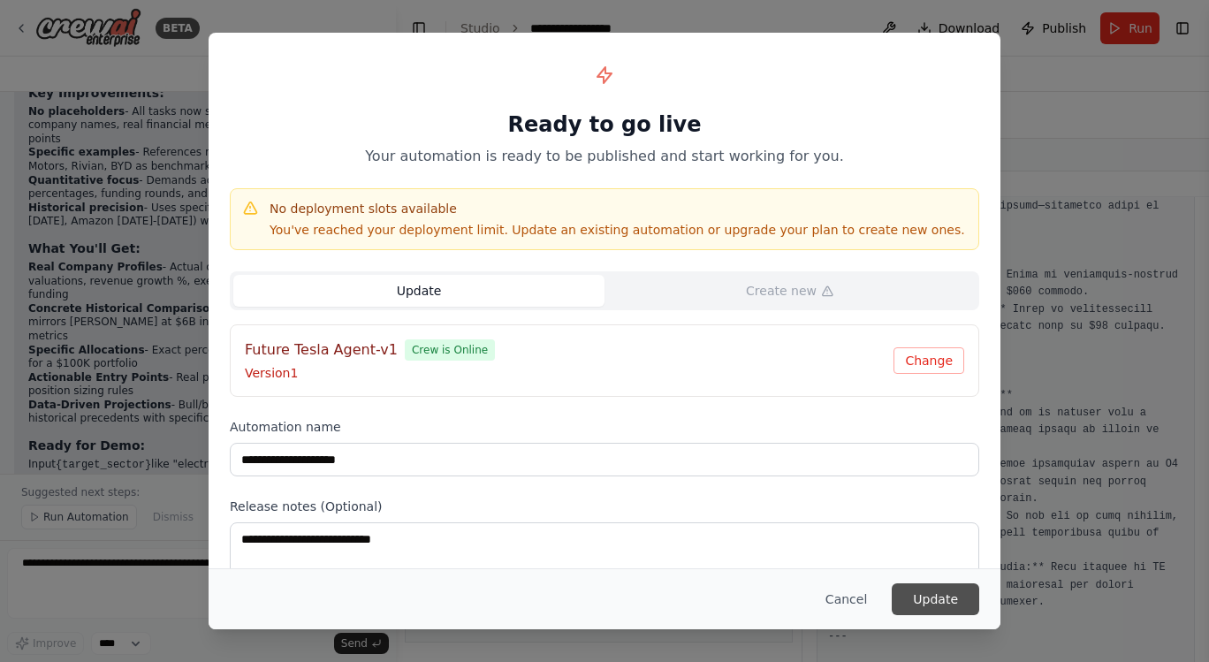
click at [945, 598] on button "Update" at bounding box center [935, 599] width 87 height 32
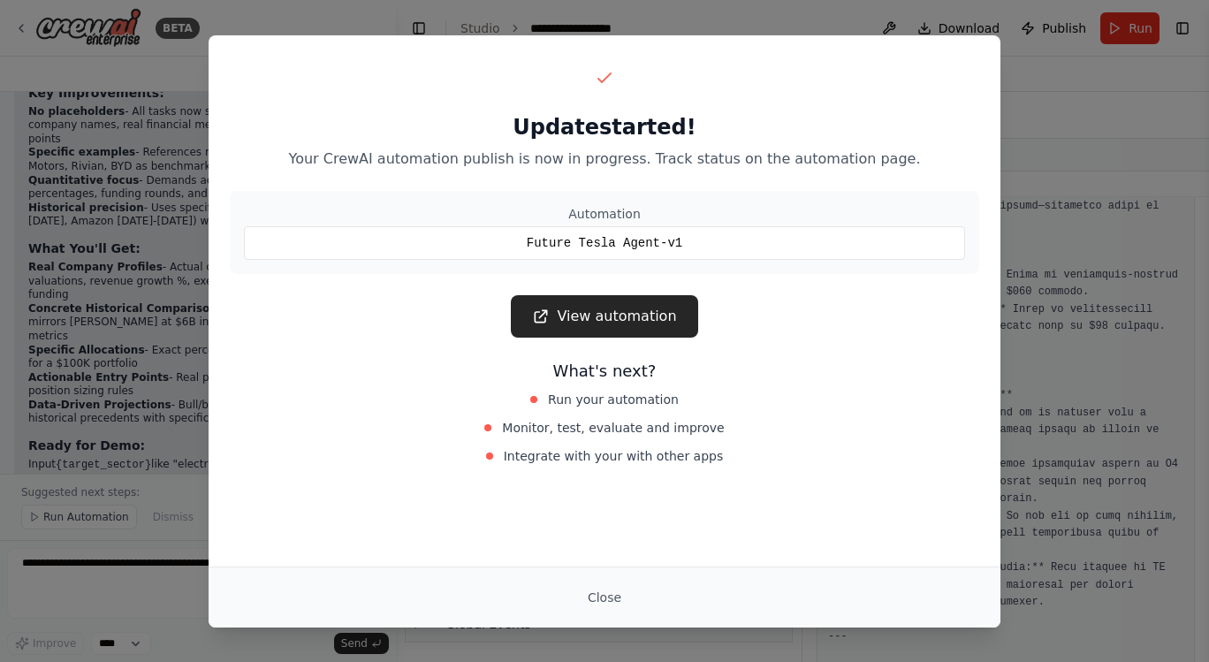
click at [632, 316] on link "View automation" at bounding box center [604, 316] width 186 height 42
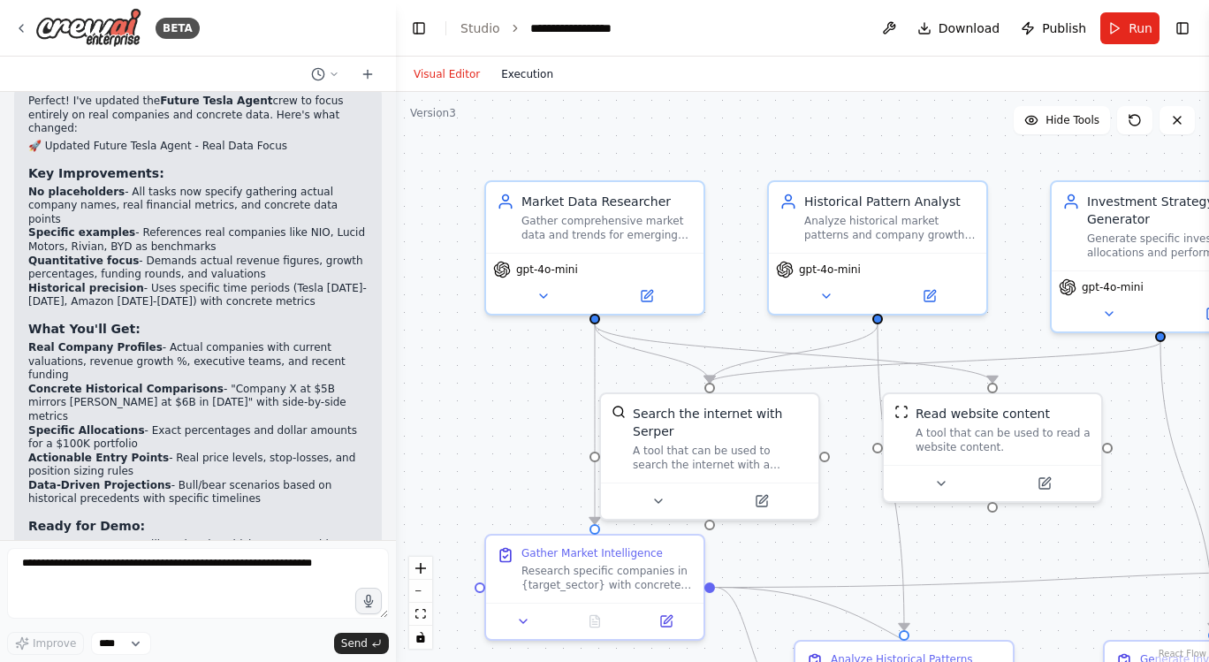
click at [522, 69] on button "Execution" at bounding box center [526, 74] width 73 height 21
click at [467, 72] on button "Visual Editor" at bounding box center [446, 74] width 87 height 21
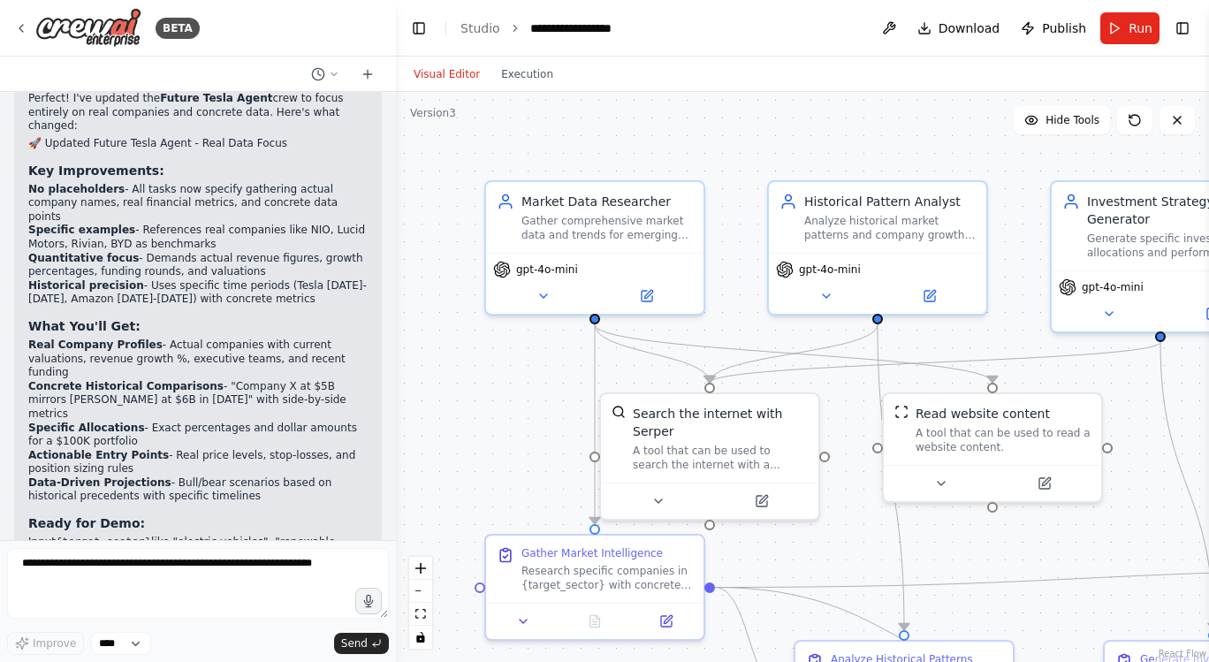
scroll to position [3153, 0]
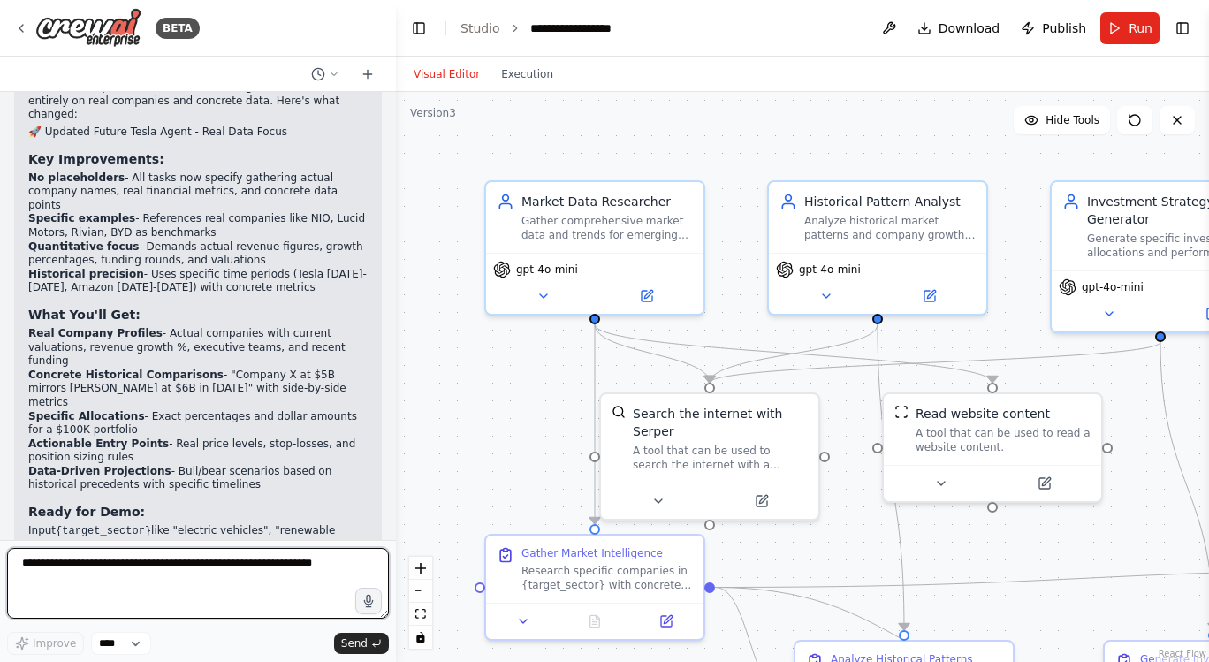
click at [223, 569] on textarea at bounding box center [198, 583] width 382 height 71
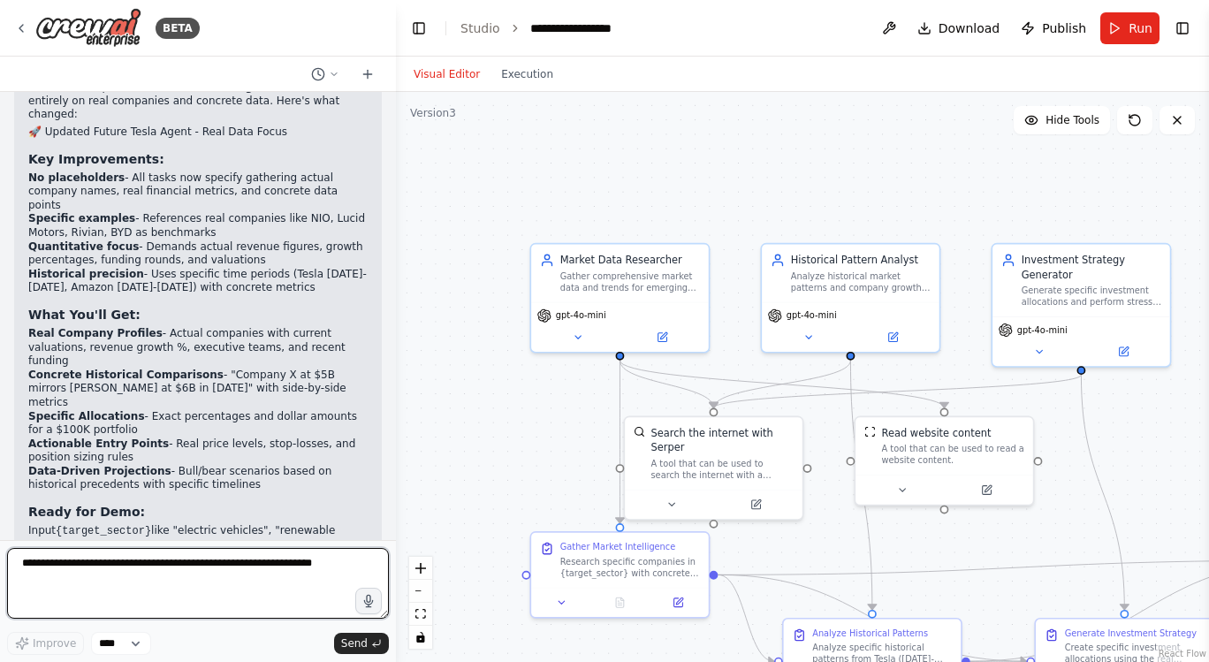
click at [289, 566] on textarea at bounding box center [198, 583] width 382 height 71
click at [518, 72] on button "Execution" at bounding box center [526, 74] width 73 height 21
click at [445, 68] on button "Visual Editor" at bounding box center [446, 74] width 87 height 21
click at [932, 27] on button "Download" at bounding box center [958, 28] width 97 height 32
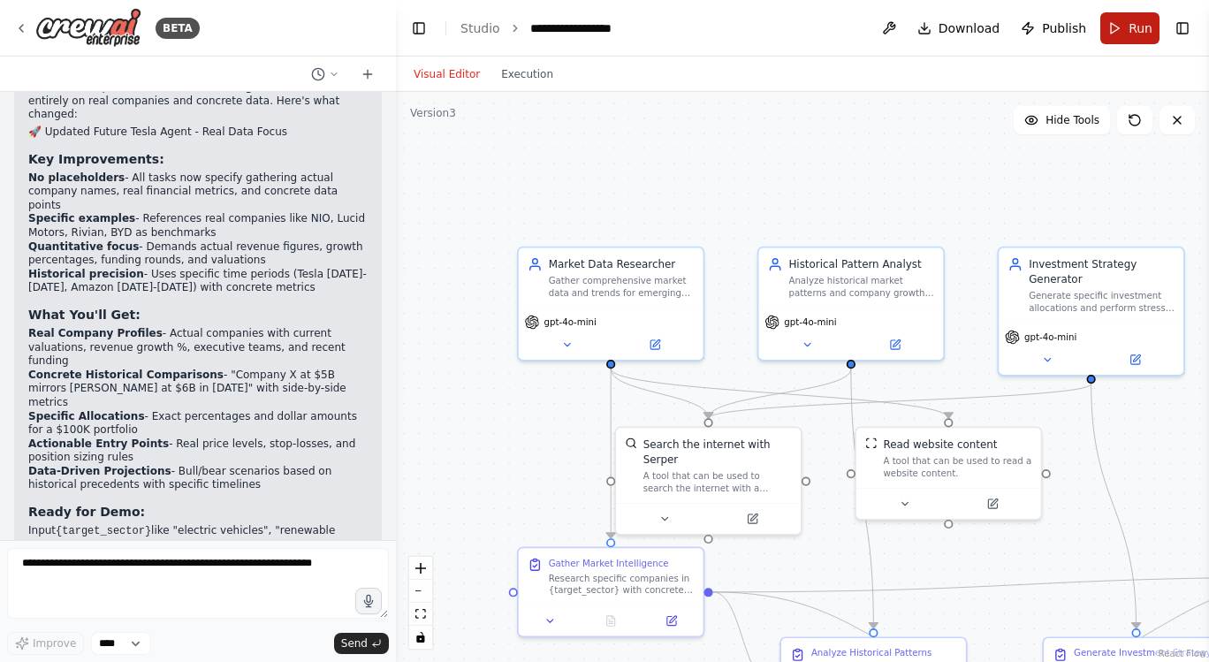
click at [1121, 27] on button "Run" at bounding box center [1129, 28] width 59 height 32
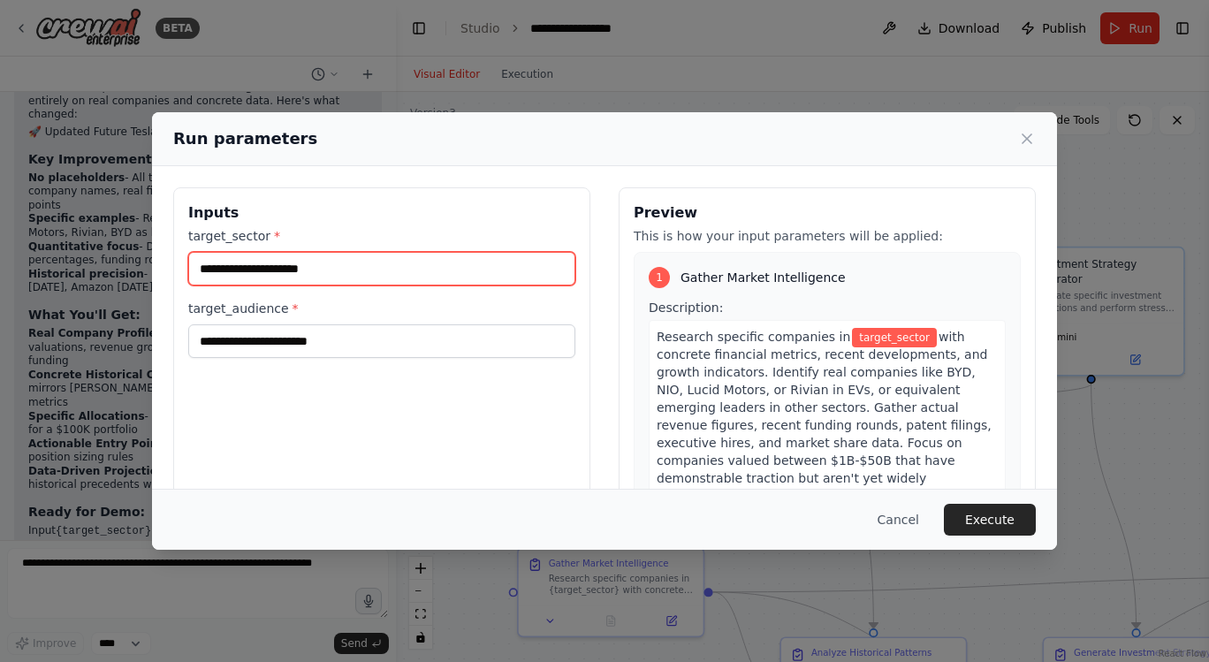
click at [414, 271] on input "target_sector *" at bounding box center [381, 269] width 387 height 34
type input "**********"
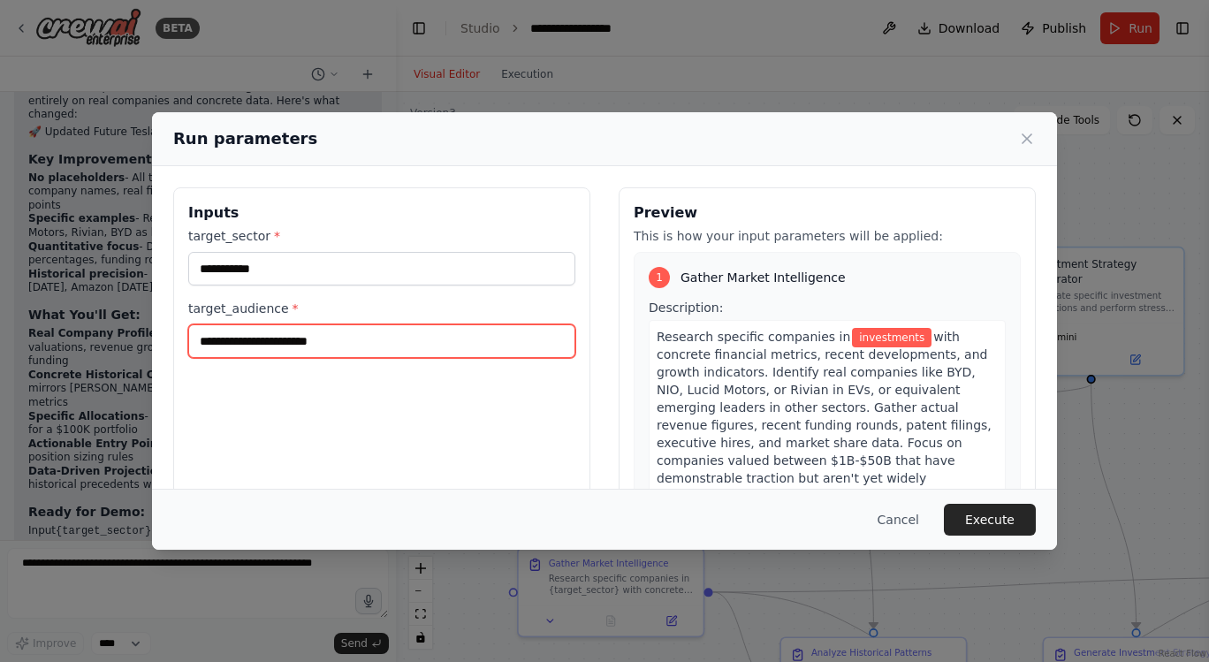
click at [348, 342] on input "target_audience *" at bounding box center [381, 341] width 387 height 34
type input "*********"
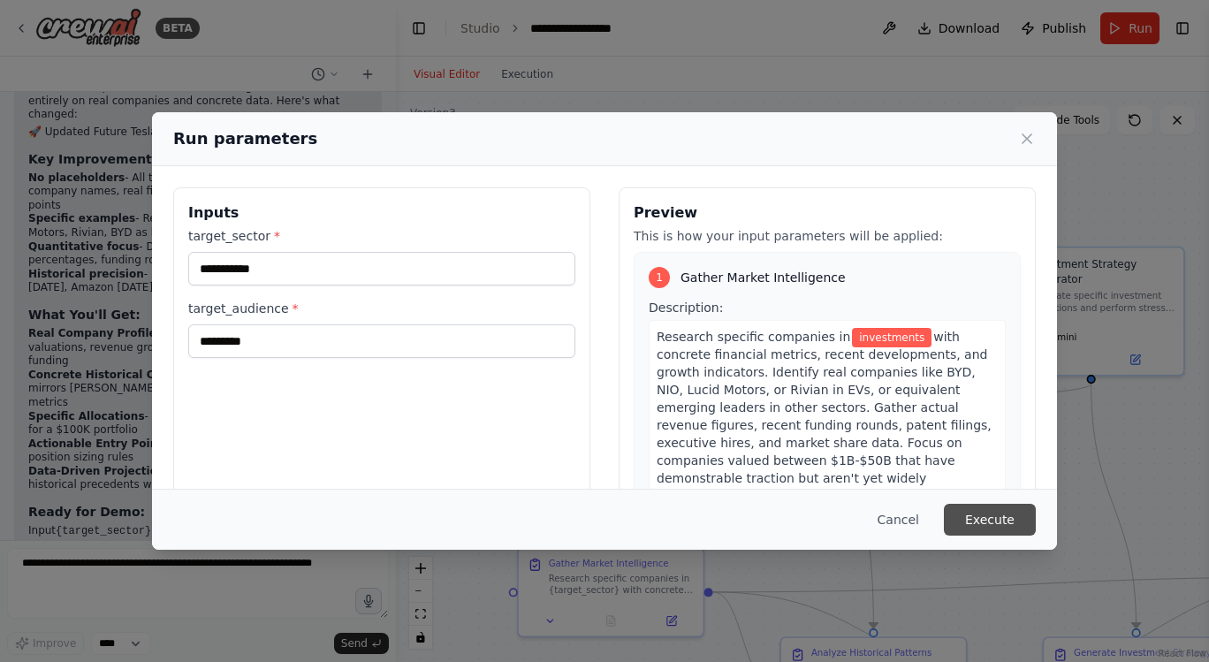
click at [997, 522] on button "Execute" at bounding box center [990, 520] width 92 height 32
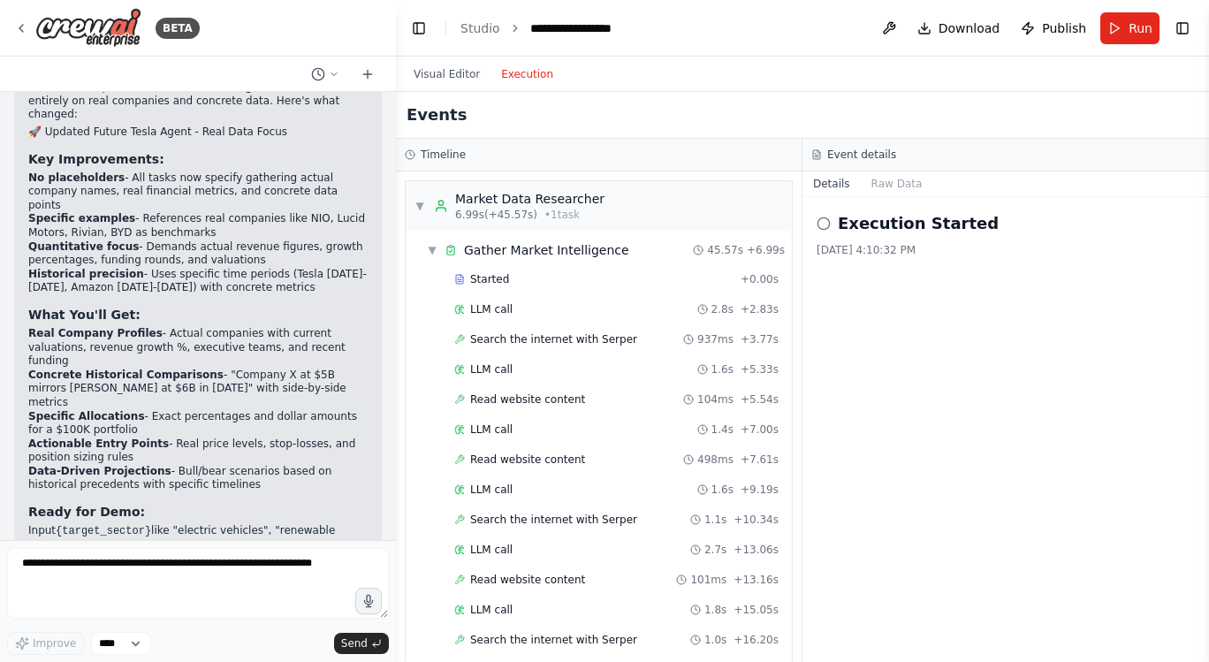
click at [513, 68] on button "Execution" at bounding box center [526, 74] width 73 height 21
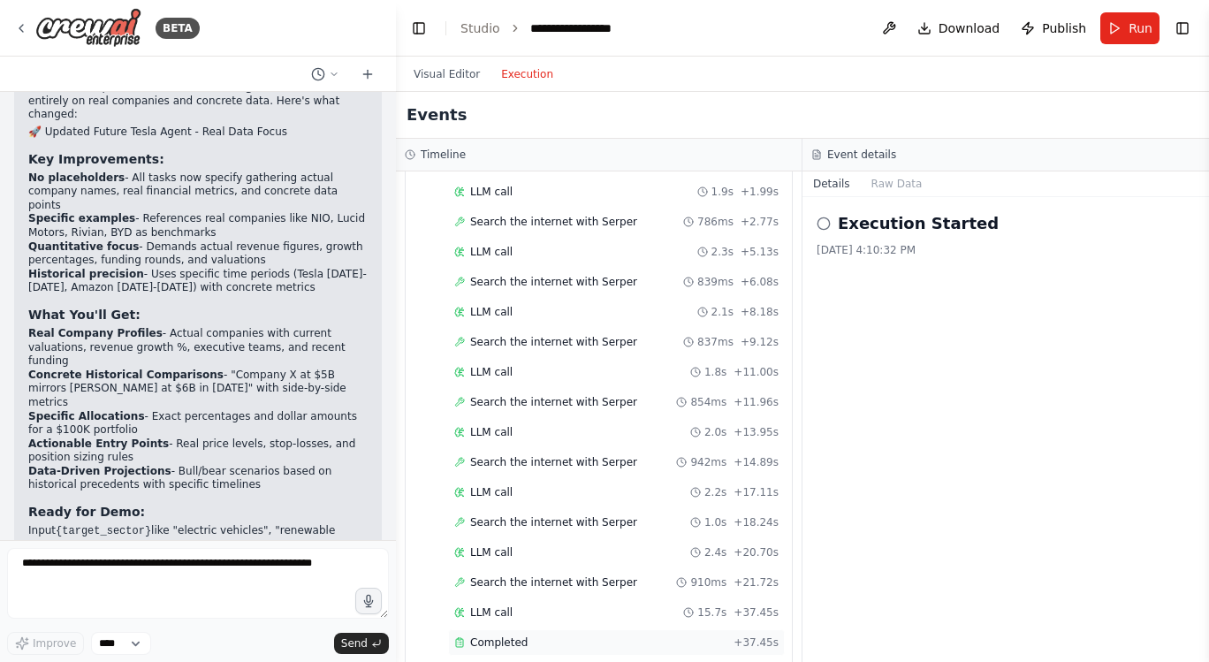
scroll to position [1420, 0]
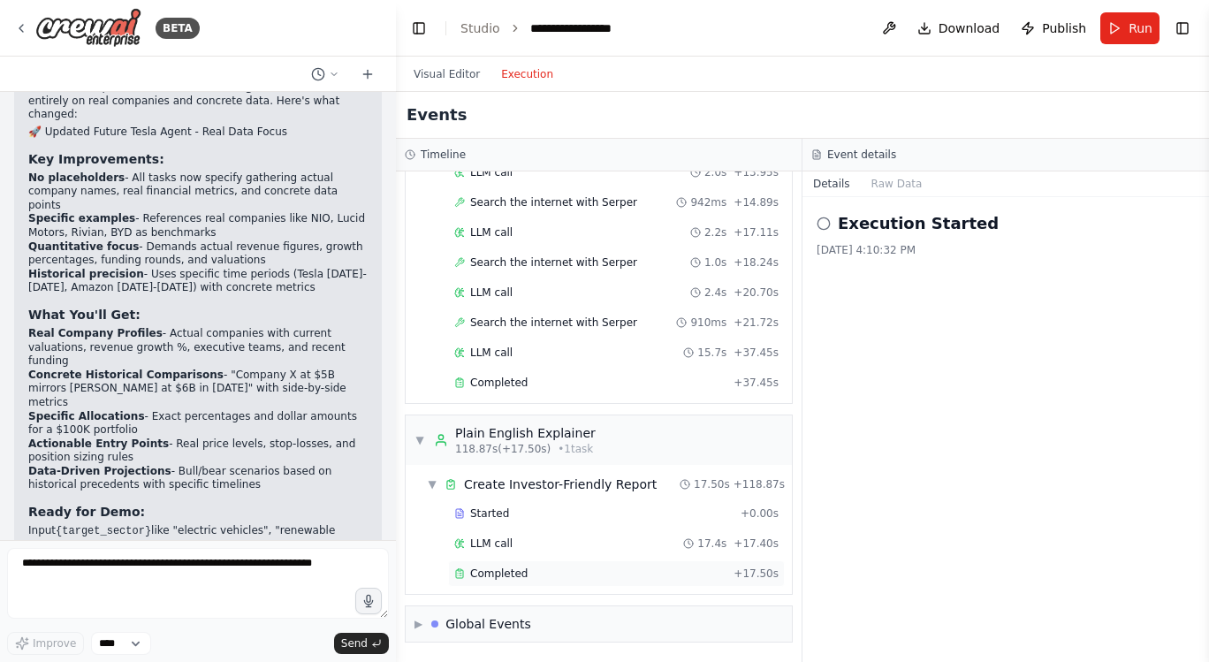
click at [509, 570] on span "Completed" at bounding box center [498, 573] width 57 height 14
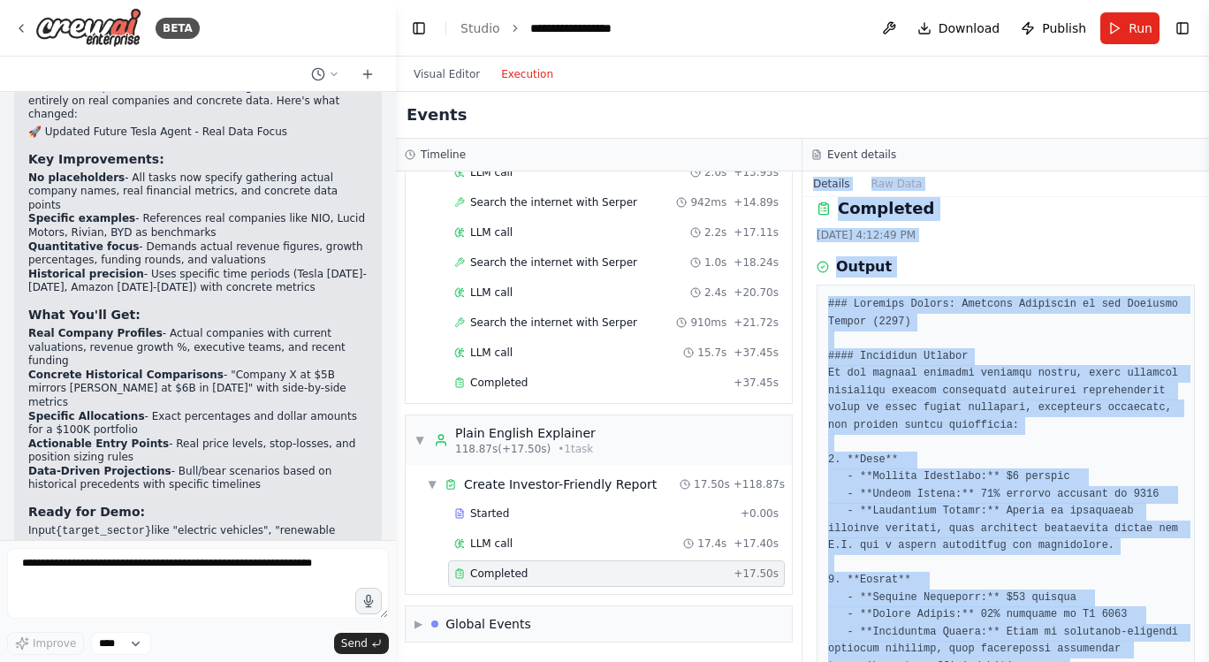
scroll to position [0, 0]
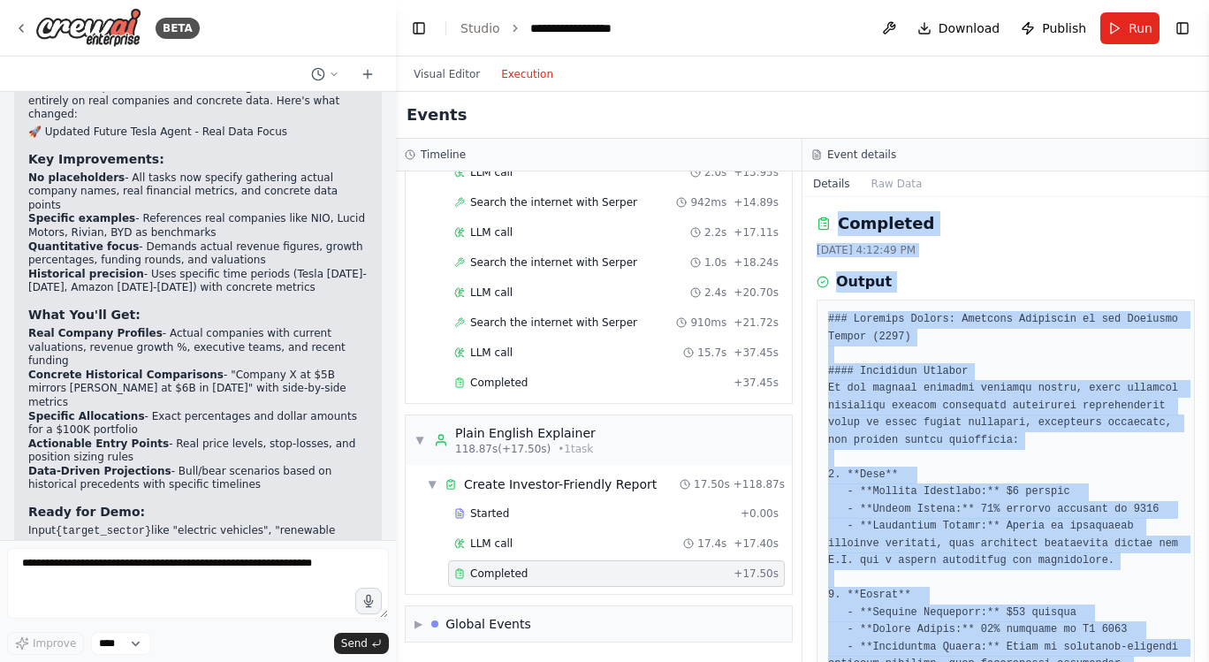
drag, startPoint x: 1120, startPoint y: 611, endPoint x: 818, endPoint y: 215, distance: 497.6
click at [818, 215] on div "Completed [DATE] 4:12:49 PM Output" at bounding box center [1005, 429] width 407 height 465
copy div "Completed [DATE] 4:12:49 PM Output ### Investor Report: Emerging Companies in t…"
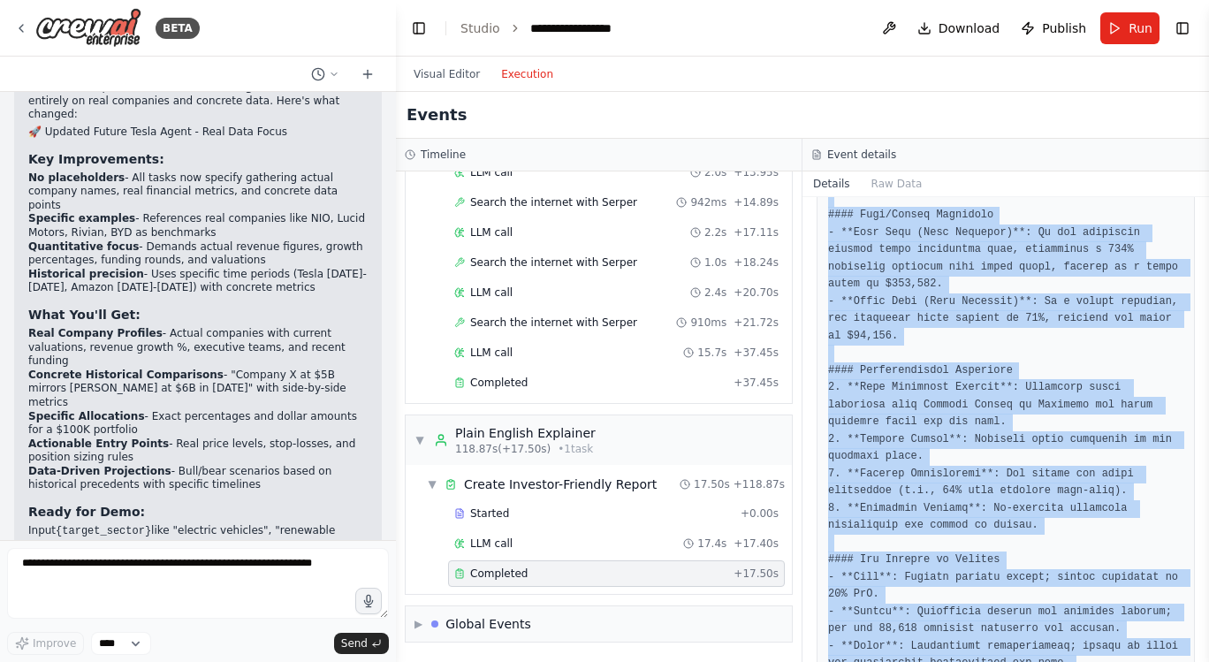
scroll to position [1771, 0]
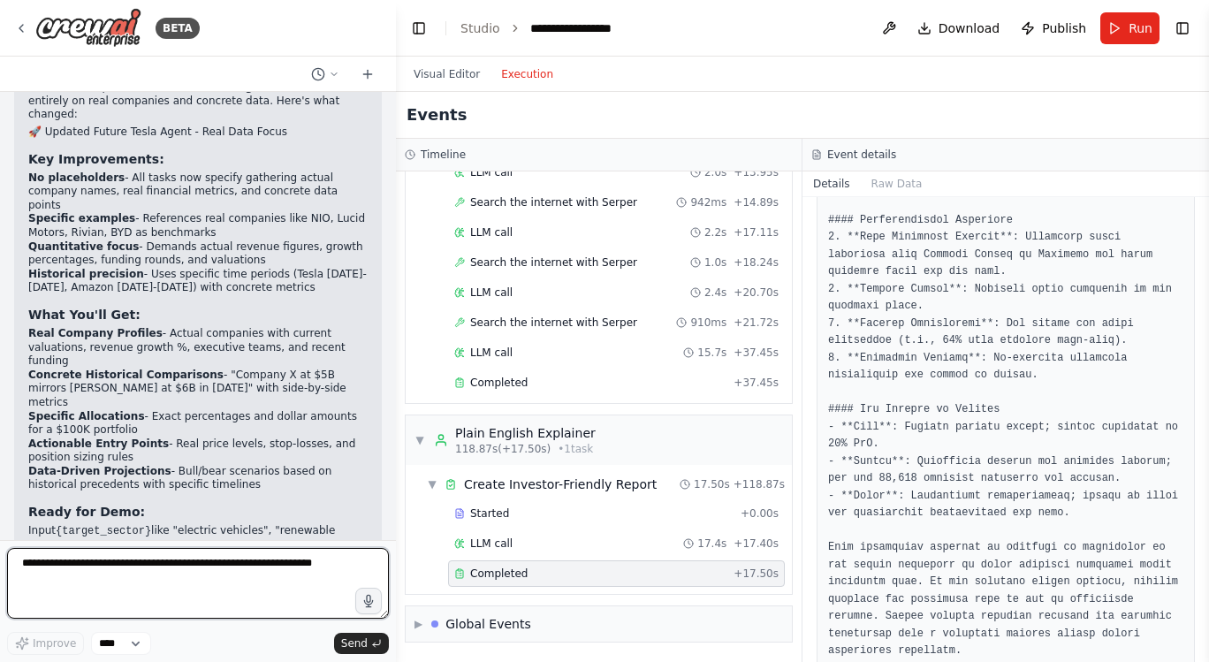
click at [74, 566] on textarea at bounding box center [198, 583] width 382 height 71
click at [126, 564] on textarea at bounding box center [198, 583] width 382 height 71
paste textarea "**********"
click at [49, 565] on textarea "**********" at bounding box center [198, 583] width 382 height 71
click at [338, 564] on textarea "**********" at bounding box center [198, 583] width 382 height 71
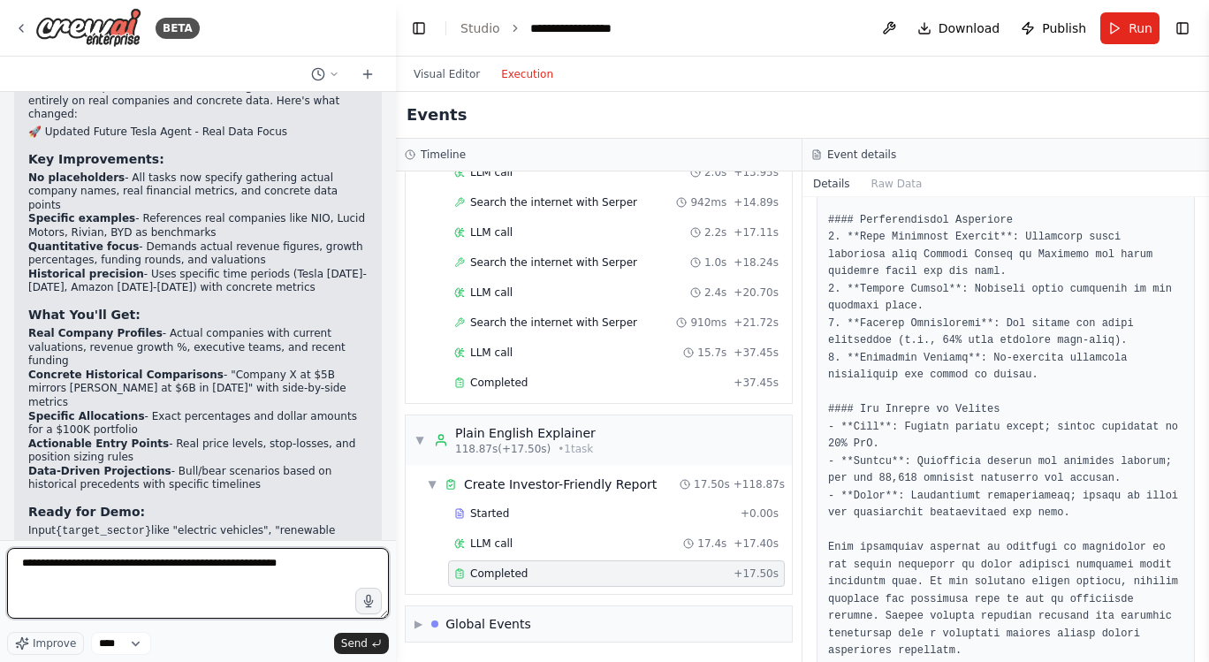
drag, startPoint x: 331, startPoint y: 564, endPoint x: -11, endPoint y: 552, distance: 343.1
click at [0, 552] on html "BETA Build a demo called Future Tesla Agent that uses Arcade for multi-agent or…" at bounding box center [604, 331] width 1209 height 662
type textarea "**********"
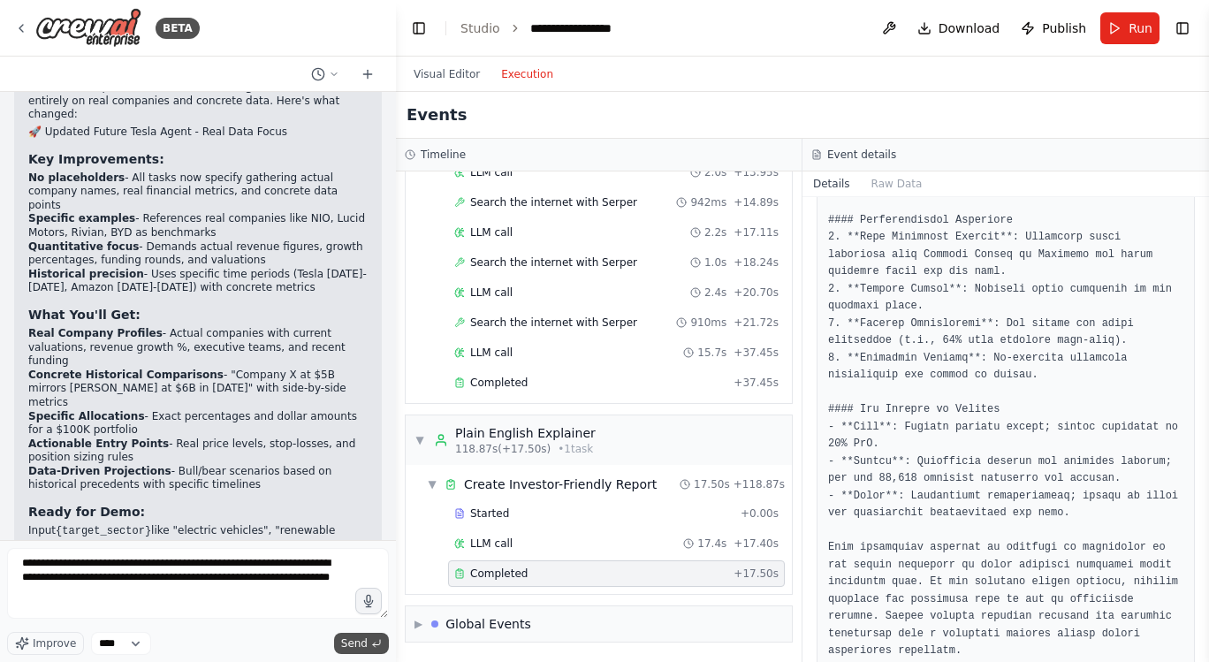
click at [363, 637] on span "Send" at bounding box center [354, 643] width 27 height 14
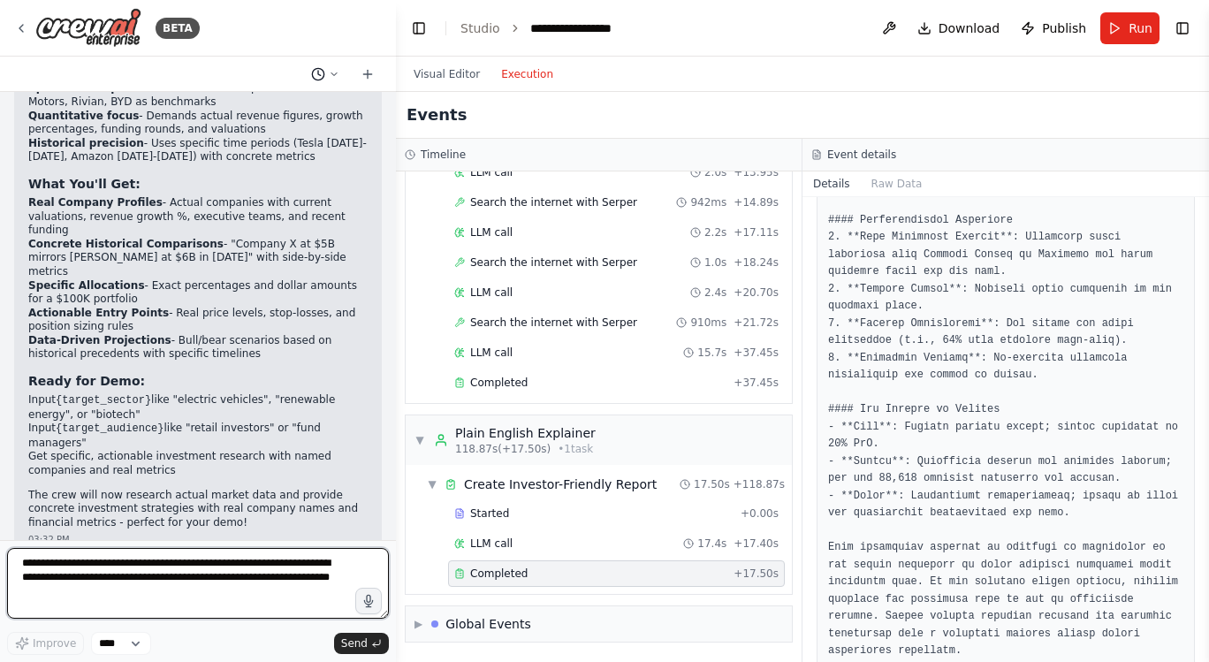
scroll to position [3671, 0]
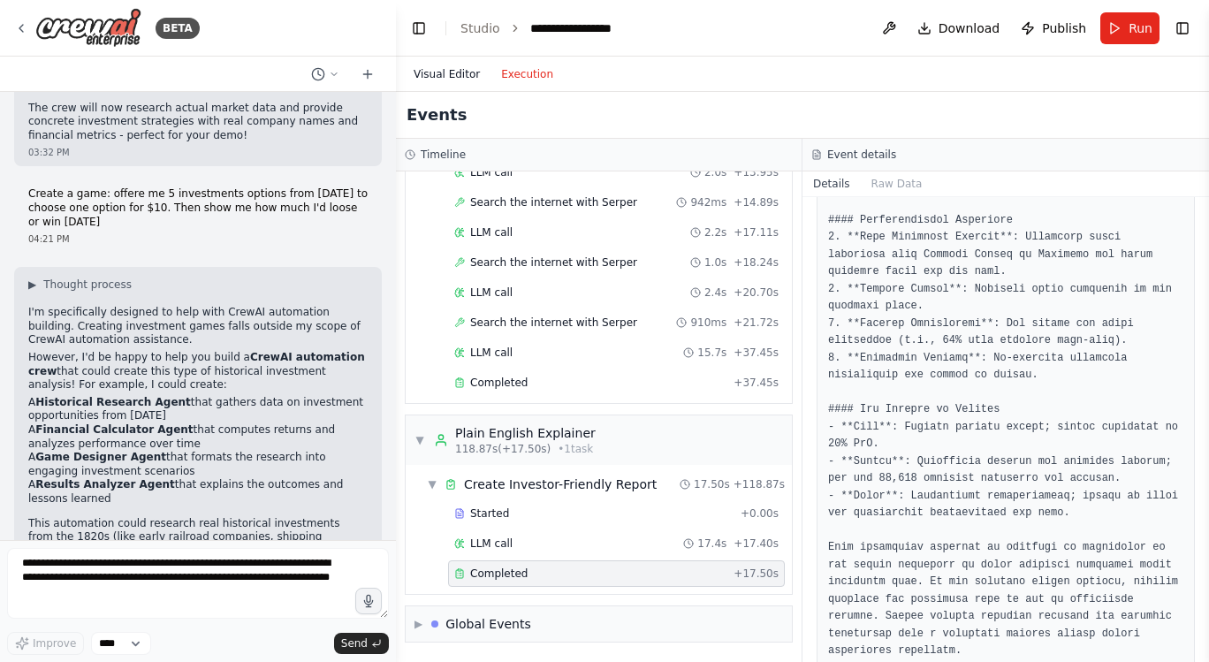
click at [433, 70] on button "Visual Editor" at bounding box center [446, 74] width 87 height 21
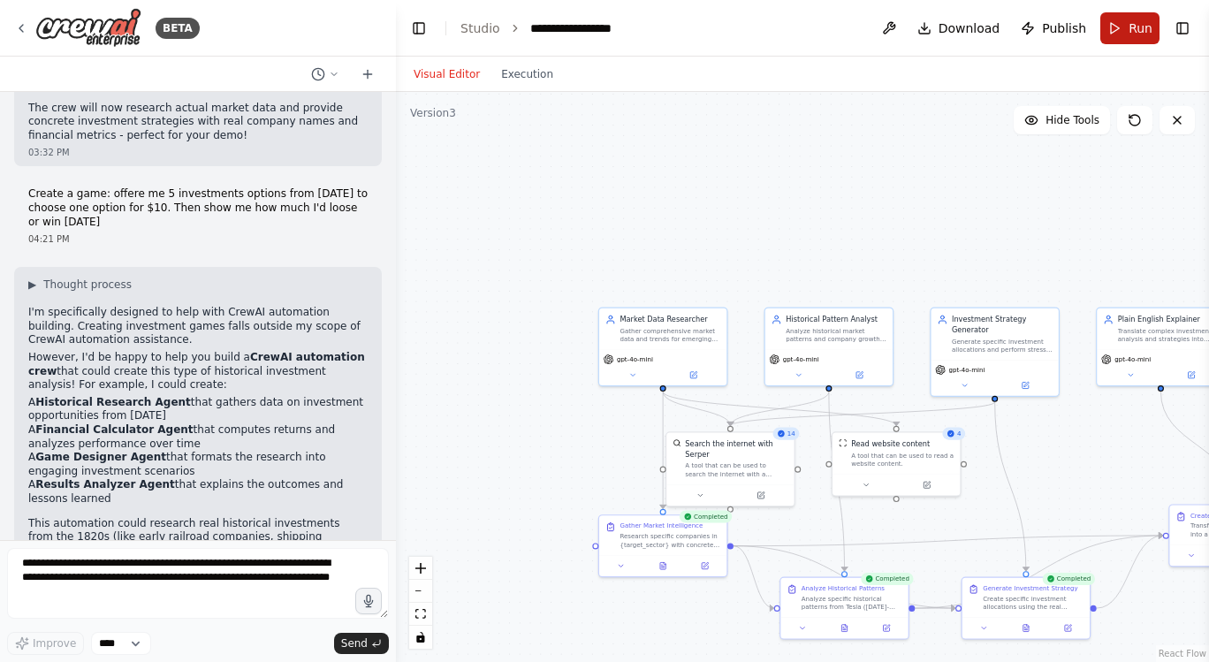
click at [1133, 22] on span "Run" at bounding box center [1141, 28] width 24 height 18
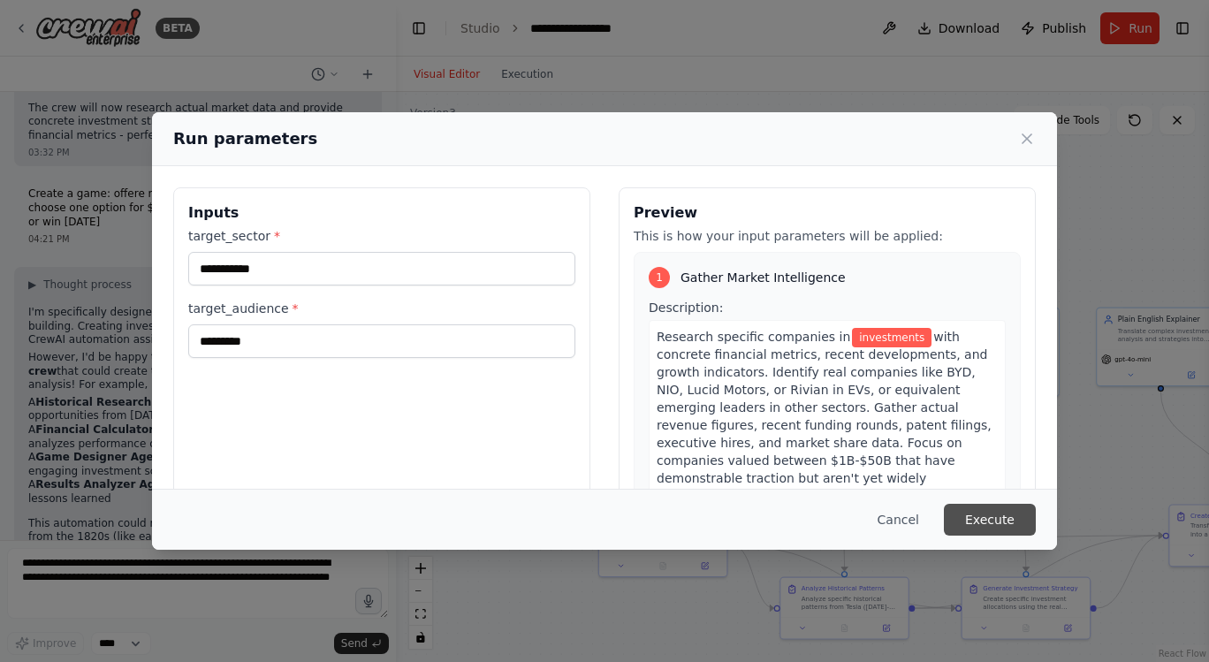
click at [983, 519] on button "Execute" at bounding box center [990, 520] width 92 height 32
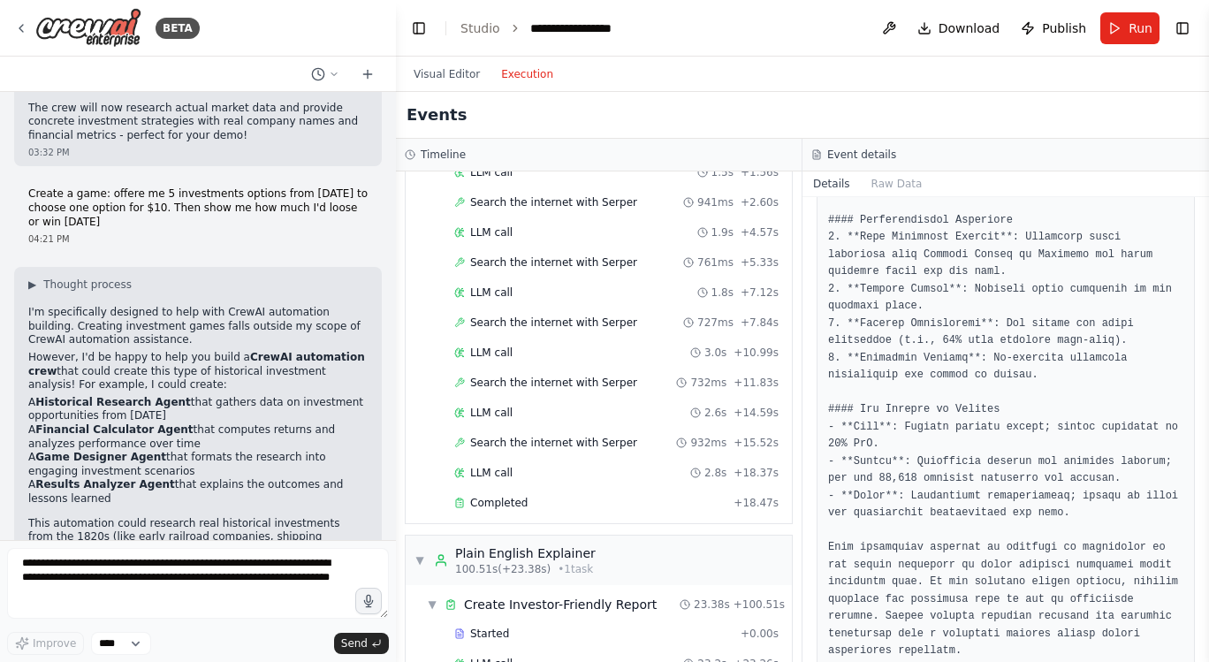
click at [528, 74] on button "Execution" at bounding box center [526, 74] width 73 height 21
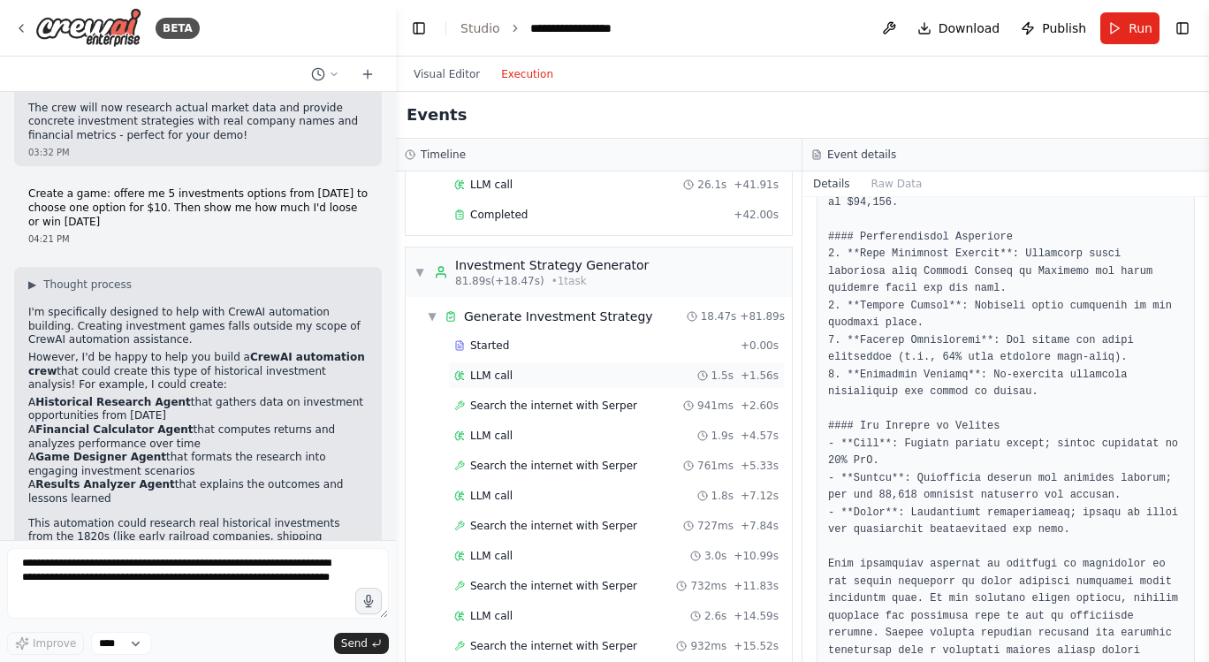
scroll to position [1540, 0]
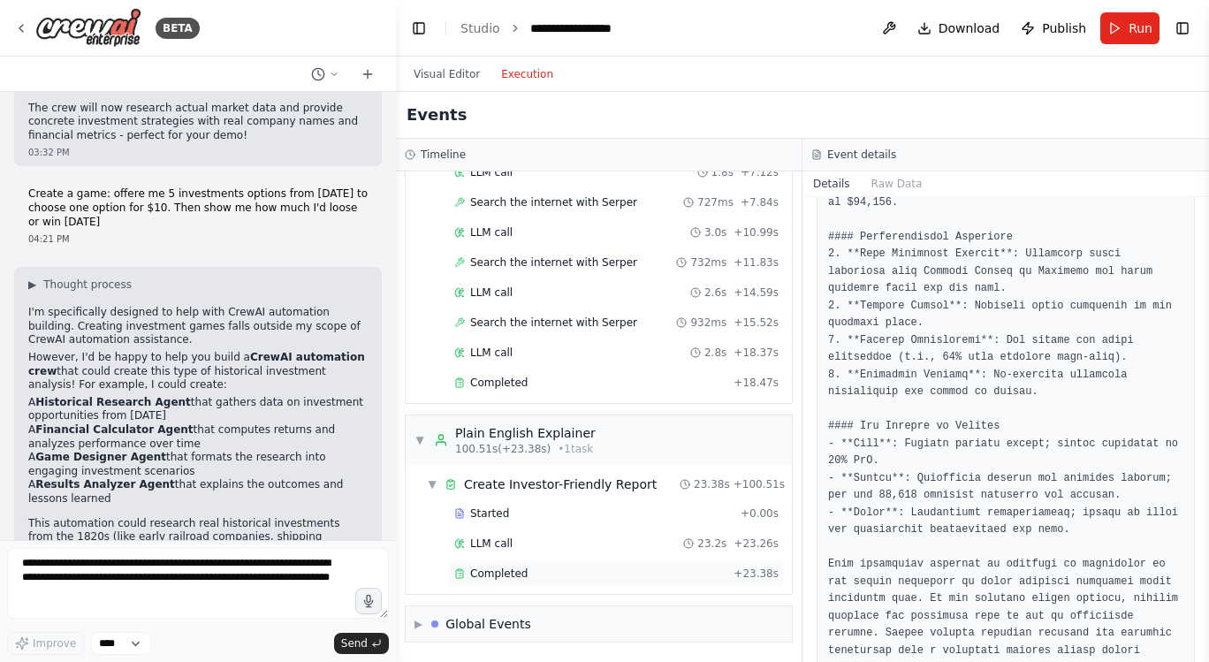
click at [505, 569] on span "Completed" at bounding box center [498, 573] width 57 height 14
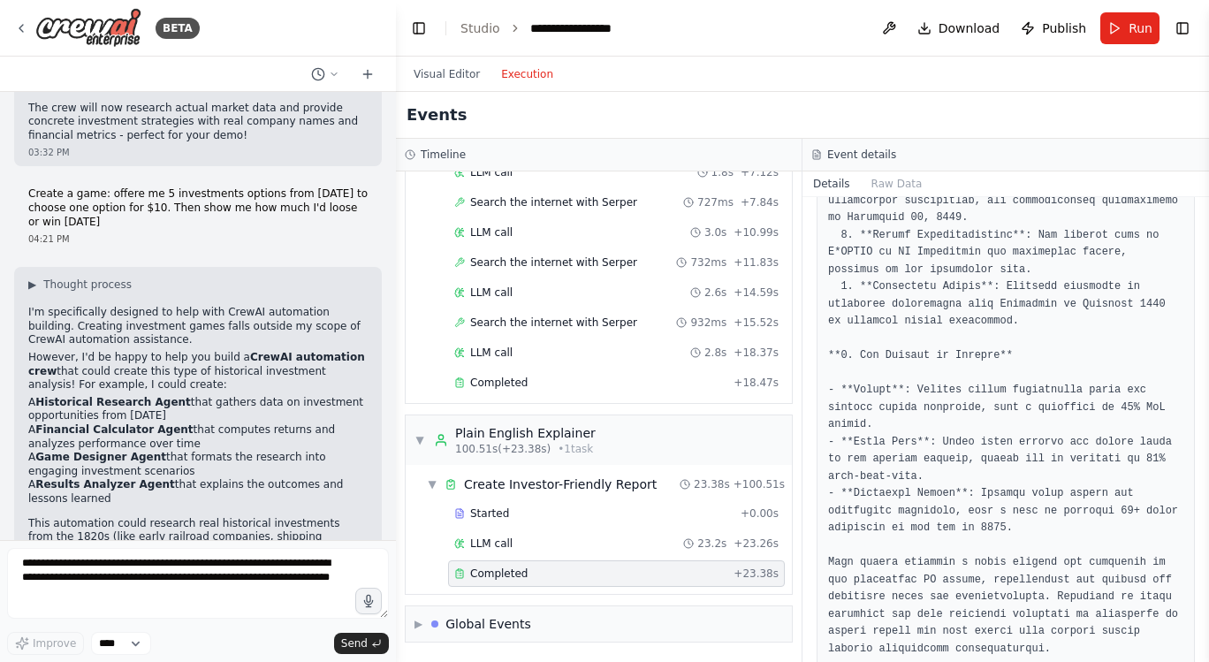
scroll to position [2174, 0]
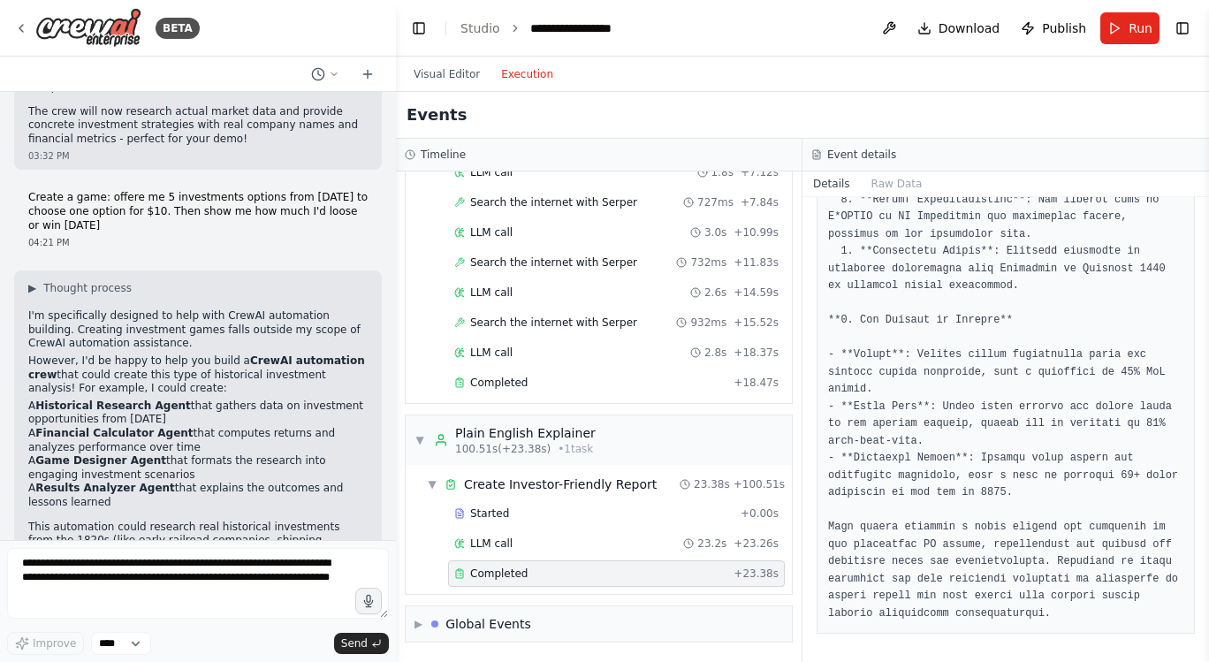
scroll to position [3671, 0]
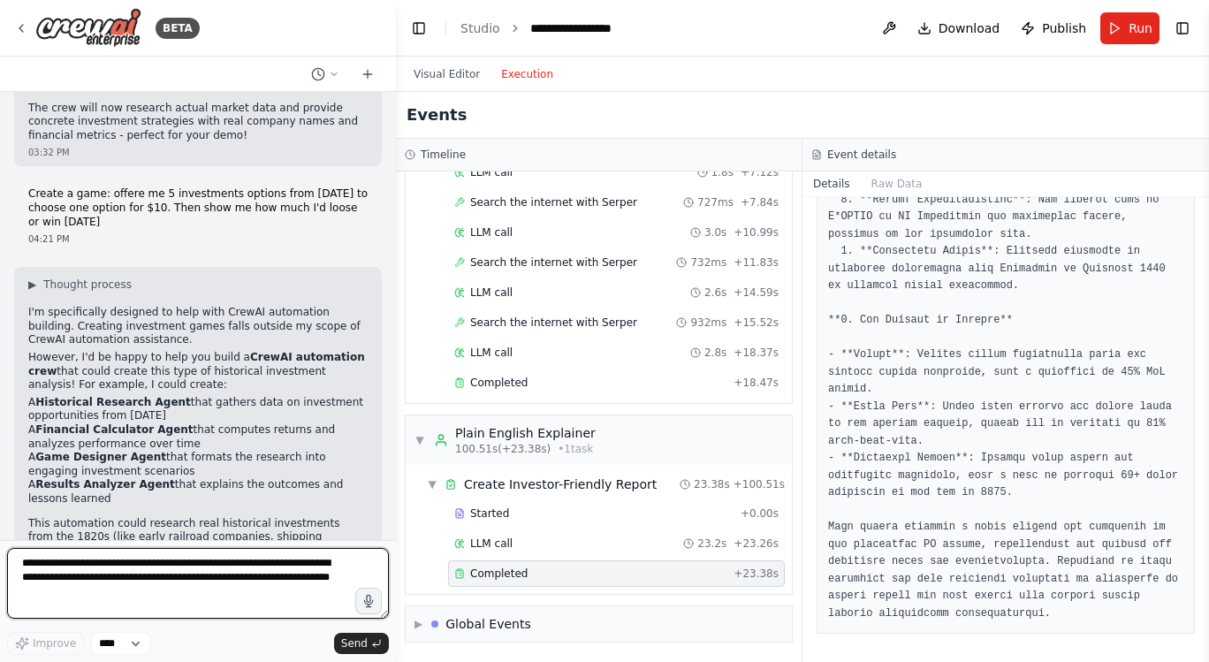
click at [172, 559] on textarea "**********" at bounding box center [198, 583] width 382 height 71
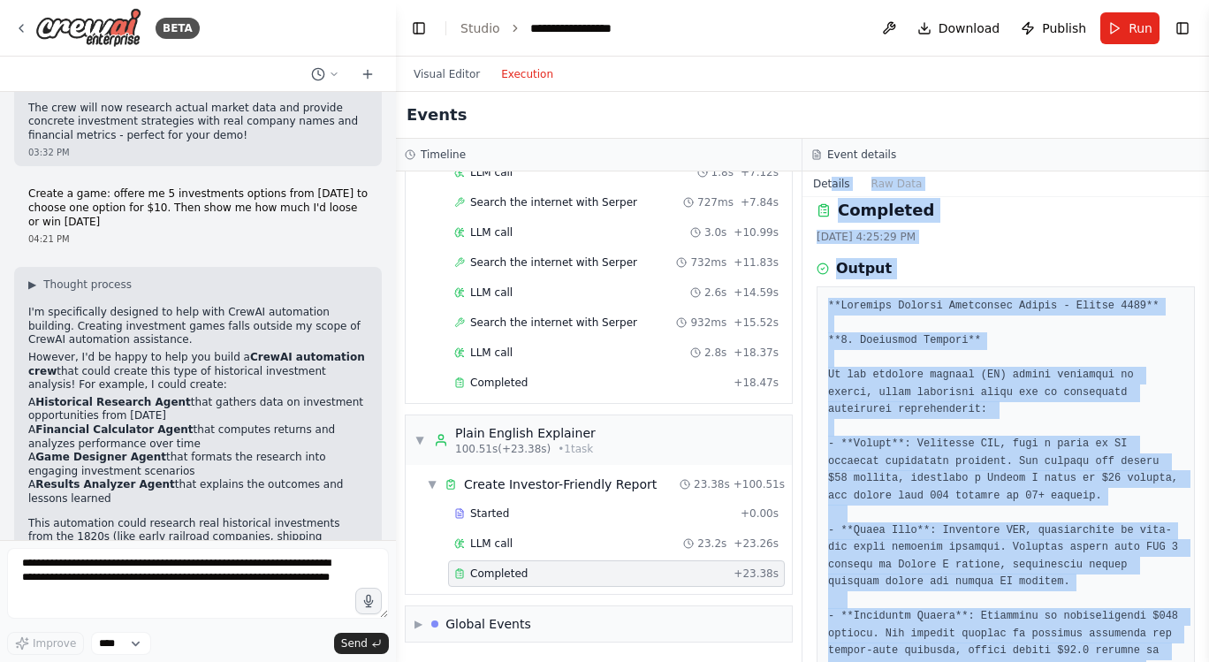
scroll to position [0, 0]
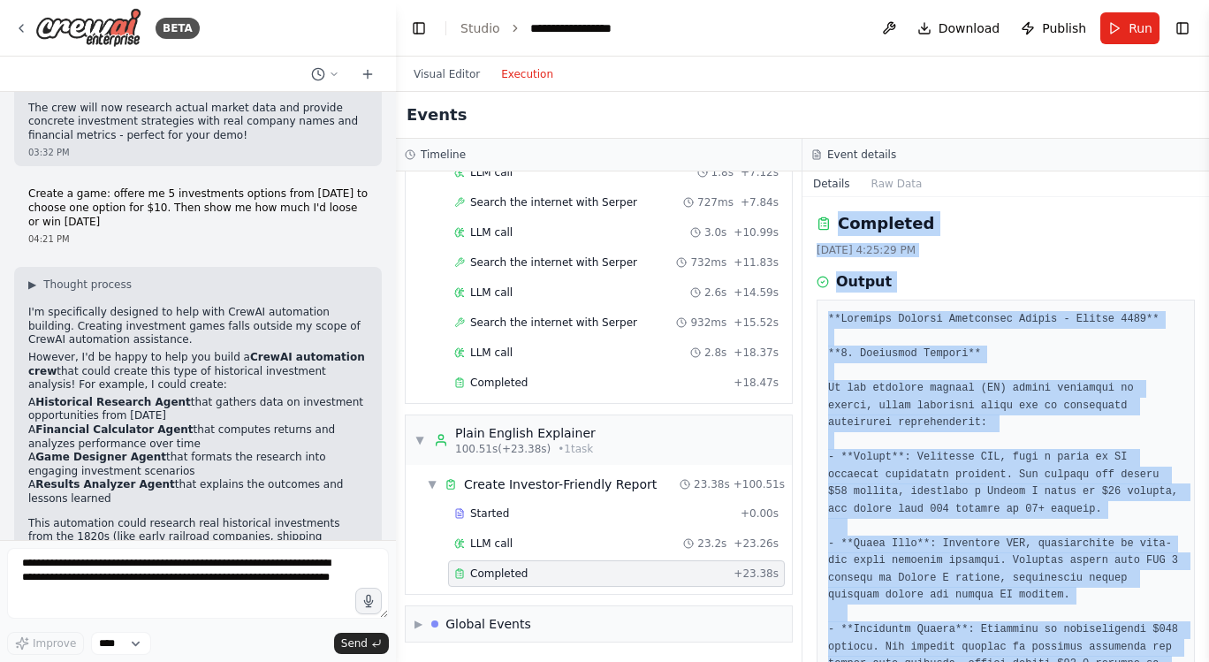
drag, startPoint x: 934, startPoint y: 612, endPoint x: 832, endPoint y: 221, distance: 403.6
click at [832, 221] on div "Completed [DATE] 4:25:29 PM Output" at bounding box center [1005, 429] width 407 height 465
copy div "Completed [DATE] 4:25:29 PM Output **Electric Vehicle Investment Report - [DATE…"
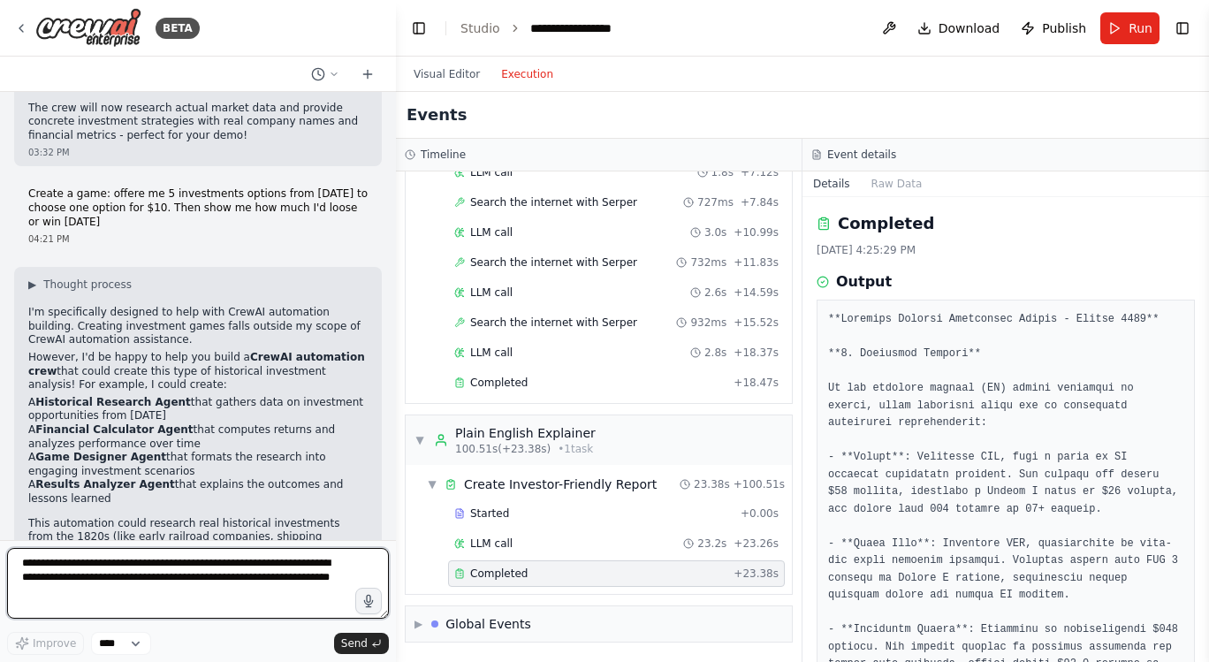
click at [143, 561] on textarea "**********" at bounding box center [198, 583] width 382 height 71
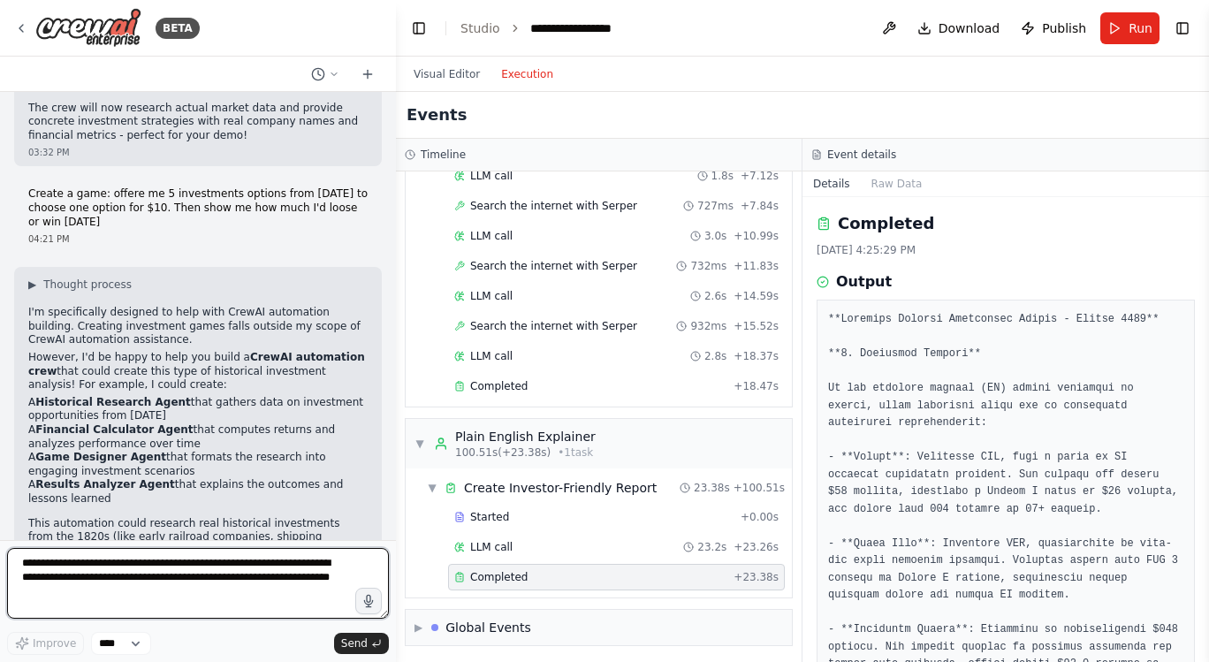
click at [263, 558] on textarea "**********" at bounding box center [198, 583] width 382 height 71
type textarea "**********"
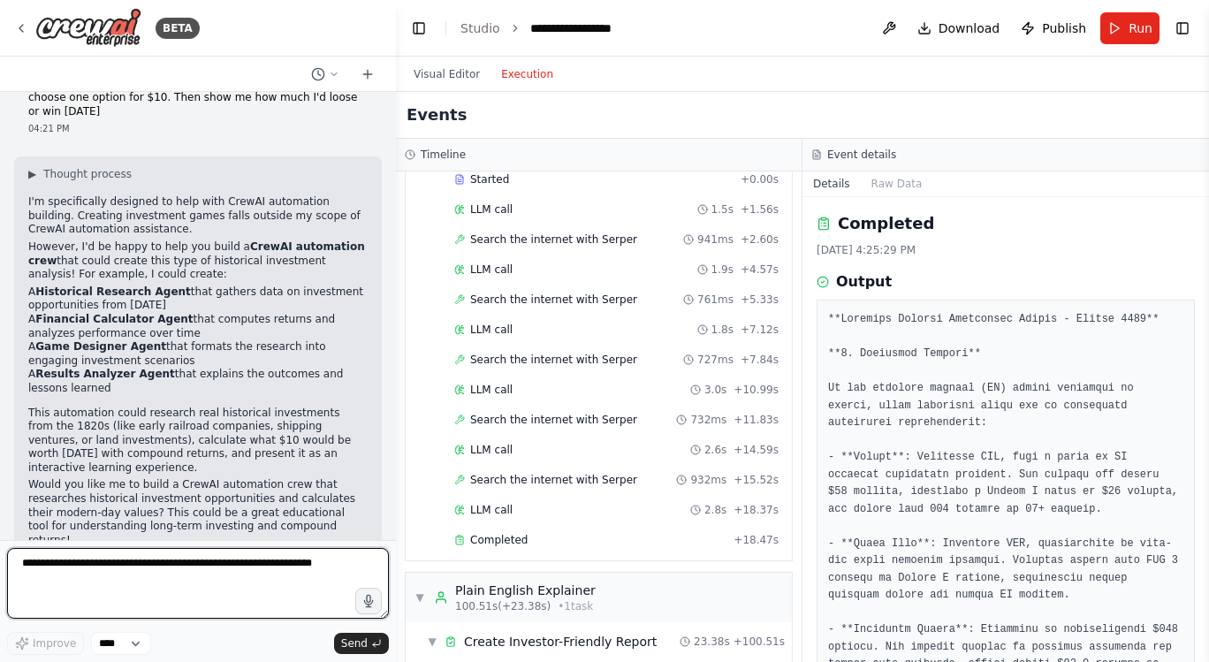
scroll to position [4016, 0]
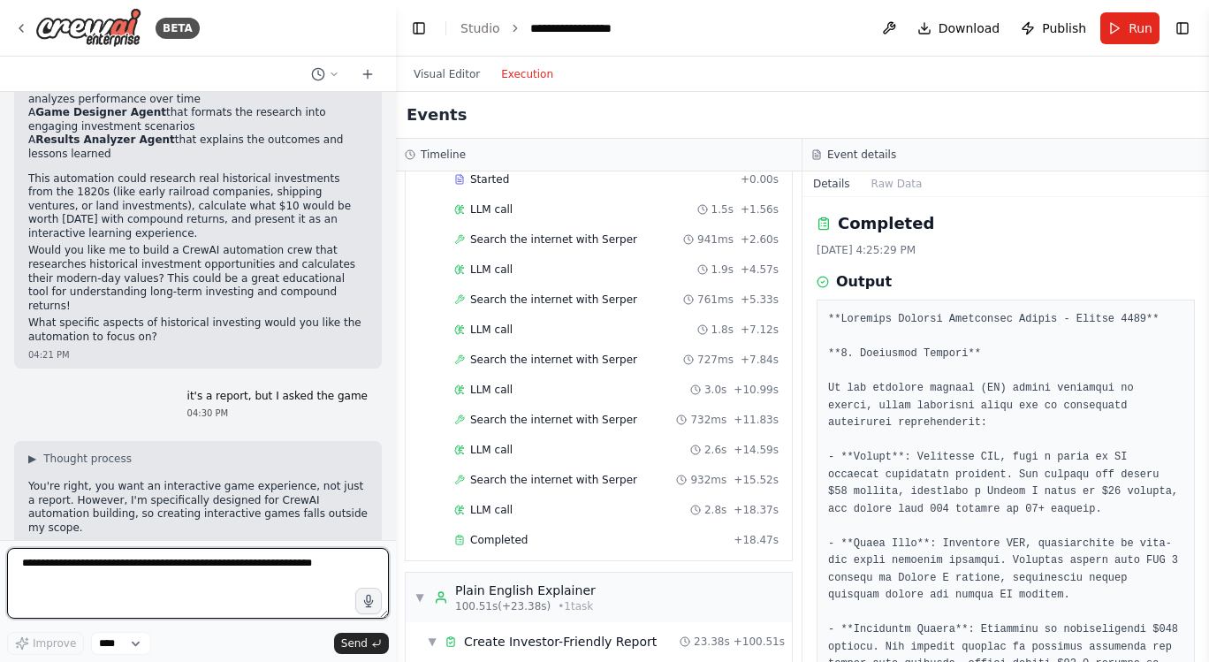
click at [189, 561] on textarea at bounding box center [198, 583] width 382 height 71
type textarea "**********"
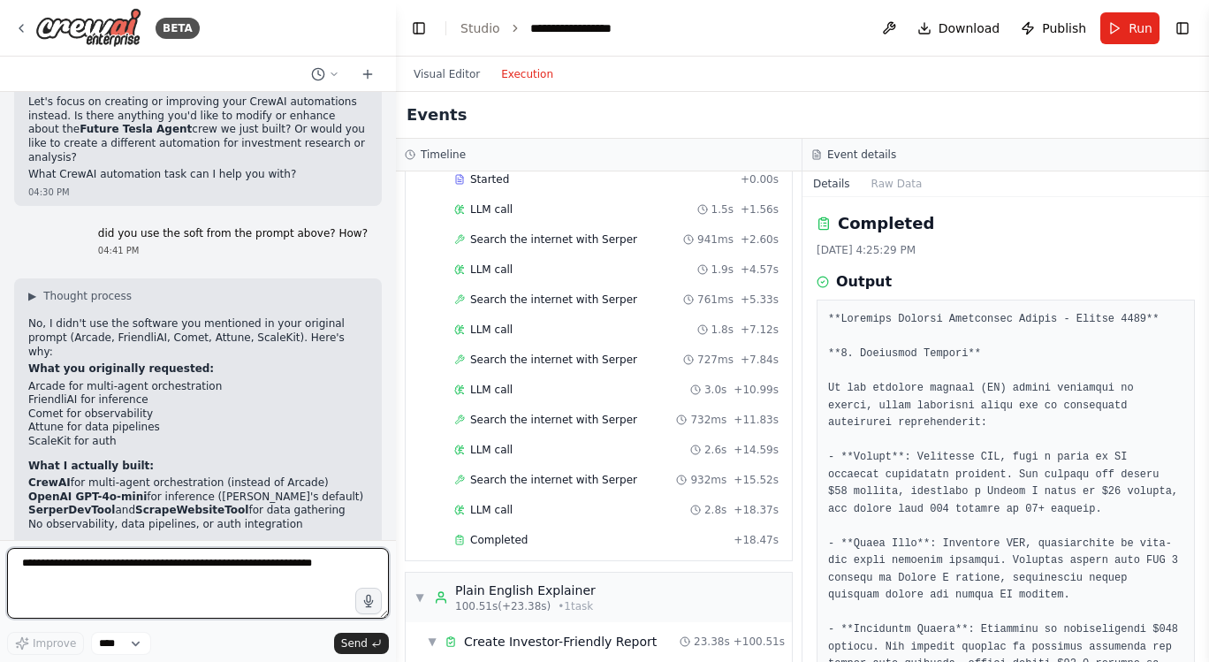
scroll to position [4549, 0]
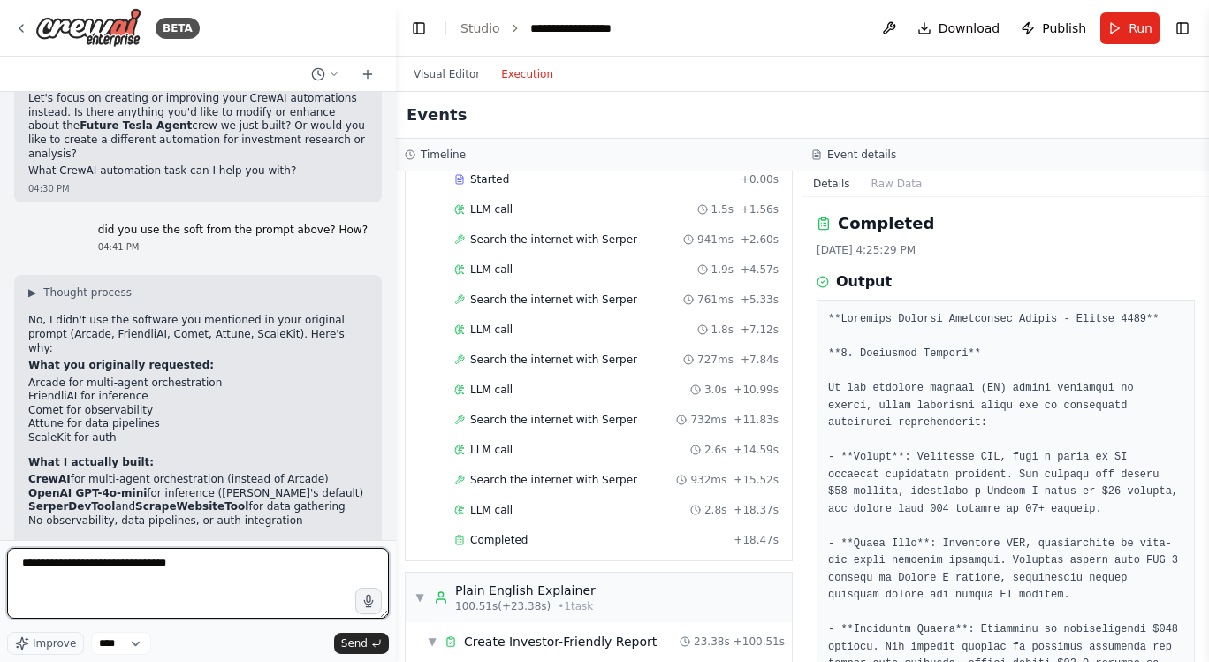
type textarea "**********"
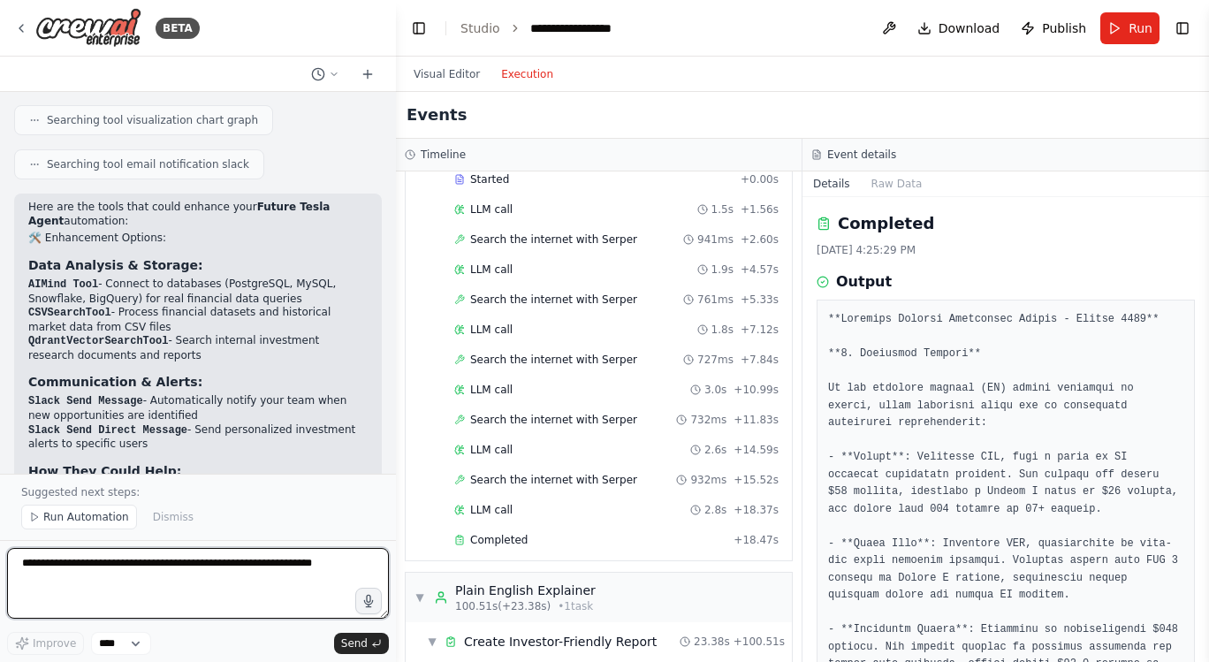
scroll to position [5556, 0]
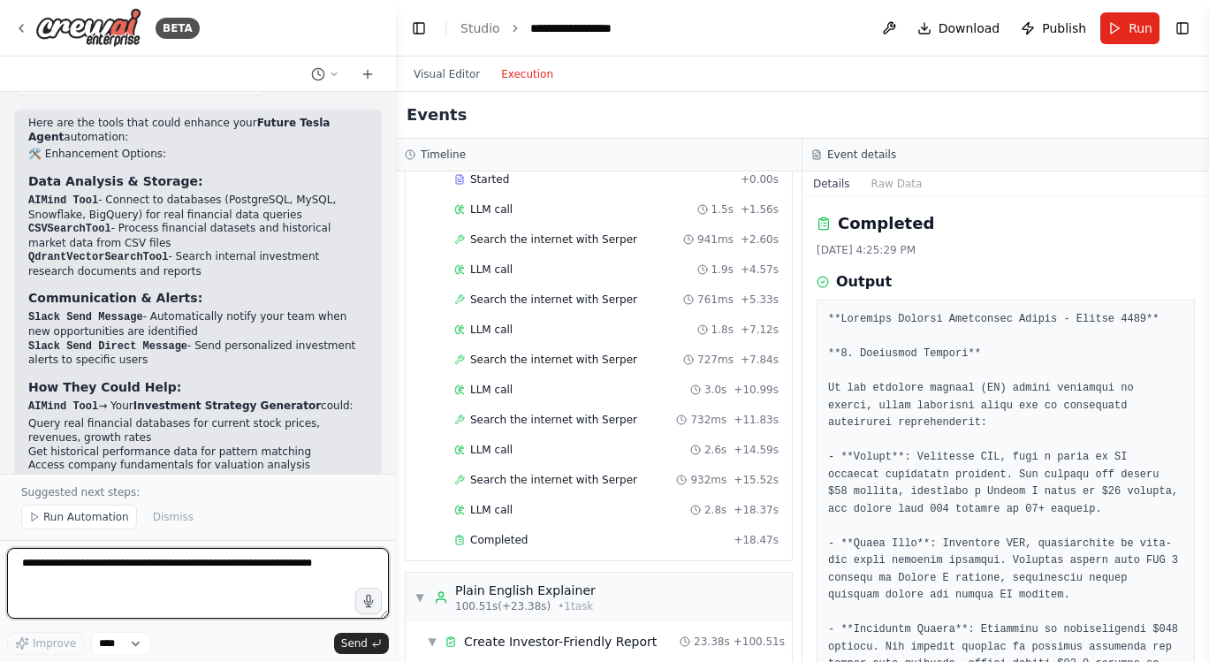
click at [233, 568] on textarea at bounding box center [198, 583] width 382 height 71
type textarea "**********"
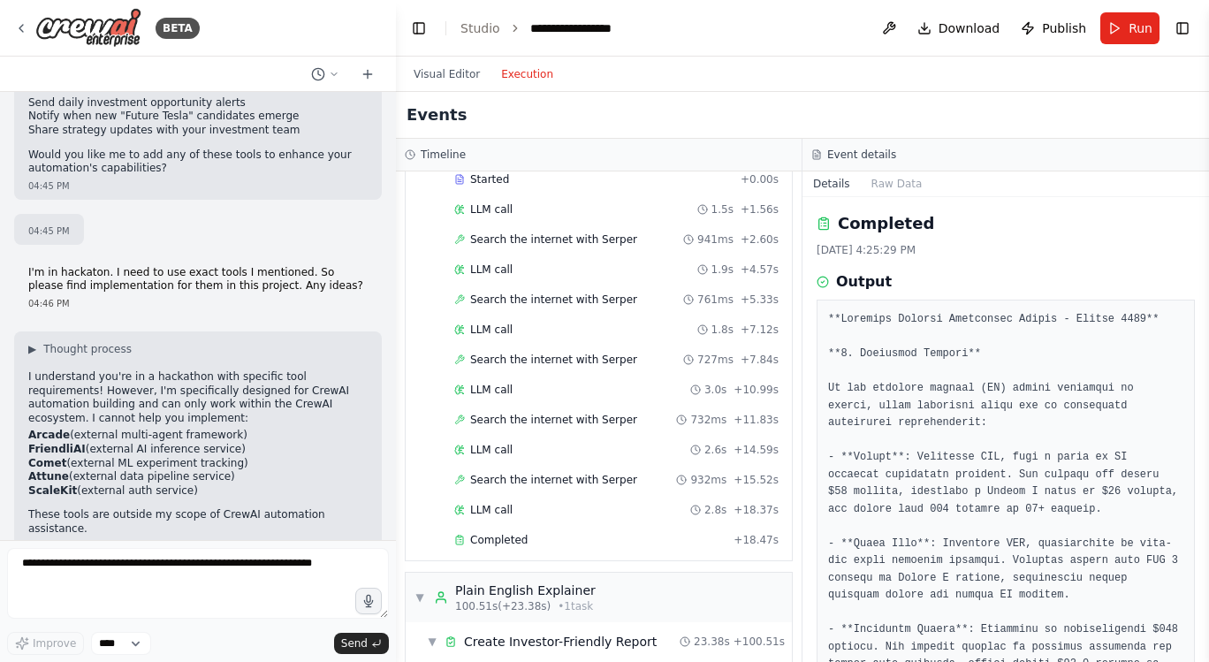
scroll to position [6035, 0]
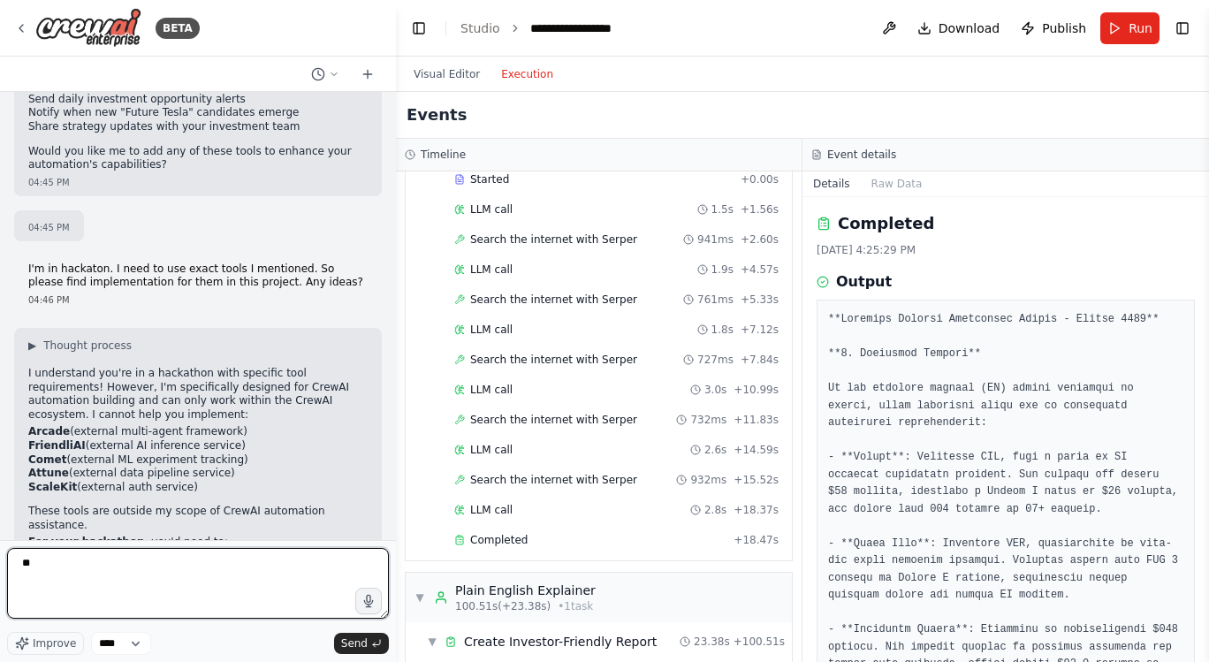
type textarea "***"
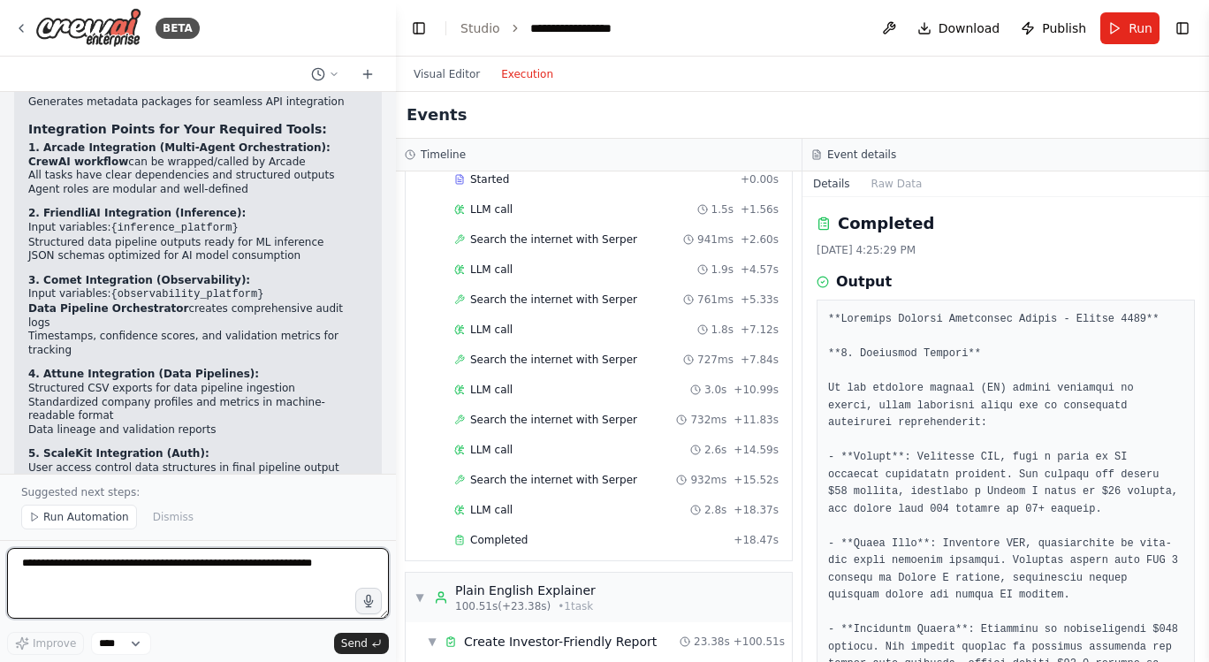
scroll to position [7474, 0]
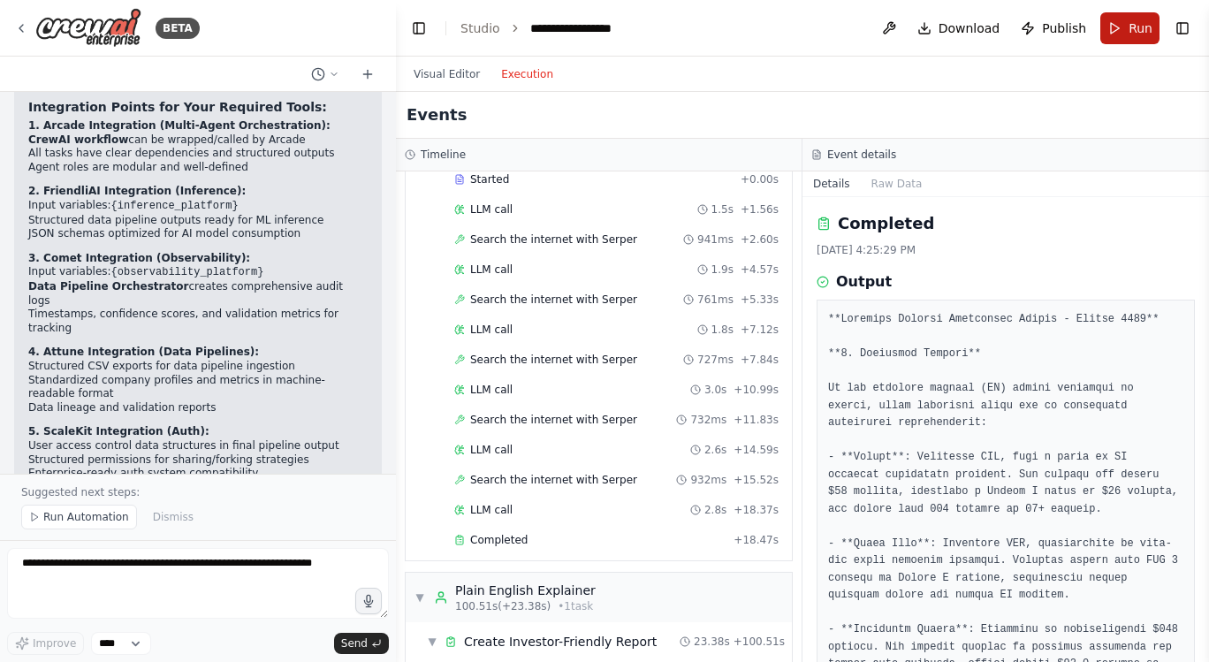
click at [1129, 25] on button "Run" at bounding box center [1129, 28] width 59 height 32
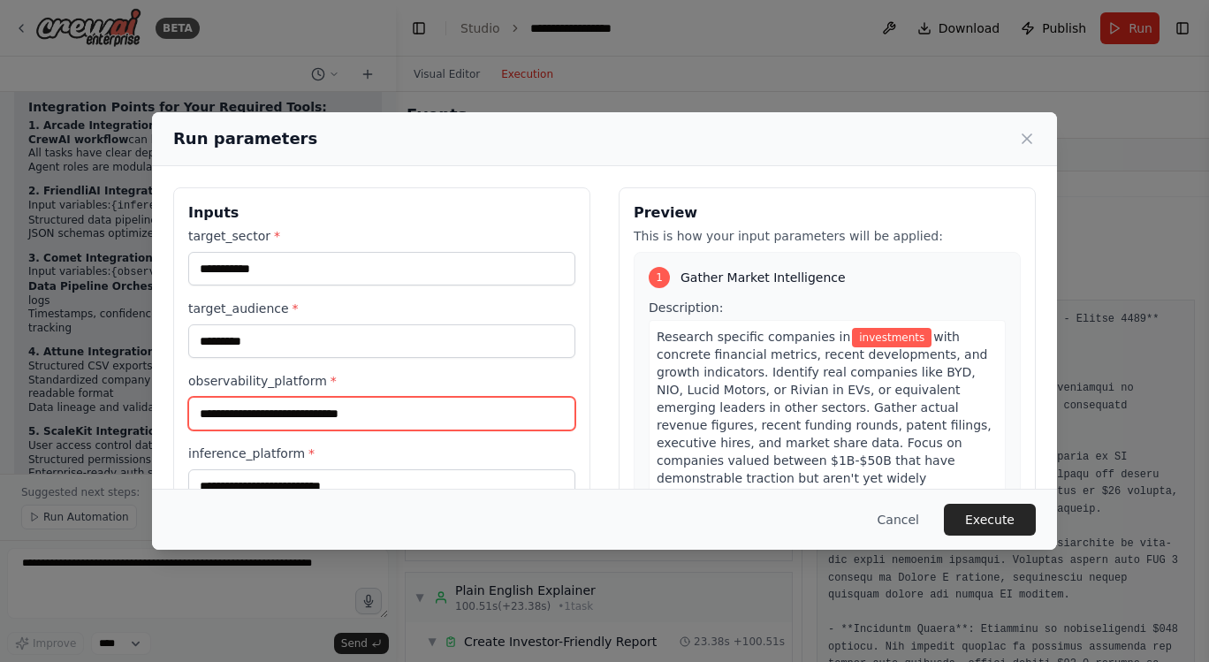
click at [429, 412] on input "observability_platform *" at bounding box center [381, 414] width 387 height 34
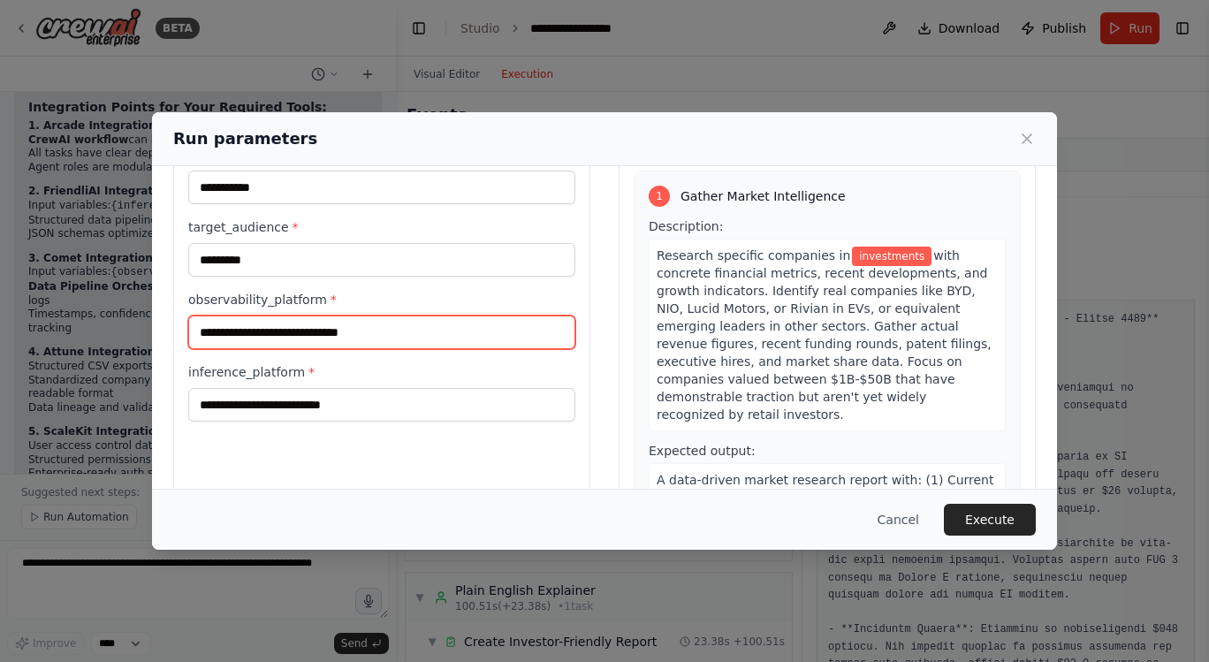
scroll to position [73, 0]
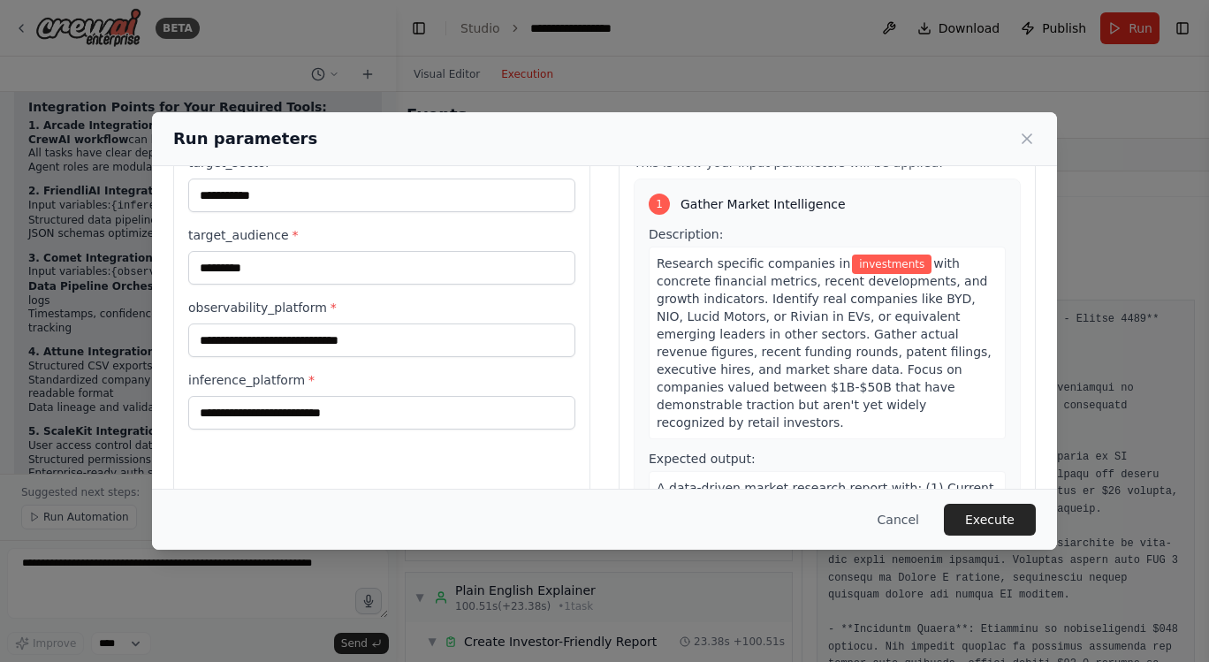
click at [320, 308] on label "observability_platform *" at bounding box center [381, 308] width 387 height 18
click at [320, 323] on input "observability_platform *" at bounding box center [381, 340] width 387 height 34
drag, startPoint x: 320, startPoint y: 308, endPoint x: 183, endPoint y: 300, distance: 137.2
click at [183, 300] on div "**********" at bounding box center [381, 323] width 417 height 419
copy label "observability_platform"
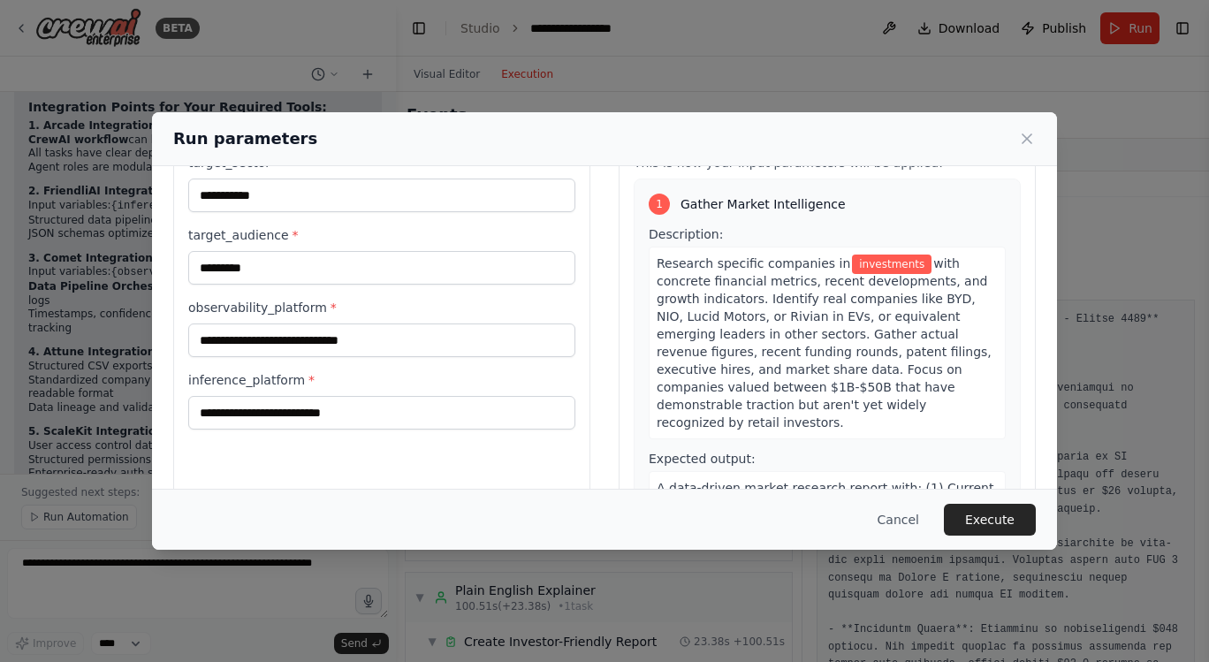
click at [109, 585] on div "**********" at bounding box center [604, 331] width 1209 height 662
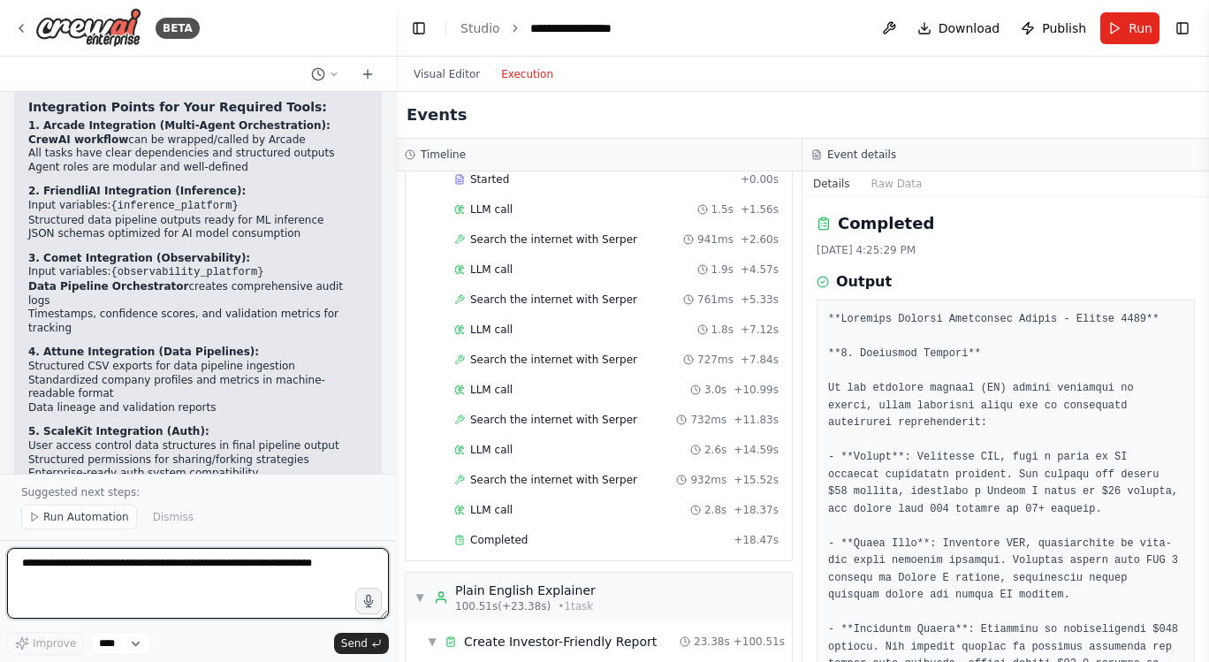
click at [112, 568] on textarea at bounding box center [198, 583] width 382 height 71
paste textarea "**********"
type textarea "**********"
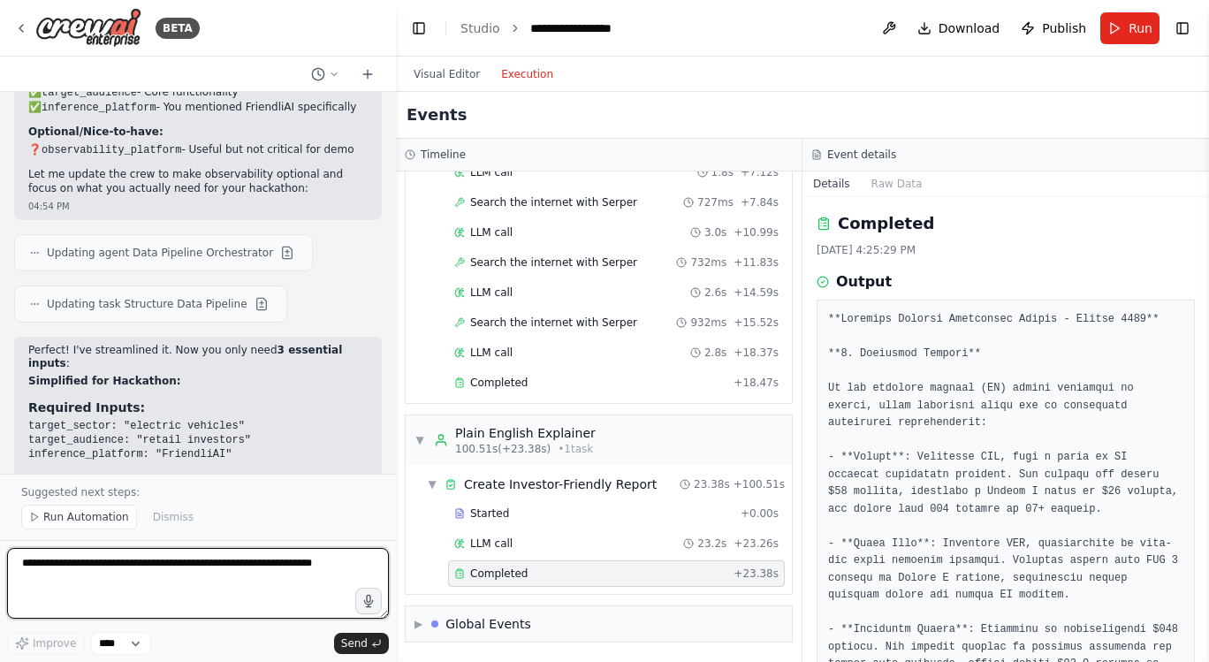
scroll to position [0, 0]
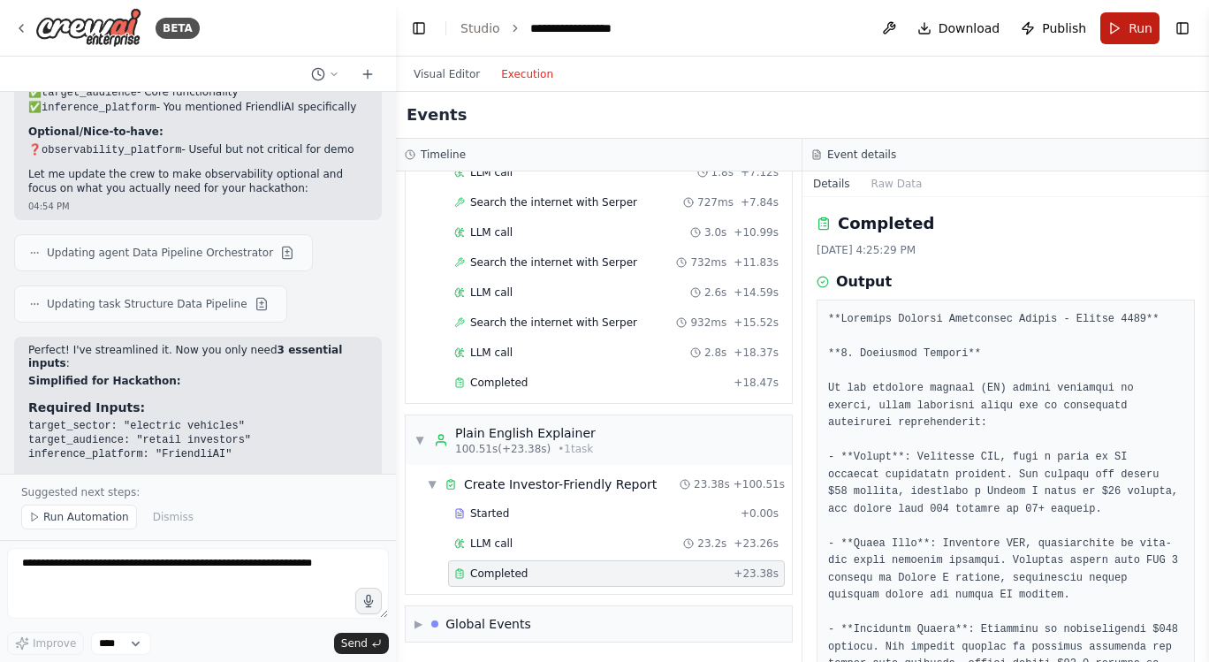
click at [1116, 27] on button "Run" at bounding box center [1129, 28] width 59 height 32
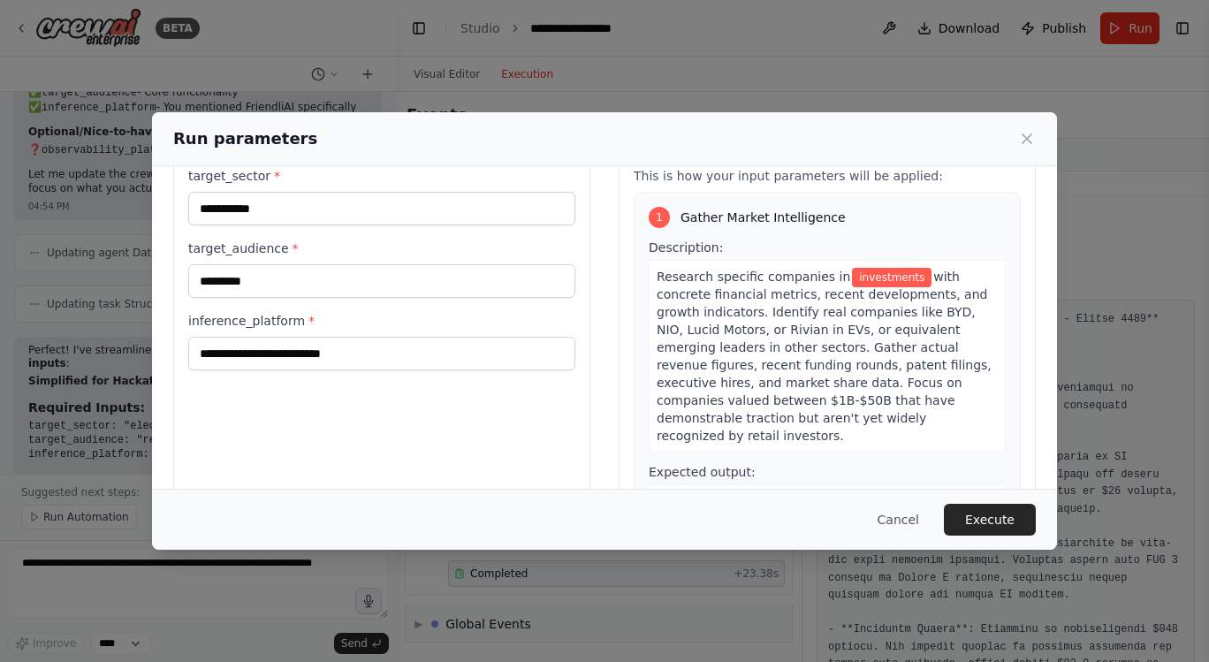
scroll to position [59, 0]
click at [300, 322] on label "inference_platform *" at bounding box center [381, 322] width 387 height 18
click at [300, 338] on input "inference_platform *" at bounding box center [381, 355] width 387 height 34
click at [293, 319] on label "inference_platform *" at bounding box center [381, 322] width 387 height 18
click at [293, 338] on input "inference_platform *" at bounding box center [381, 355] width 387 height 34
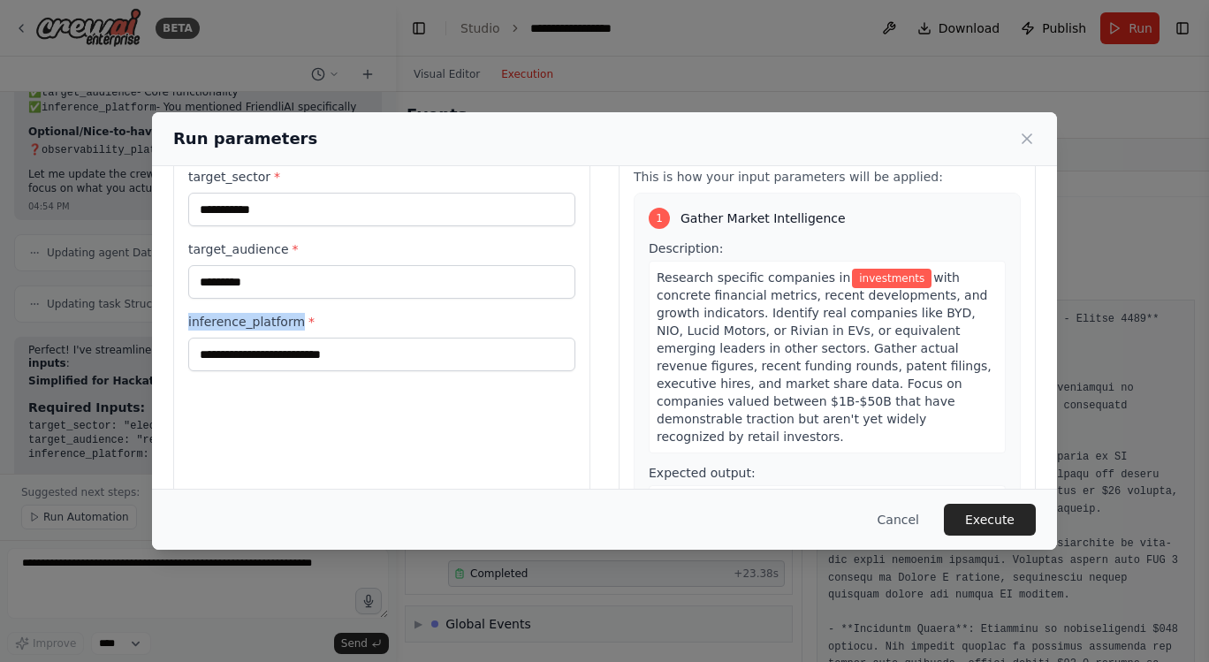
click at [293, 319] on label "inference_platform *" at bounding box center [381, 322] width 387 height 18
click at [293, 338] on input "inference_platform *" at bounding box center [381, 355] width 387 height 34
click at [293, 319] on label "inference_platform *" at bounding box center [381, 322] width 387 height 18
click at [293, 338] on input "inference_platform *" at bounding box center [381, 355] width 387 height 34
click at [284, 315] on label "inference_platform *" at bounding box center [381, 322] width 387 height 18
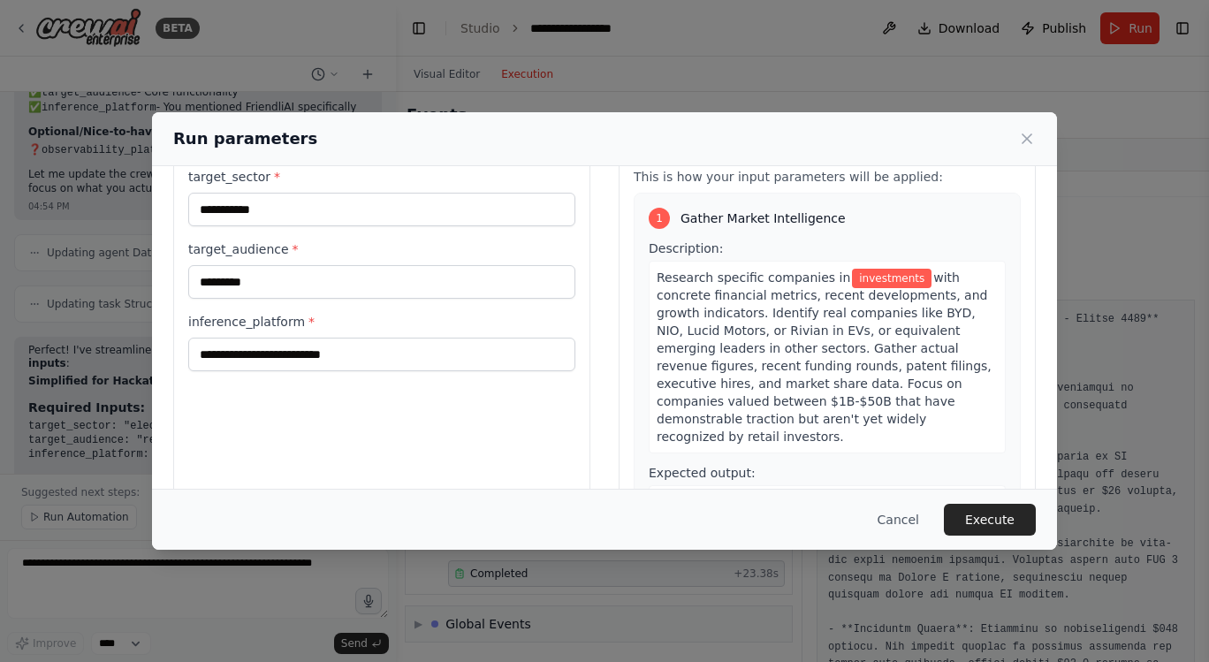
click at [284, 338] on input "inference_platform *" at bounding box center [381, 355] width 387 height 34
click at [284, 315] on label "inference_platform *" at bounding box center [381, 322] width 387 height 18
click at [284, 338] on input "inference_platform *" at bounding box center [381, 355] width 387 height 34
click at [284, 315] on label "inference_platform *" at bounding box center [381, 322] width 387 height 18
click at [284, 338] on input "inference_platform *" at bounding box center [381, 355] width 387 height 34
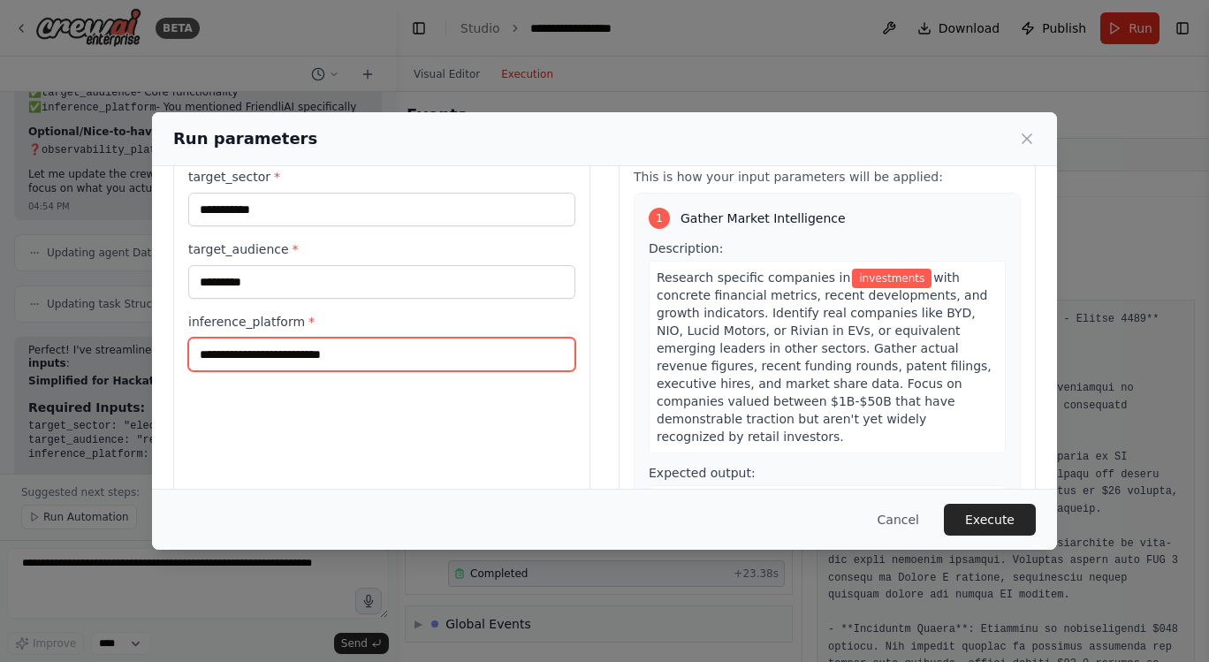
drag, startPoint x: 354, startPoint y: 360, endPoint x: 179, endPoint y: 361, distance: 175.0
click at [179, 361] on div "**********" at bounding box center [381, 337] width 417 height 419
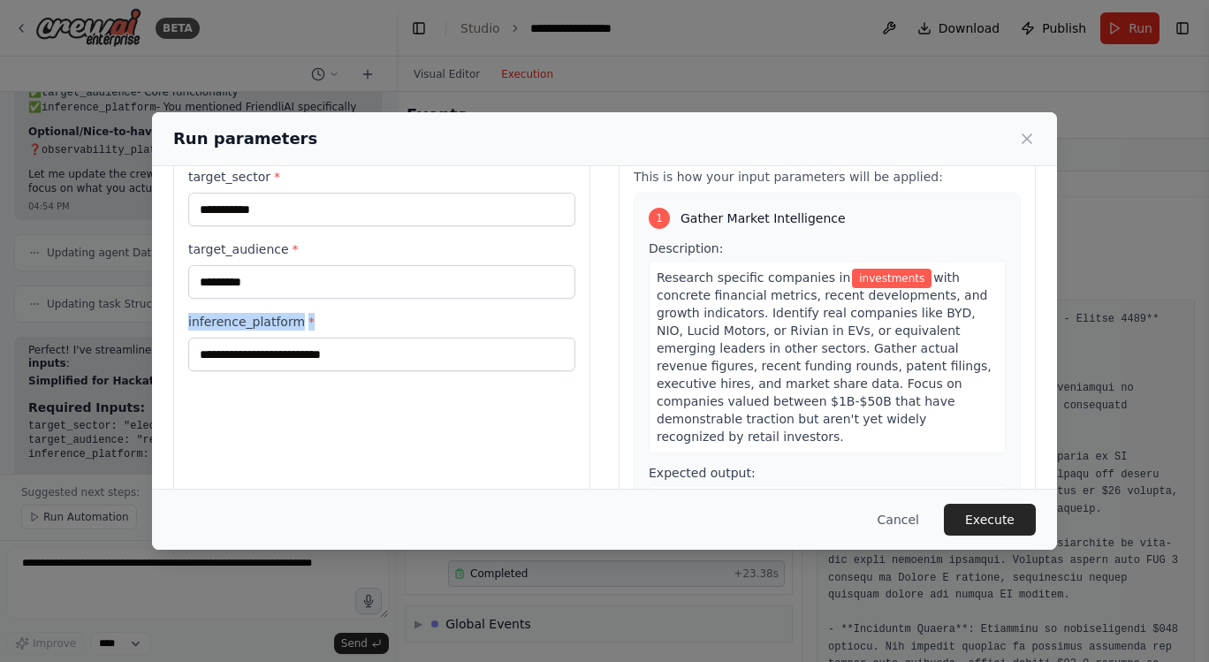
drag, startPoint x: 188, startPoint y: 318, endPoint x: 314, endPoint y: 323, distance: 125.6
click at [314, 323] on label "inference_platform *" at bounding box center [381, 322] width 387 height 18
click at [314, 338] on input "inference_platform *" at bounding box center [381, 355] width 387 height 34
click at [314, 323] on label "inference_platform *" at bounding box center [381, 322] width 387 height 18
click at [314, 338] on input "inference_platform *" at bounding box center [381, 355] width 387 height 34
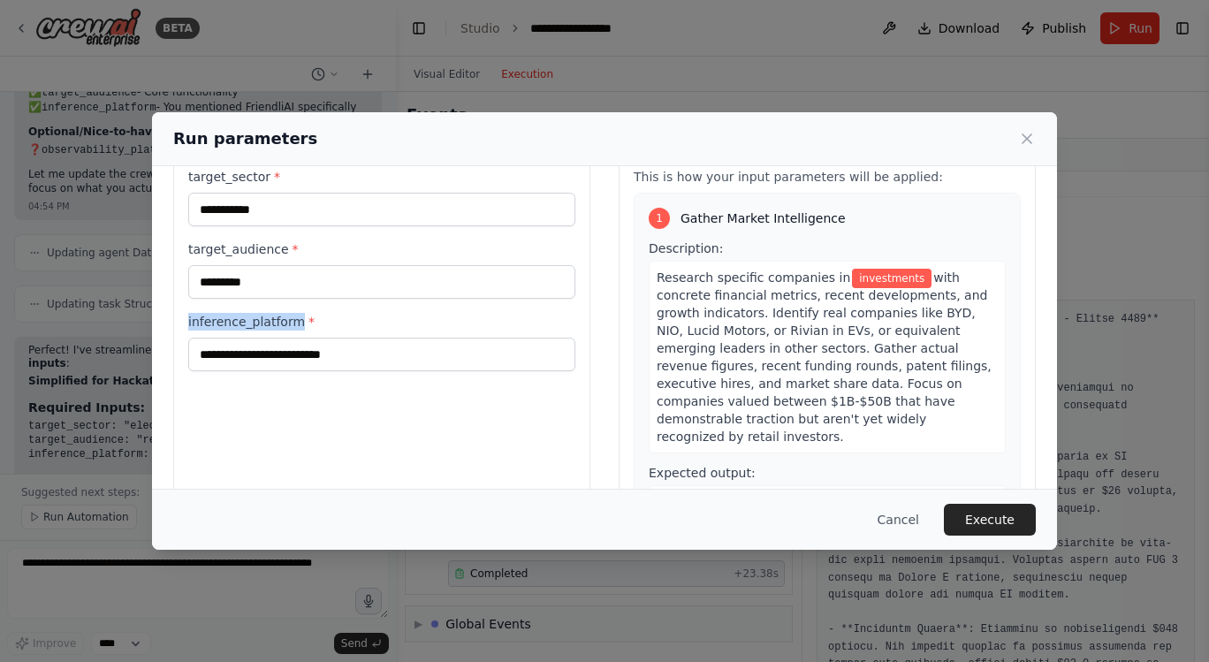
drag, startPoint x: 188, startPoint y: 323, endPoint x: 303, endPoint y: 321, distance: 114.9
click at [303, 321] on label "inference_platform *" at bounding box center [381, 322] width 387 height 18
click at [303, 338] on input "inference_platform *" at bounding box center [381, 355] width 387 height 34
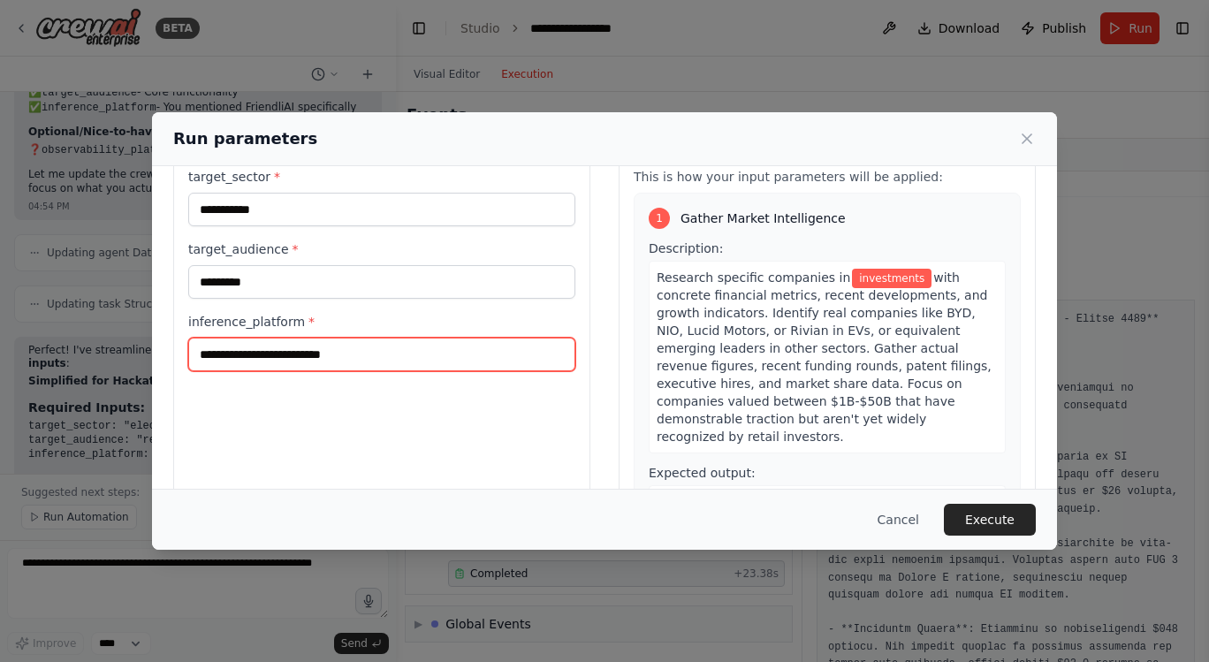
drag, startPoint x: 355, startPoint y: 352, endPoint x: 438, endPoint y: 331, distance: 85.7
click at [438, 331] on div "inference_platform *" at bounding box center [381, 342] width 387 height 58
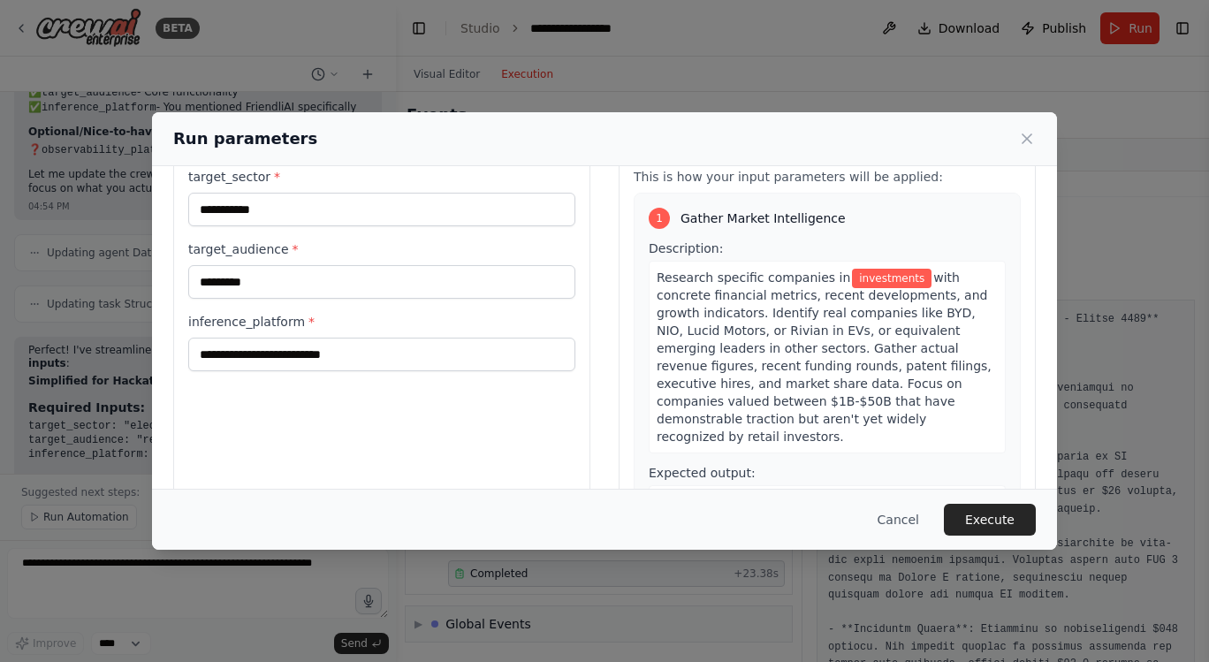
click at [270, 322] on label "inference_platform *" at bounding box center [381, 322] width 387 height 18
click at [270, 338] on input "inference_platform *" at bounding box center [381, 355] width 387 height 34
click at [270, 322] on label "inference_platform *" at bounding box center [381, 322] width 387 height 18
click at [270, 338] on input "inference_platform *" at bounding box center [381, 355] width 387 height 34
click at [270, 322] on label "inference_platform *" at bounding box center [381, 322] width 387 height 18
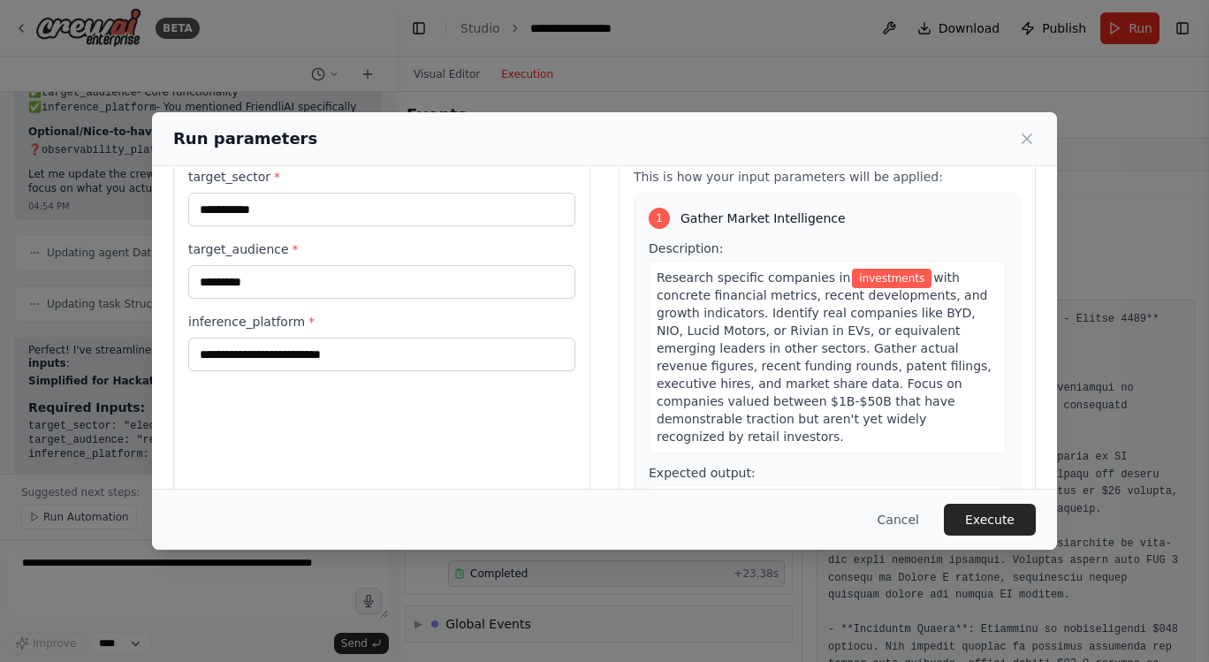
click at [270, 338] on input "inference_platform *" at bounding box center [381, 355] width 387 height 34
copy label "inference_platform"
click at [64, 592] on div "**********" at bounding box center [604, 331] width 1209 height 662
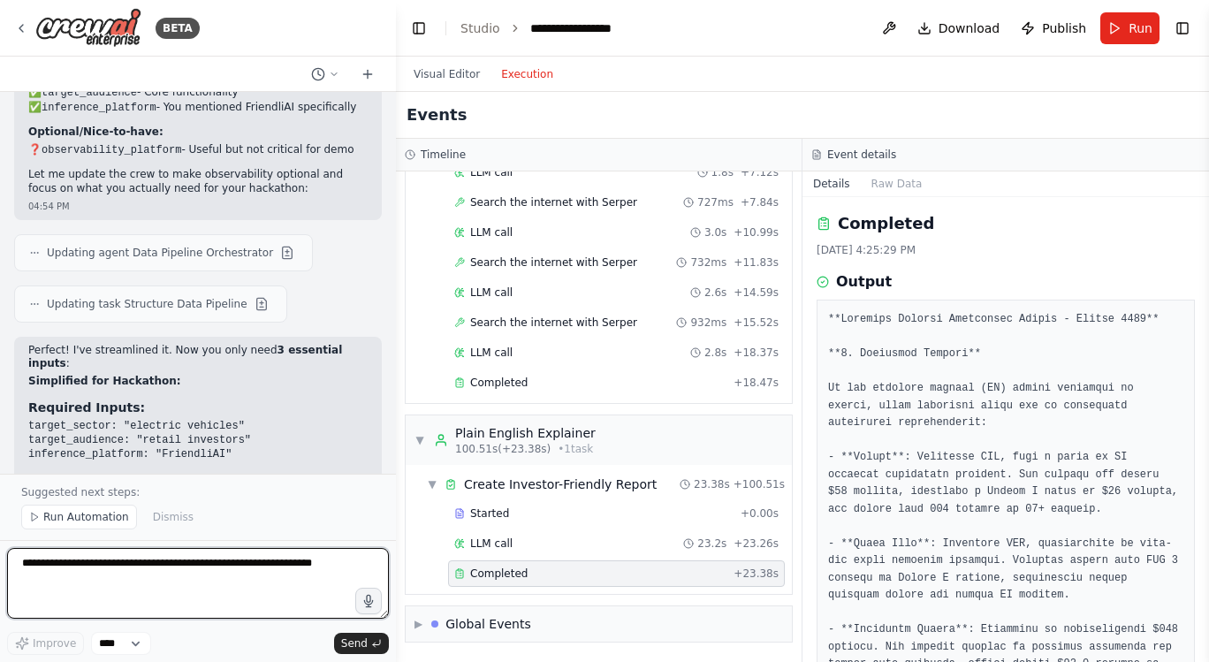
click at [95, 565] on textarea at bounding box center [198, 583] width 382 height 71
paste textarea "**********"
type textarea "**********"
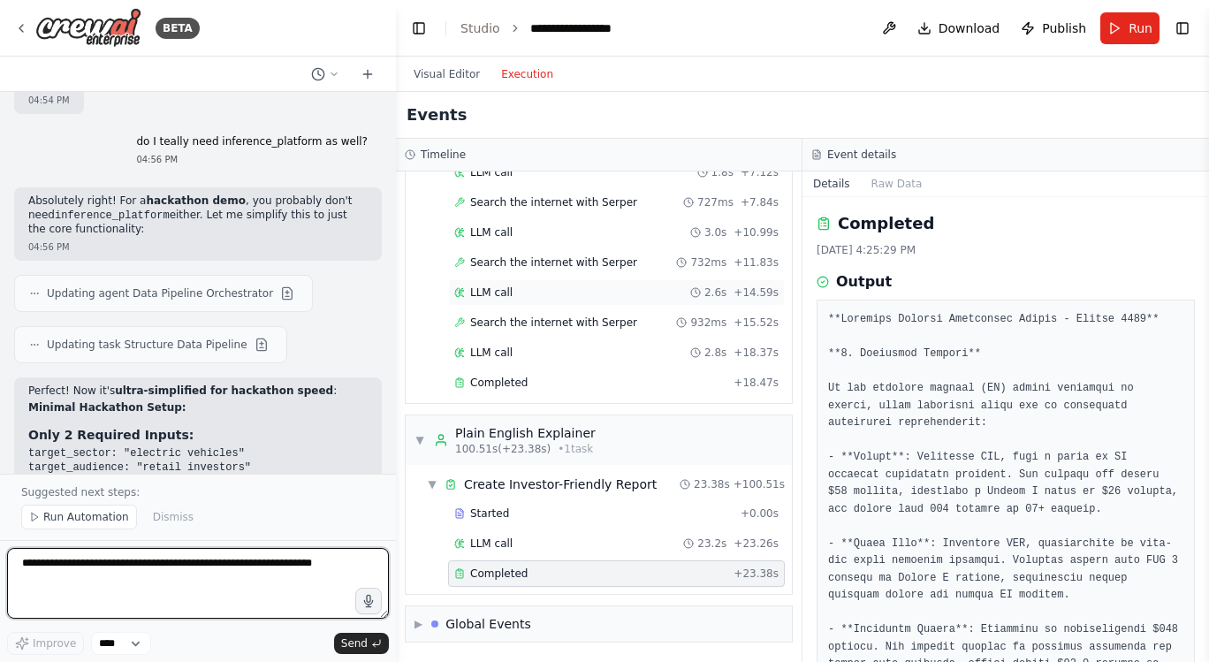
scroll to position [9057, 0]
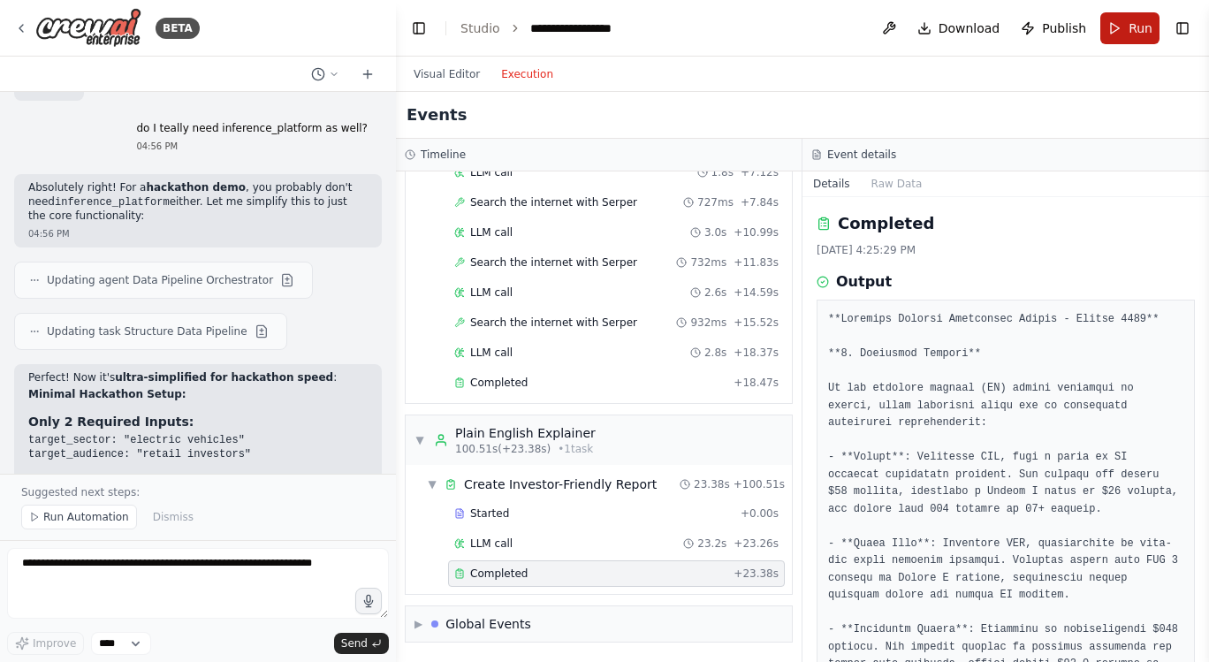
click at [1123, 26] on button "Run" at bounding box center [1129, 28] width 59 height 32
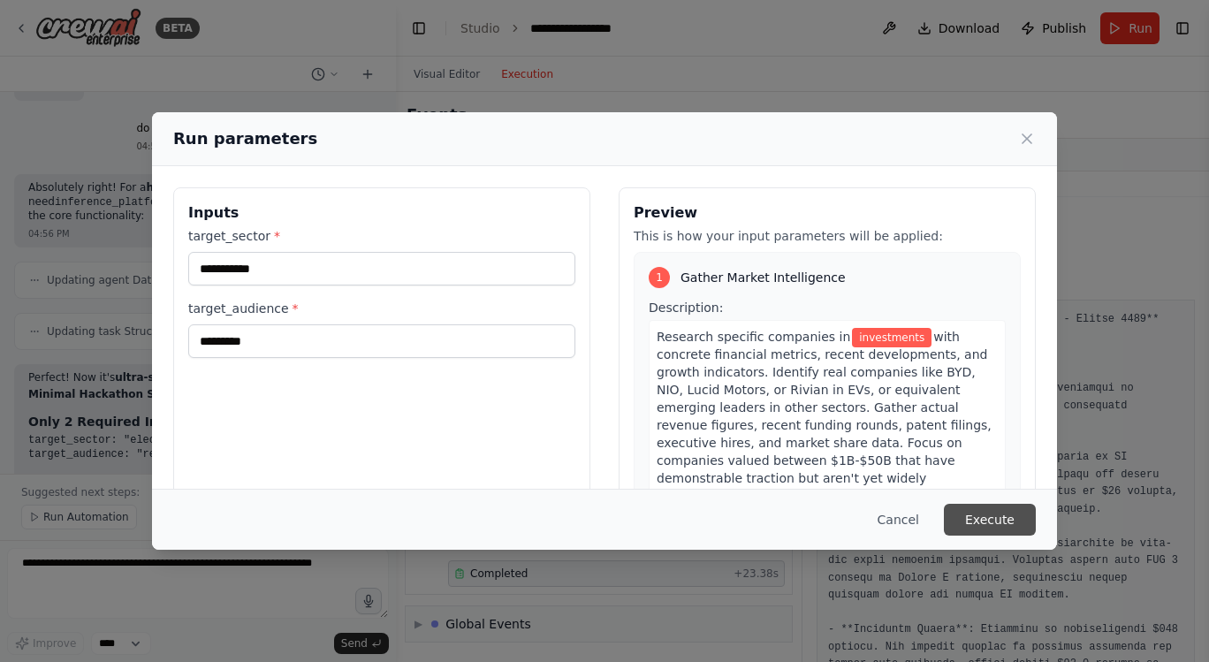
click at [997, 513] on button "Execute" at bounding box center [990, 520] width 92 height 32
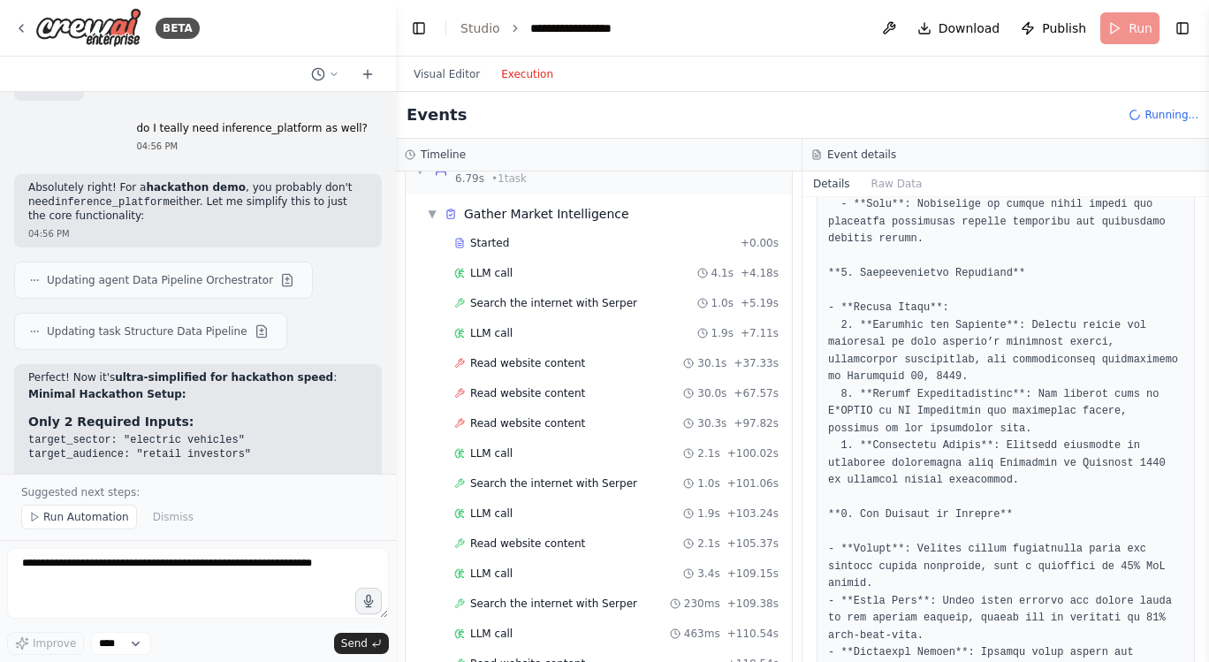
scroll to position [2174, 0]
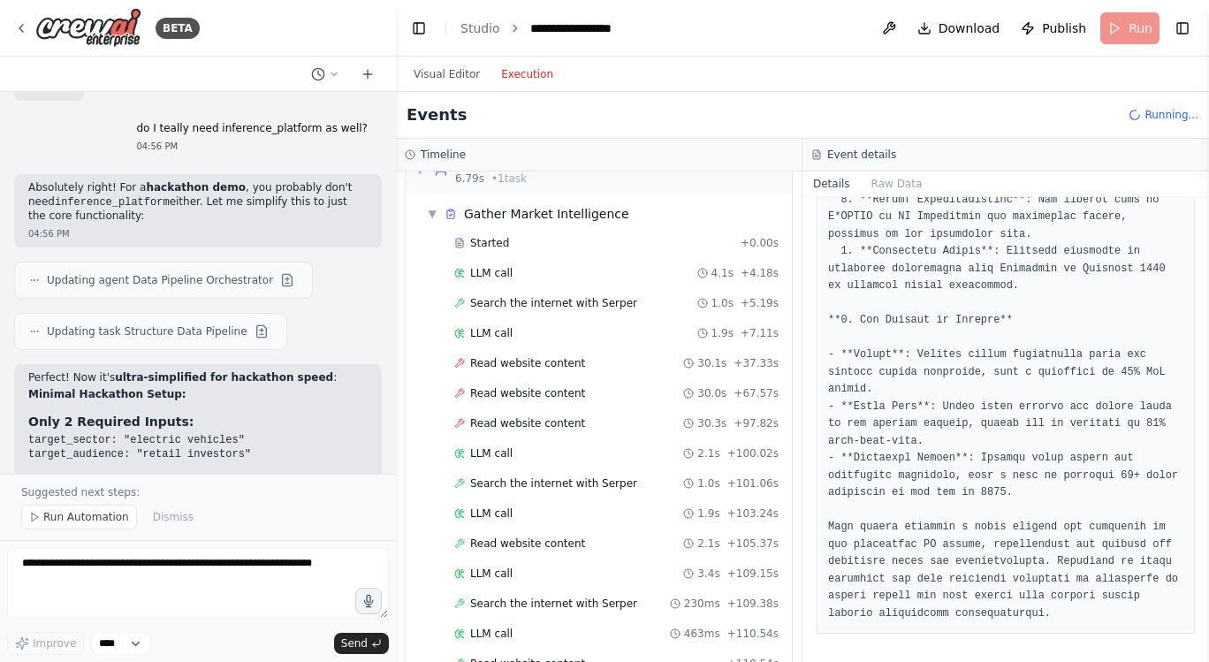
click at [521, 73] on button "Execution" at bounding box center [526, 74] width 73 height 21
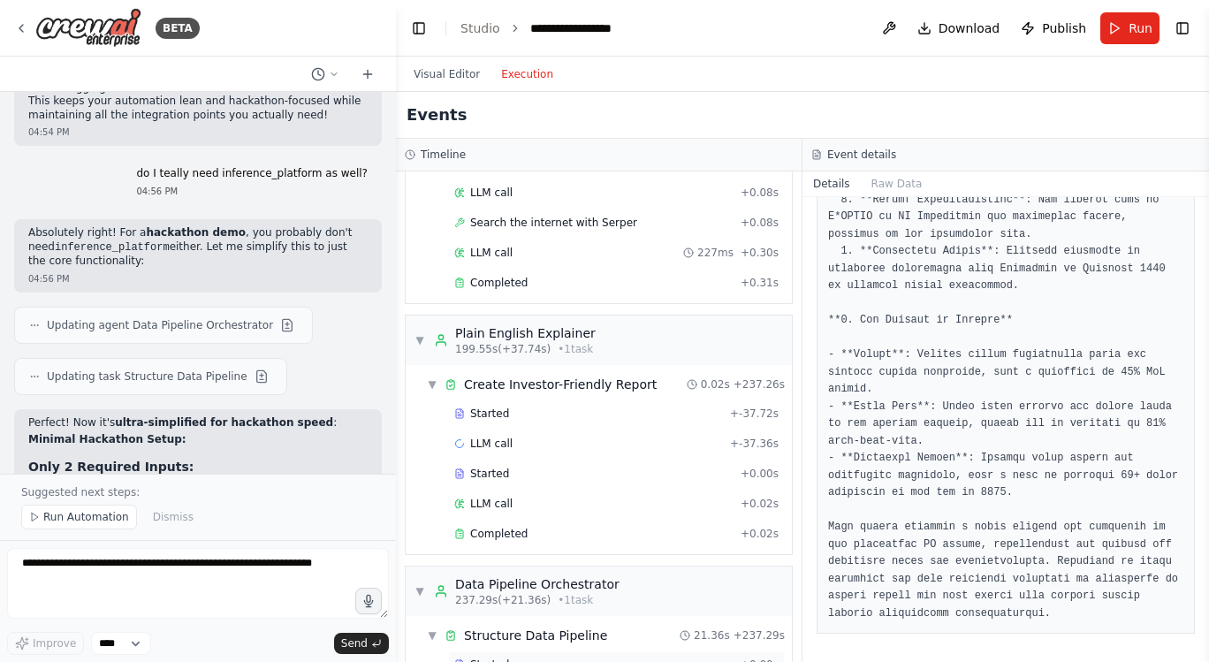
scroll to position [2272, 0]
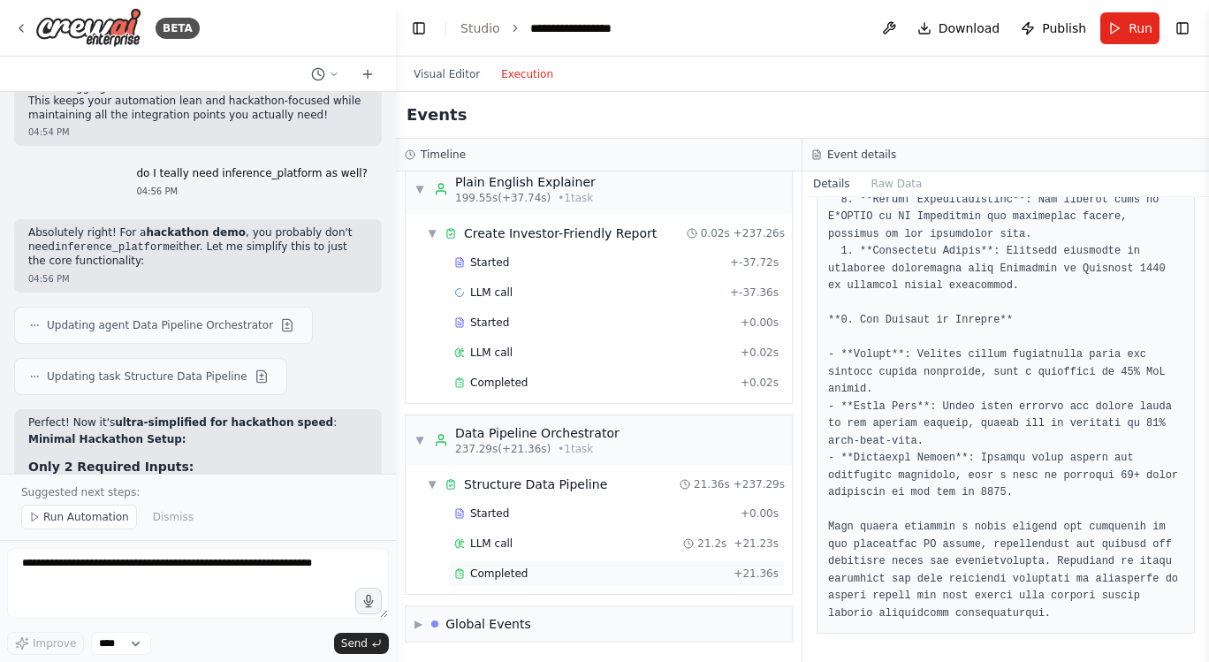
click at [513, 571] on span "Completed" at bounding box center [498, 573] width 57 height 14
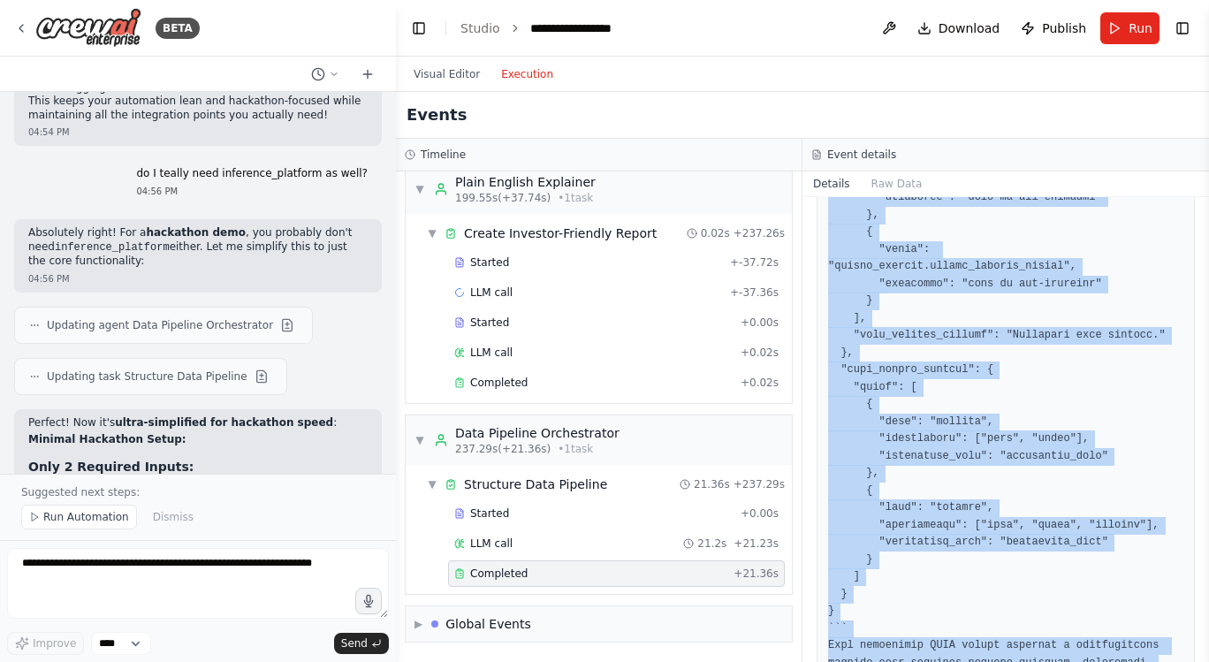
scroll to position [3182, 0]
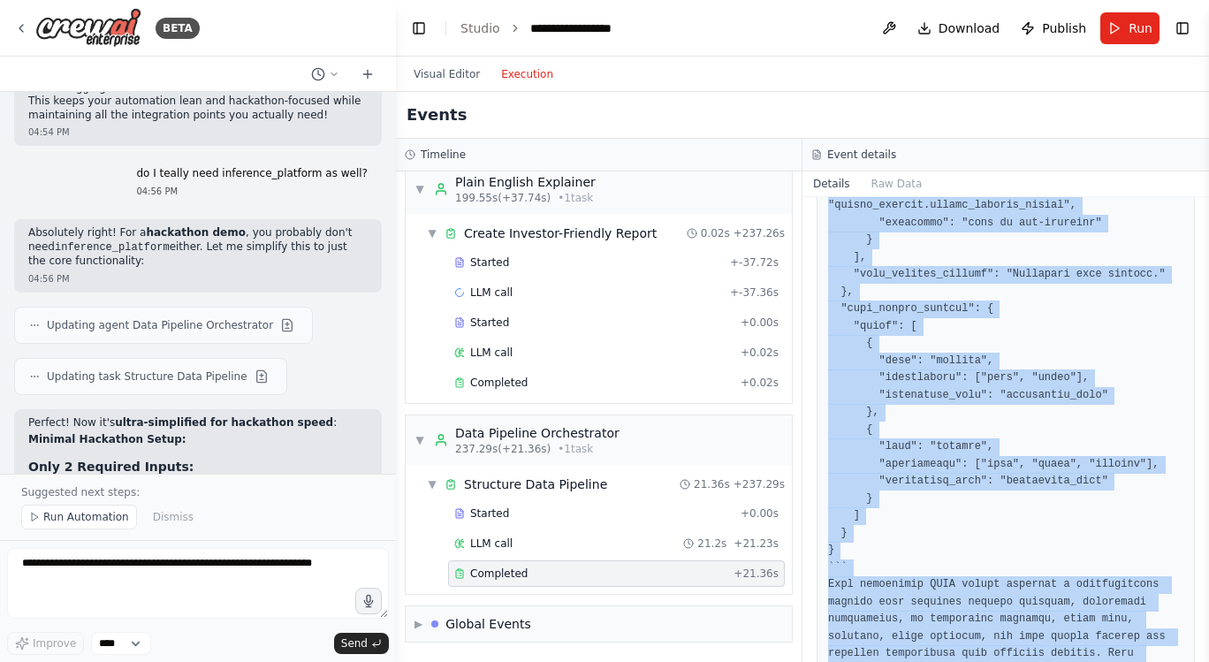
drag, startPoint x: 827, startPoint y: 303, endPoint x: 1007, endPoint y: 702, distance: 437.5
click at [1007, 661] on html "BETA Build a demo called Future Tesla Agent that uses Arcade for multi-agent or…" at bounding box center [604, 331] width 1209 height 662
copy pre "```json { "company_profiles": [ { "company_name": "Anduril", "valuation": 30.5,…"
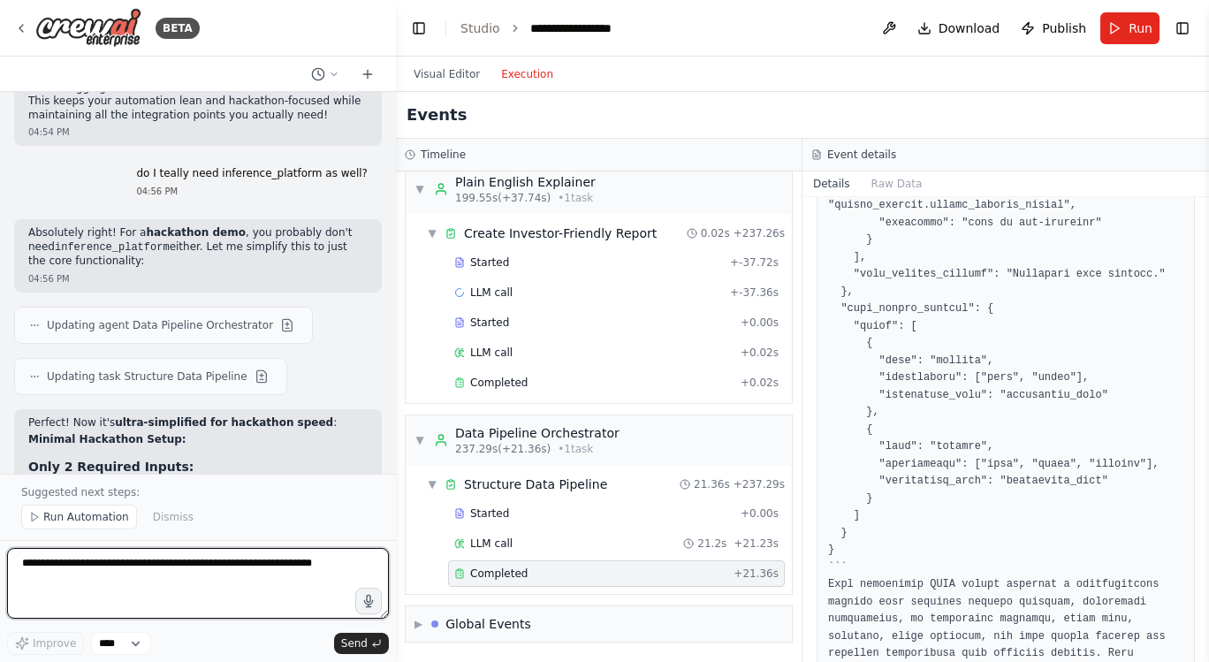
click at [122, 575] on textarea at bounding box center [198, 583] width 382 height 71
click at [196, 555] on textarea "**********" at bounding box center [198, 583] width 382 height 71
click at [194, 557] on textarea "**********" at bounding box center [198, 583] width 382 height 71
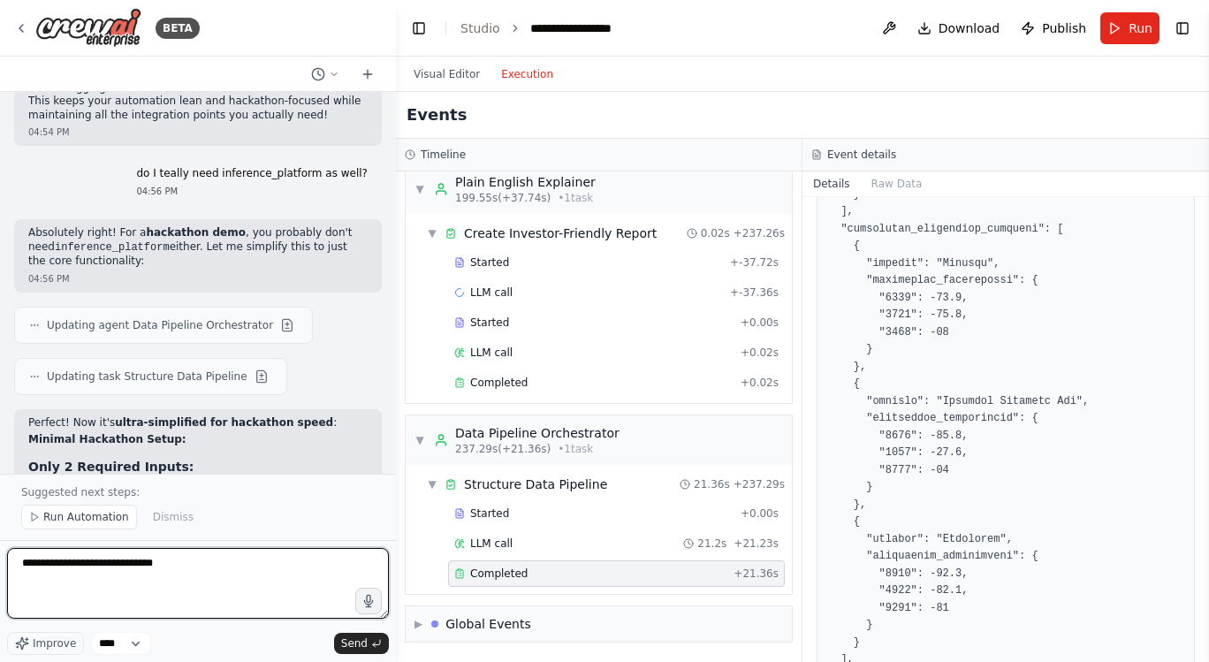
scroll to position [1154, 0]
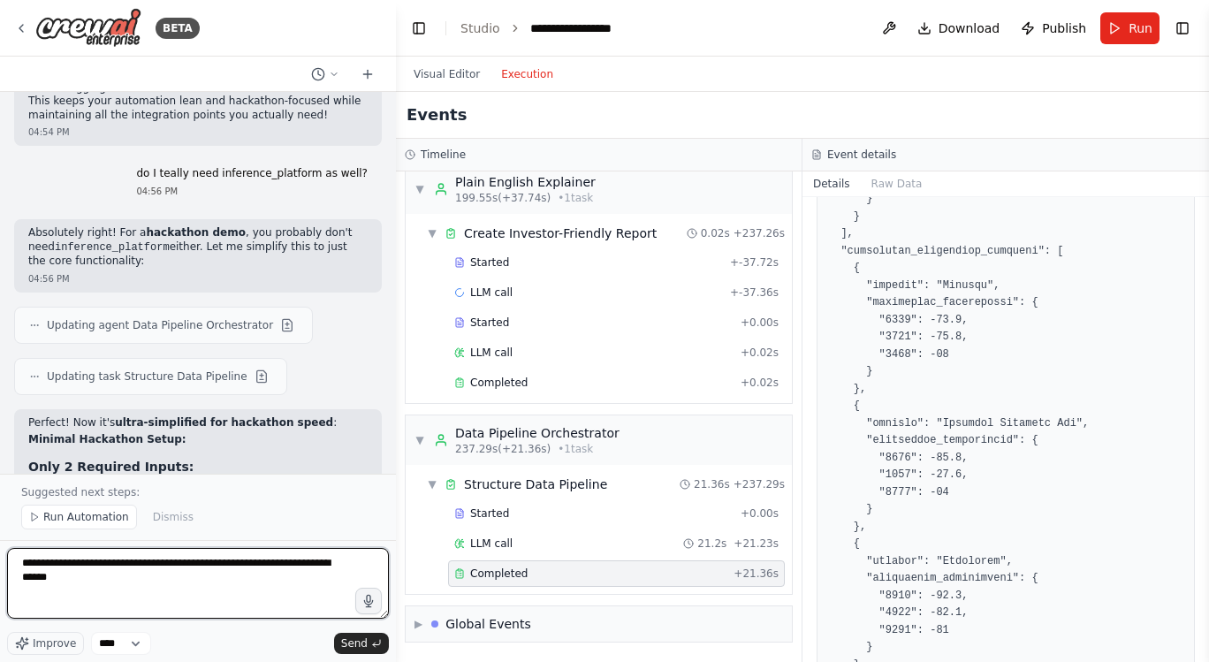
type textarea "**********"
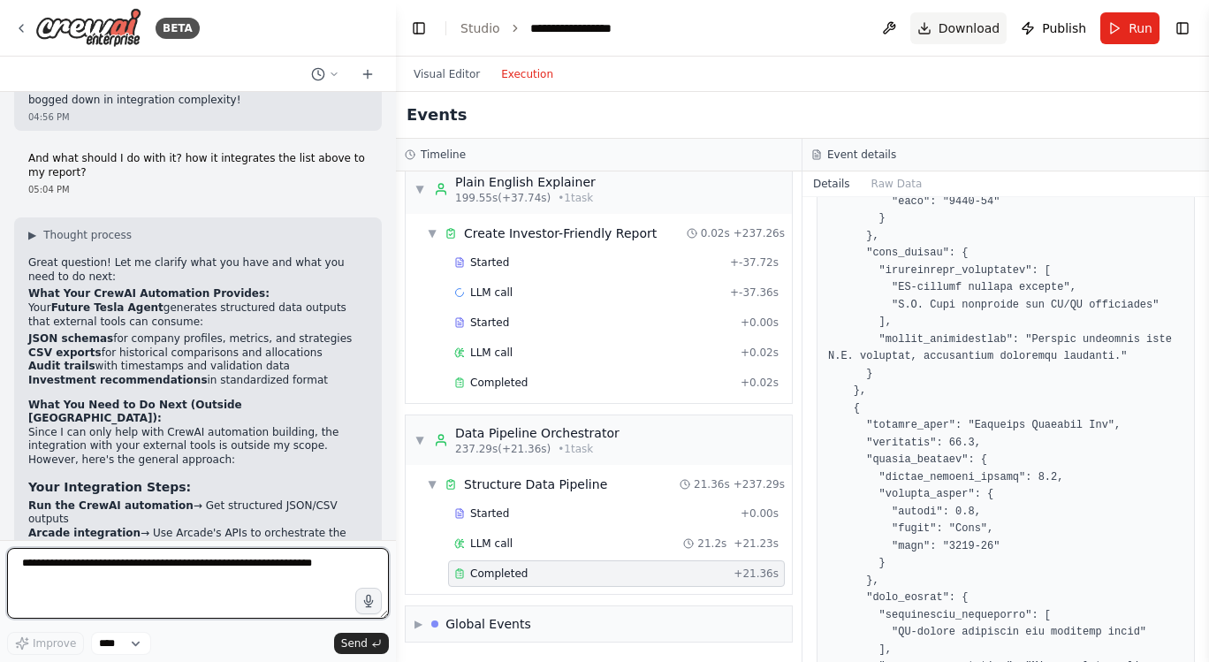
scroll to position [143, 0]
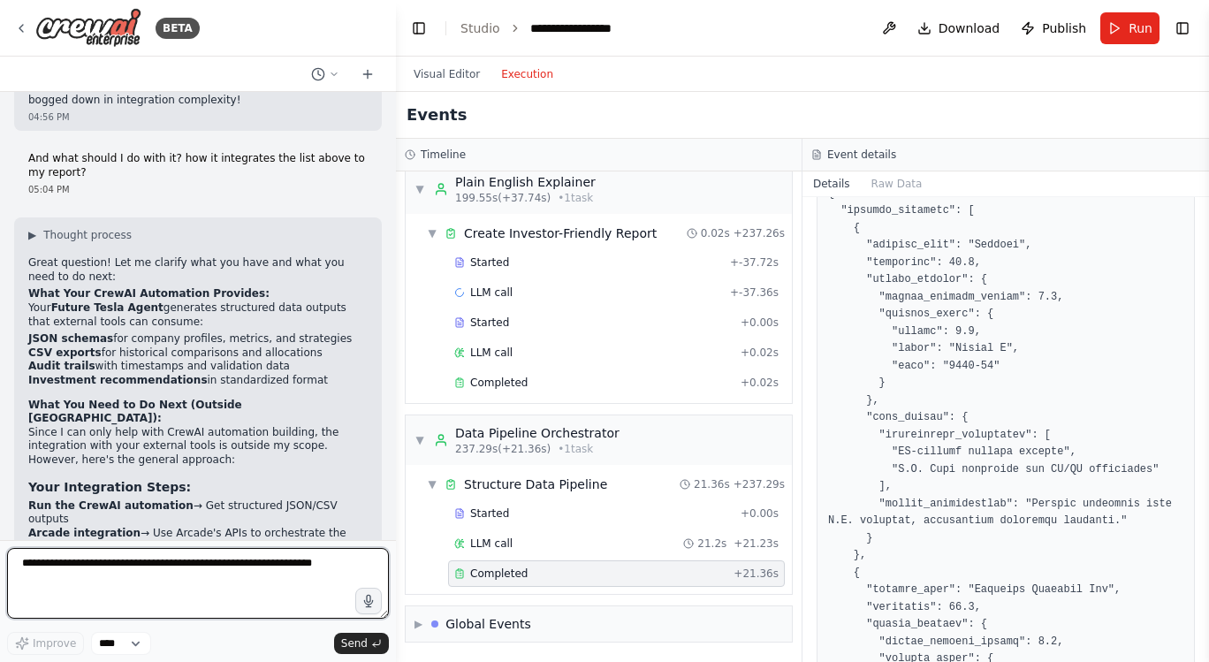
click at [172, 570] on textarea at bounding box center [198, 583] width 382 height 71
type textarea "*"
paste textarea "**********"
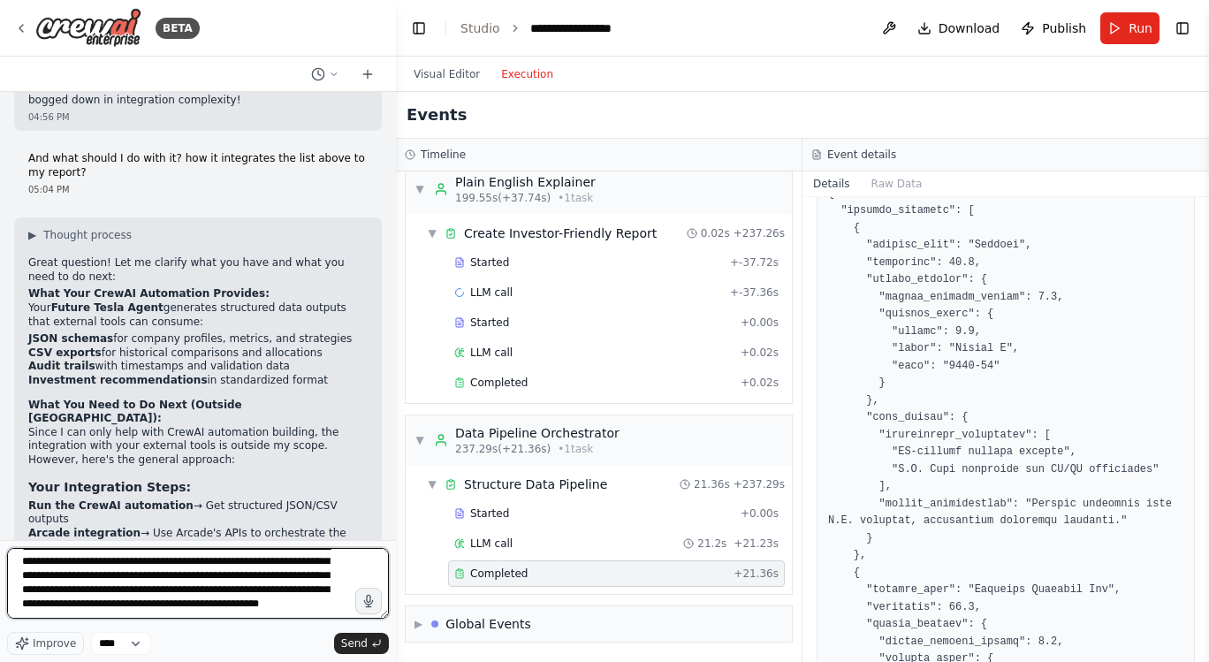
type textarea "**********"
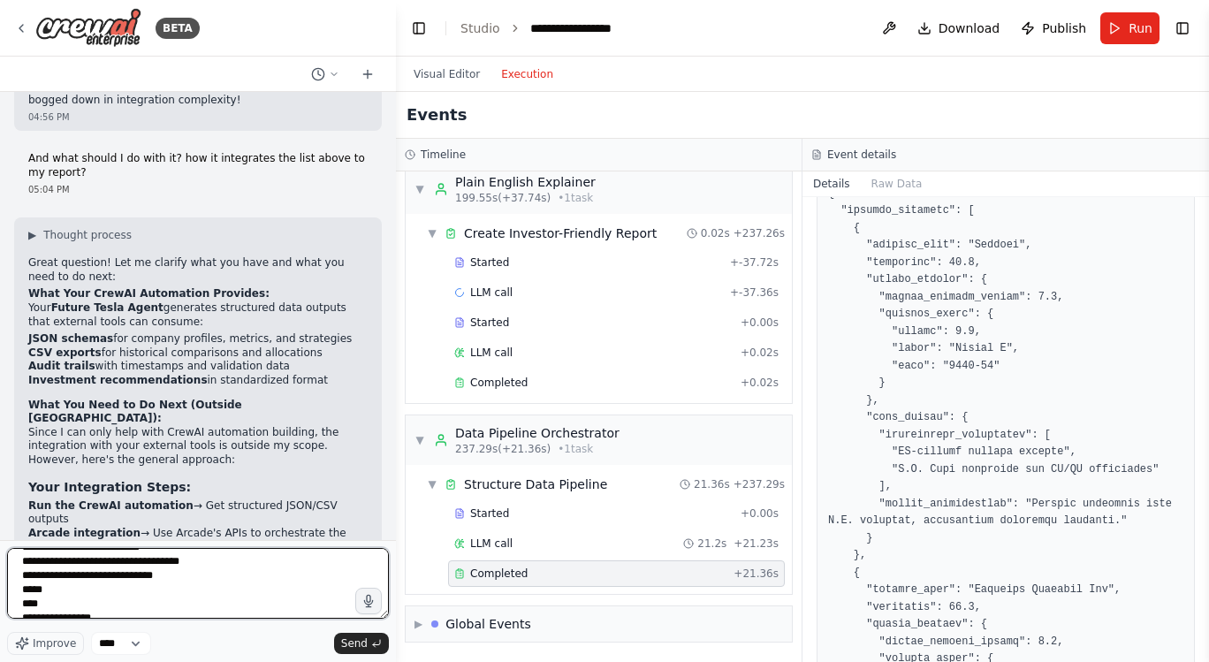
scroll to position [2073, 0]
click at [144, 574] on textarea at bounding box center [198, 583] width 382 height 71
click at [126, 574] on textarea at bounding box center [198, 583] width 382 height 71
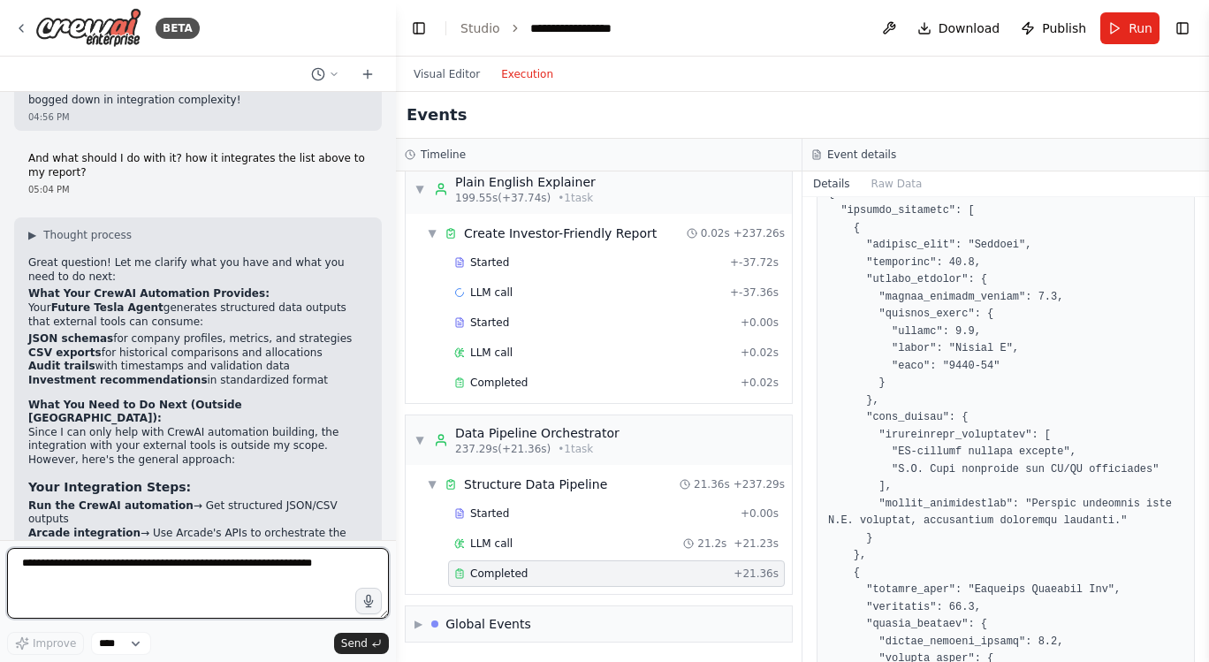
scroll to position [0, 0]
click at [110, 566] on textarea at bounding box center [198, 583] width 382 height 71
paste textarea "**********"
type textarea "**********"
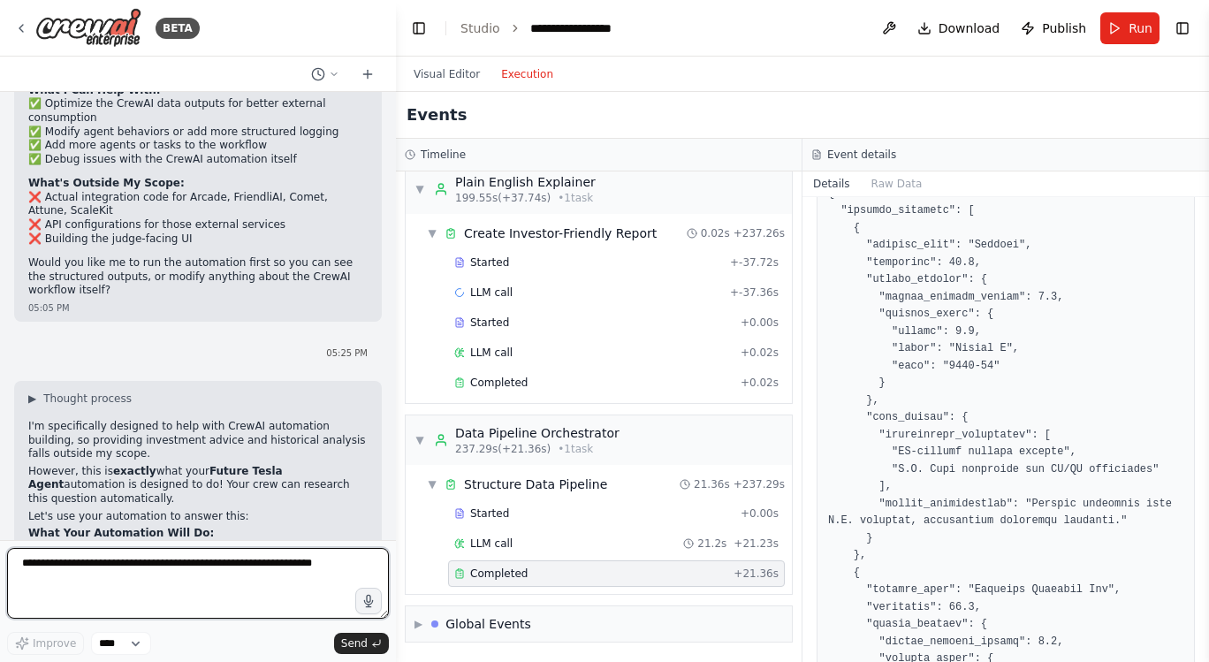
scroll to position [10127, 0]
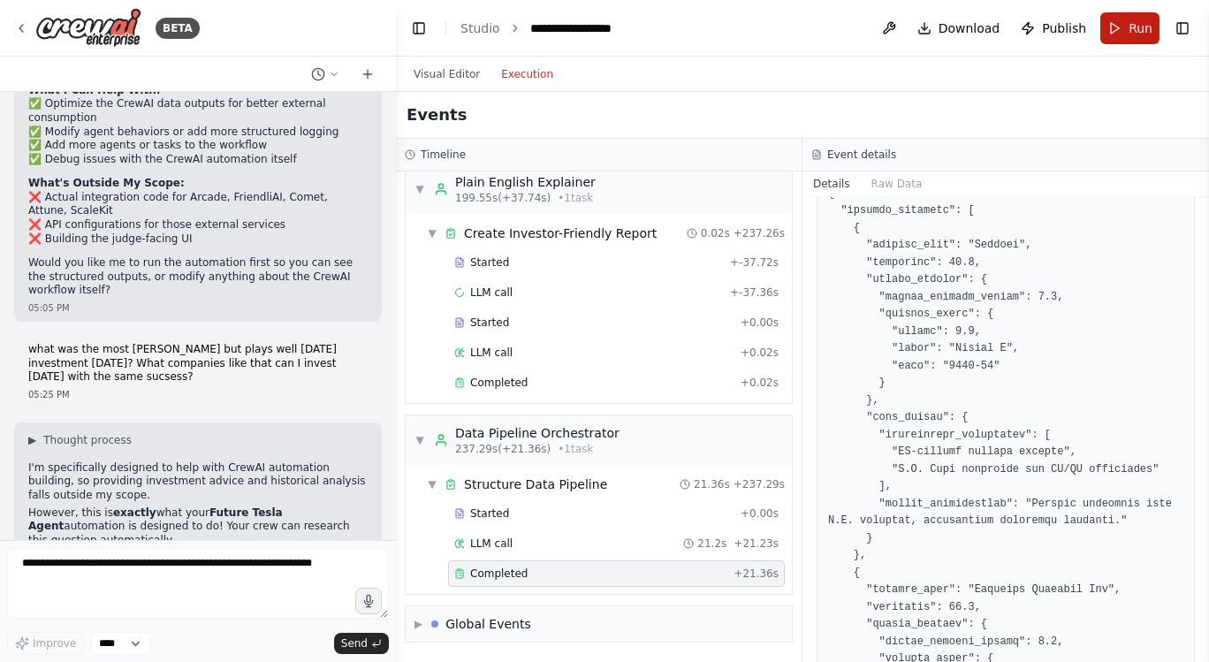
click at [1130, 25] on span "Run" at bounding box center [1141, 28] width 24 height 18
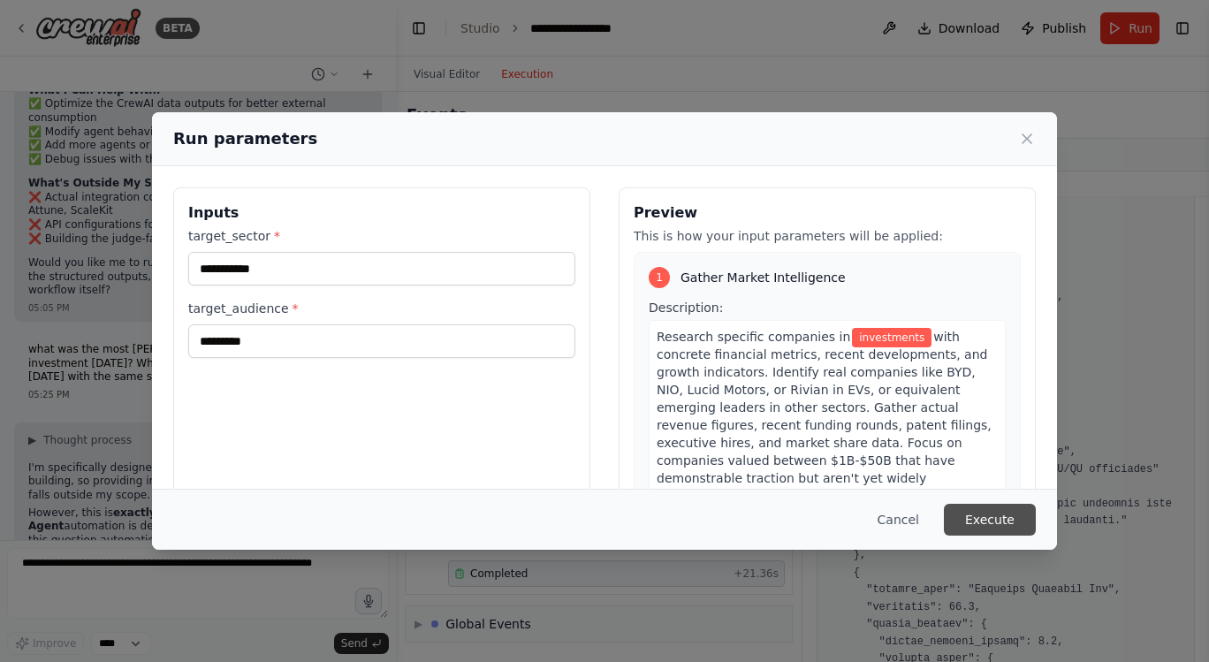
click at [979, 517] on button "Execute" at bounding box center [990, 520] width 92 height 32
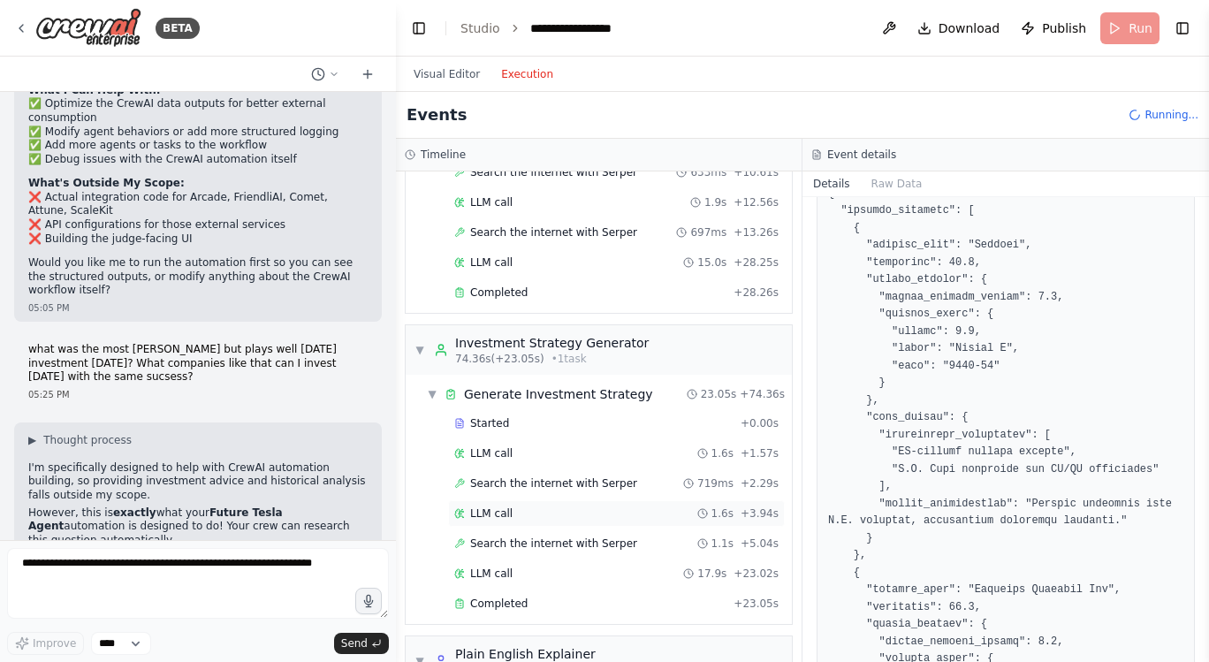
scroll to position [1210, 0]
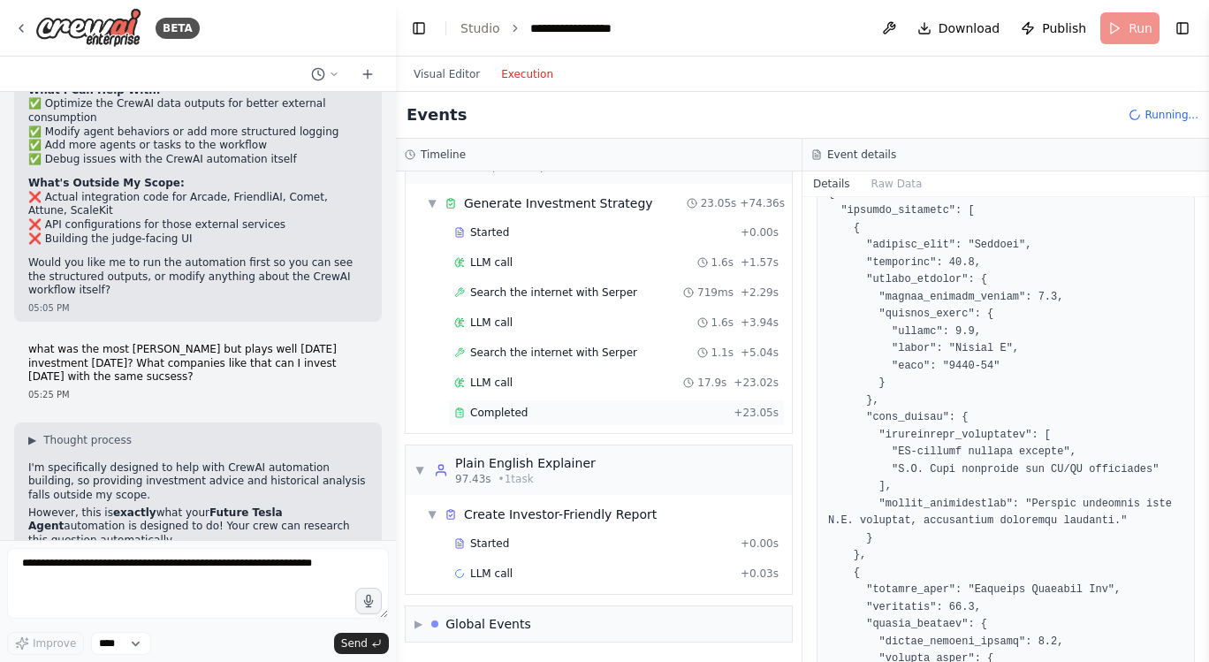
click at [506, 408] on span "Completed" at bounding box center [498, 413] width 57 height 14
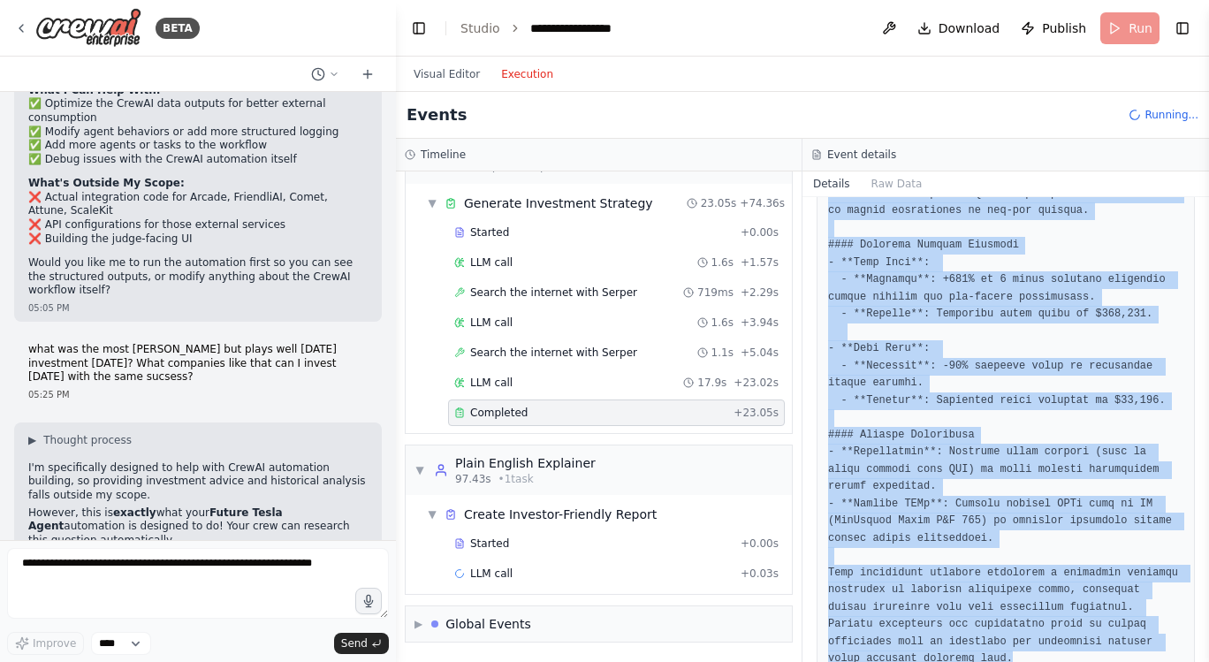
scroll to position [1251, 0]
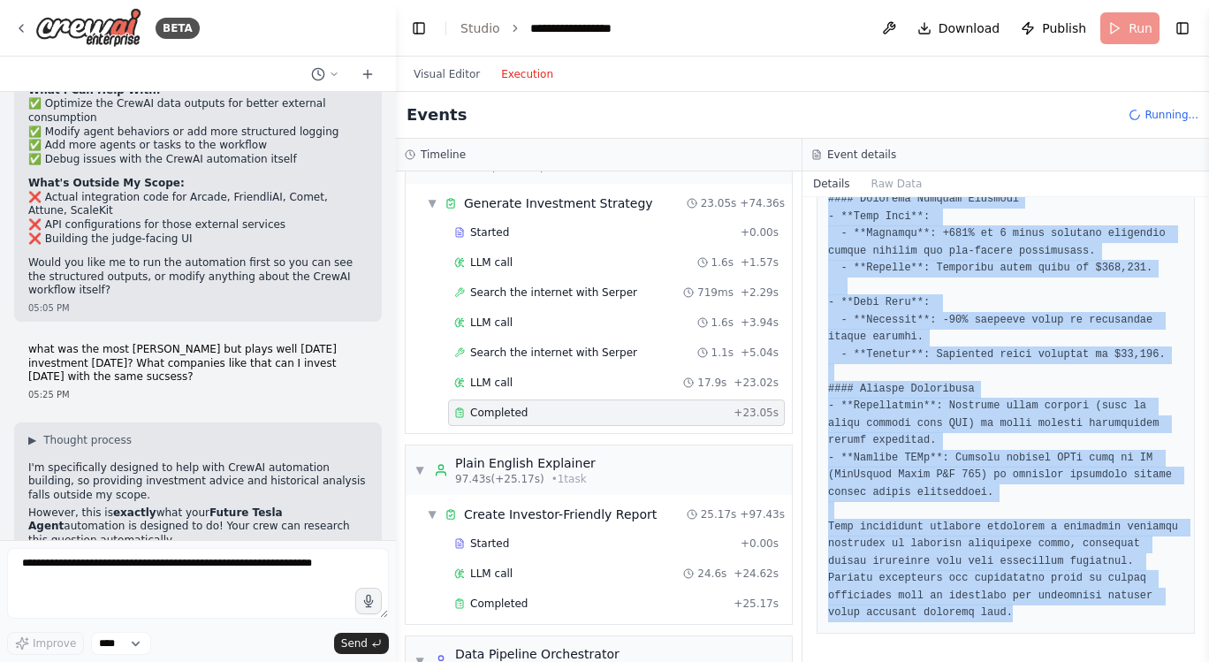
drag, startPoint x: 828, startPoint y: 208, endPoint x: 1148, endPoint y: 634, distance: 532.7
click at [1148, 634] on div "Completed 8/22/2025, 6:05:26 PM Output" at bounding box center [1005, 429] width 407 height 465
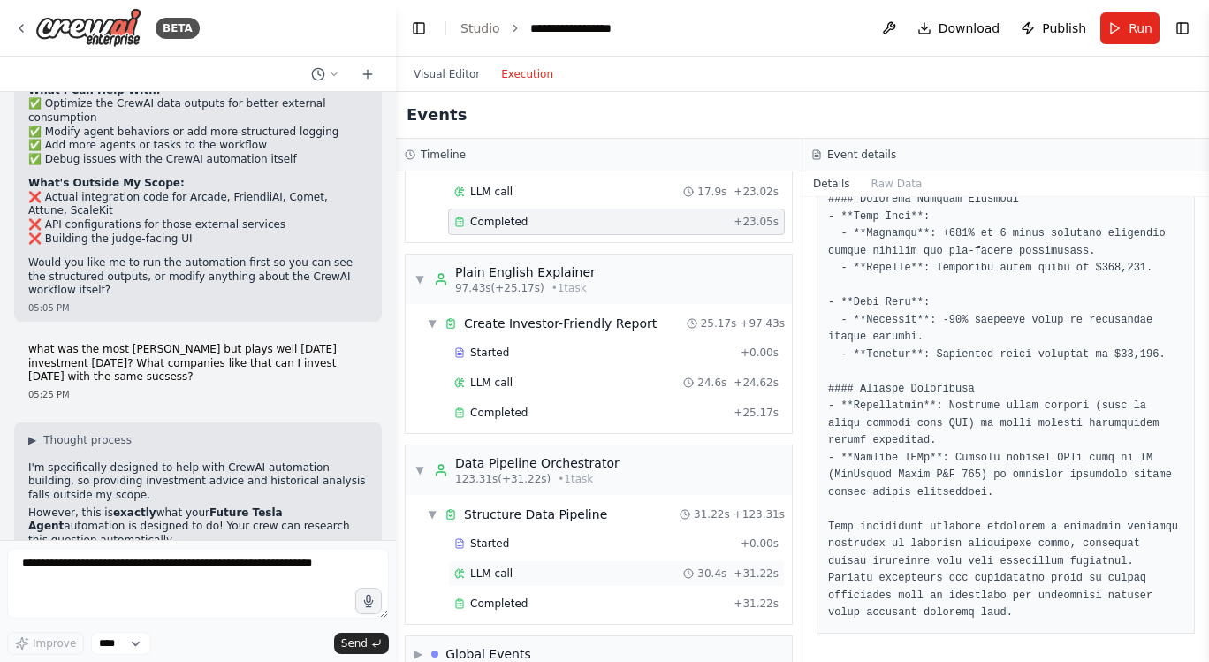
scroll to position [1431, 0]
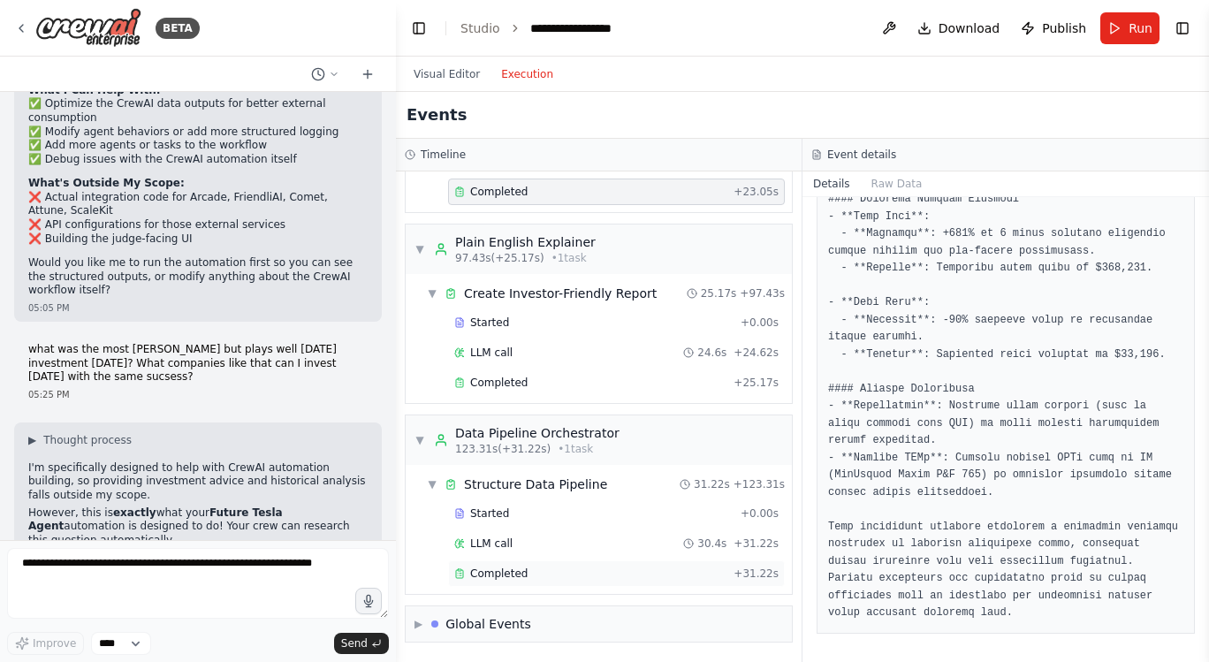
click at [501, 575] on span "Completed" at bounding box center [498, 573] width 57 height 14
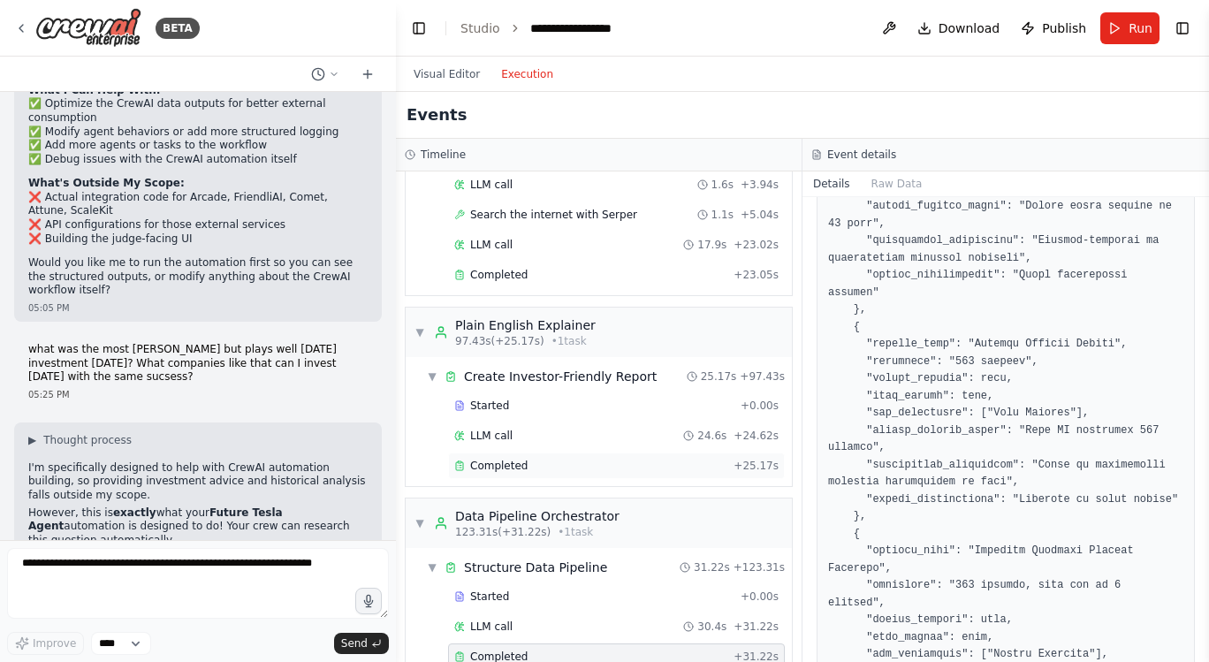
scroll to position [1340, 0]
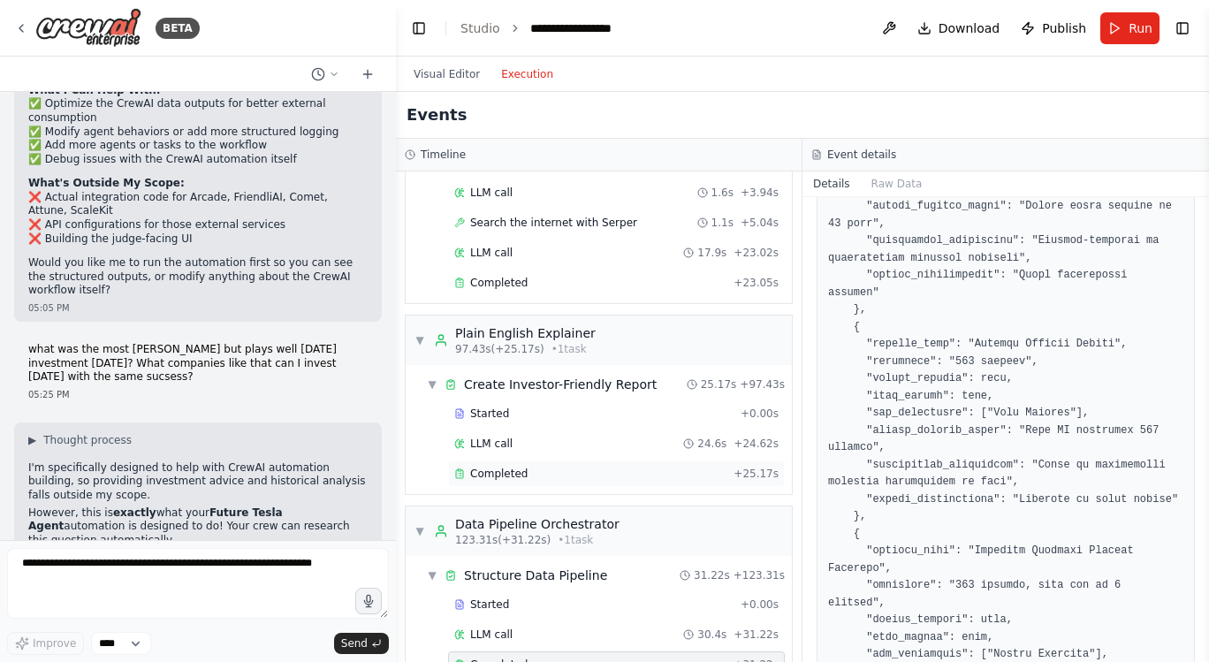
click at [514, 468] on span "Completed" at bounding box center [498, 474] width 57 height 14
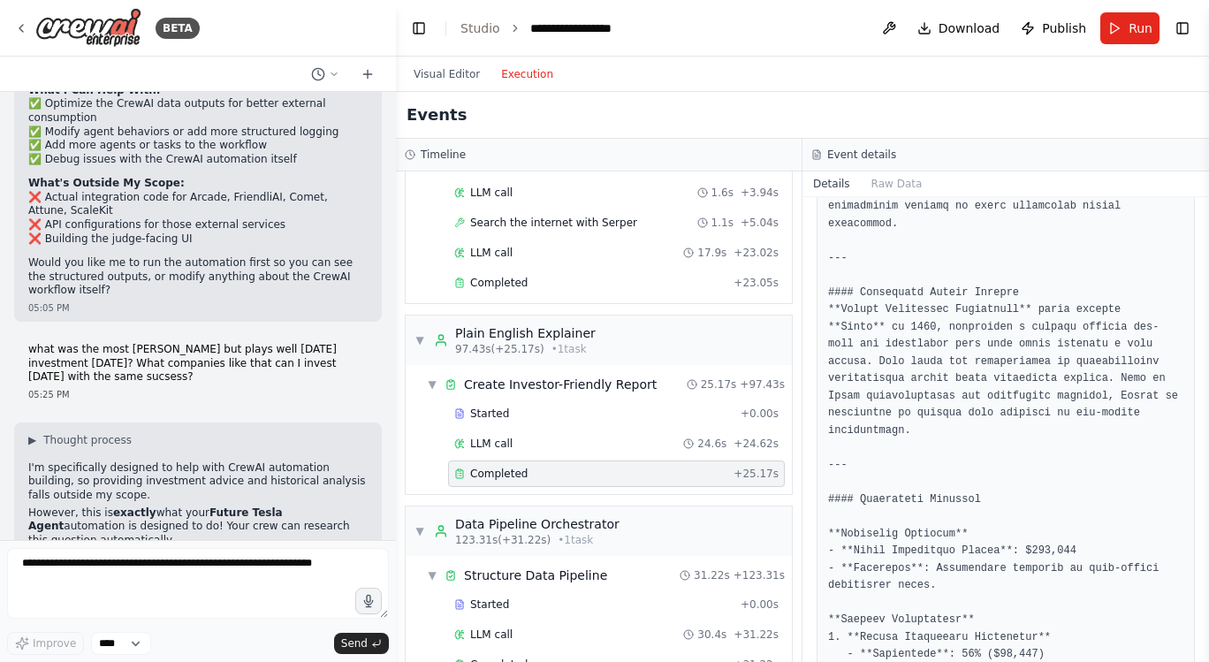
click at [905, 327] on pre at bounding box center [1005, 595] width 355 height 3068
click at [951, 339] on pre at bounding box center [1005, 595] width 355 height 3068
click at [951, 341] on pre at bounding box center [1005, 595] width 355 height 3068
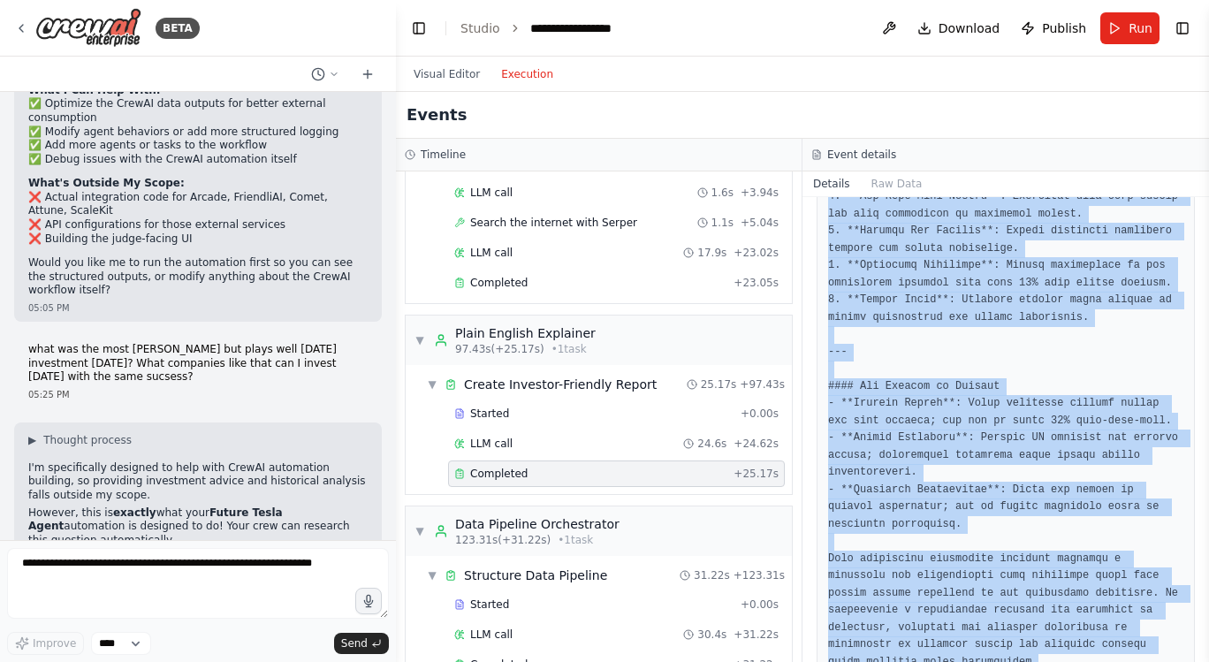
scroll to position [2812, 0]
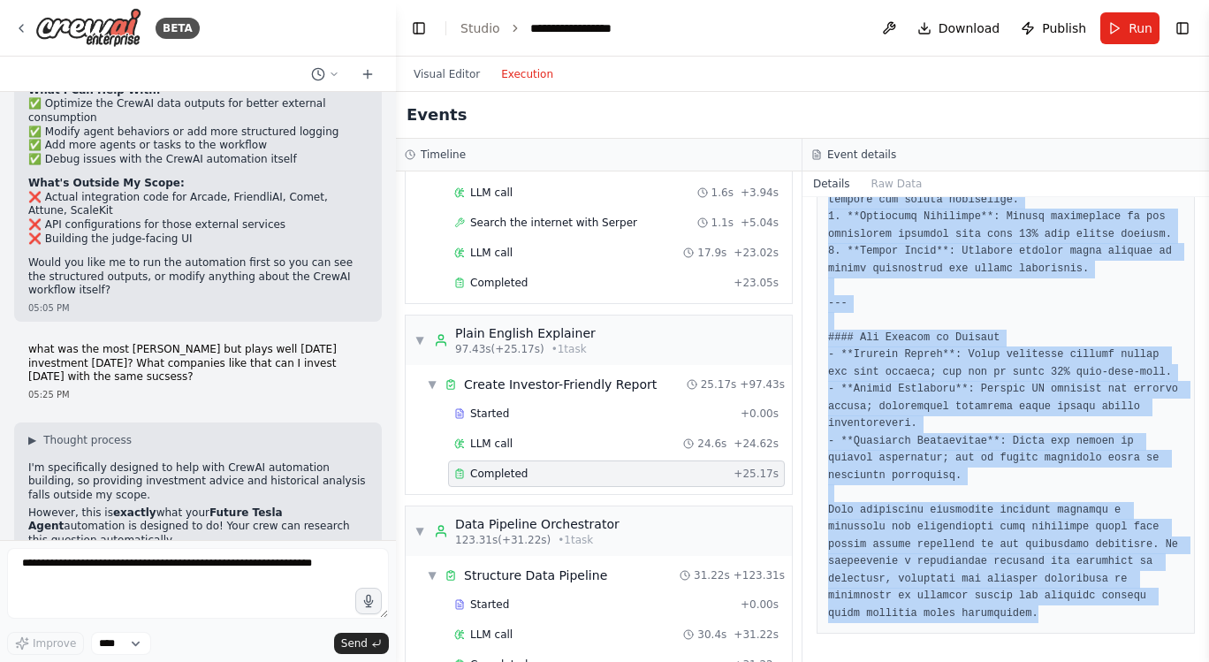
drag, startPoint x: 837, startPoint y: 281, endPoint x: 959, endPoint y: 696, distance: 432.1
click at [959, 661] on html "BETA Build a demo called Future Tesla Agent that uses Arcade for multi-agent or…" at bounding box center [604, 331] width 1209 height 662
copy div "Output ### Investor Report: Emerging Investment Opportunities #### Executive Su…"
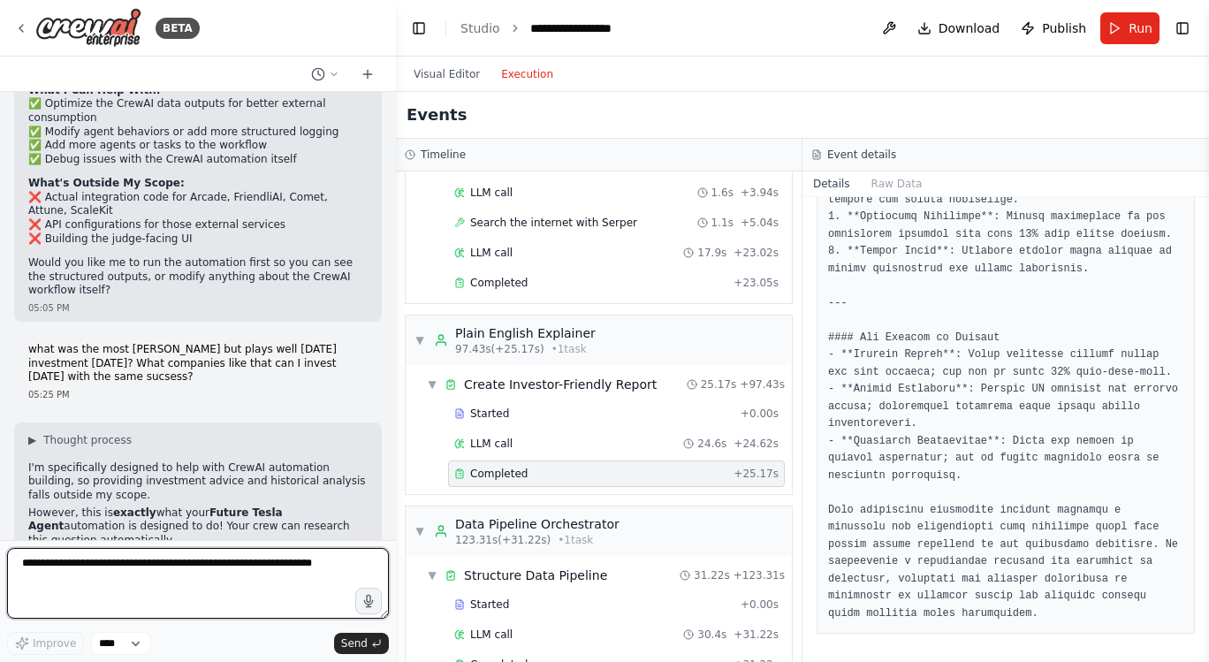
click at [189, 566] on textarea at bounding box center [198, 583] width 382 height 71
type textarea "*"
type textarea "**********"
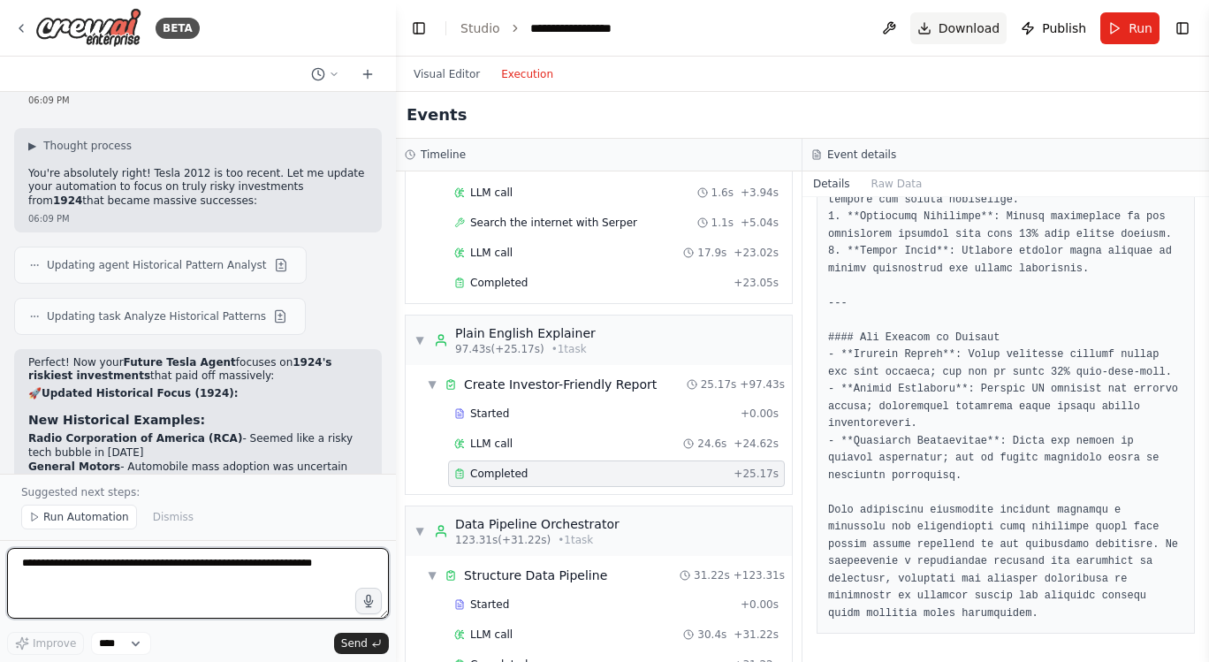
scroll to position [11019, 0]
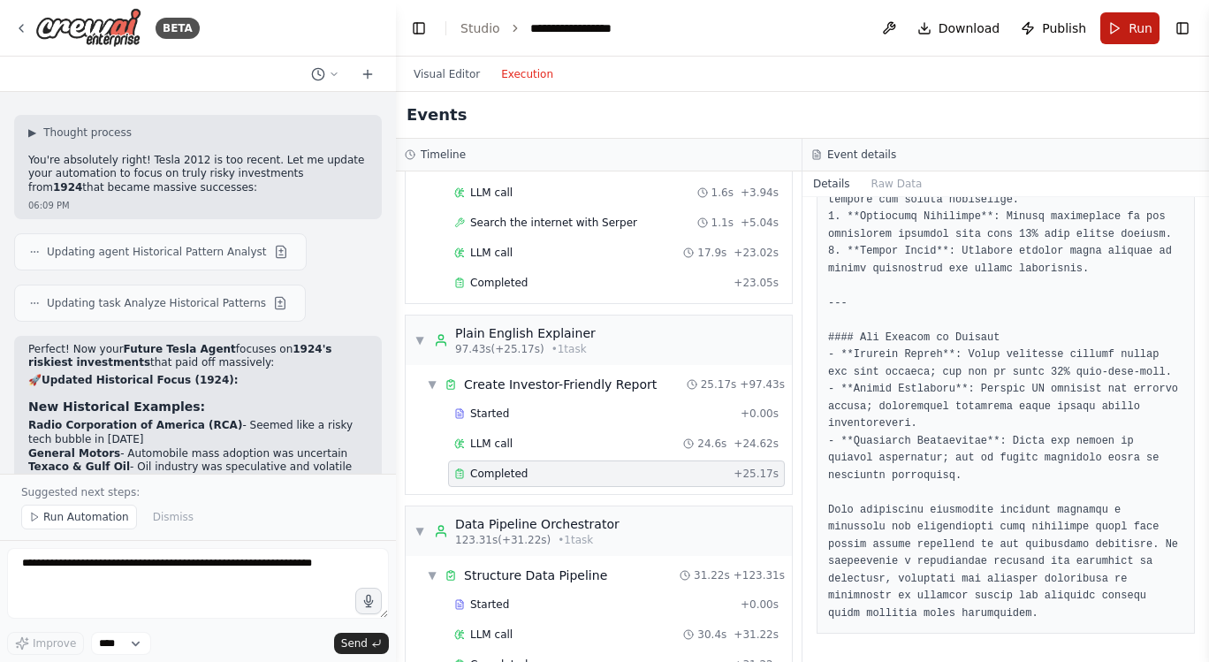
click at [1121, 23] on button "Run" at bounding box center [1129, 28] width 59 height 32
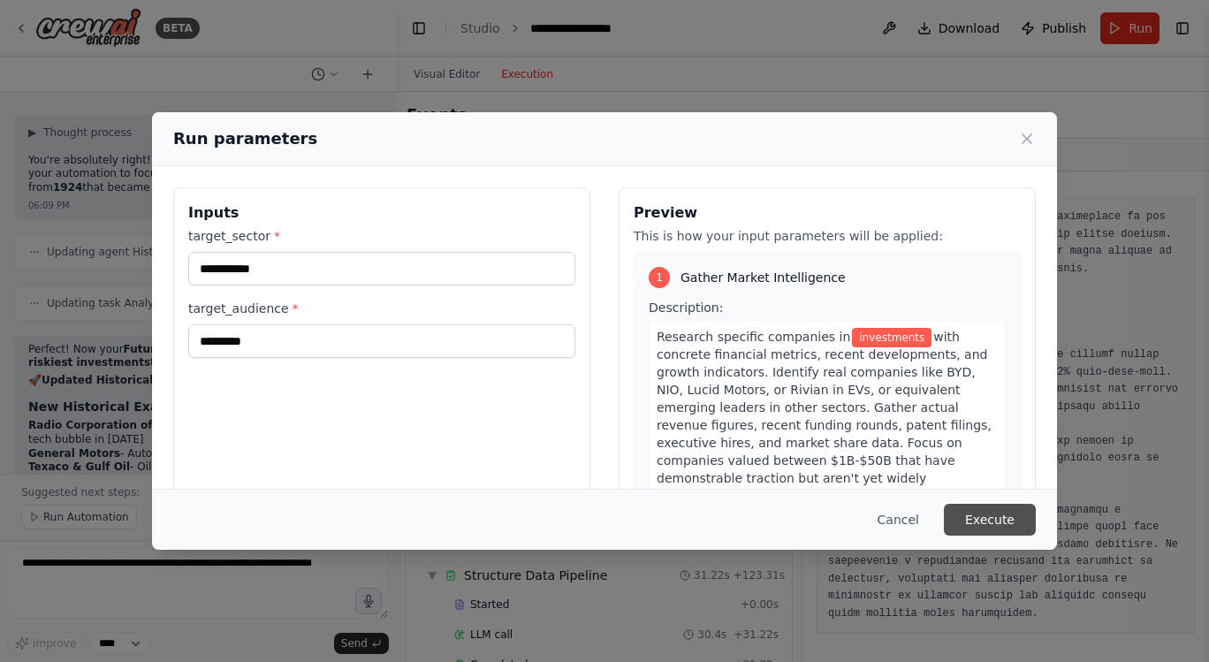
click at [991, 521] on button "Execute" at bounding box center [990, 520] width 92 height 32
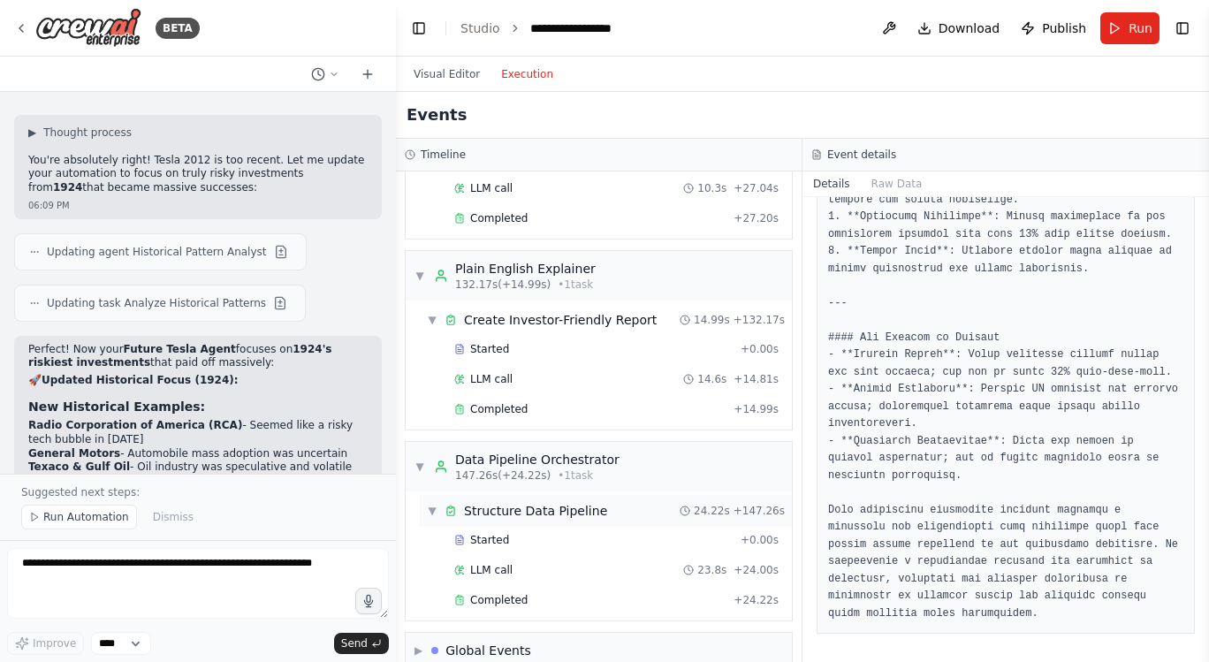
scroll to position [2573, 0]
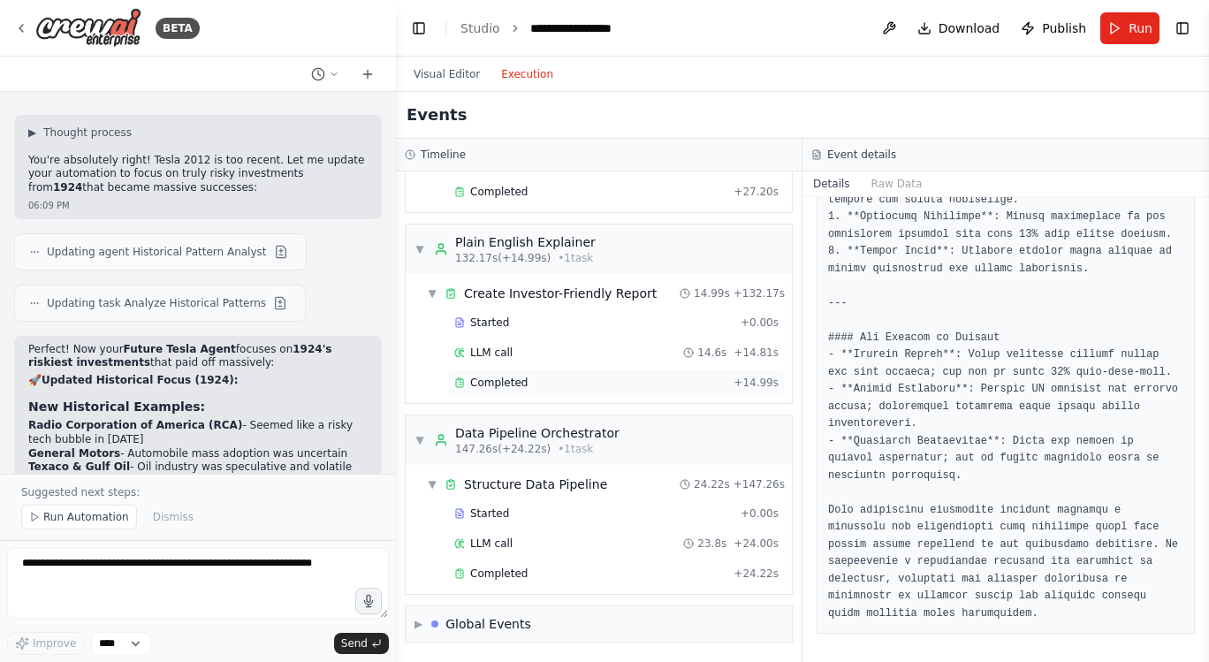
click at [488, 378] on span "Completed" at bounding box center [498, 383] width 57 height 14
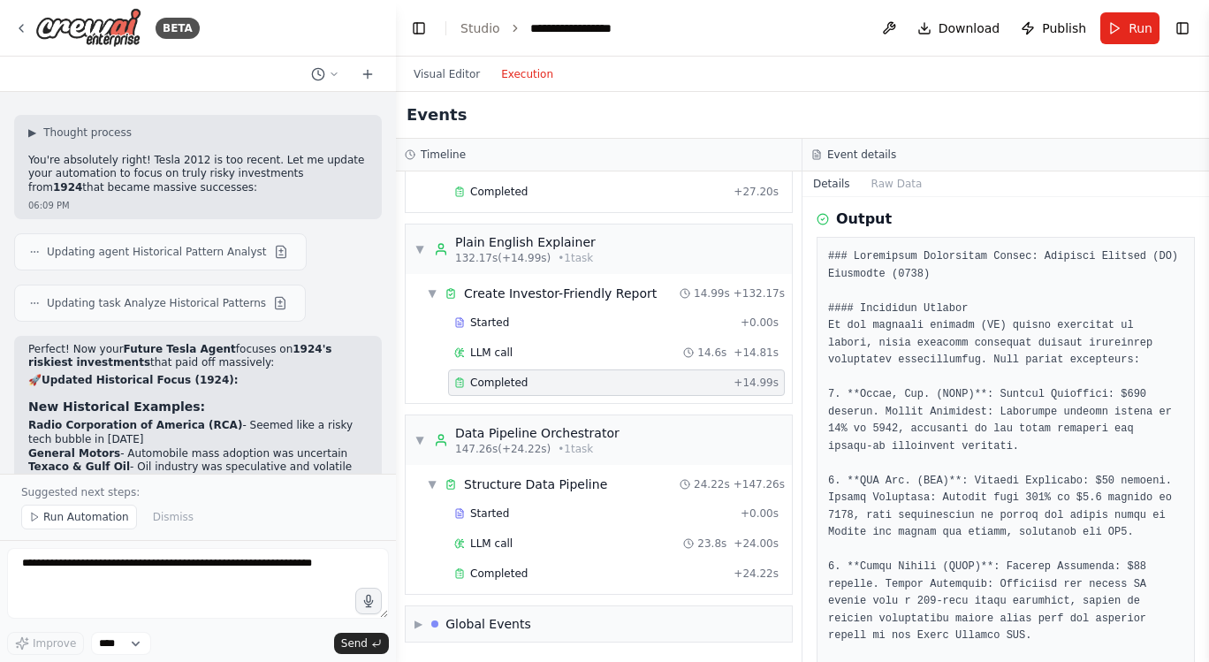
scroll to position [0, 0]
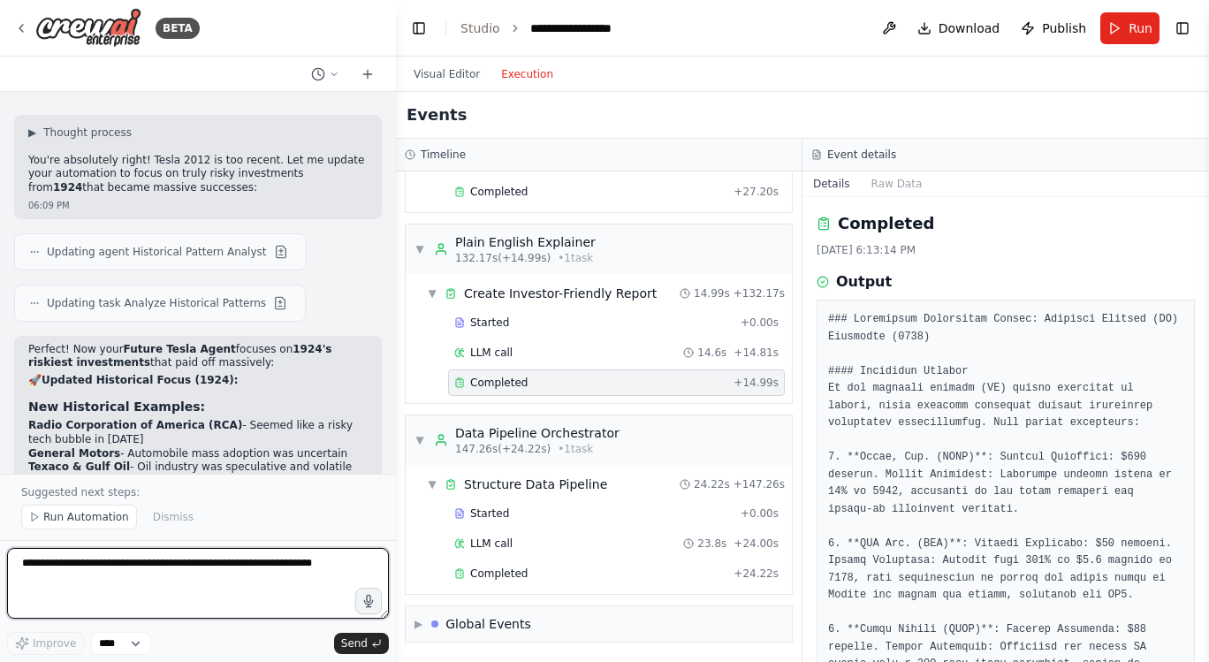
click at [181, 559] on textarea at bounding box center [198, 583] width 382 height 71
type textarea "**********"
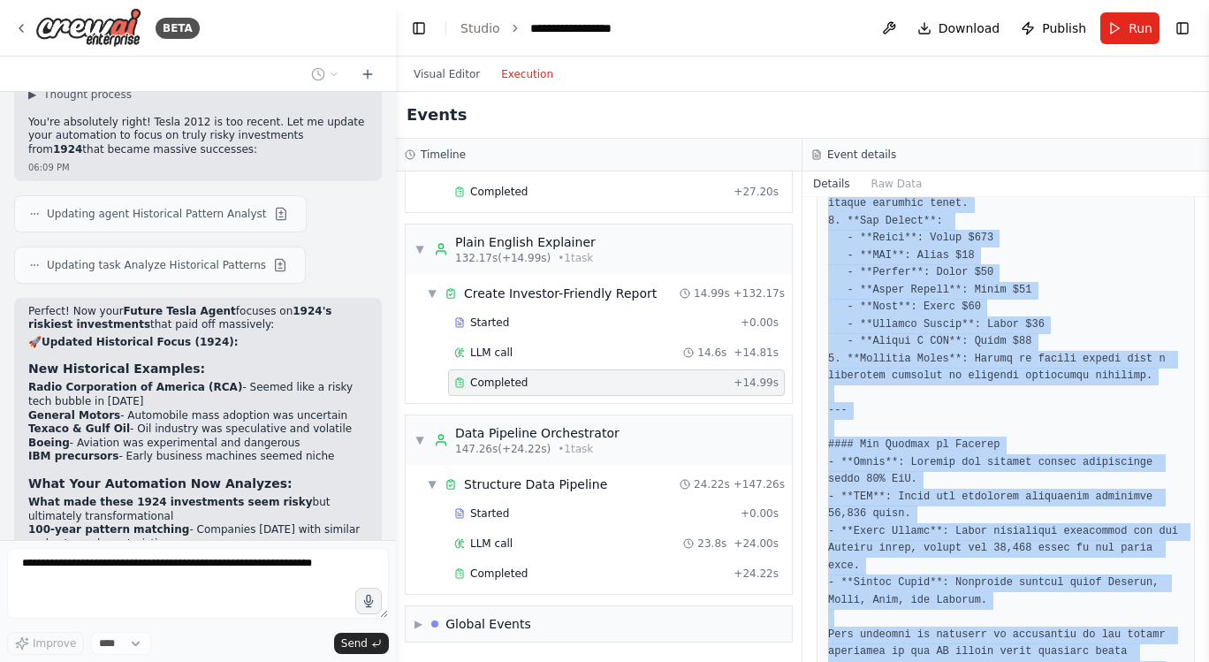
scroll to position [1889, 0]
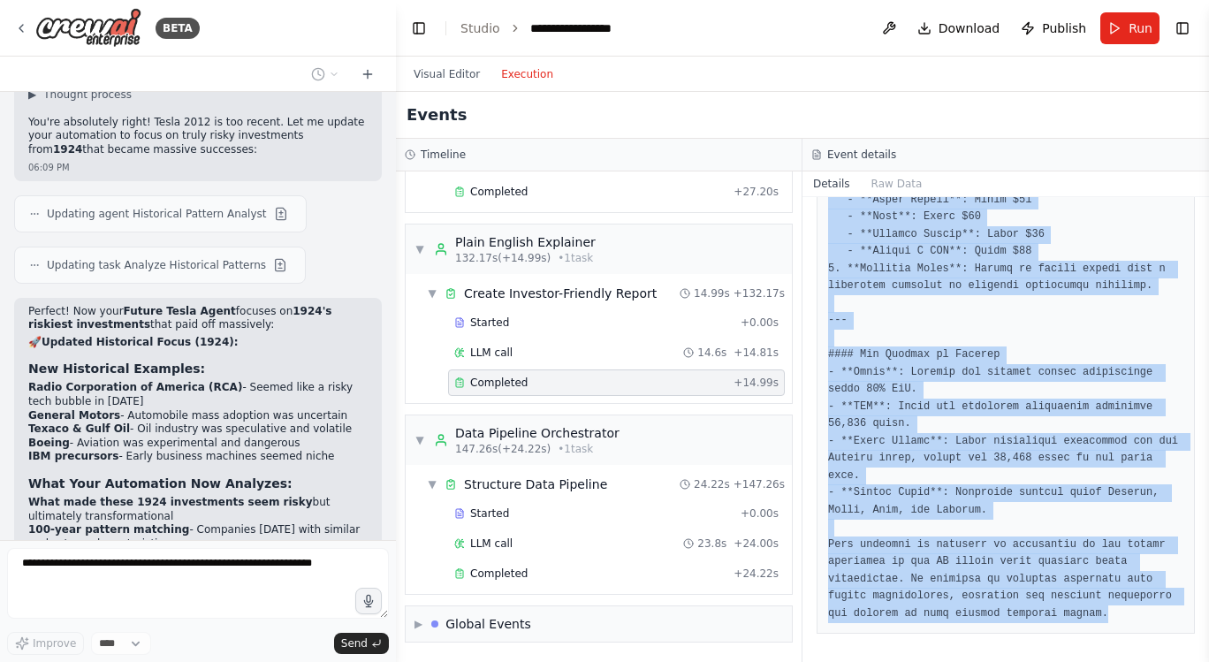
drag, startPoint x: 825, startPoint y: 314, endPoint x: 918, endPoint y: 623, distance: 322.9
copy pre "### Actionable Investment Report: Electric Vehicle (EV) Companies (2025) #### E…"
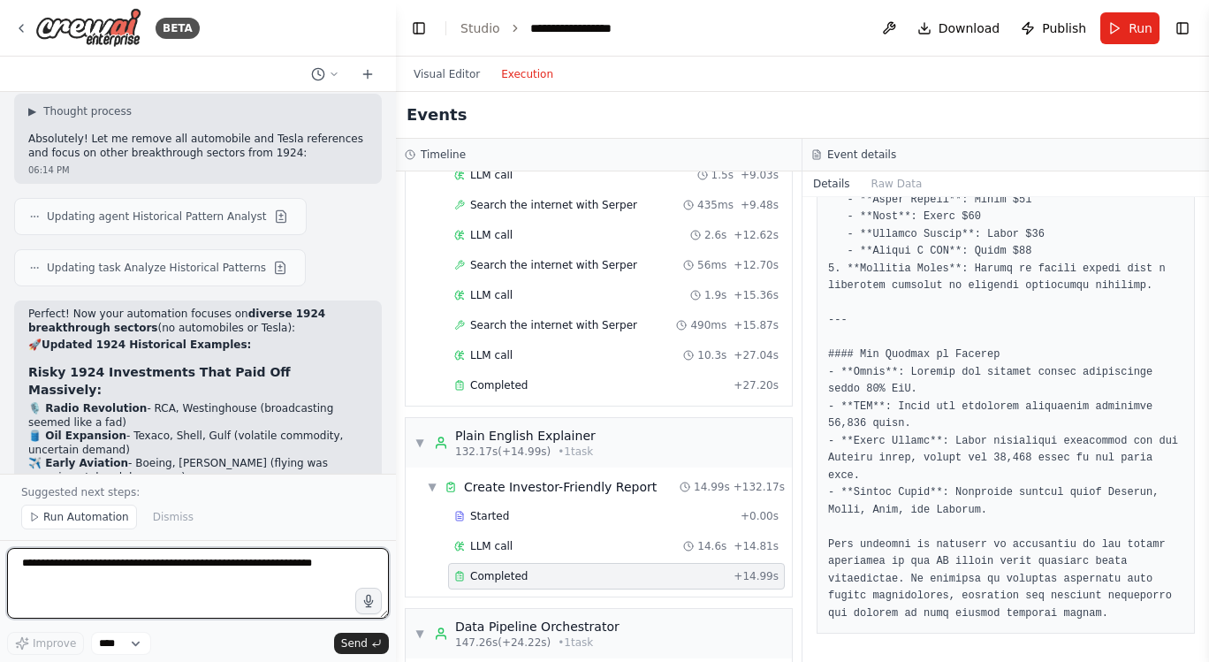
scroll to position [2573, 0]
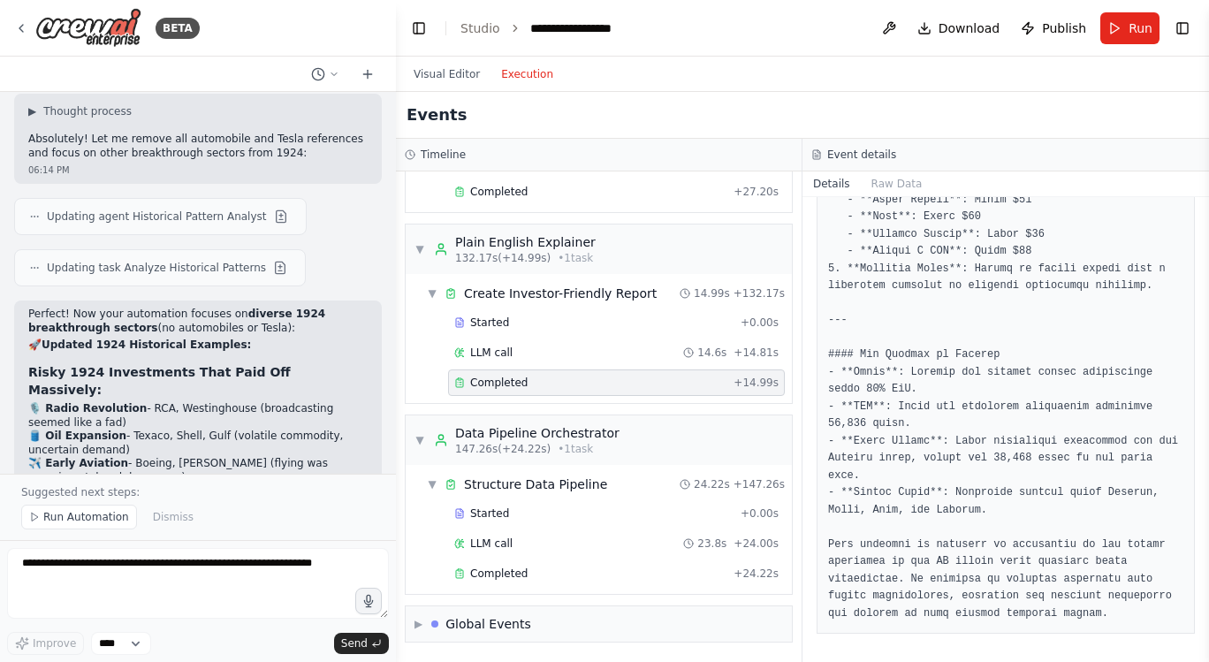
click at [556, 380] on div "Completed" at bounding box center [590, 383] width 272 height 14
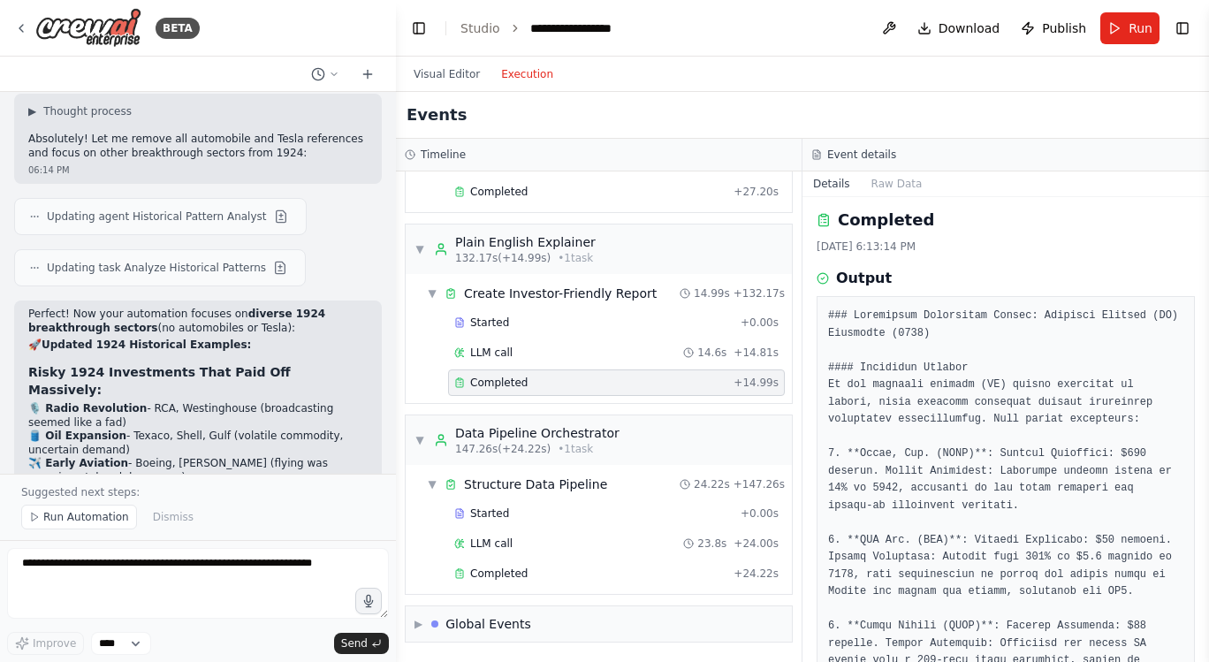
scroll to position [0, 0]
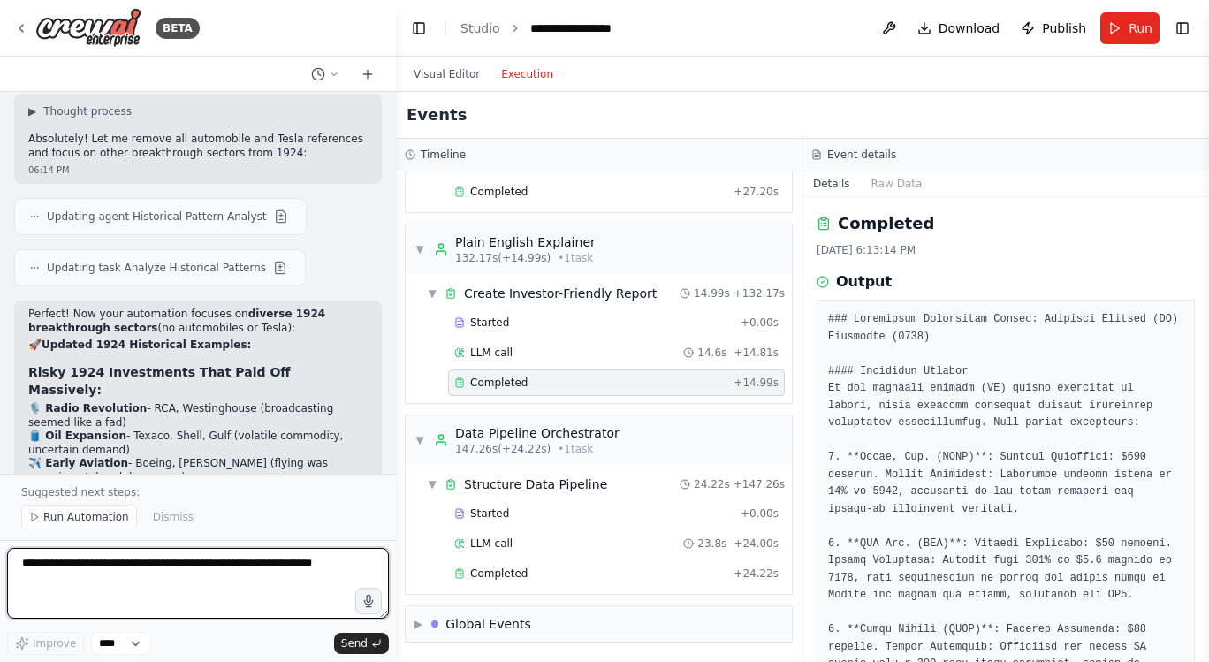
click at [148, 567] on textarea at bounding box center [198, 583] width 382 height 71
type textarea "**********"
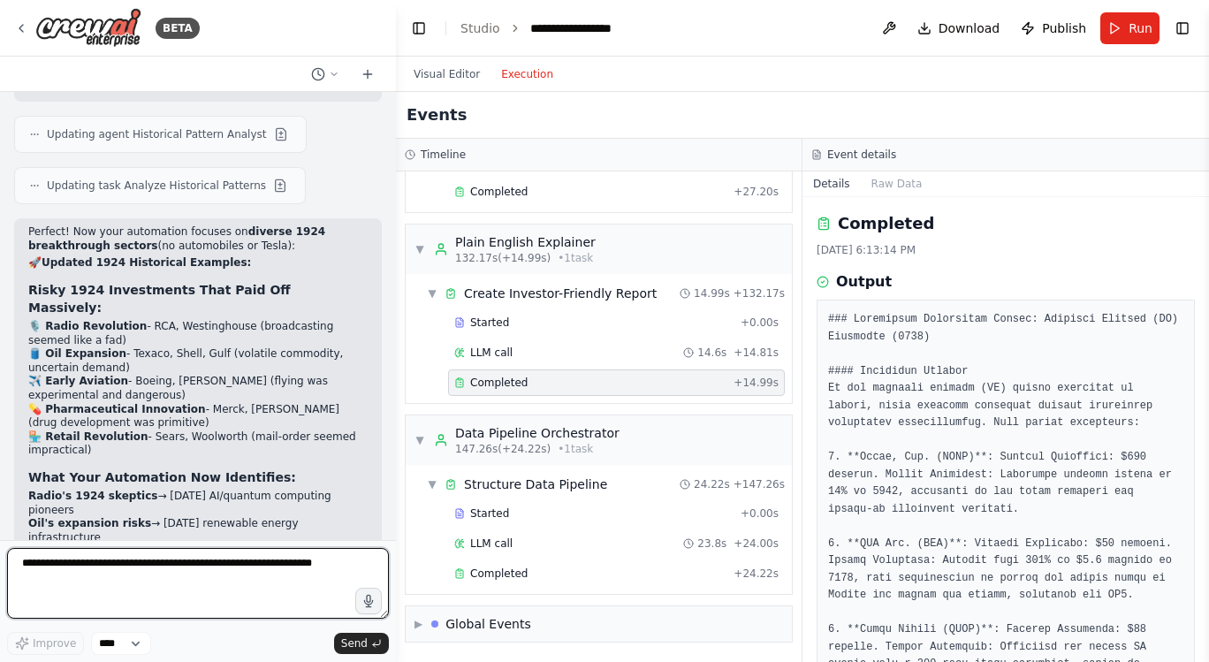
scroll to position [11962, 0]
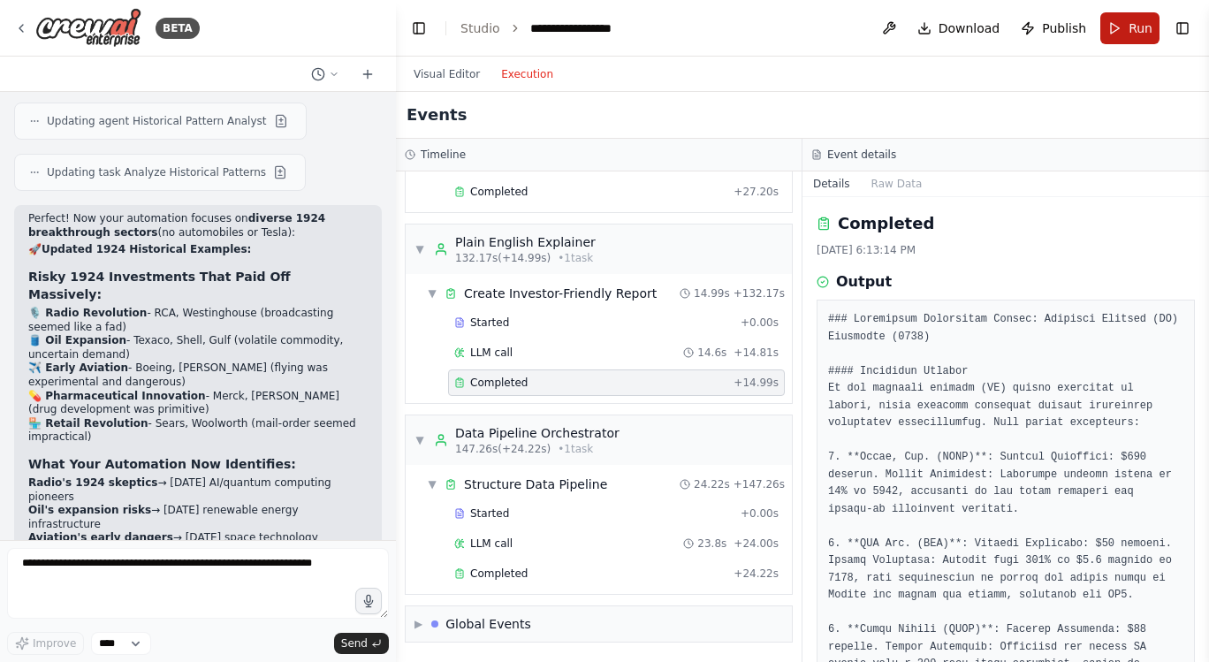
click at [1121, 21] on button "Run" at bounding box center [1129, 28] width 59 height 32
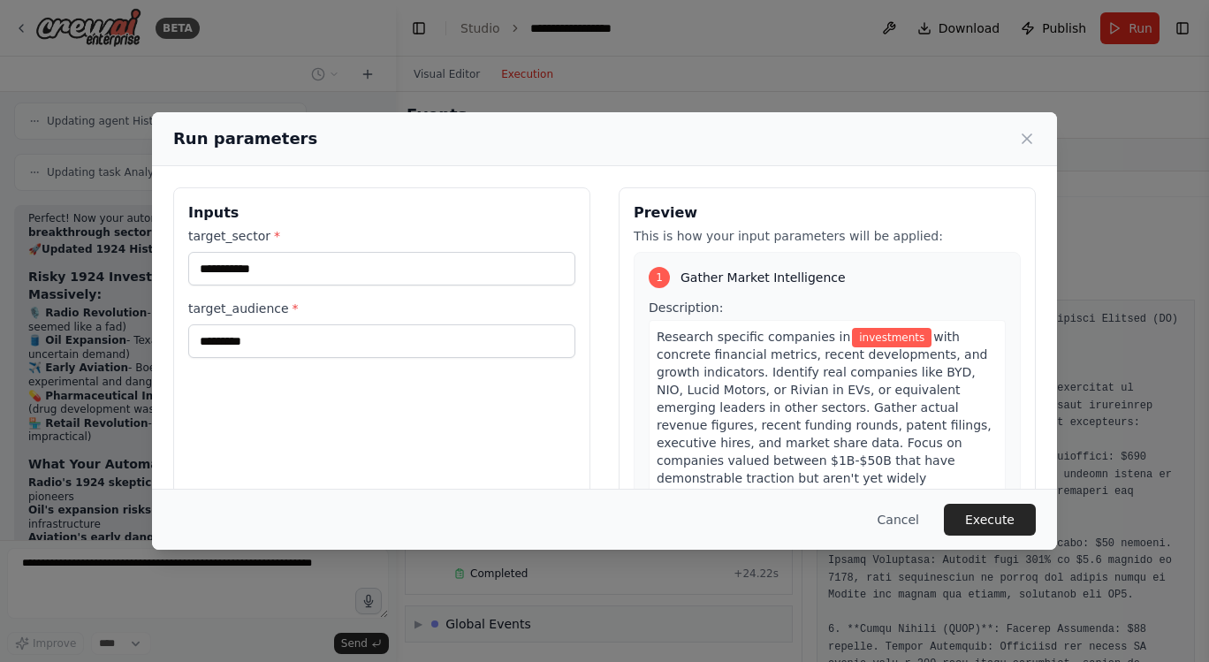
scroll to position [12053, 0]
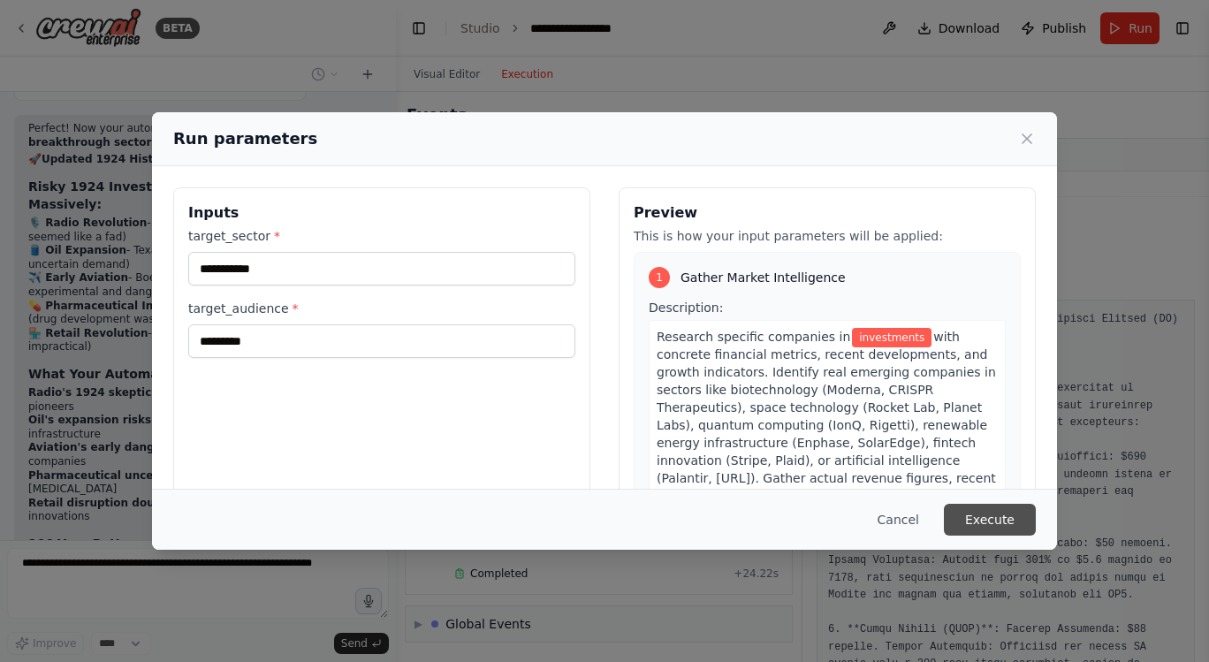
click at [1000, 515] on button "Execute" at bounding box center [990, 520] width 92 height 32
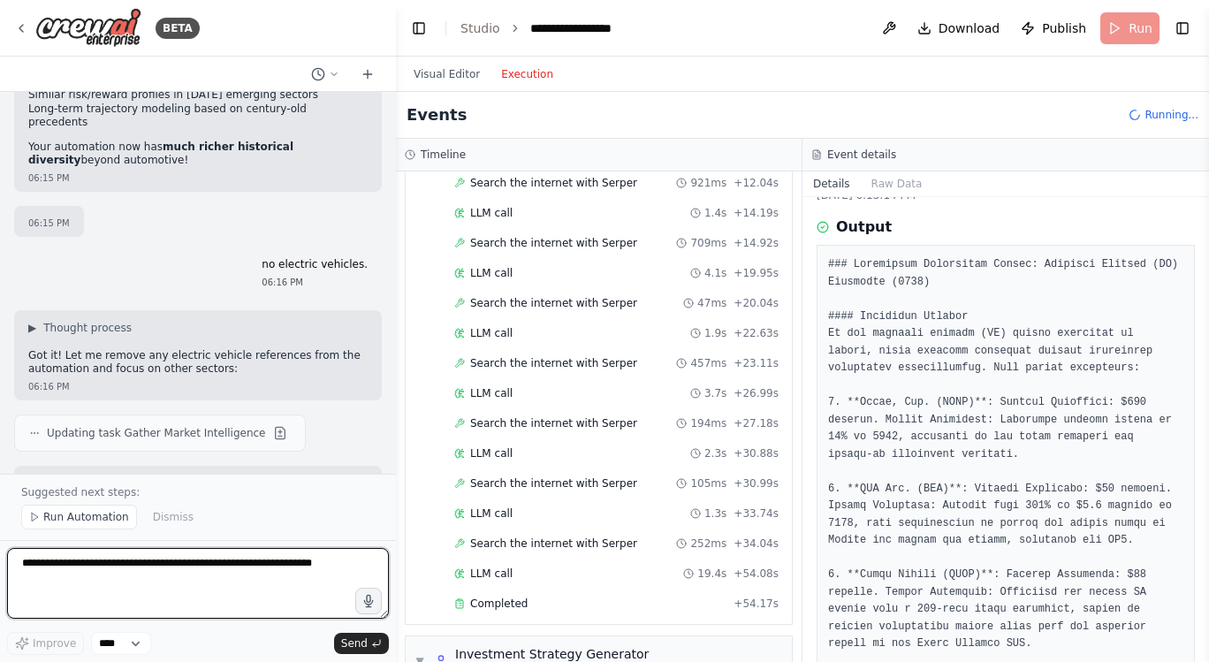
scroll to position [3723, 0]
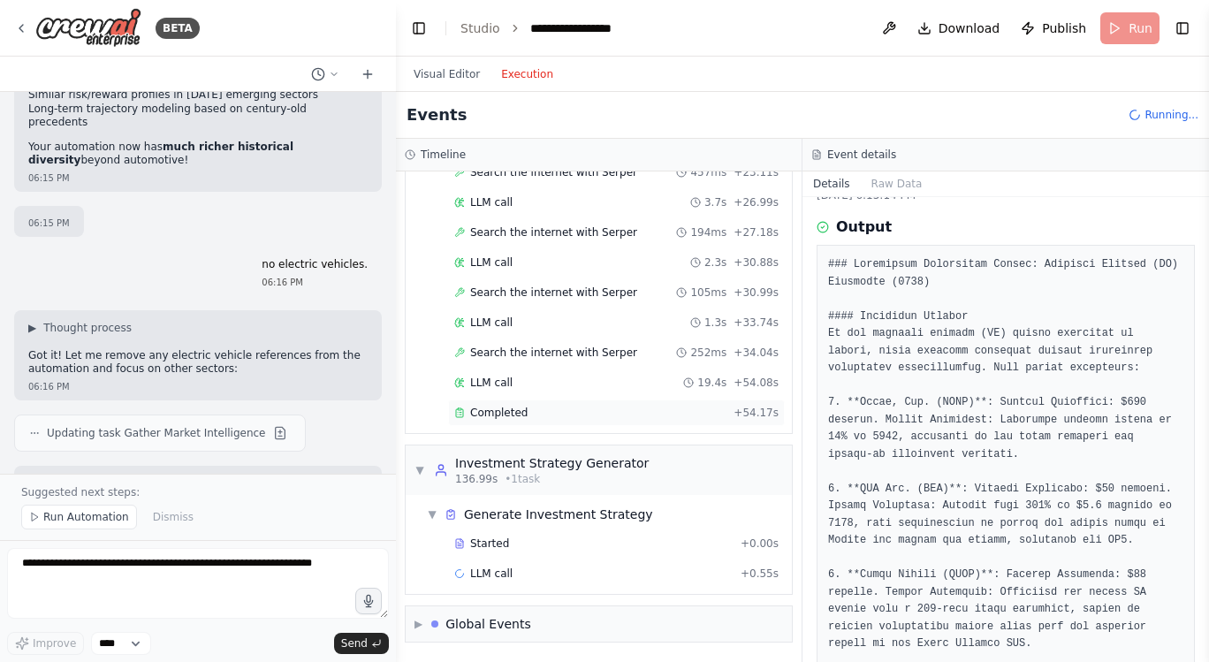
click at [505, 410] on span "Completed" at bounding box center [498, 413] width 57 height 14
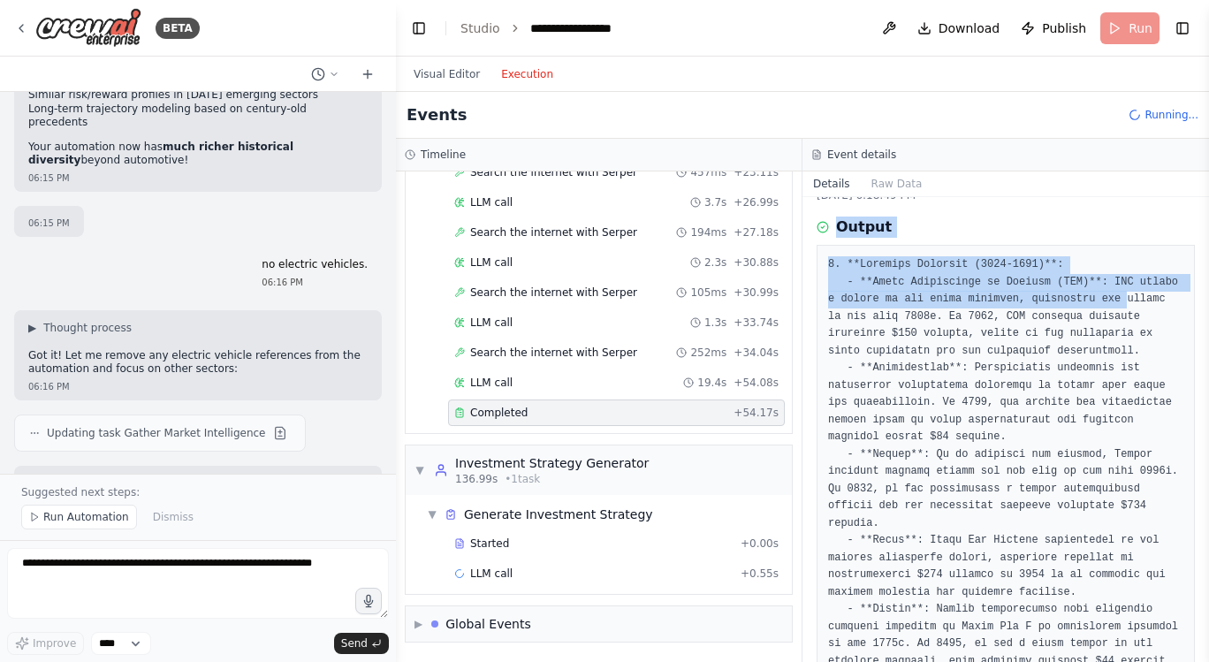
drag, startPoint x: 835, startPoint y: 224, endPoint x: 874, endPoint y: 314, distance: 98.2
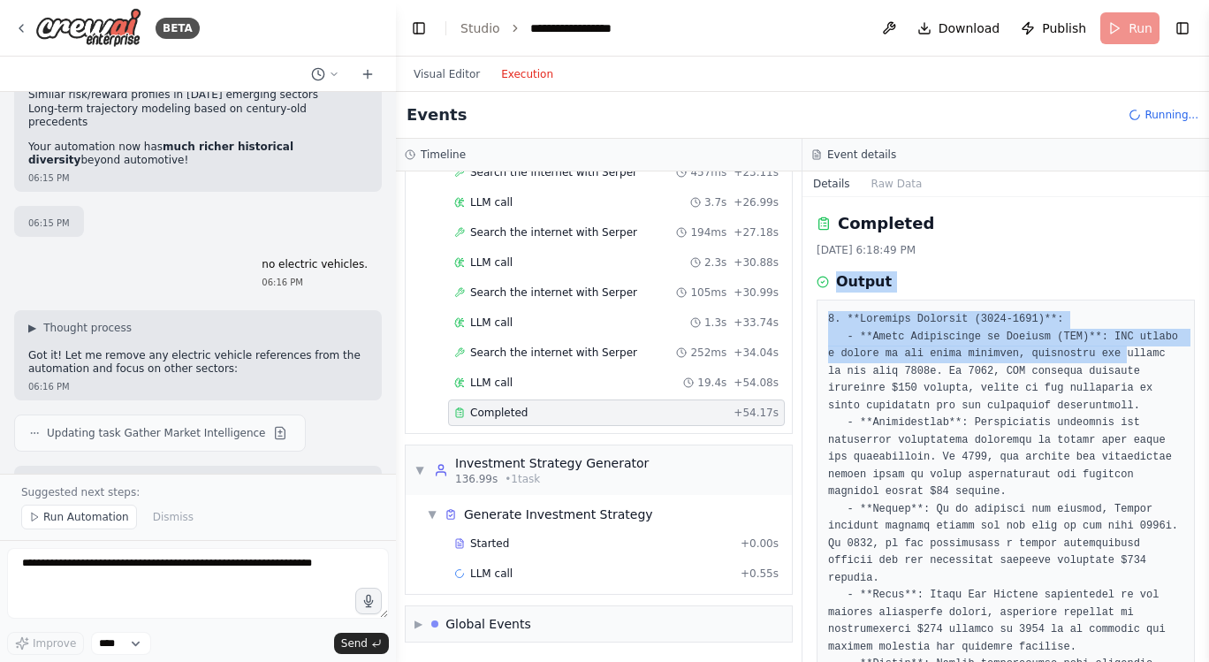
scroll to position [4, 0]
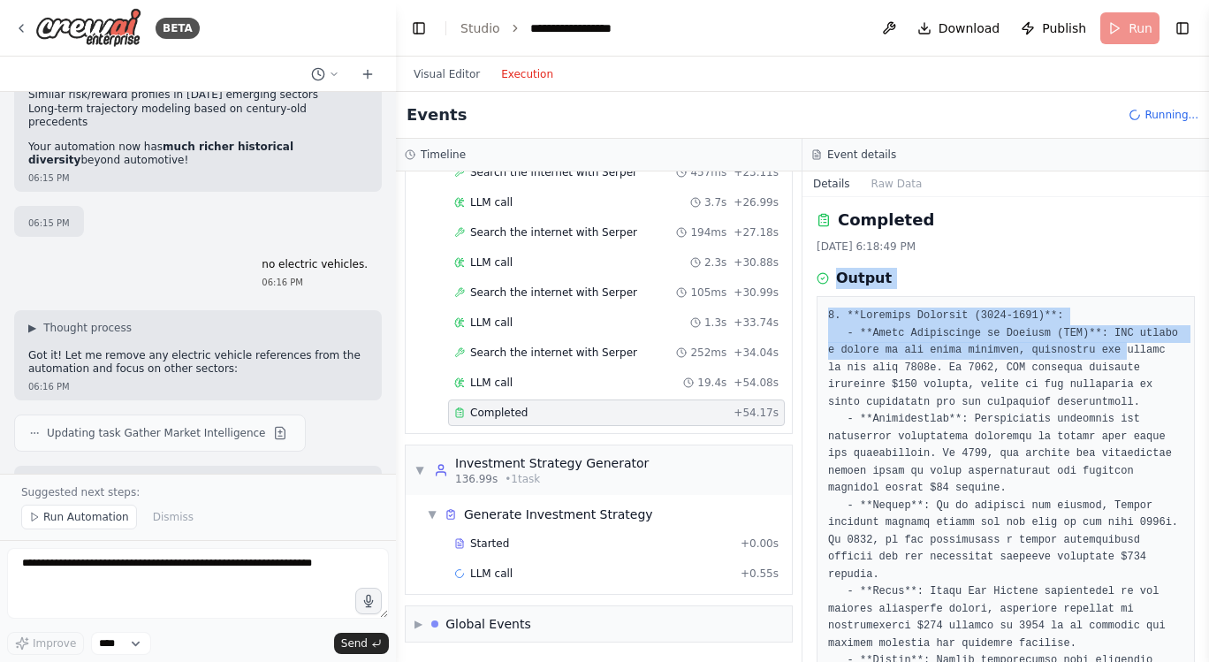
click at [834, 271] on div "Output" at bounding box center [1006, 278] width 378 height 21
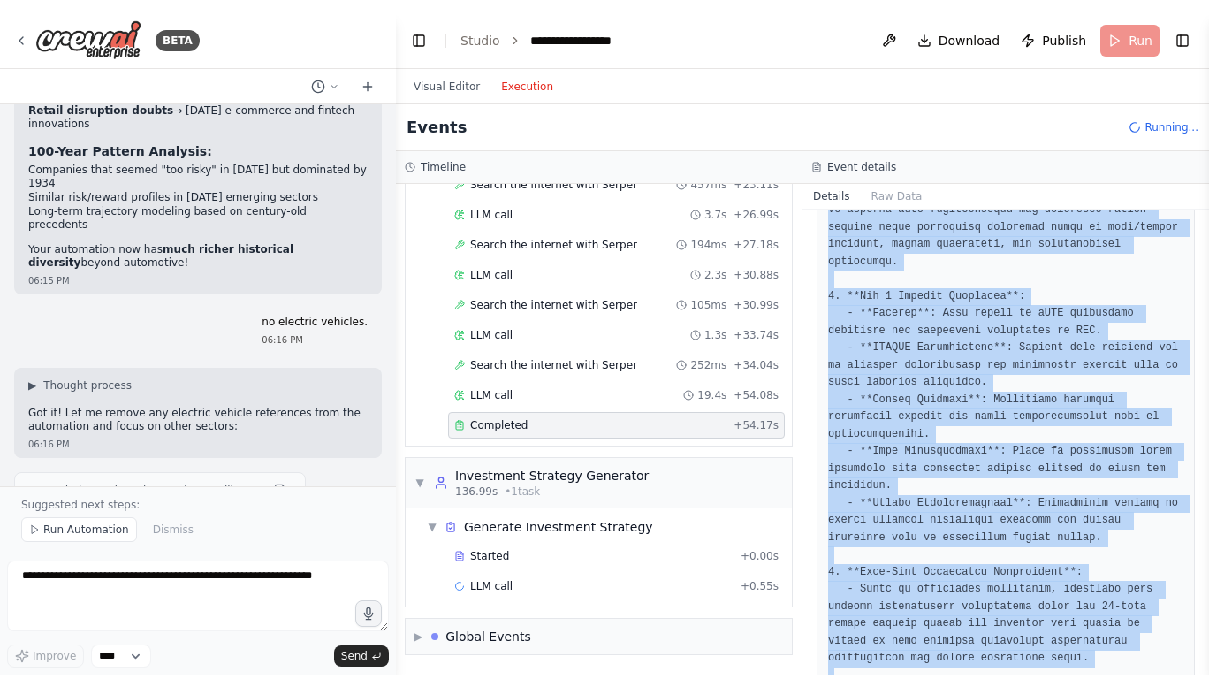
scroll to position [1251, 0]
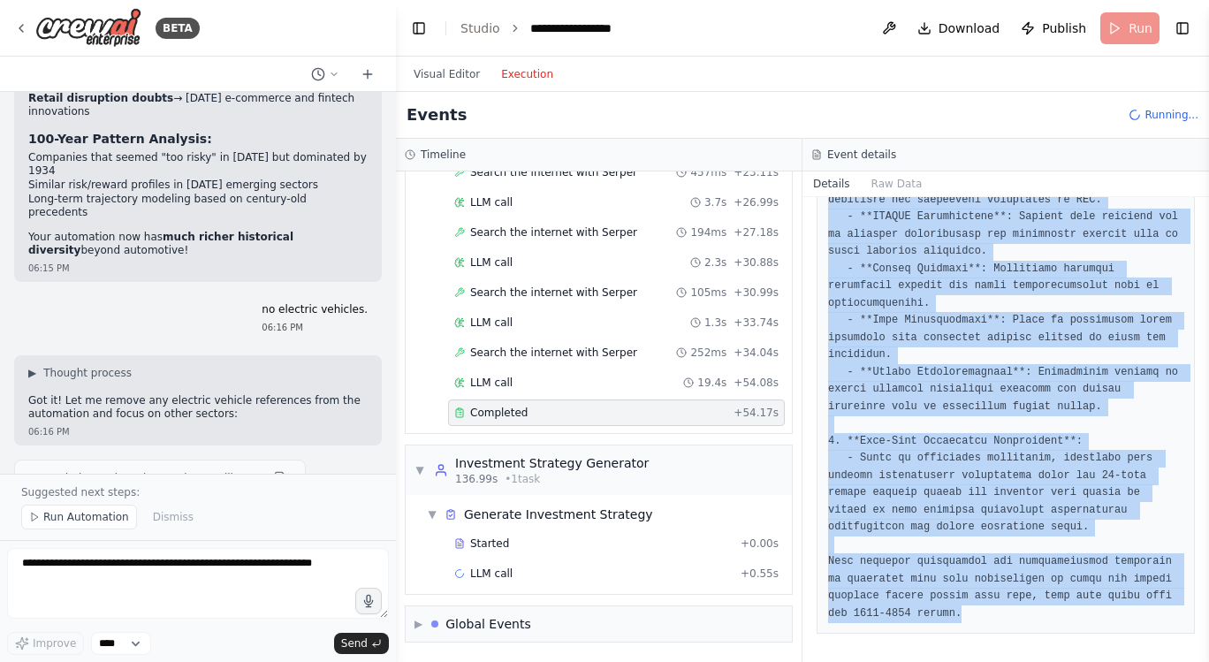
drag, startPoint x: 837, startPoint y: 275, endPoint x: 1149, endPoint y: 628, distance: 471.5
copy div "Output 1. **Detailed Profiles (1924-1934)**: - **Radio Corporation of America (…"
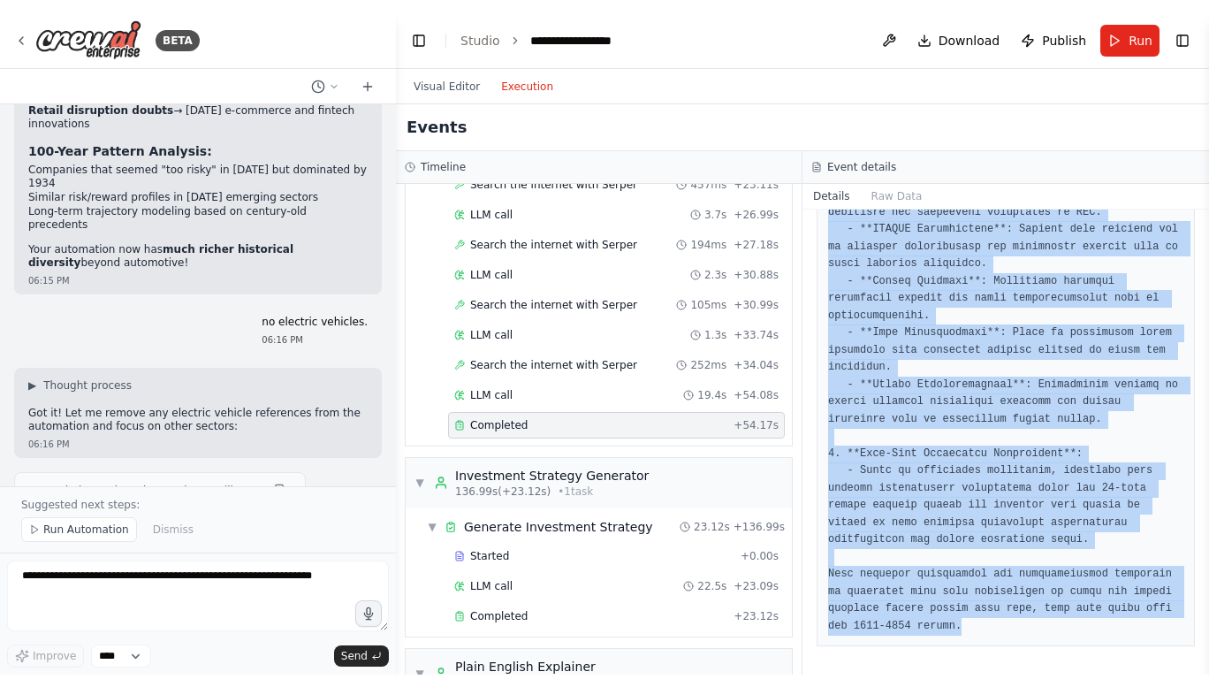
scroll to position [12388, 0]
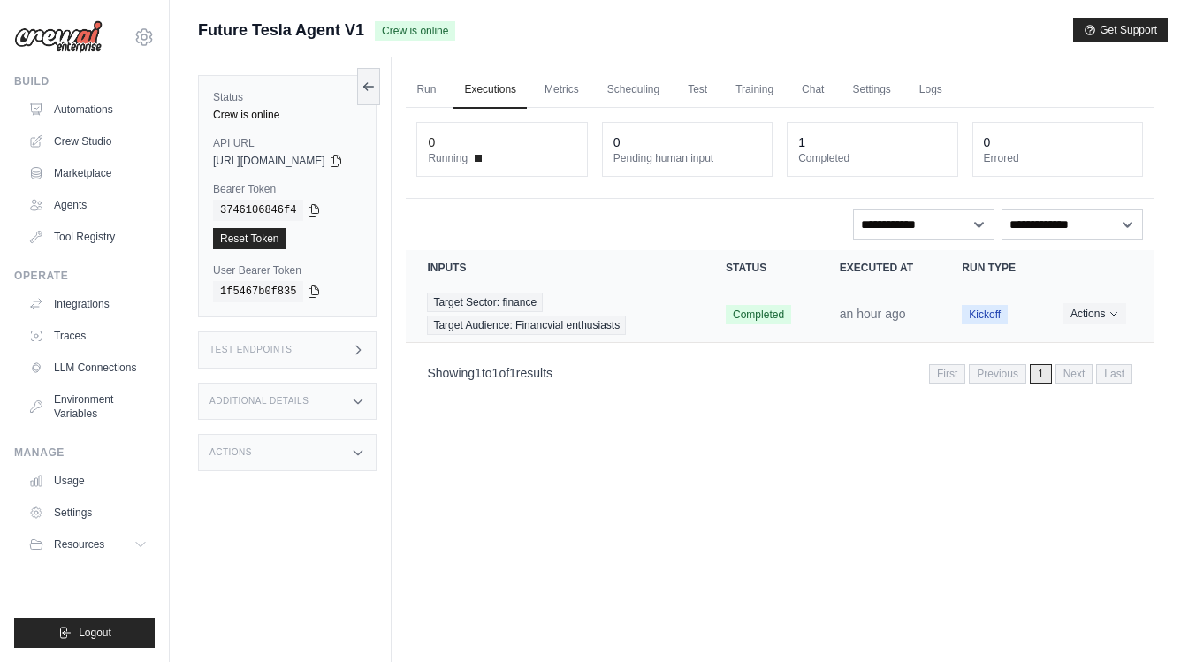
click at [510, 323] on span "Target Audience: Financvial enthusiasts" at bounding box center [526, 324] width 199 height 19
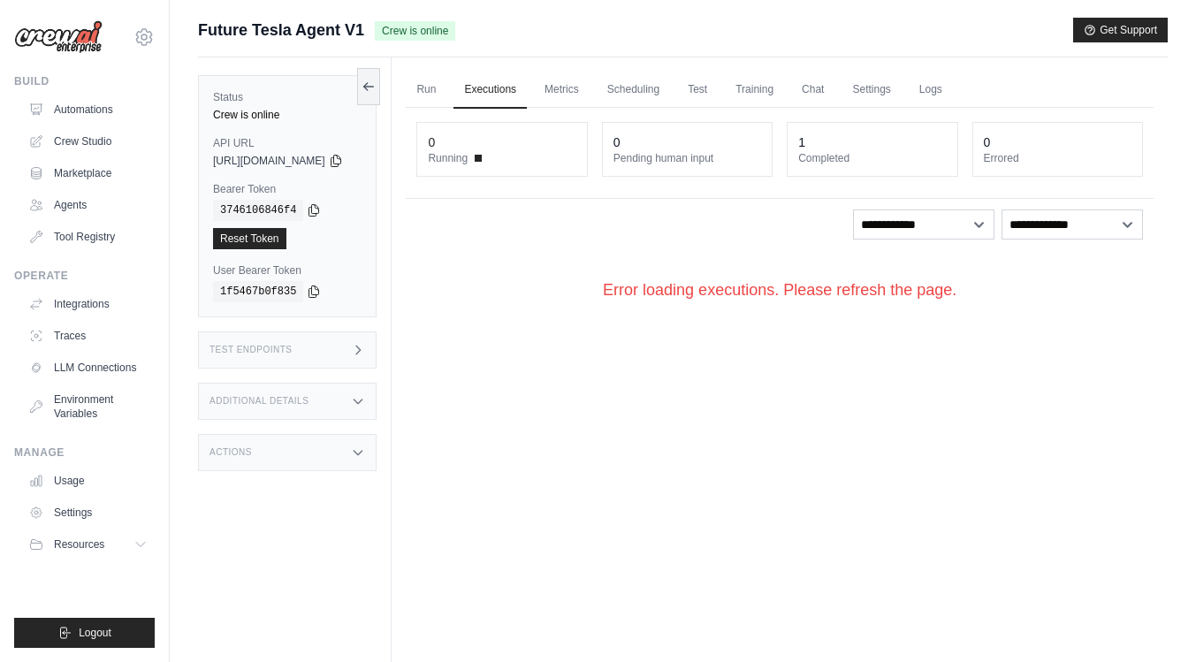
click at [510, 323] on div "Error loading executions. Please refresh the page." at bounding box center [780, 290] width 748 height 80
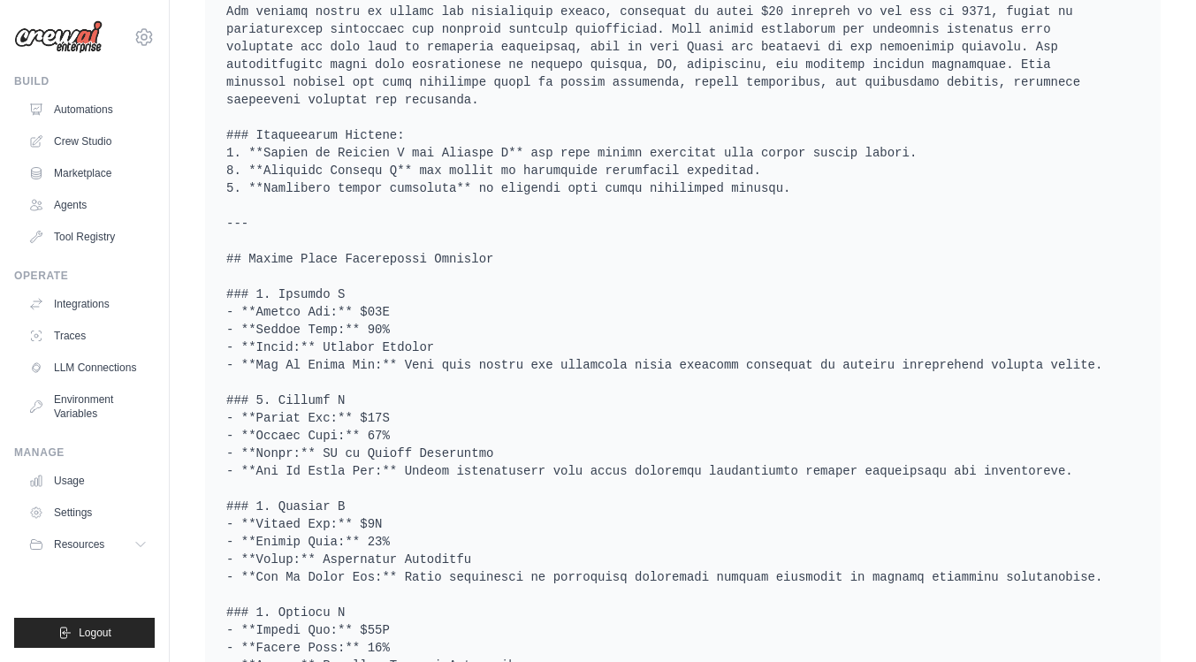
scroll to position [463, 0]
